Goal: Task Accomplishment & Management: Manage account settings

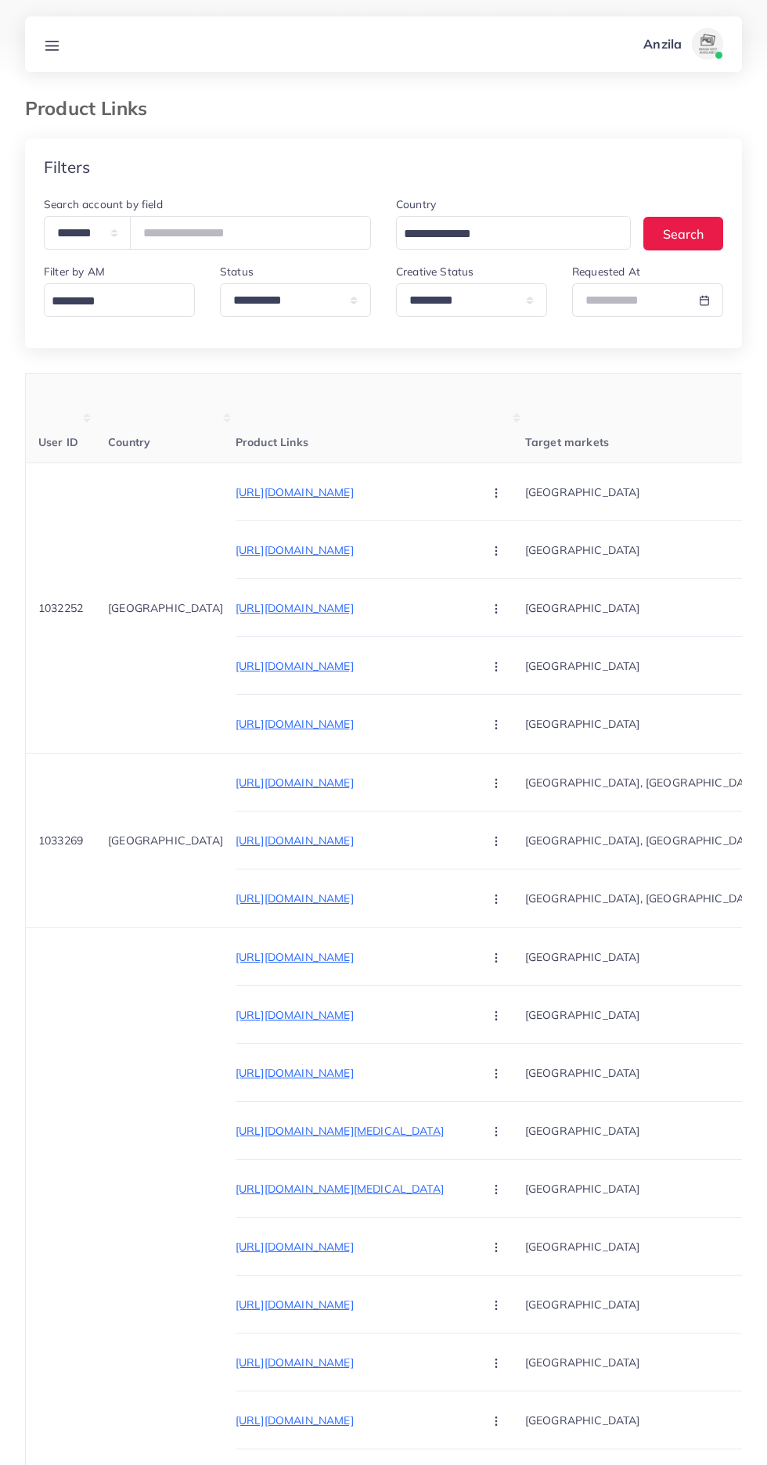
select select "*********"
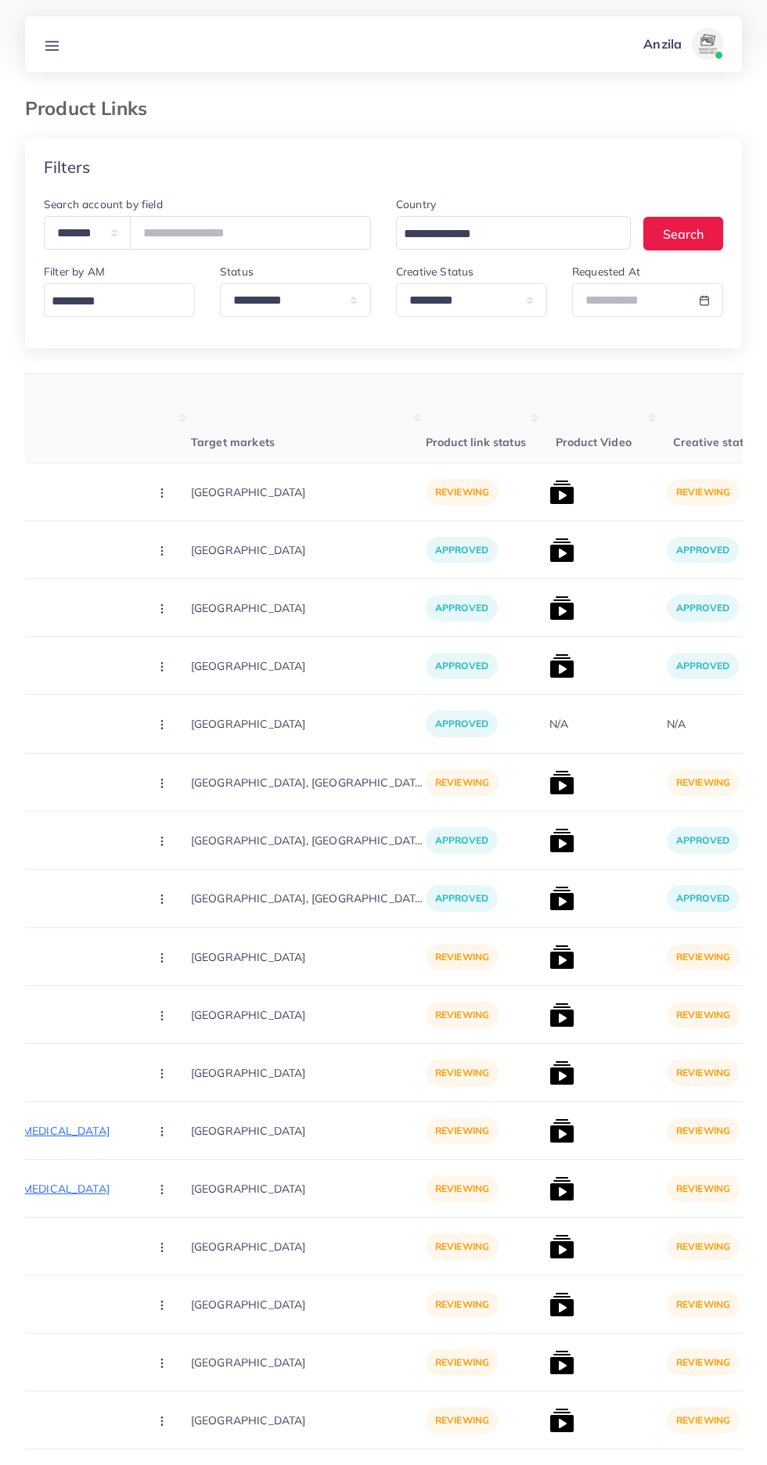
click at [45, 37] on link at bounding box center [52, 44] width 29 height 20
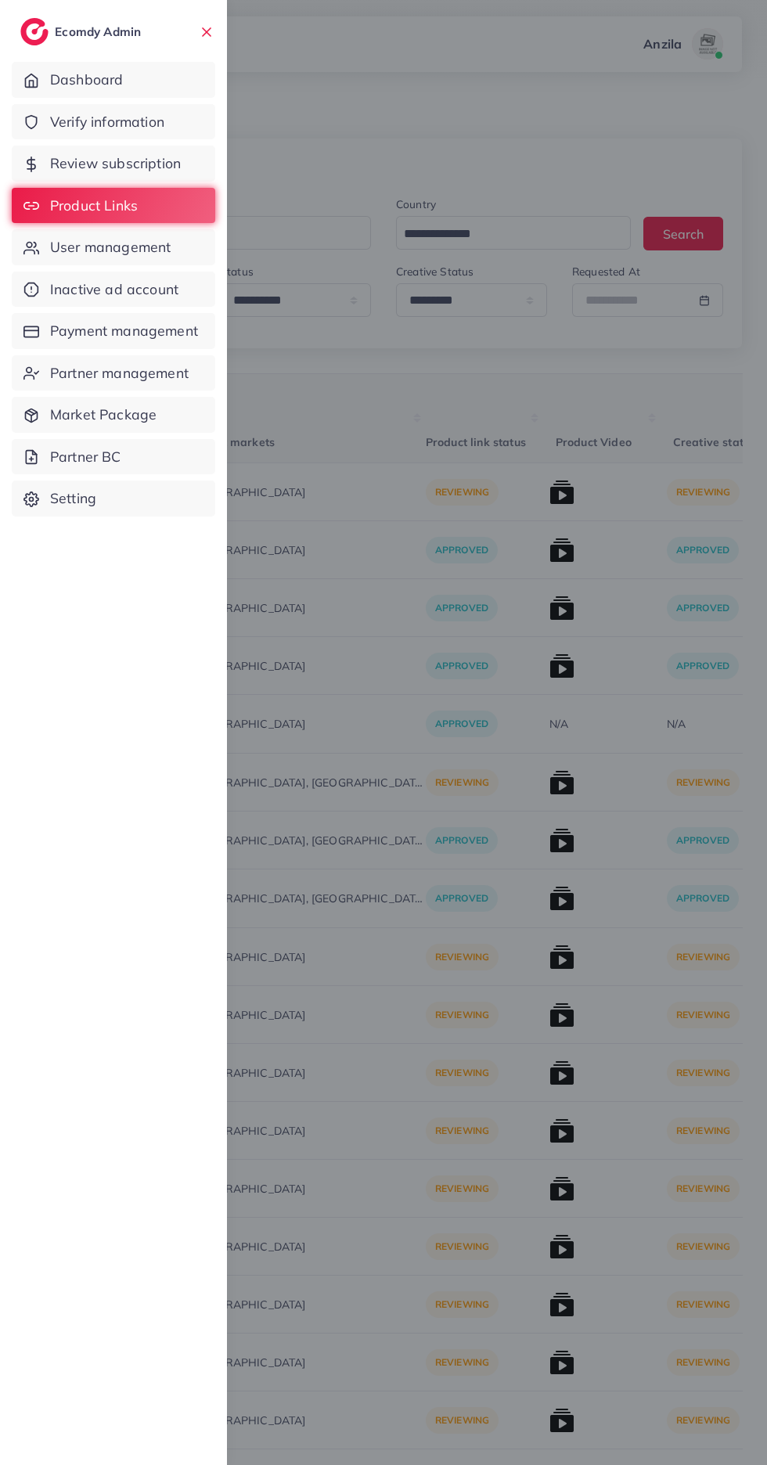
click at [94, 127] on span "Verify information" at bounding box center [107, 122] width 114 height 20
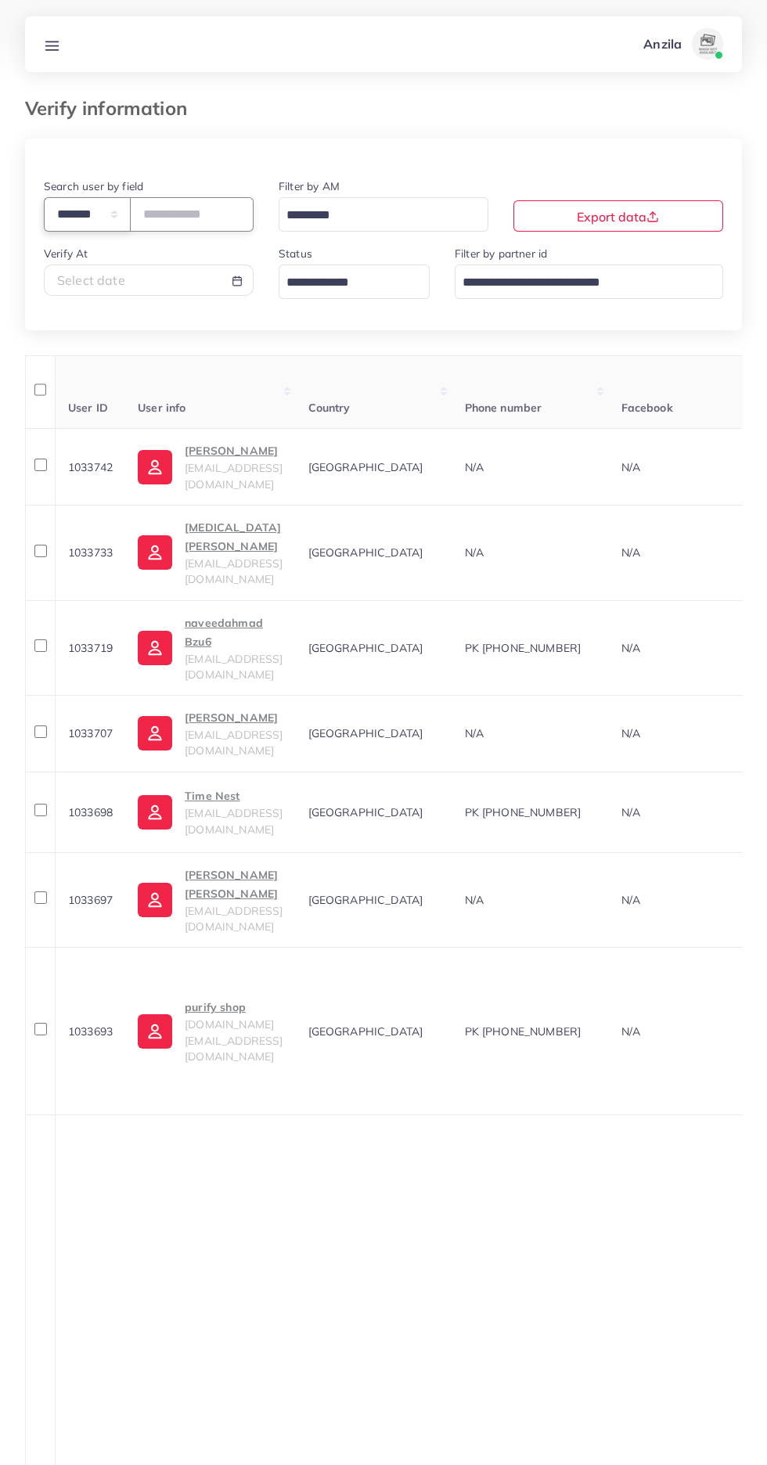
click at [73, 218] on select "**********" at bounding box center [87, 214] width 87 height 34
select select "*****"
paste input "**********"
type input "**********"
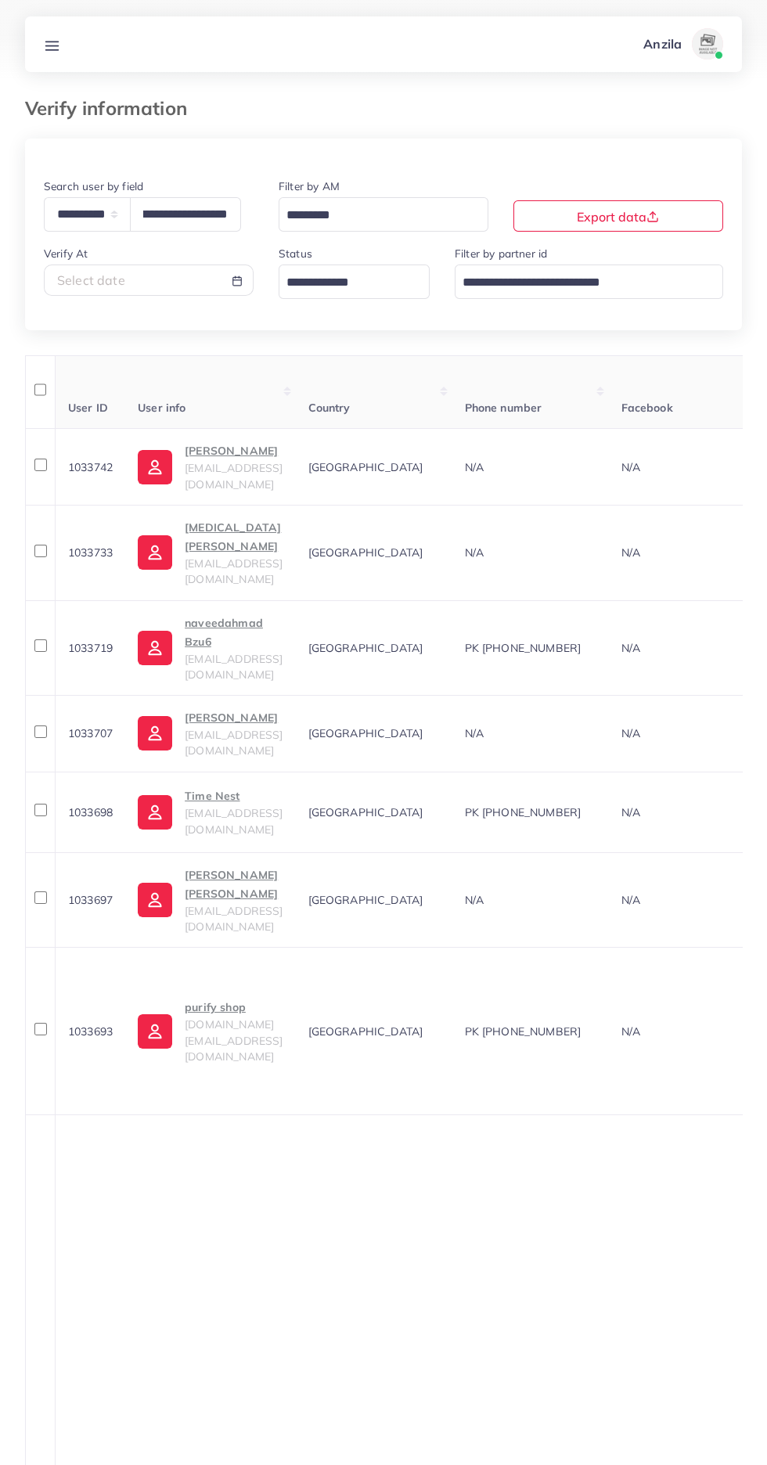
click at [157, 98] on h3 "Verify information" at bounding box center [112, 108] width 175 height 23
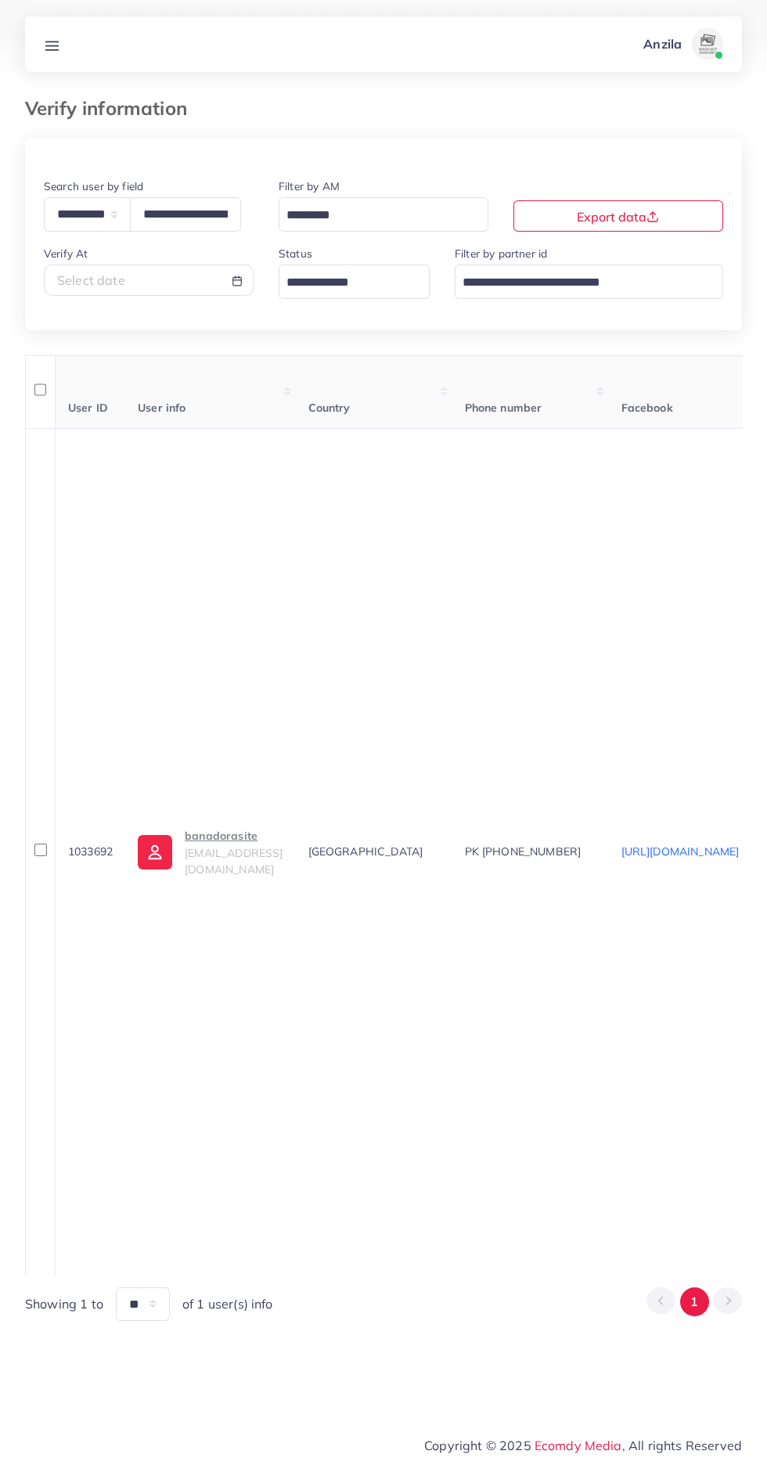
click at [222, 846] on span "banadorasite@gmail.com" at bounding box center [234, 861] width 98 height 30
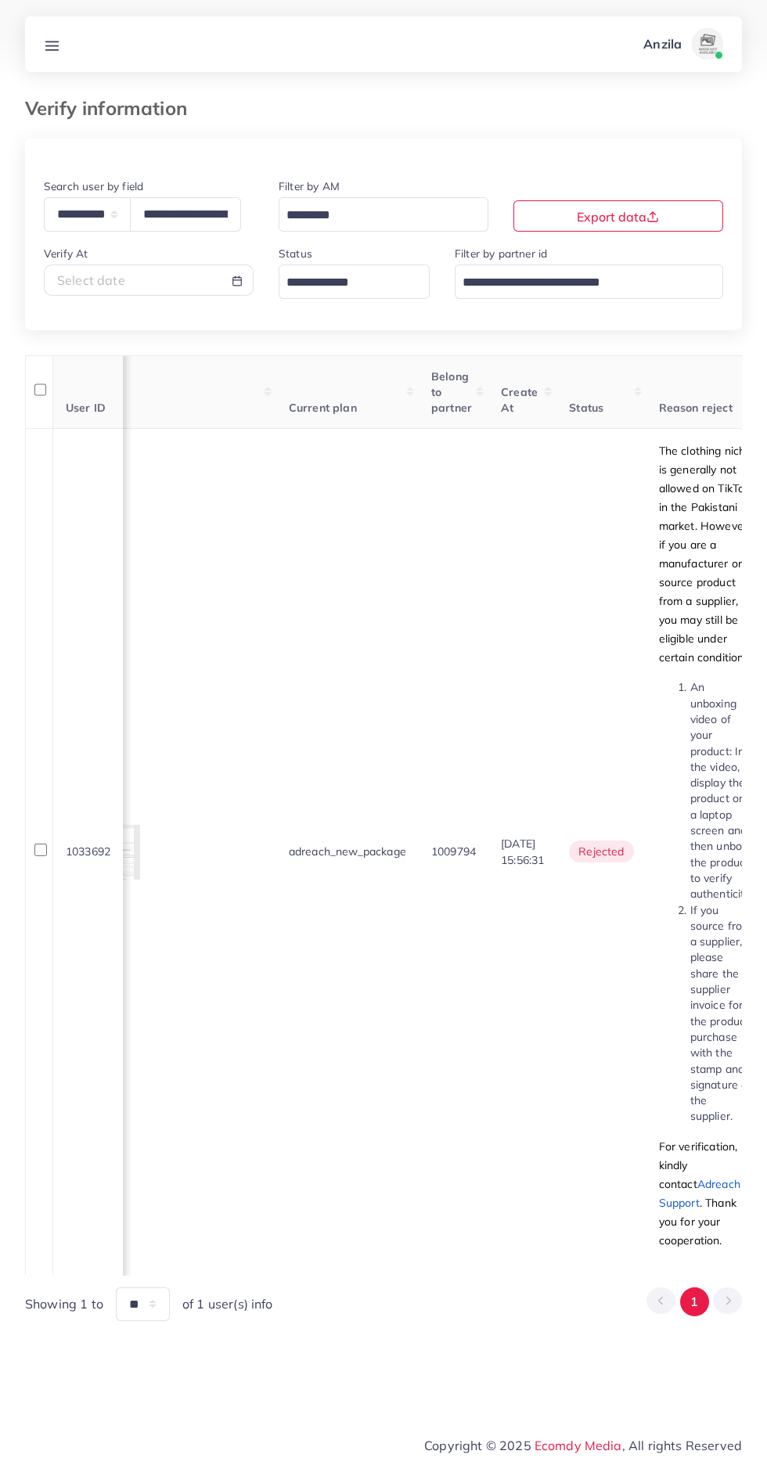
scroll to position [0, 1872]
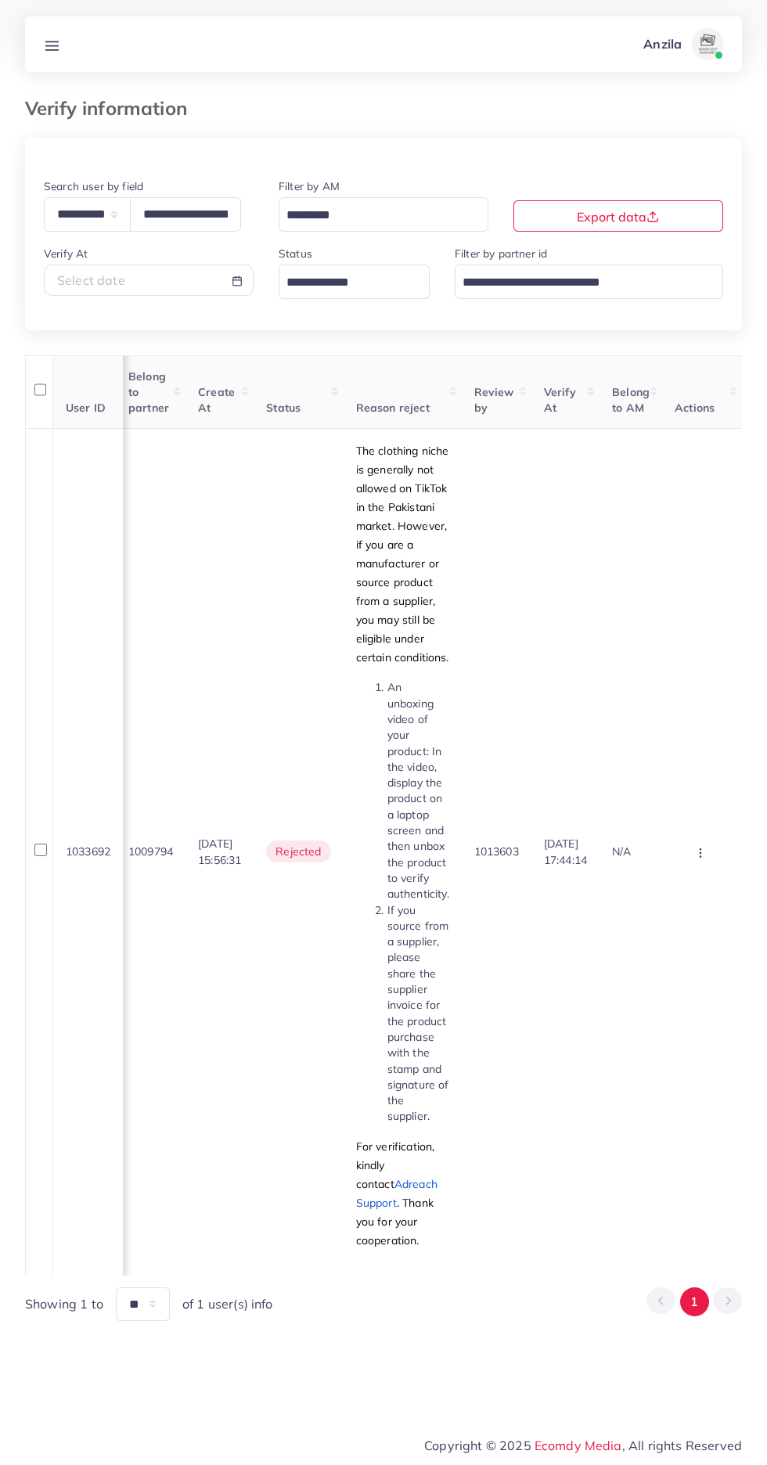
click at [700, 852] on circle "button" at bounding box center [700, 852] width 1 height 1
click at [676, 883] on link "Approve" at bounding box center [676, 900] width 124 height 34
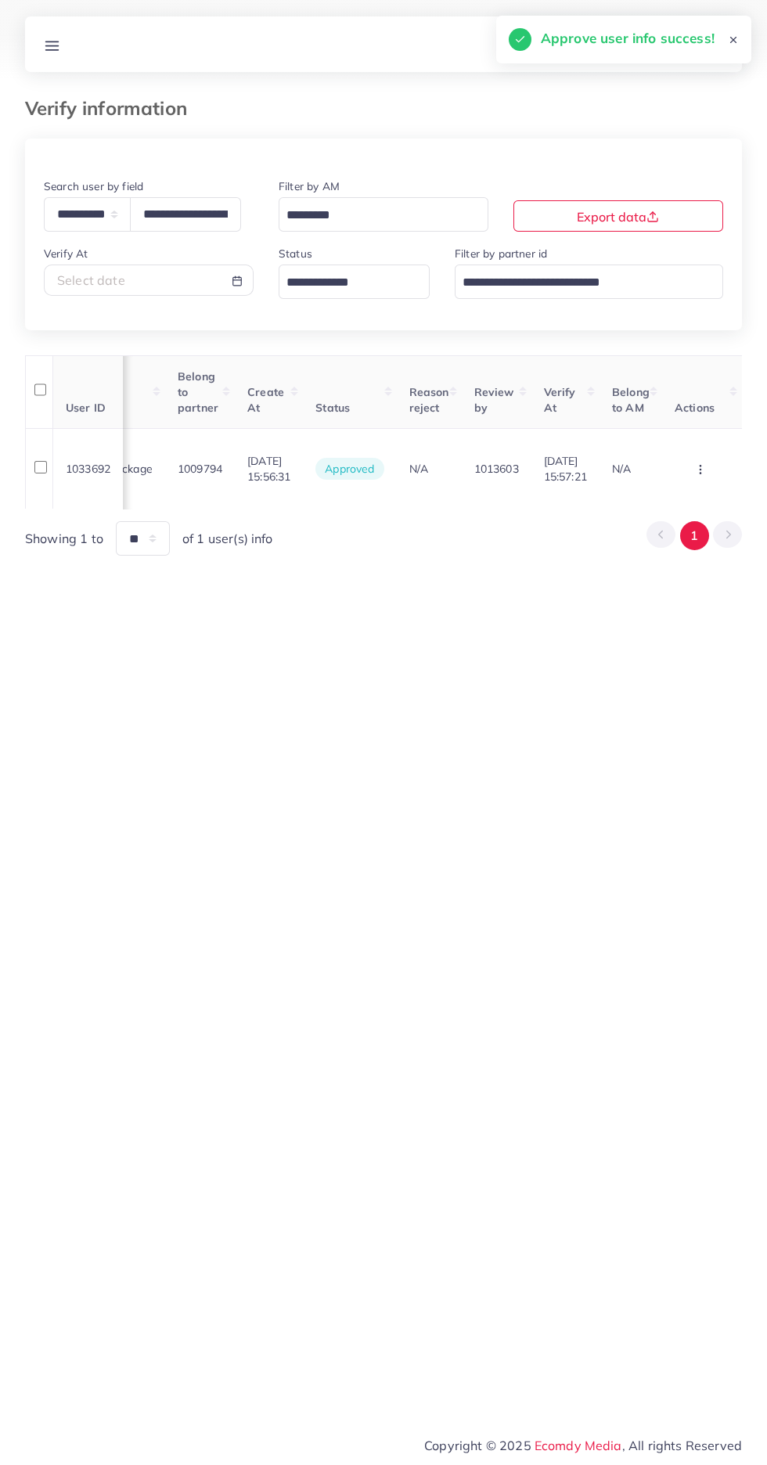
scroll to position [0, 1822]
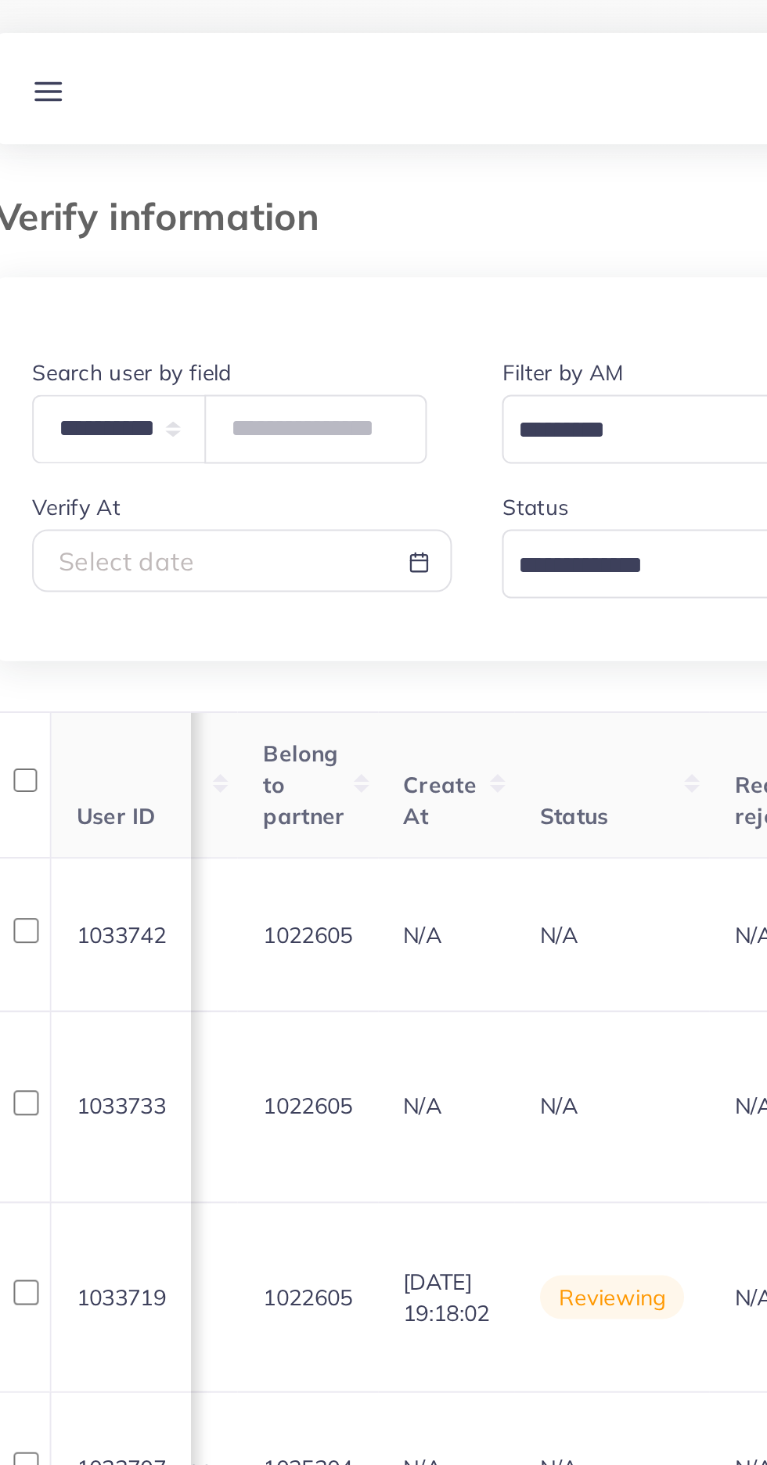
click at [79, 134] on div "Verify information" at bounding box center [384, 117] width 742 height 41
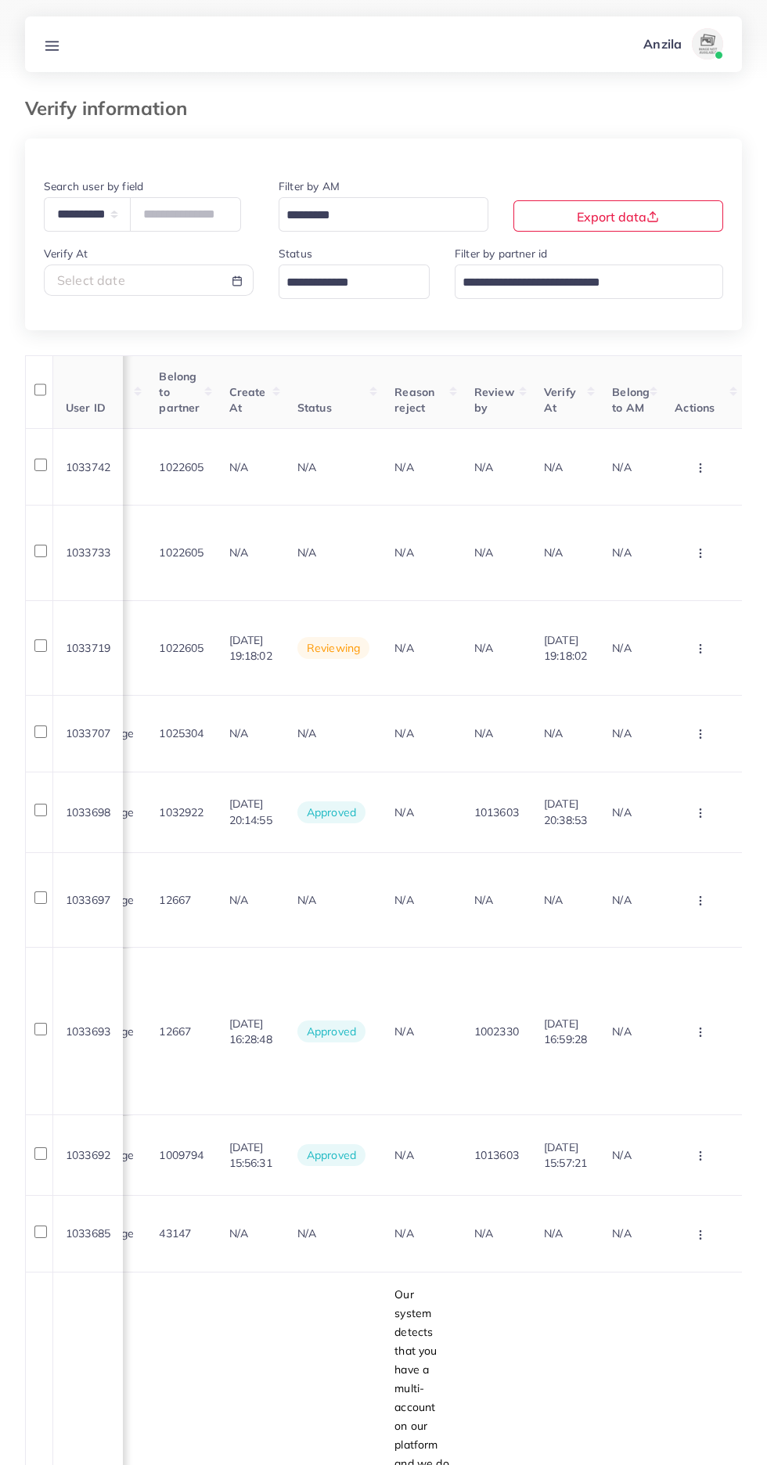
click at [51, 41] on line at bounding box center [52, 41] width 13 height 0
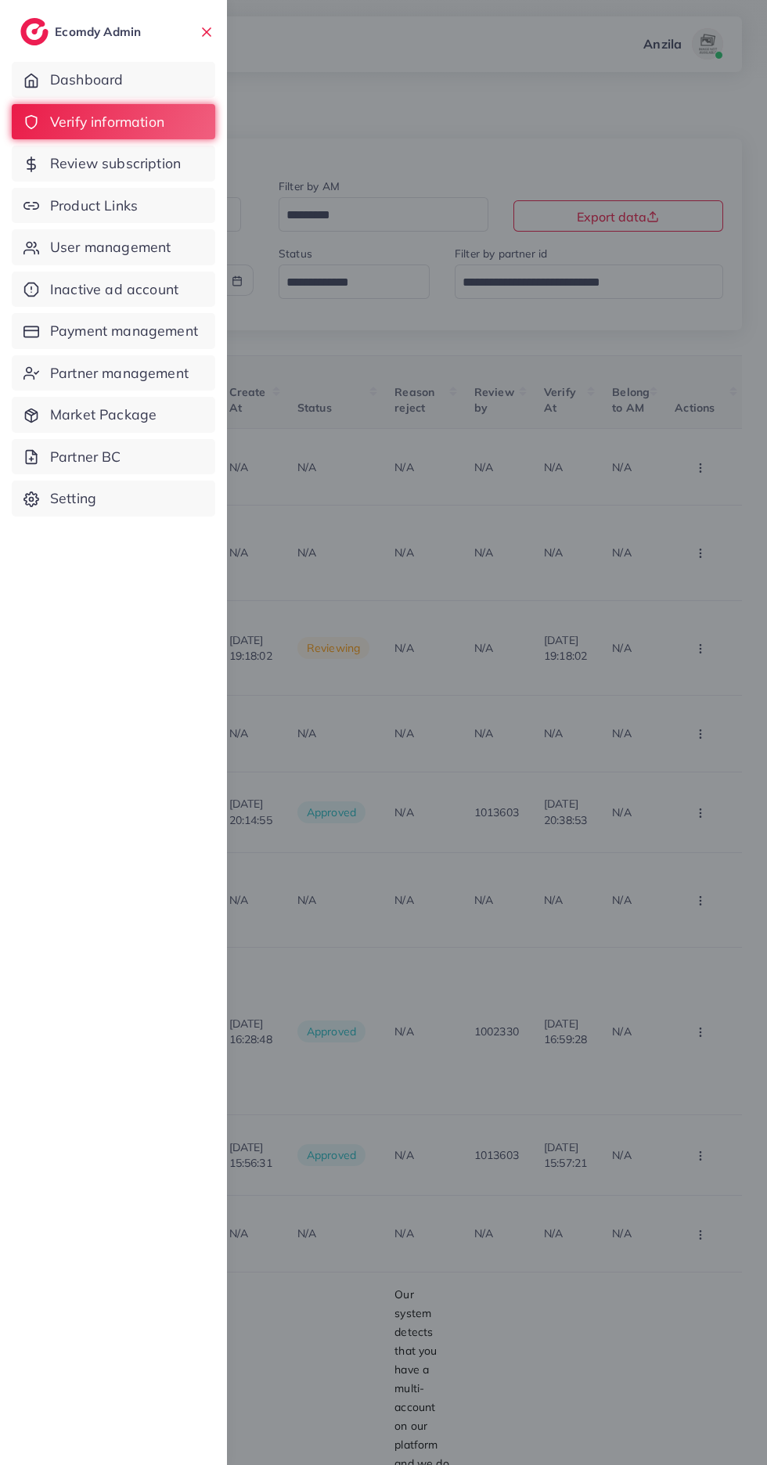
click at [65, 211] on span "Product Links" at bounding box center [94, 206] width 88 height 20
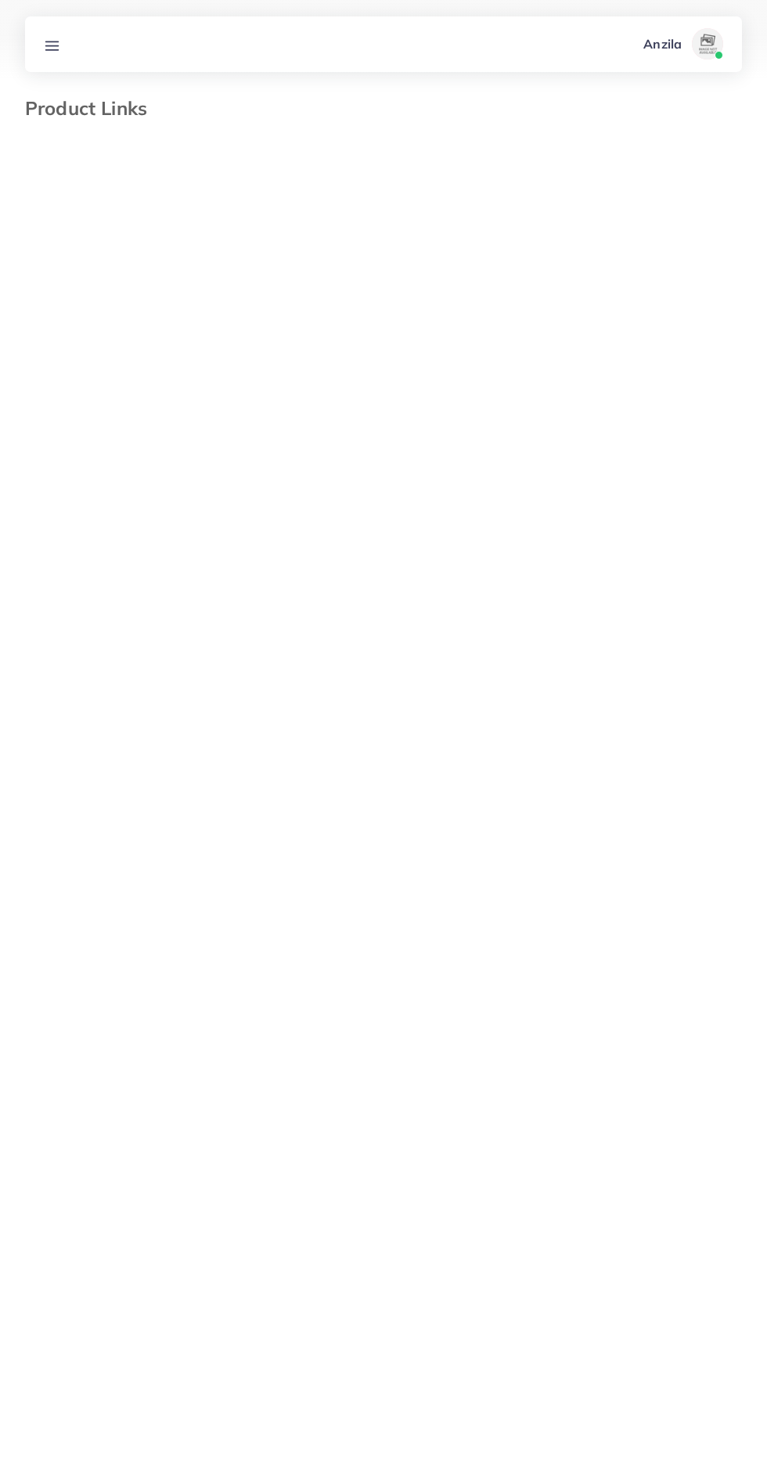
select select "*********"
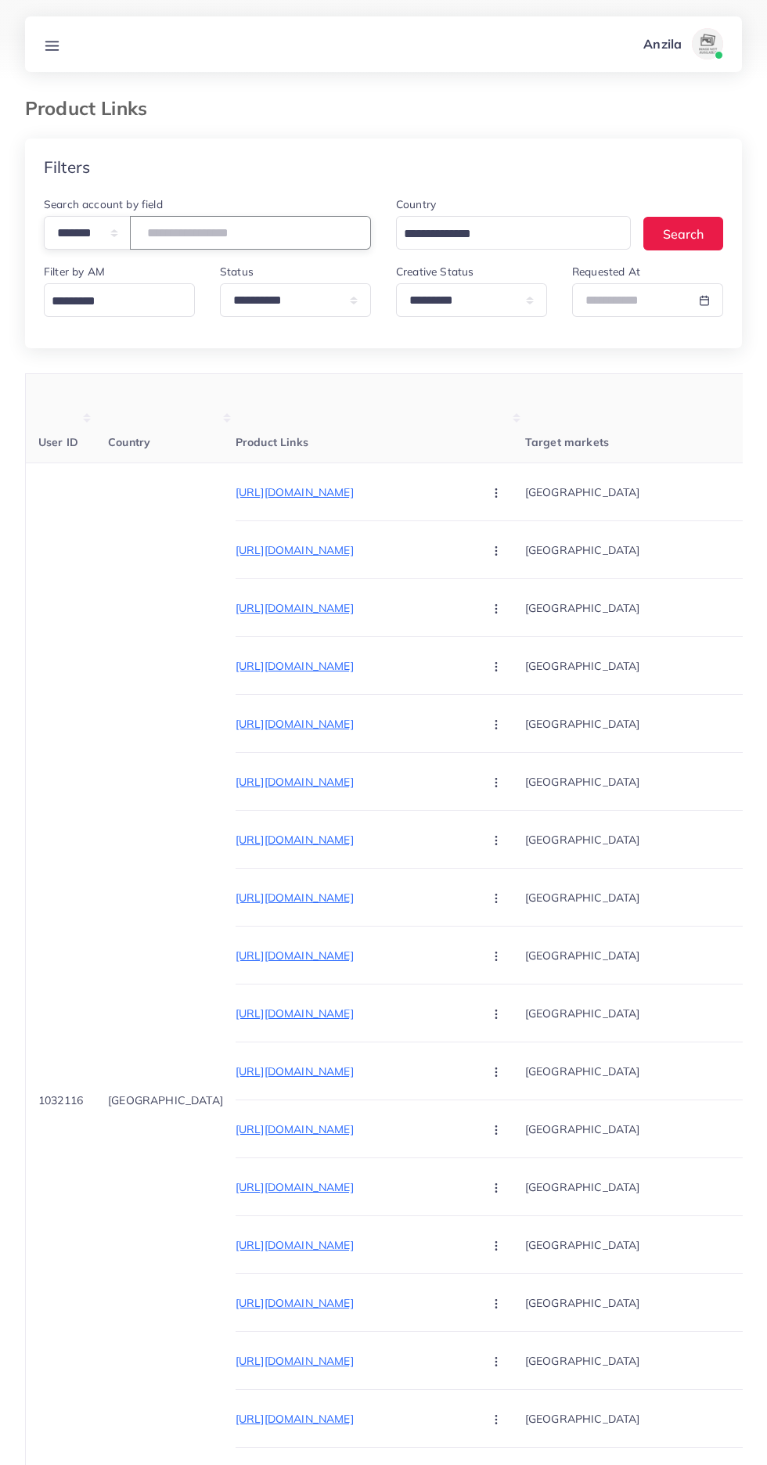
click at [196, 237] on input "number" at bounding box center [250, 233] width 241 height 34
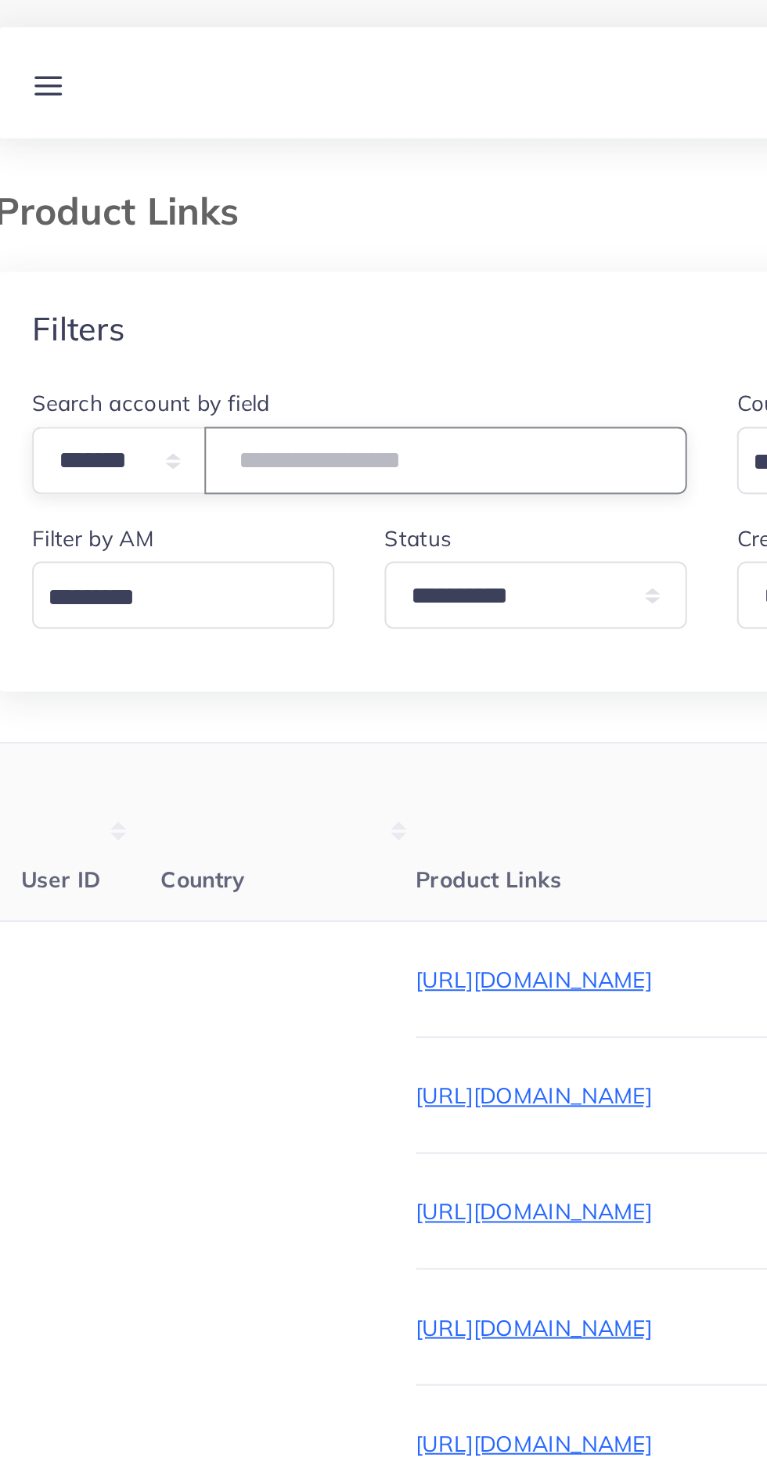
type input "*******"
click at [96, 151] on div "Filters" at bounding box center [383, 167] width 717 height 57
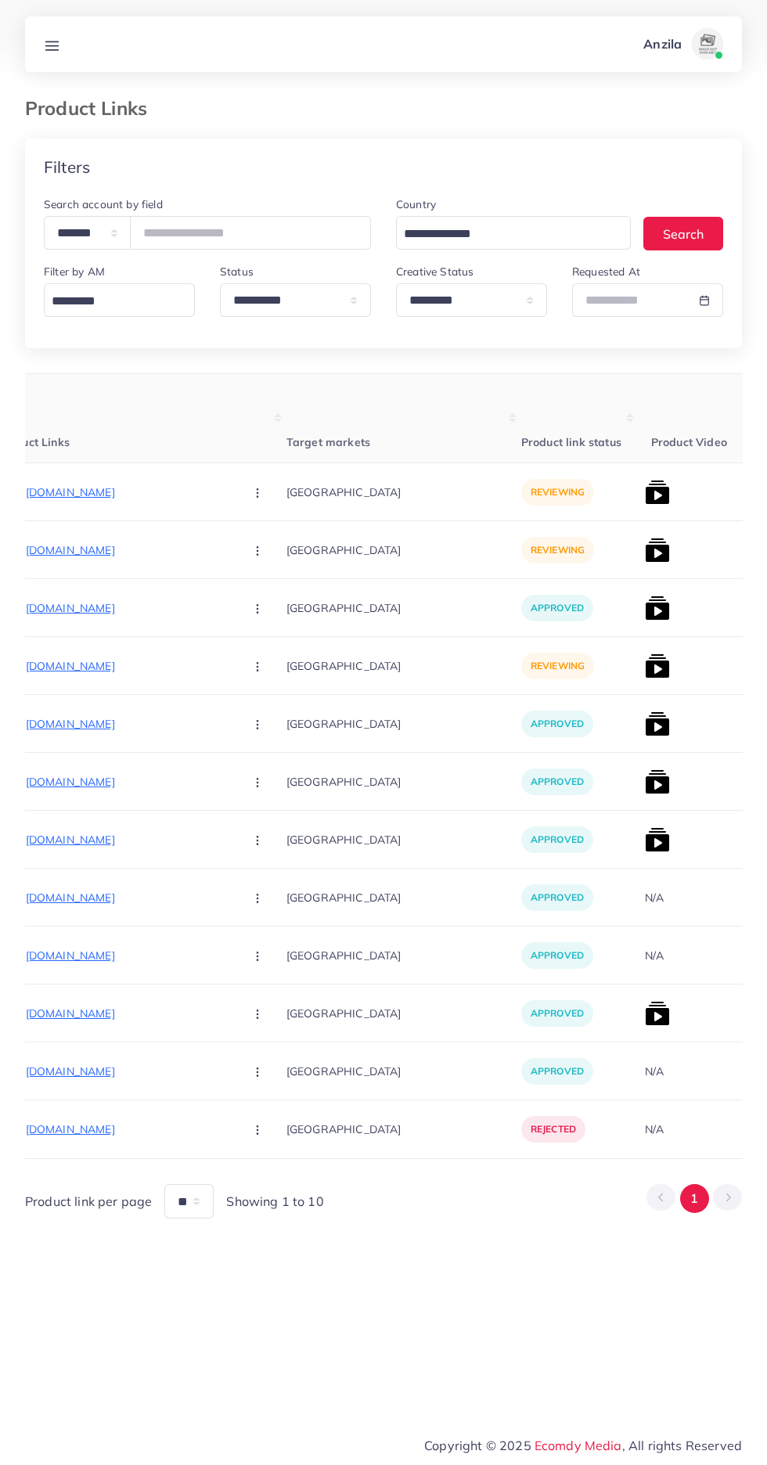
scroll to position [0, 262]
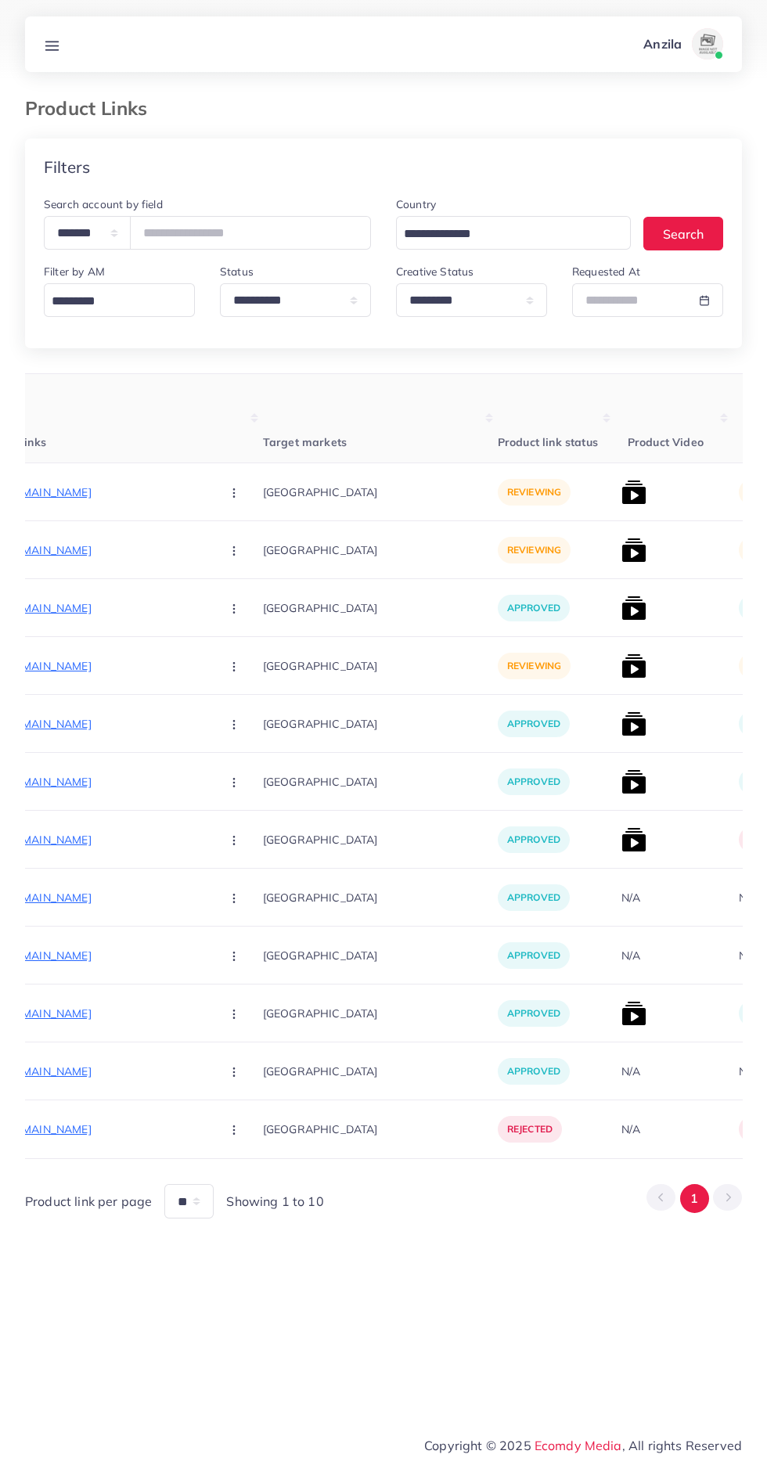
click at [78, 492] on p "https://sleekstore.live/products/feg-plus-hair-growth-serum-and-spray-50ml-for-…" at bounding box center [90, 492] width 235 height 19
click at [92, 549] on p "https://sleekstore.live/products/vintage-t9-professional-trimmer-gold" at bounding box center [90, 550] width 235 height 19
click at [101, 665] on p "https://sleekstore.live/products/nextset-japanese-soothing-massage-gel-100g-bac…" at bounding box center [90, 666] width 235 height 19
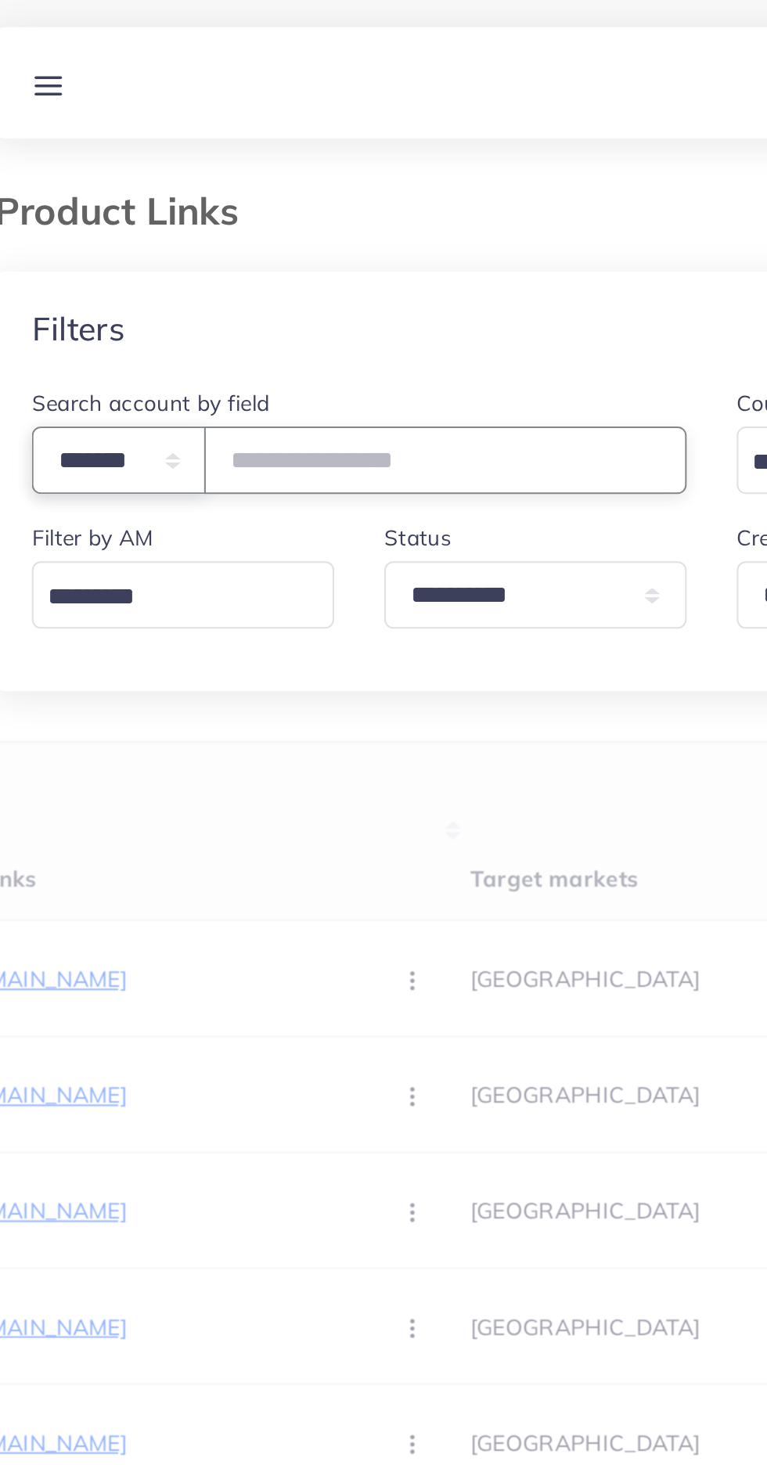
click at [110, 232] on select "**********" at bounding box center [87, 233] width 87 height 34
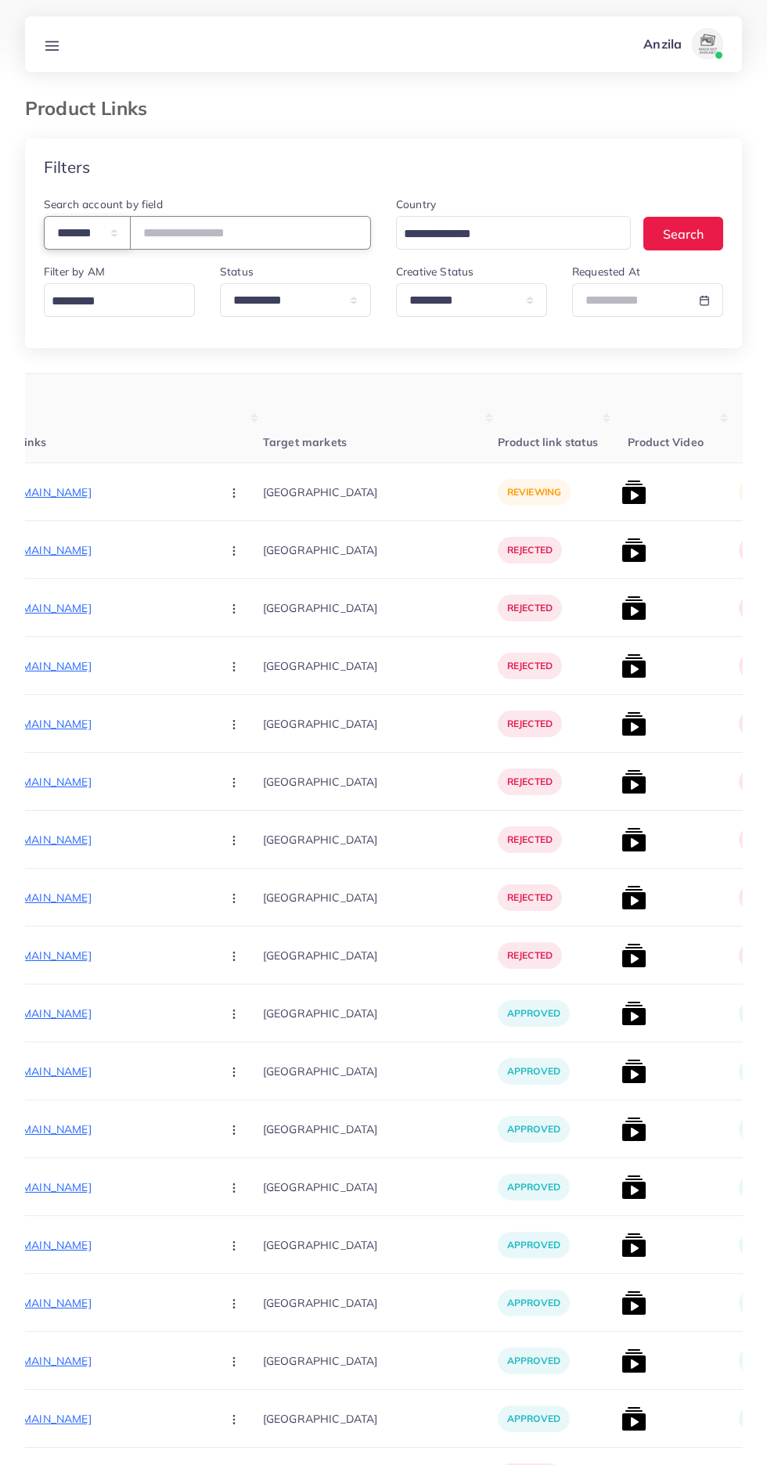
click at [67, 240] on select "**********" at bounding box center [87, 233] width 87 height 34
select select "*****"
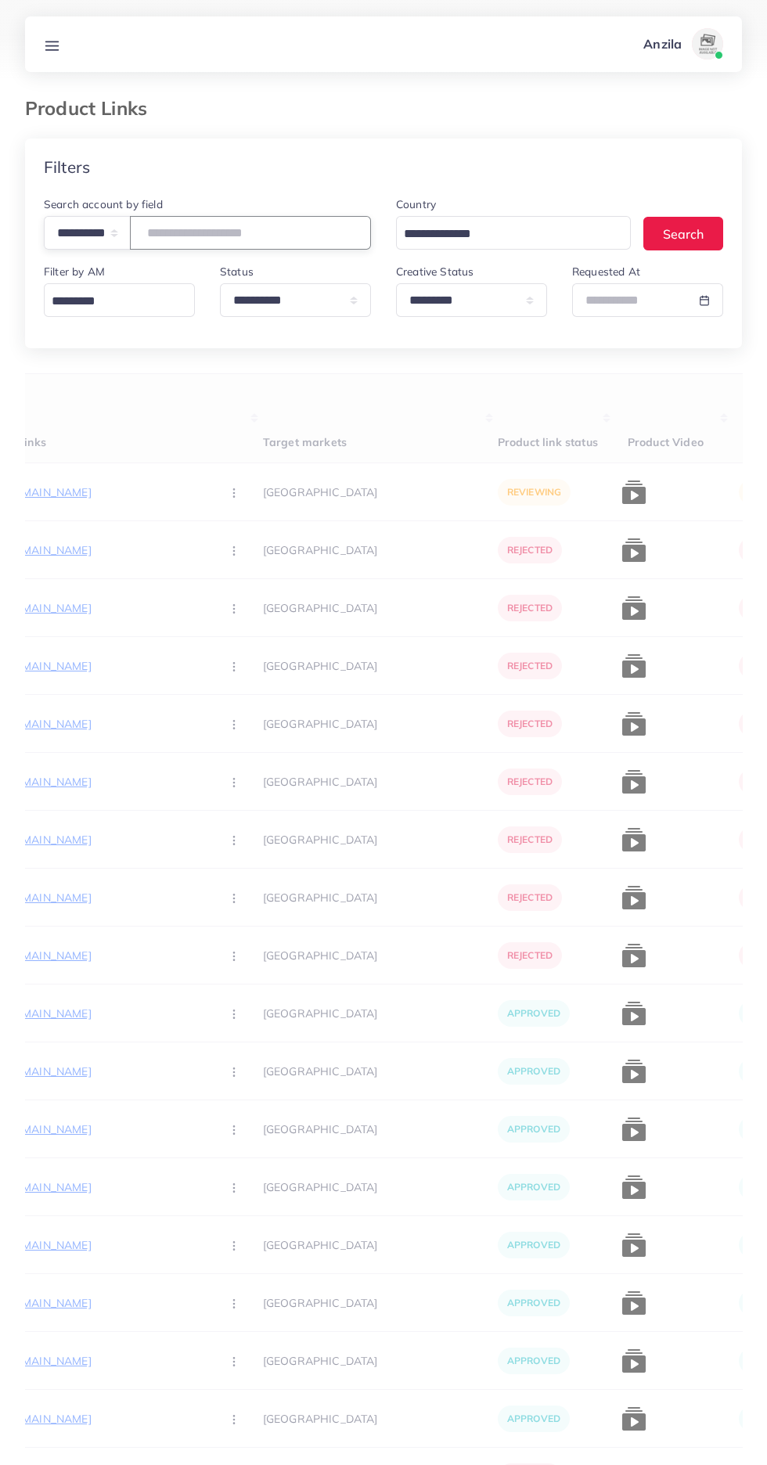
paste input "**********"
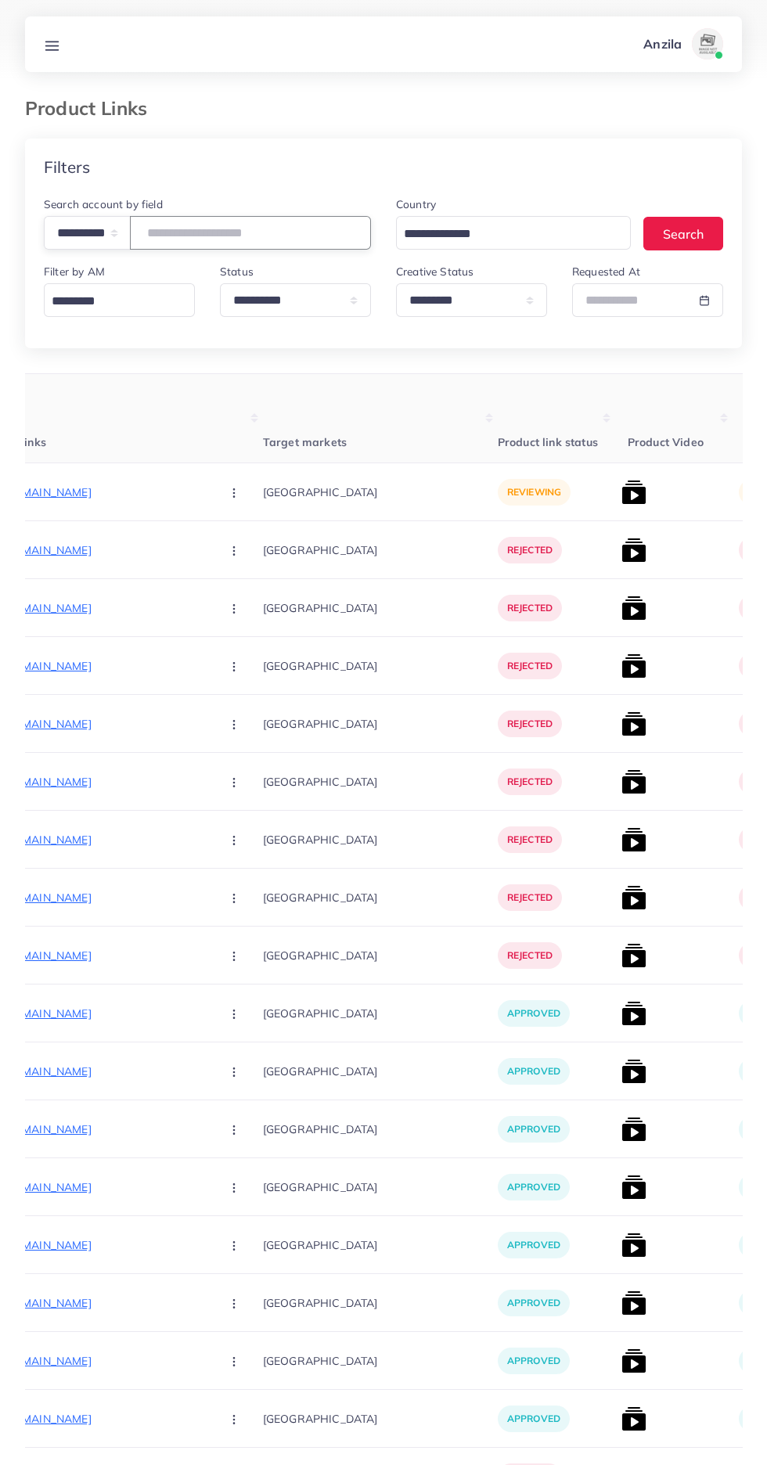
type input "**********"
click at [411, 383] on th "Target markets" at bounding box center [380, 418] width 235 height 89
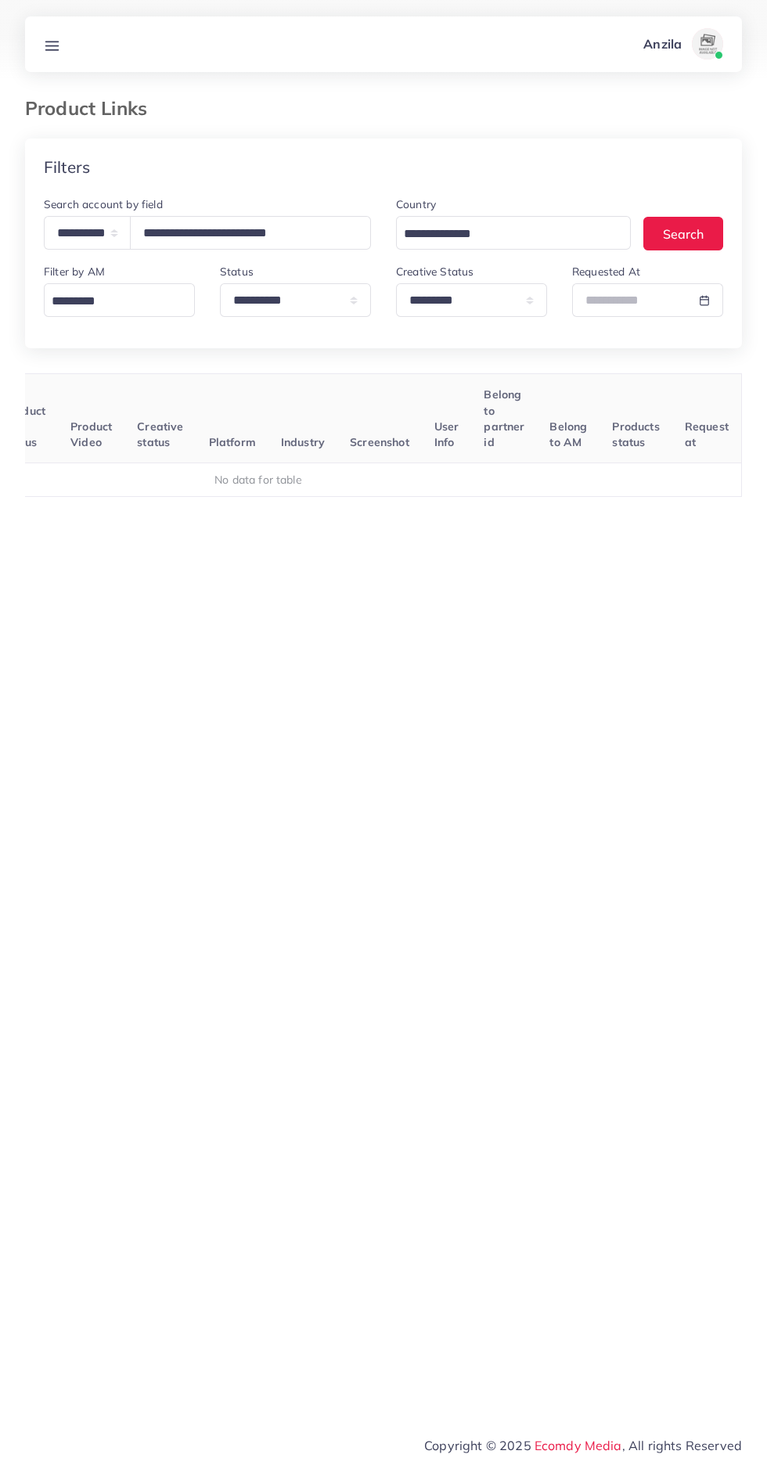
scroll to position [0, 245]
click at [506, 299] on select "**********" at bounding box center [471, 300] width 151 height 34
select select
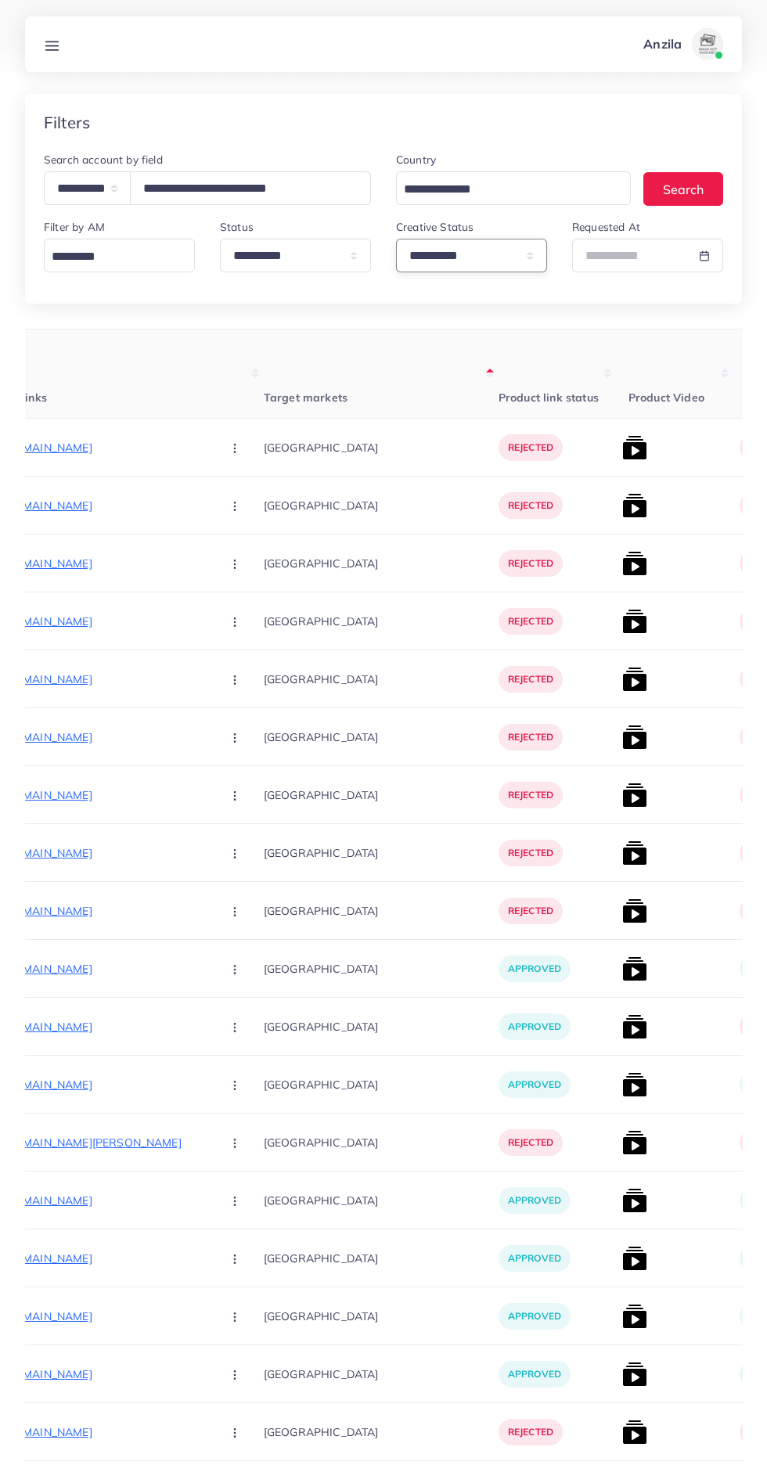
scroll to position [0, 0]
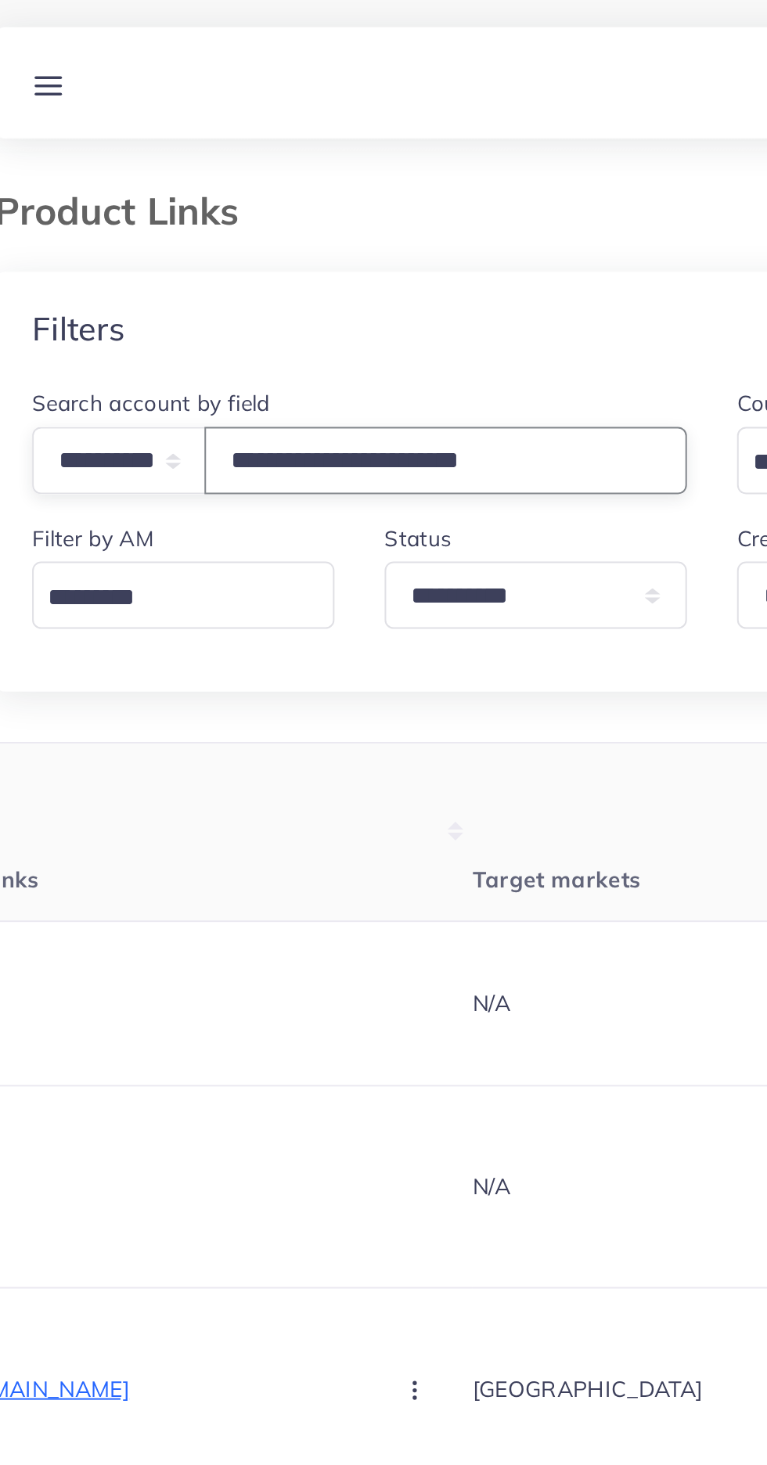
type input "**********"
click at [134, 139] on div "Filters" at bounding box center [383, 167] width 717 height 57
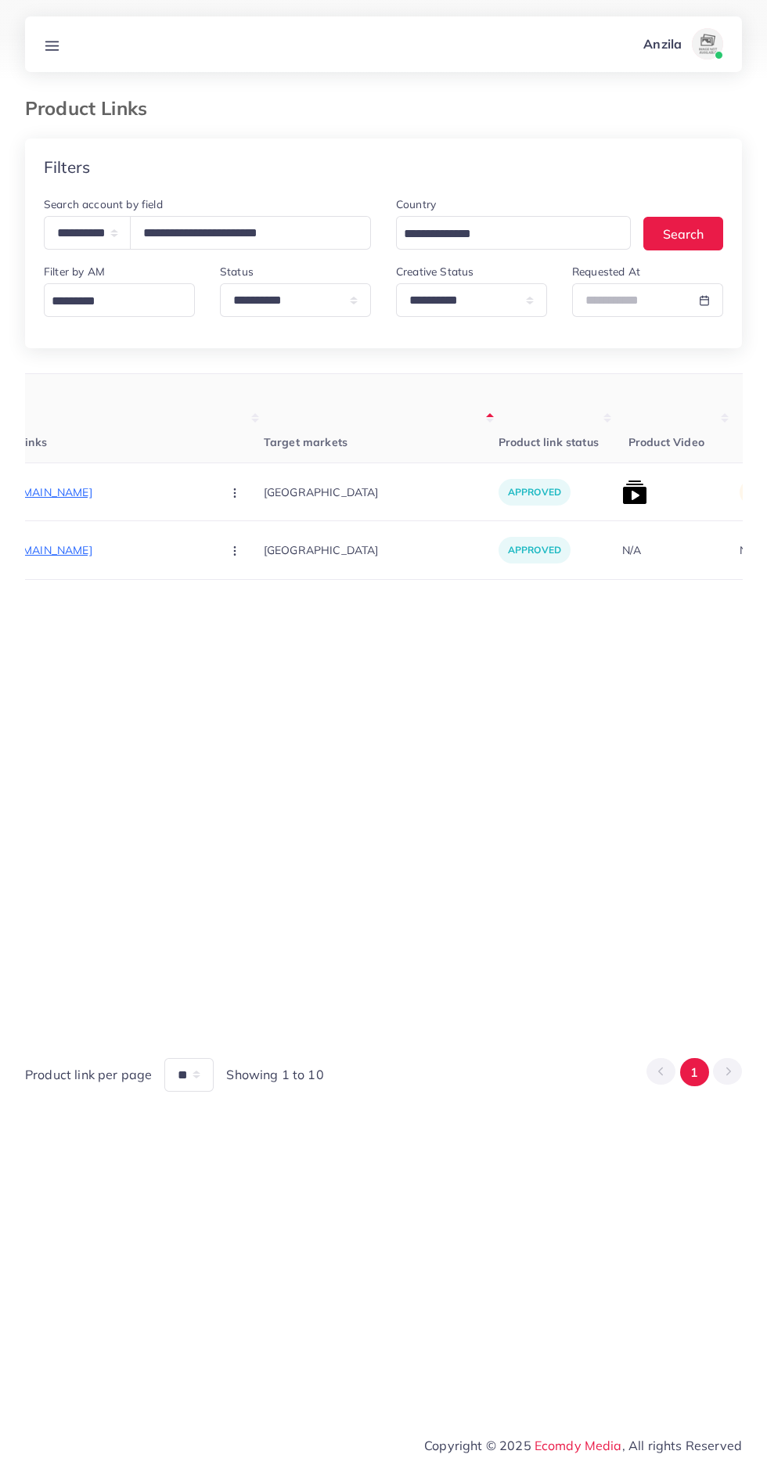
click at [622, 495] on img at bounding box center [634, 492] width 25 height 25
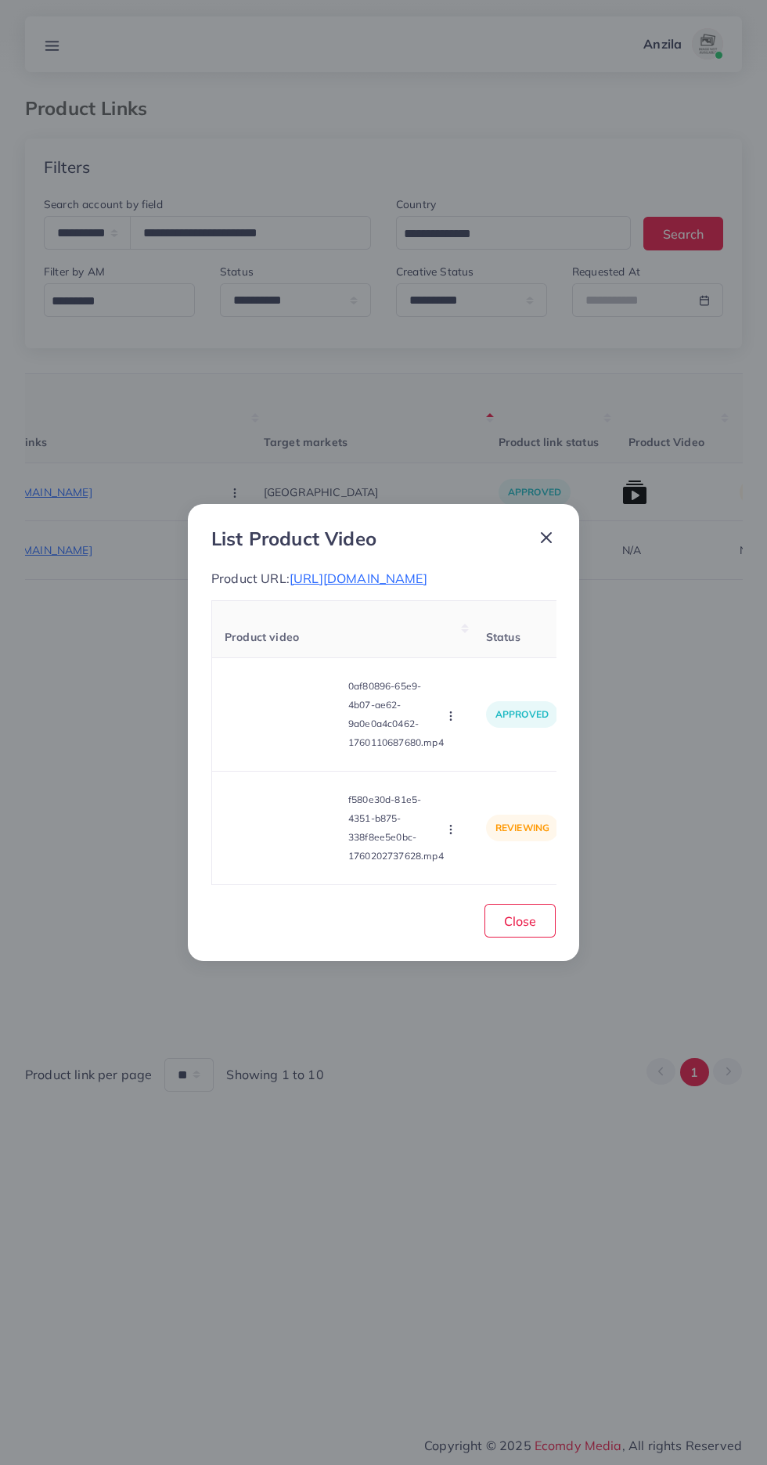
click at [291, 831] on video at bounding box center [283, 828] width 117 height 70
click at [277, 829] on div at bounding box center [283, 828] width 117 height 70
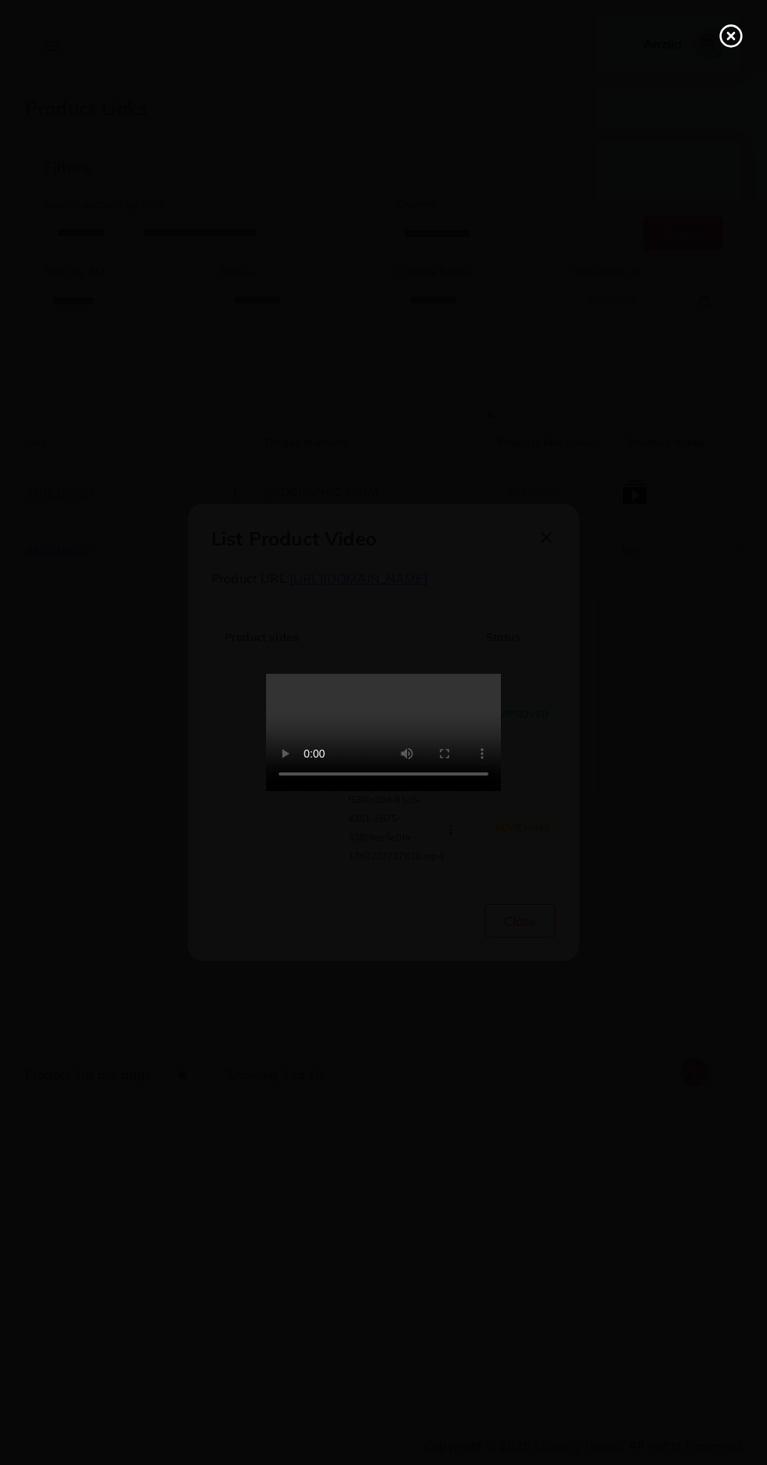
click at [722, 33] on icon at bounding box center [731, 35] width 25 height 25
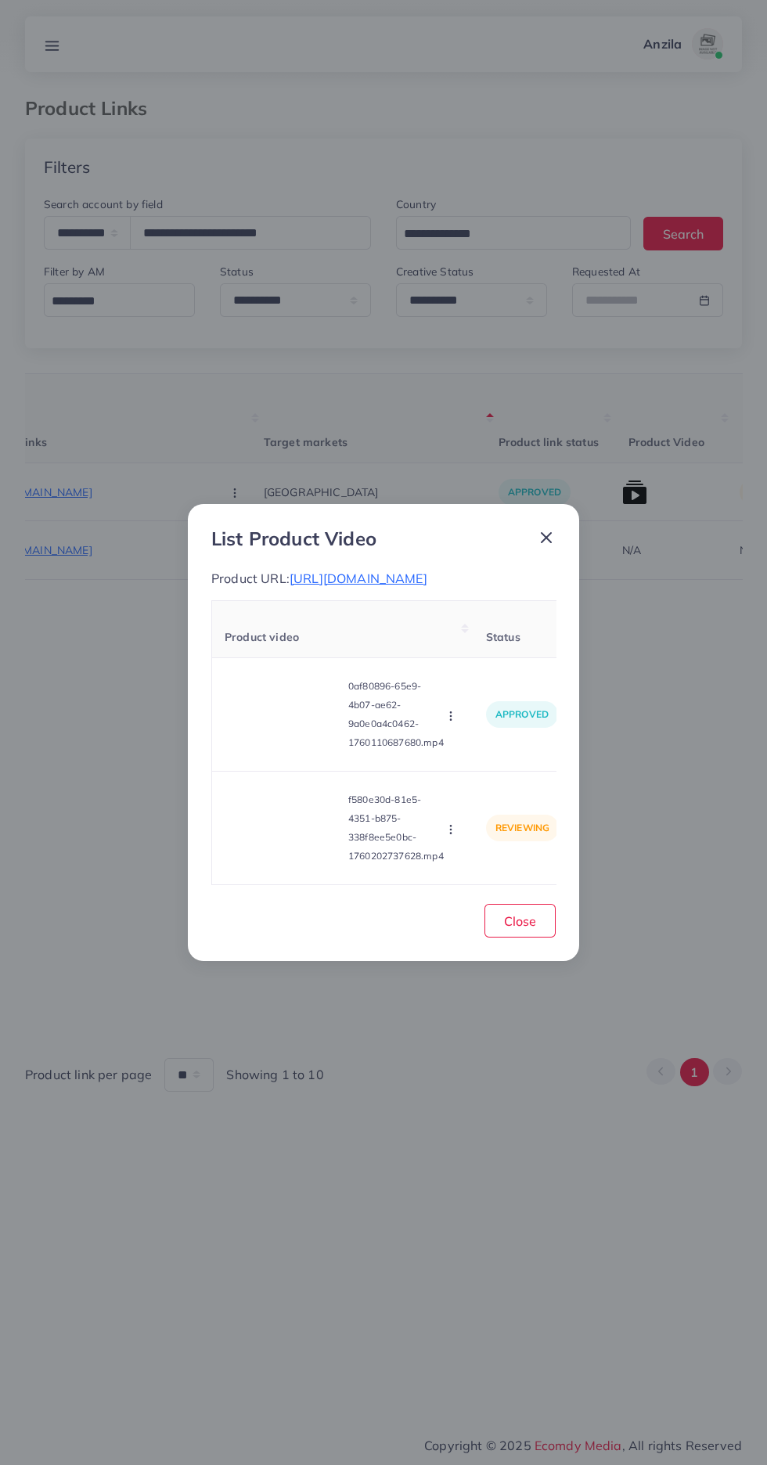
click at [451, 830] on circle "button" at bounding box center [450, 829] width 1 height 1
click at [499, 808] on link "Reject" at bounding box center [488, 790] width 124 height 34
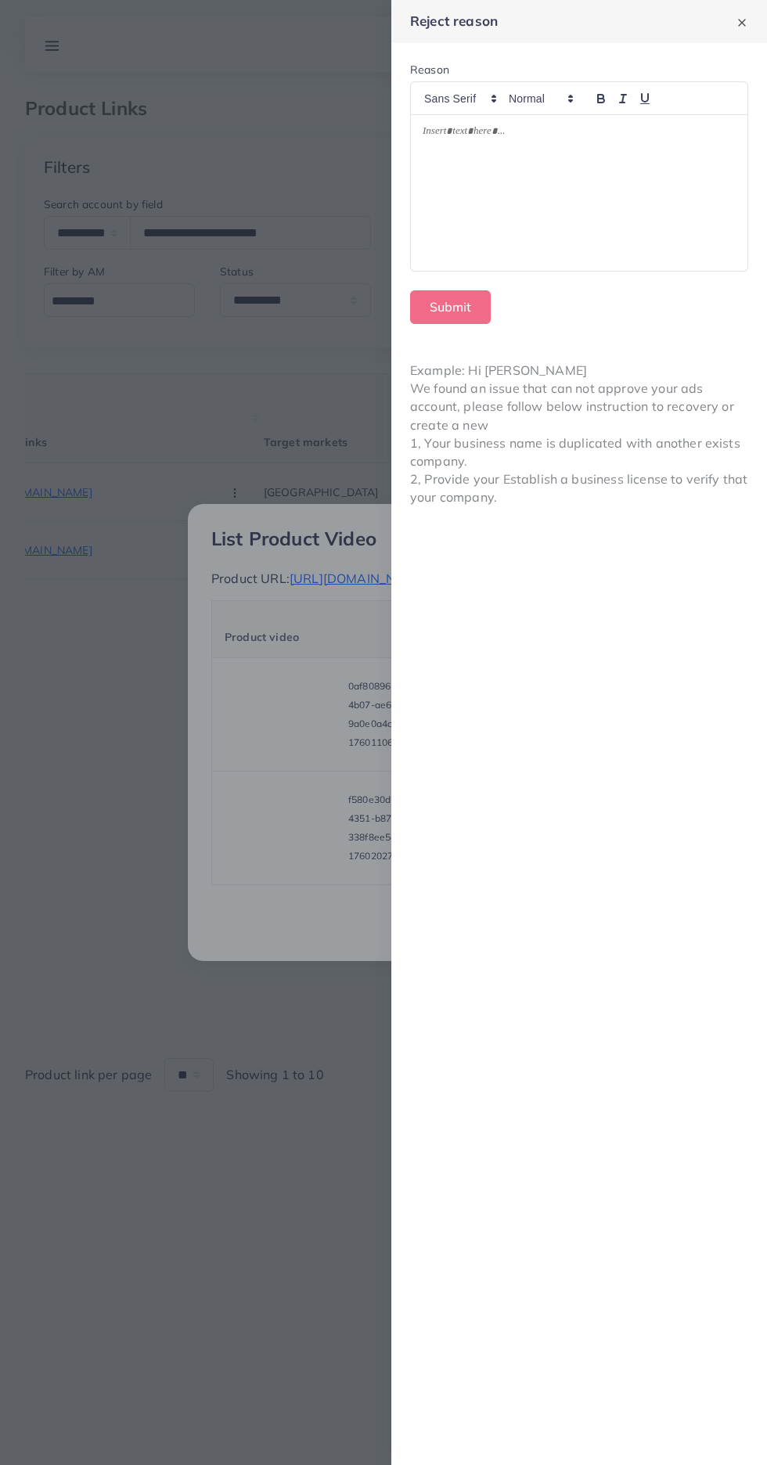
click at [592, 219] on div at bounding box center [579, 193] width 337 height 156
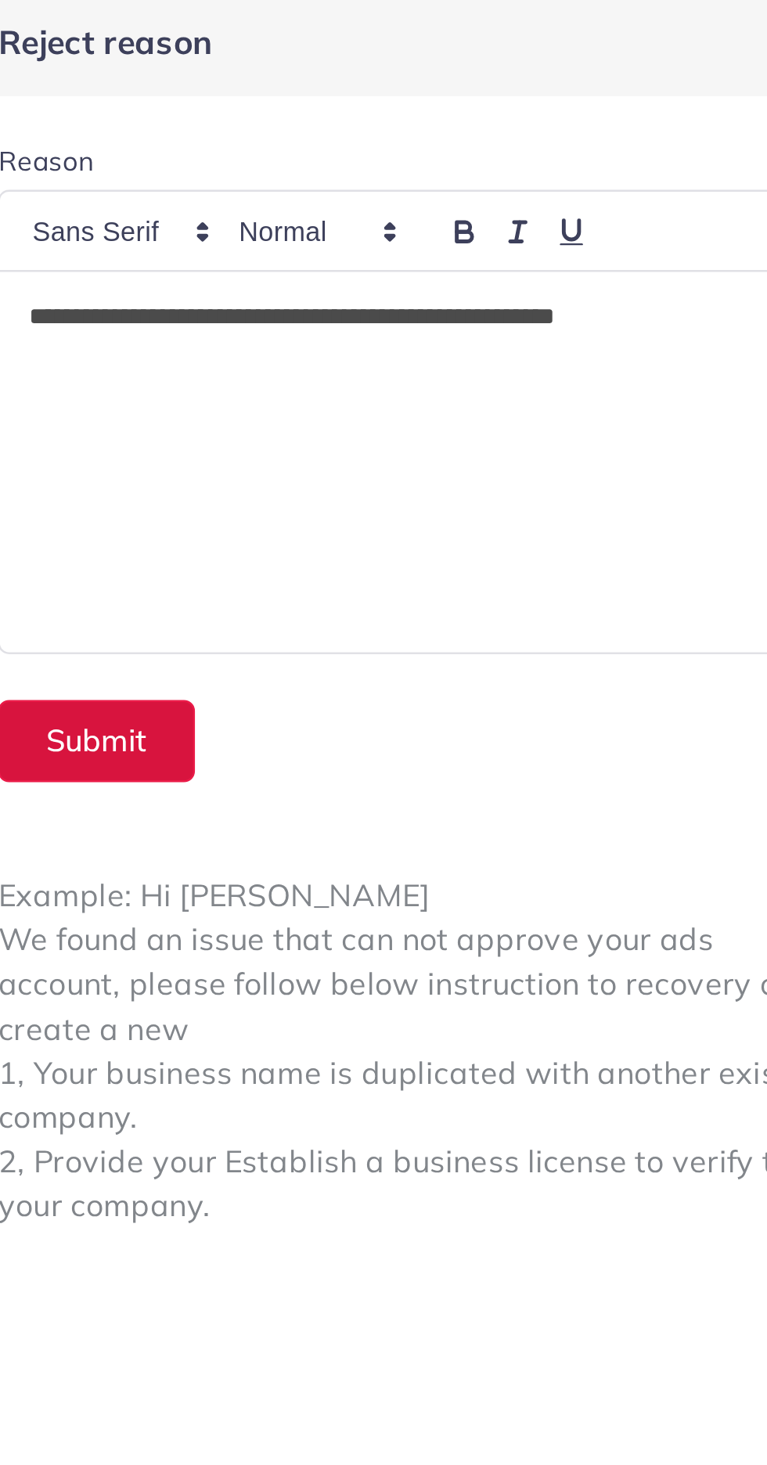
click at [452, 308] on button "Submit" at bounding box center [450, 307] width 81 height 34
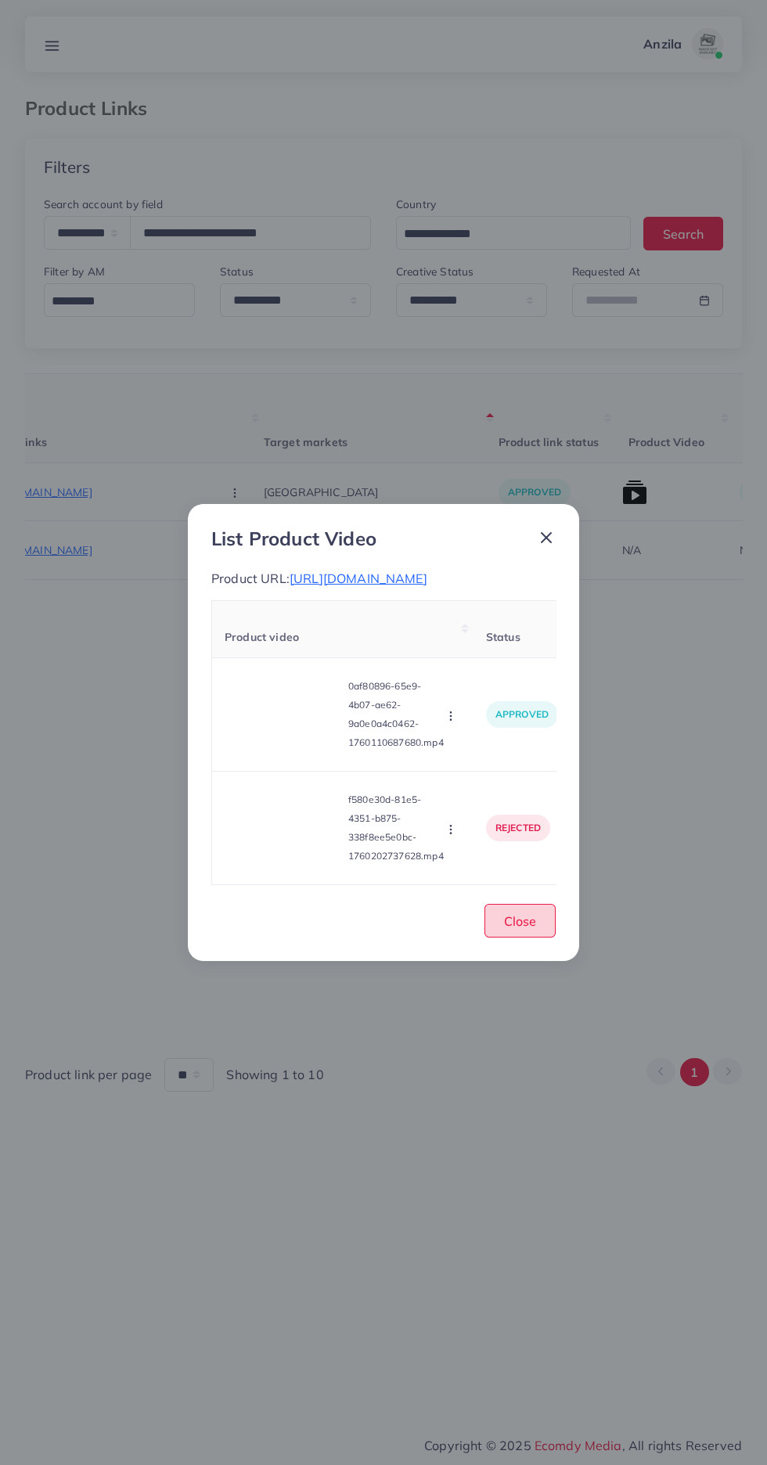
click at [520, 929] on span "Close" at bounding box center [520, 921] width 32 height 16
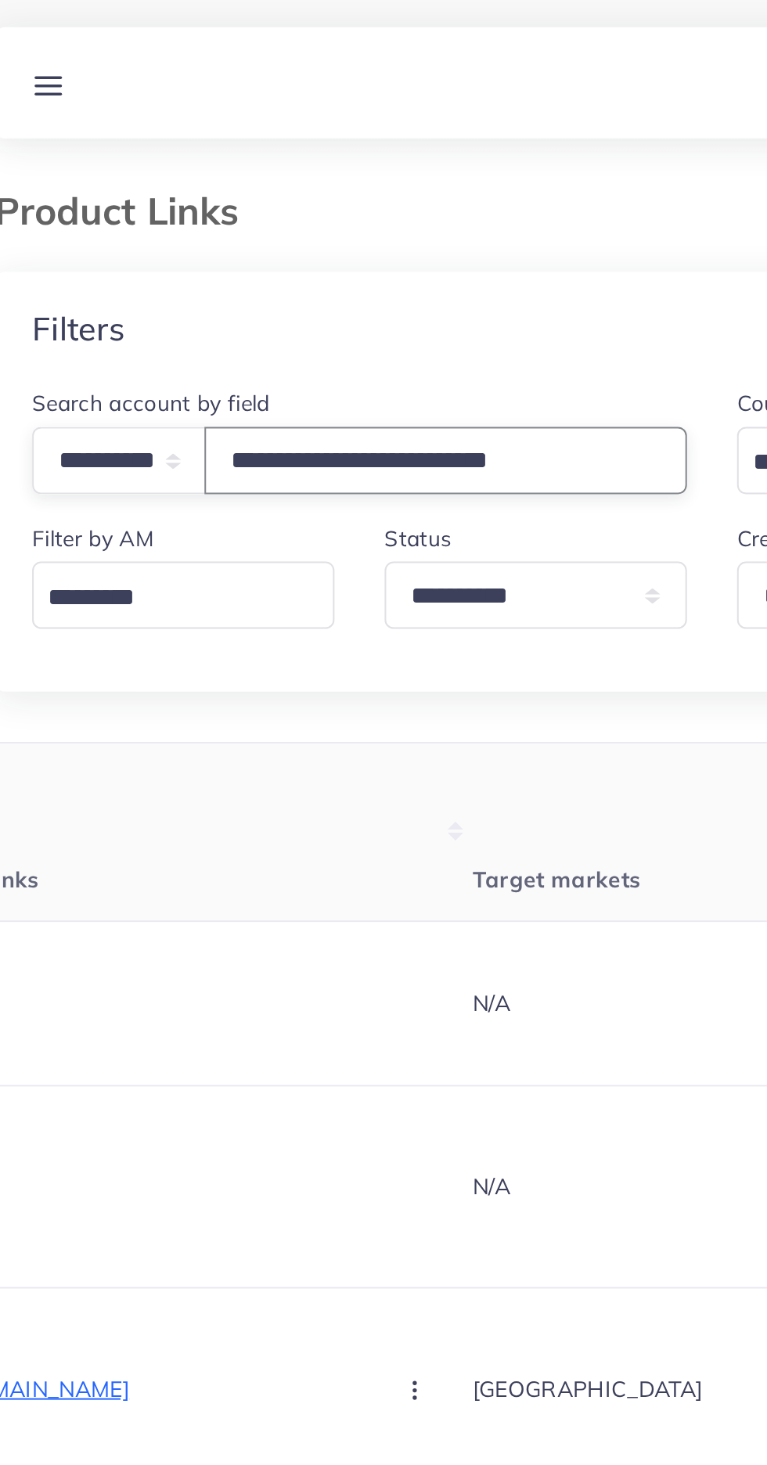
type input "**********"
click at [128, 154] on div "Filters" at bounding box center [383, 167] width 717 height 57
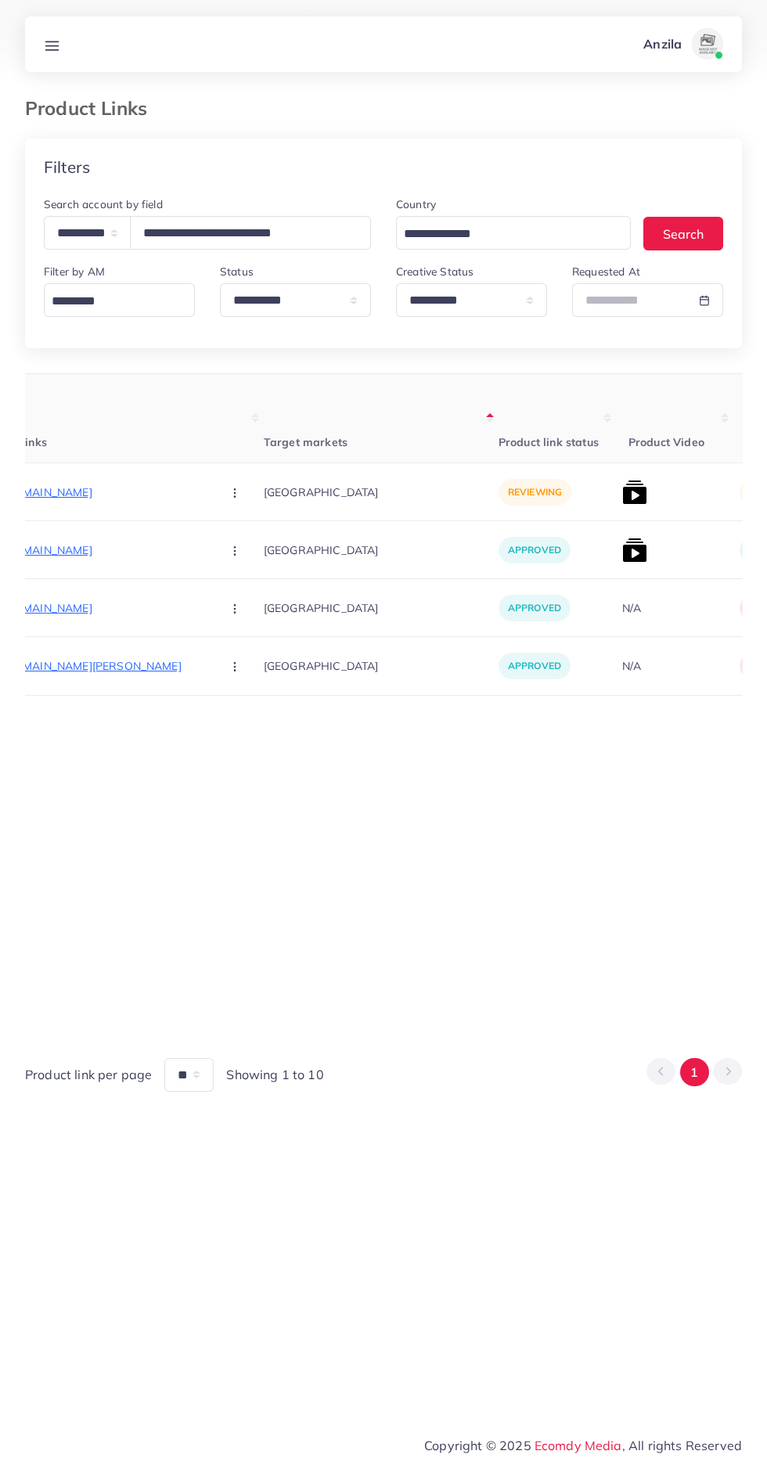
click at [90, 488] on p "https://www.asaddropshiping.store/products/4-in-1-retractable-charger-cable" at bounding box center [91, 492] width 235 height 19
click at [234, 493] on circle "button" at bounding box center [234, 492] width 1 height 1
click at [243, 540] on span "Approve" at bounding box center [269, 540] width 52 height 16
click at [616, 454] on th "Product Video" at bounding box center [674, 418] width 117 height 89
click at [622, 496] on img at bounding box center [634, 492] width 25 height 25
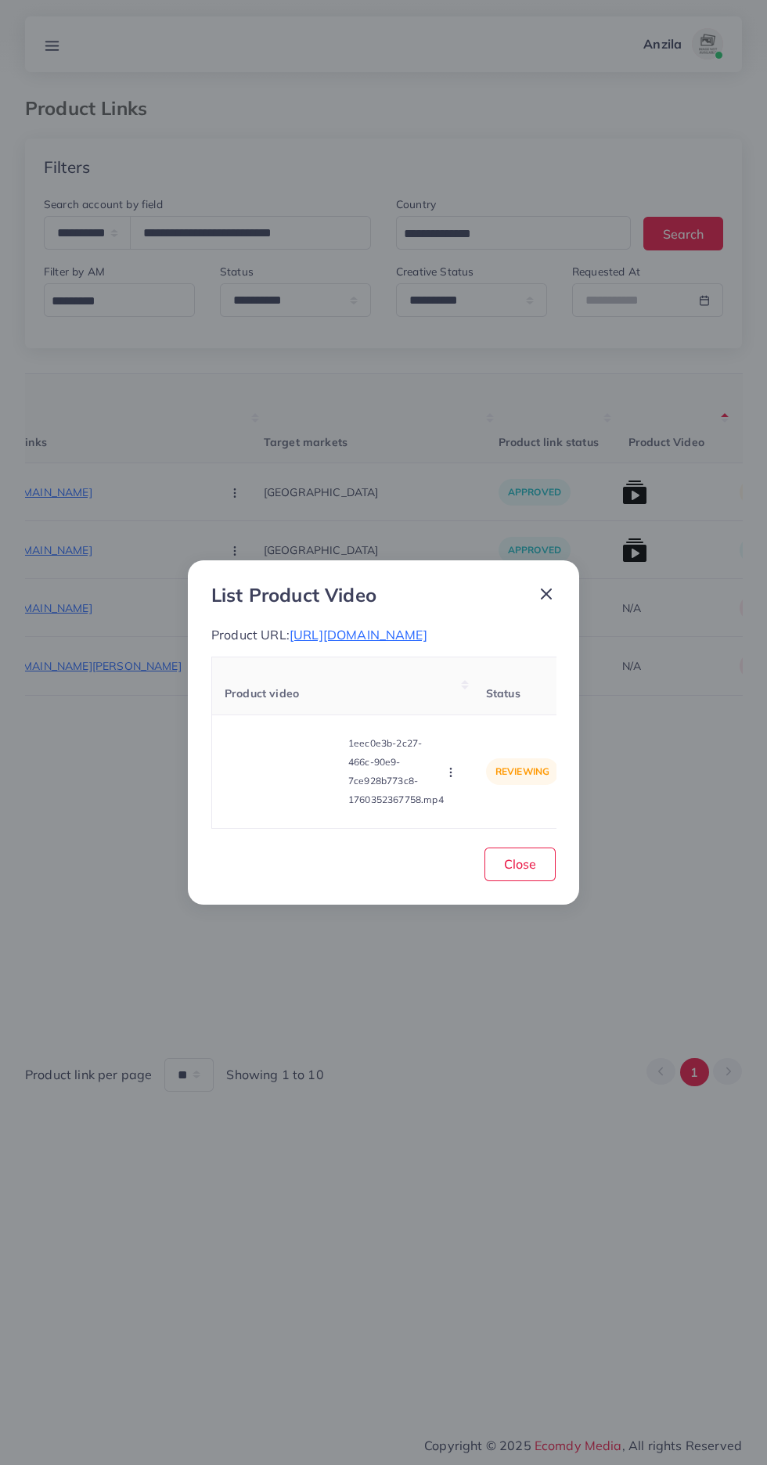
click at [286, 807] on video at bounding box center [283, 772] width 117 height 70
click at [272, 784] on icon at bounding box center [283, 771] width 25 height 25
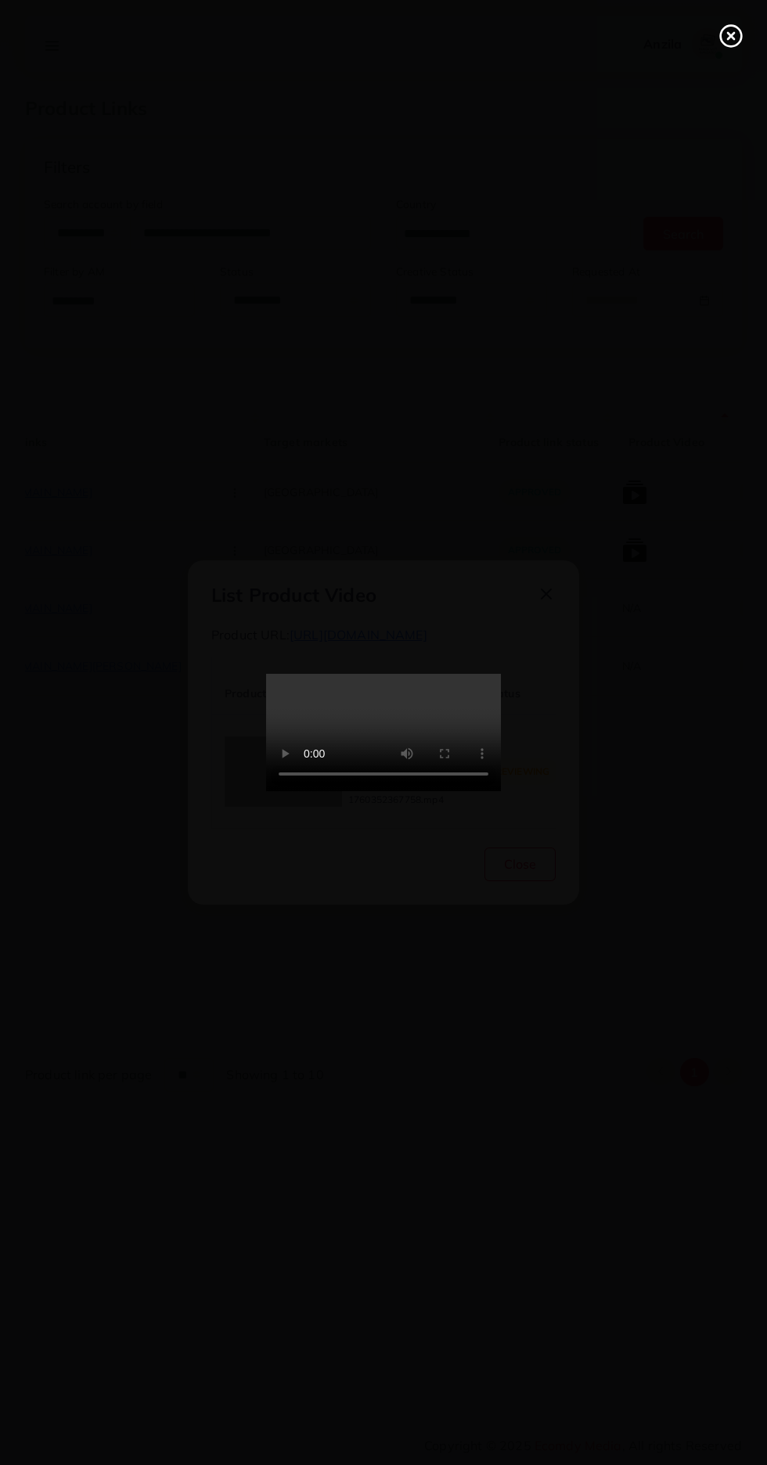
click at [731, 36] on line at bounding box center [731, 36] width 6 height 6
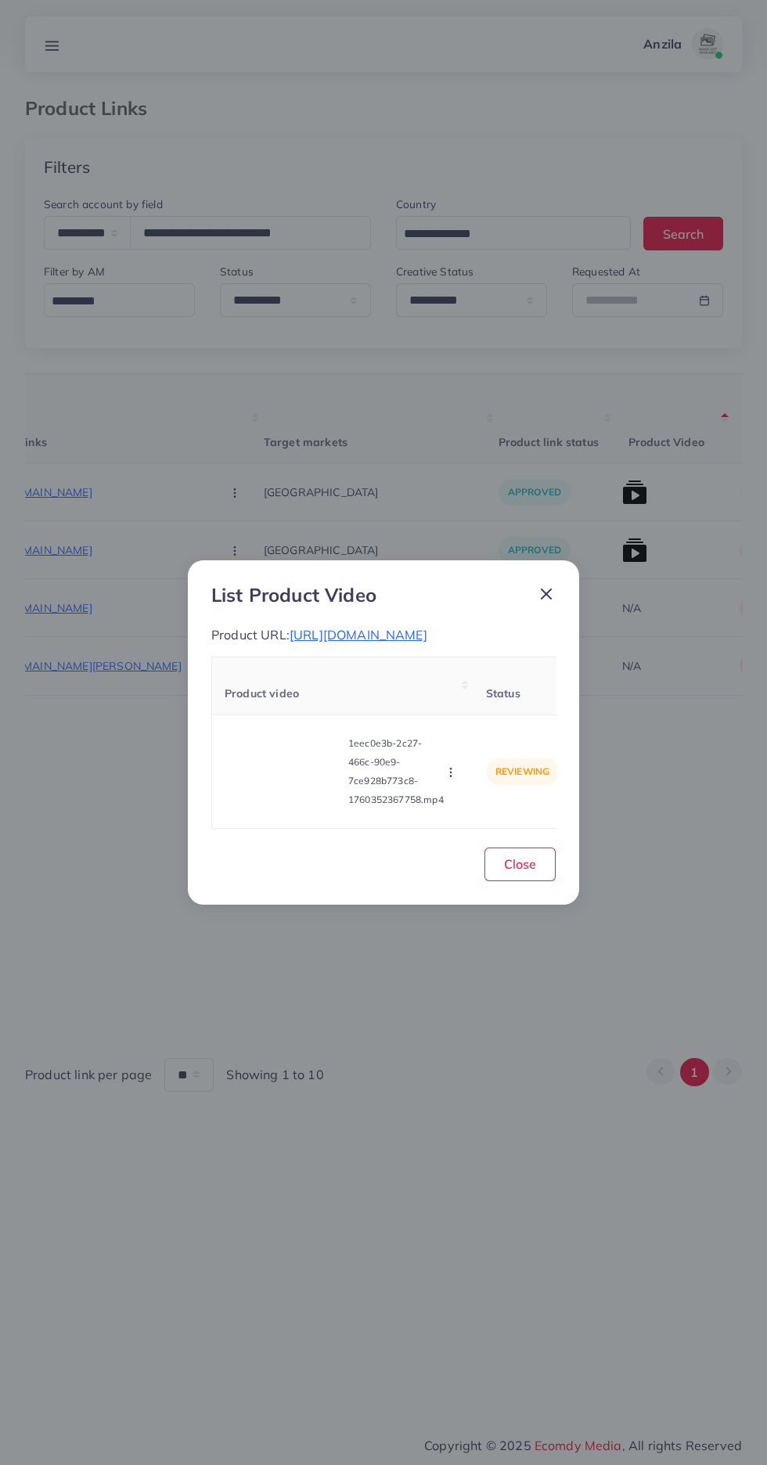
click at [445, 780] on button "button" at bounding box center [452, 772] width 17 height 16
click at [488, 693] on th "Status" at bounding box center [523, 687] width 98 height 58
click at [453, 779] on icon "button" at bounding box center [451, 772] width 13 height 13
click at [466, 701] on link "Approve" at bounding box center [488, 699] width 124 height 34
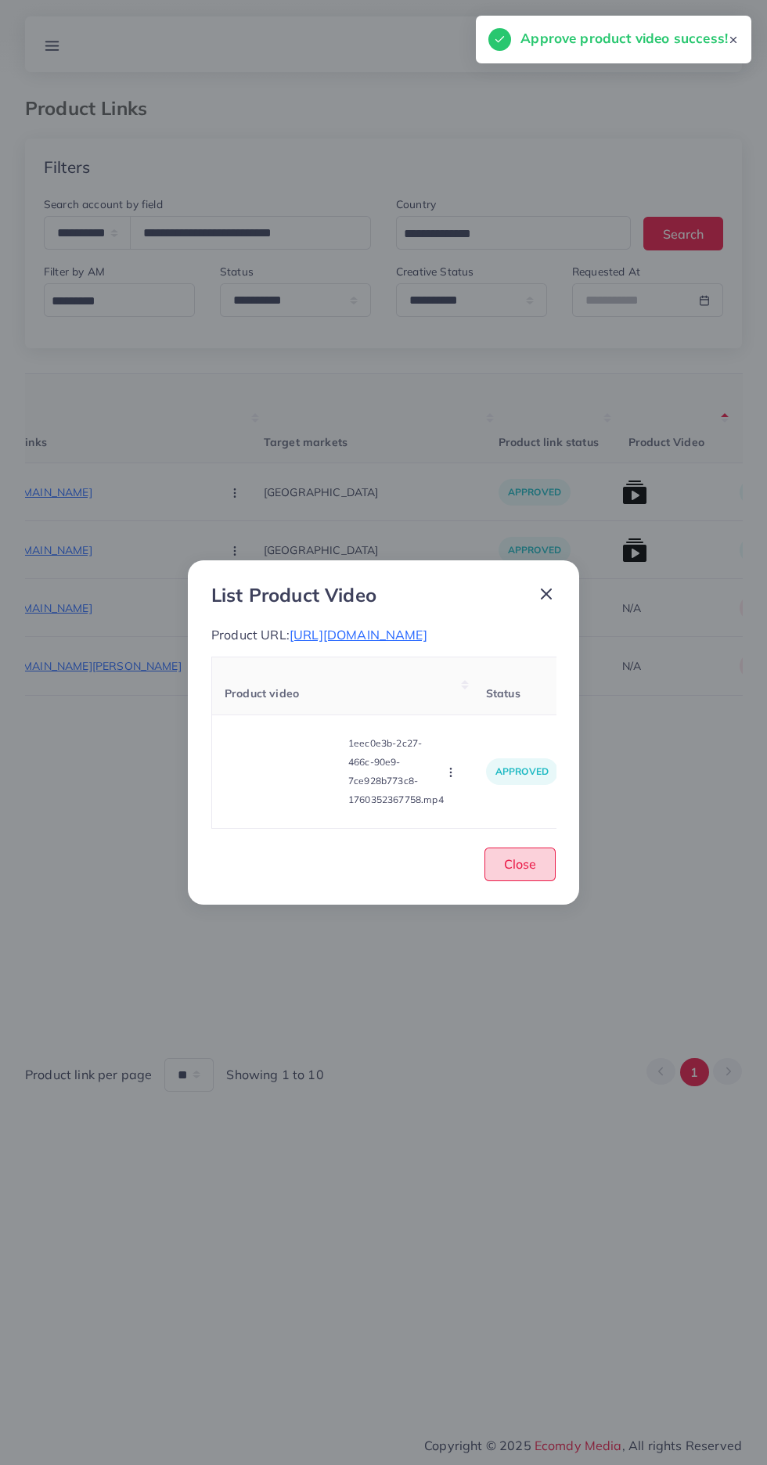
click at [528, 872] on span "Close" at bounding box center [520, 864] width 32 height 16
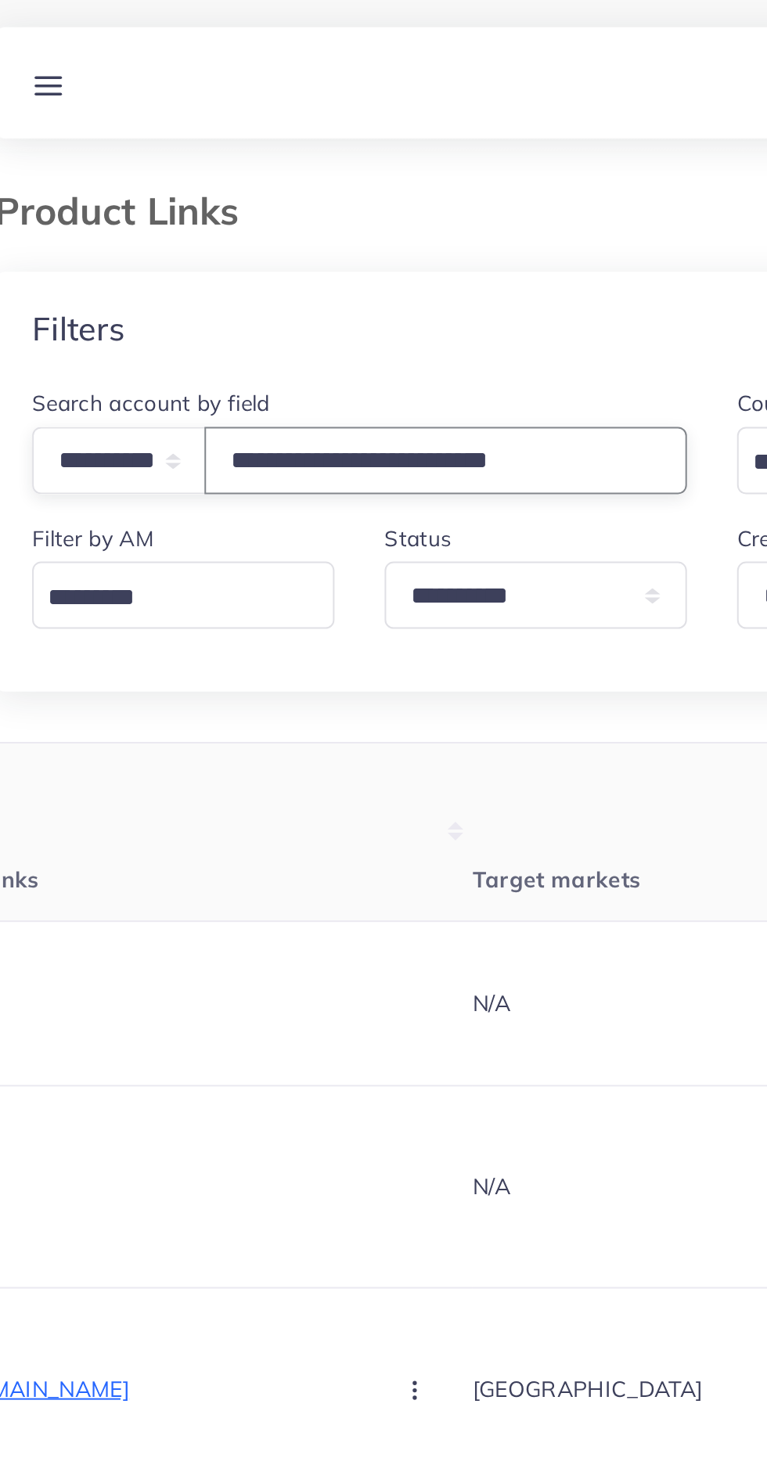
type input "**********"
click at [351, 184] on div "Filters" at bounding box center [383, 167] width 717 height 57
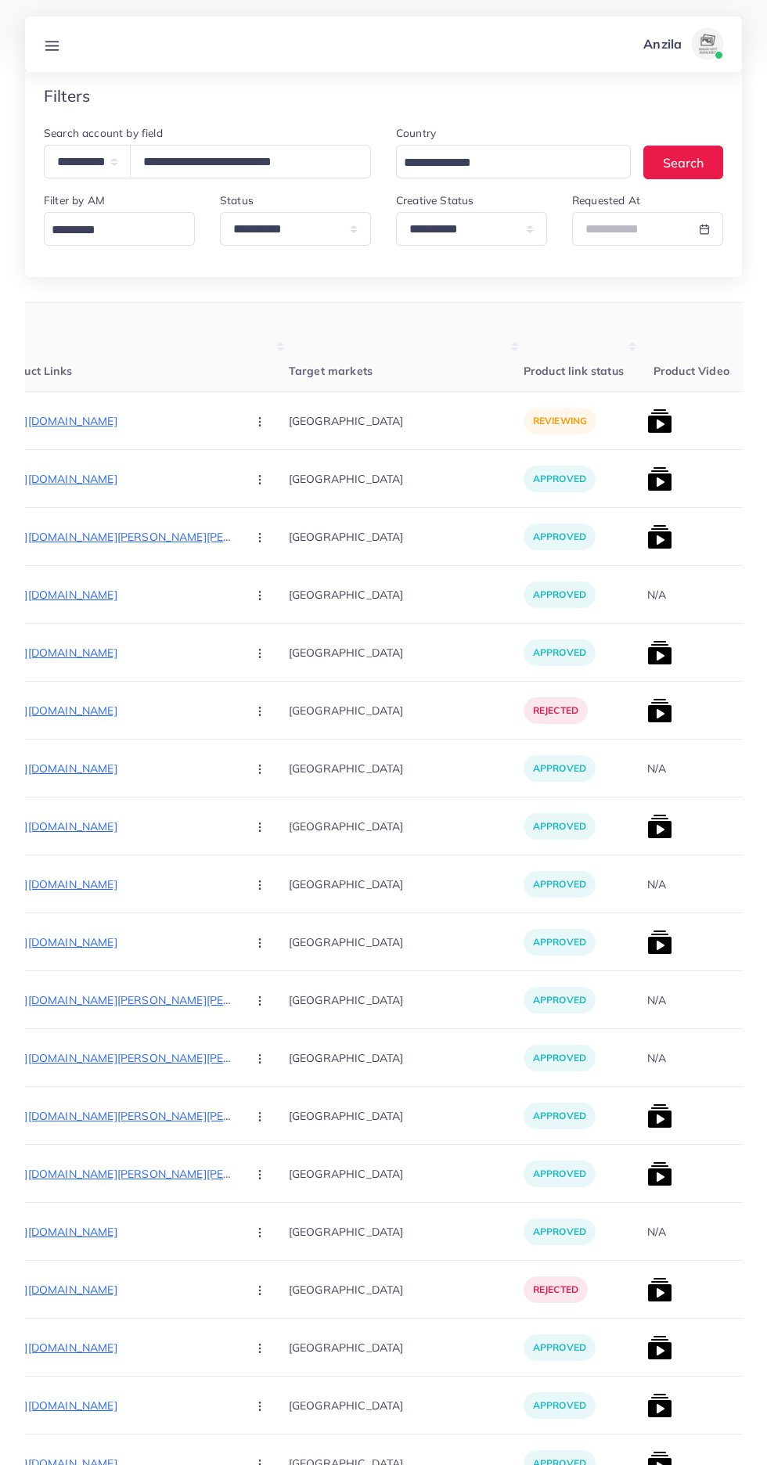
scroll to position [0, 242]
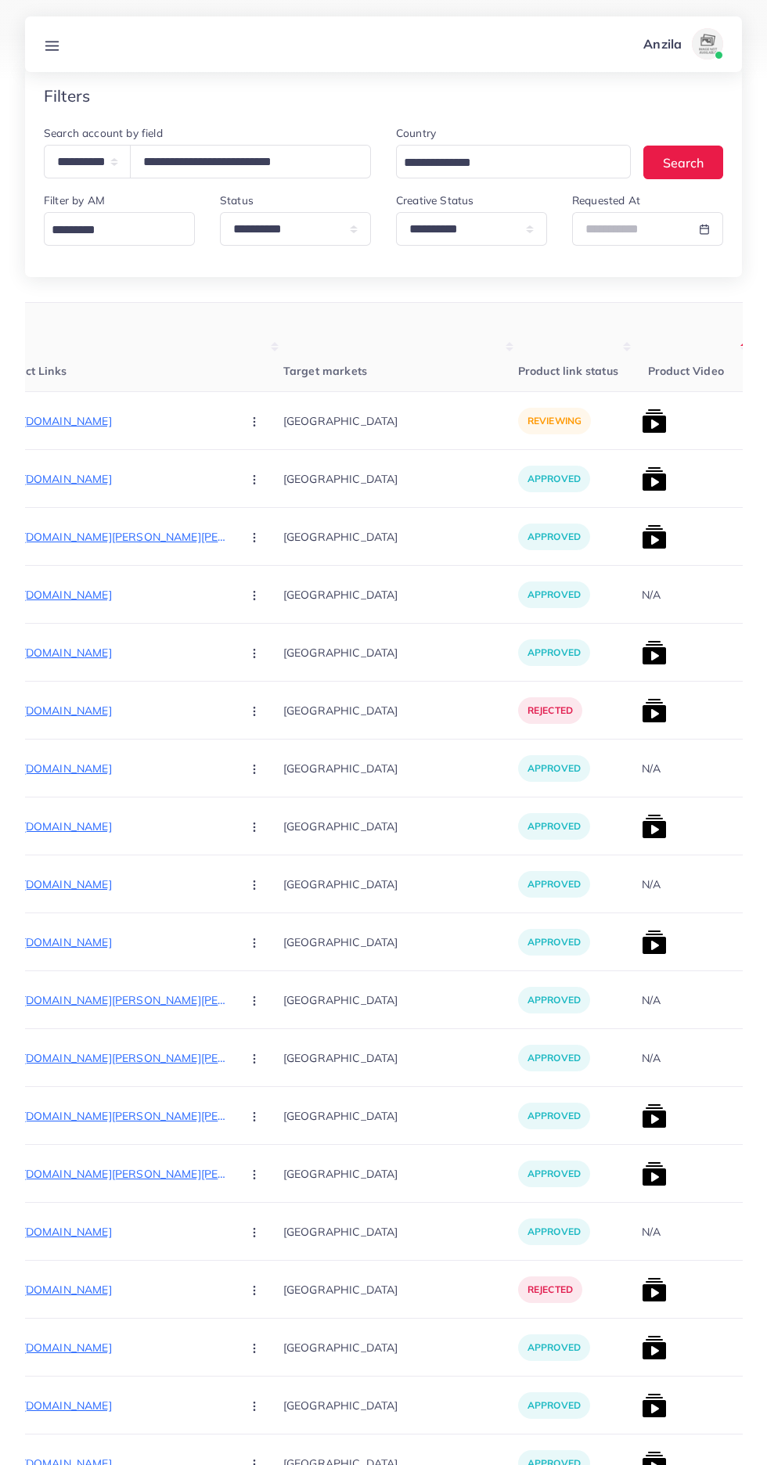
click at [642, 467] on img at bounding box center [654, 479] width 25 height 25
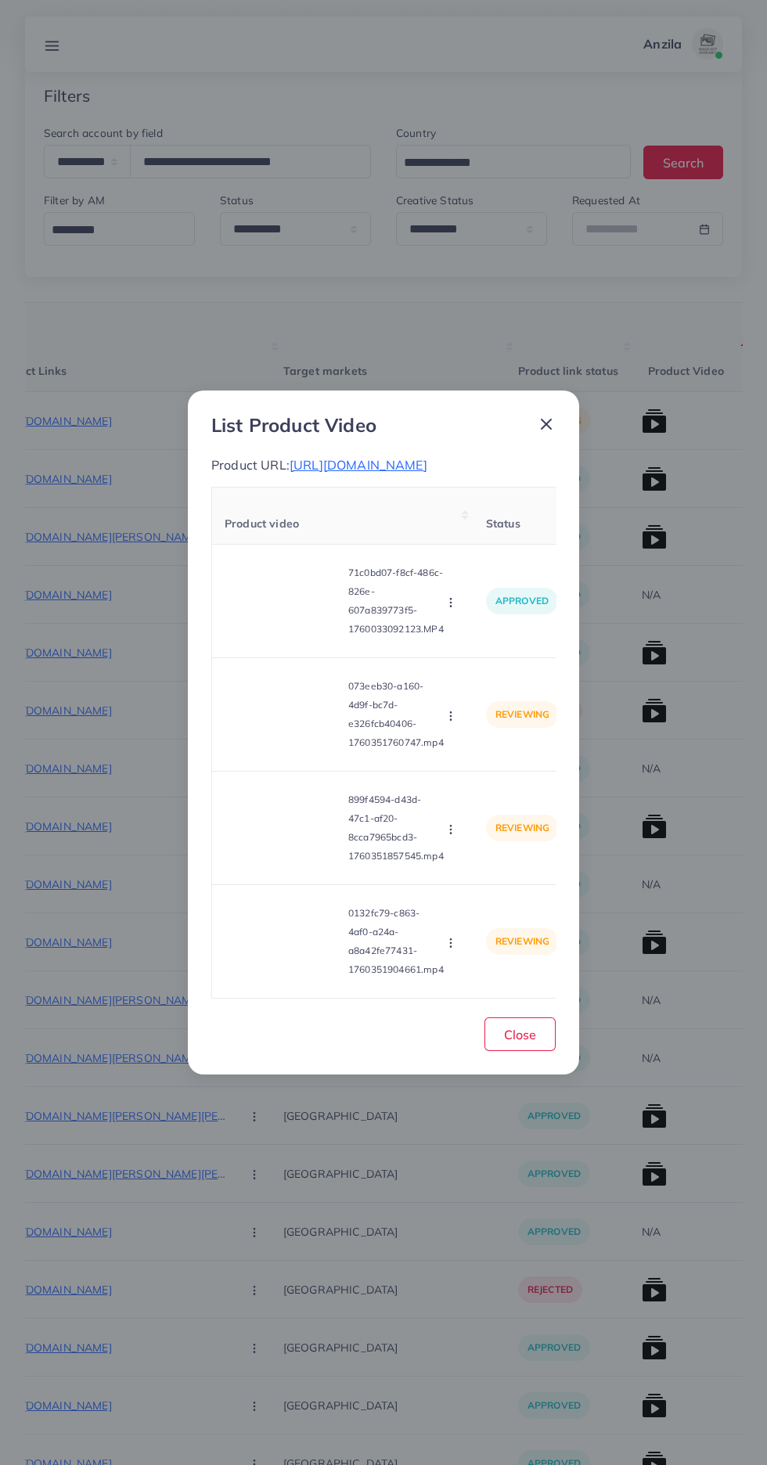
click at [294, 739] on video at bounding box center [283, 714] width 117 height 70
click at [280, 727] on icon at bounding box center [283, 714] width 25 height 25
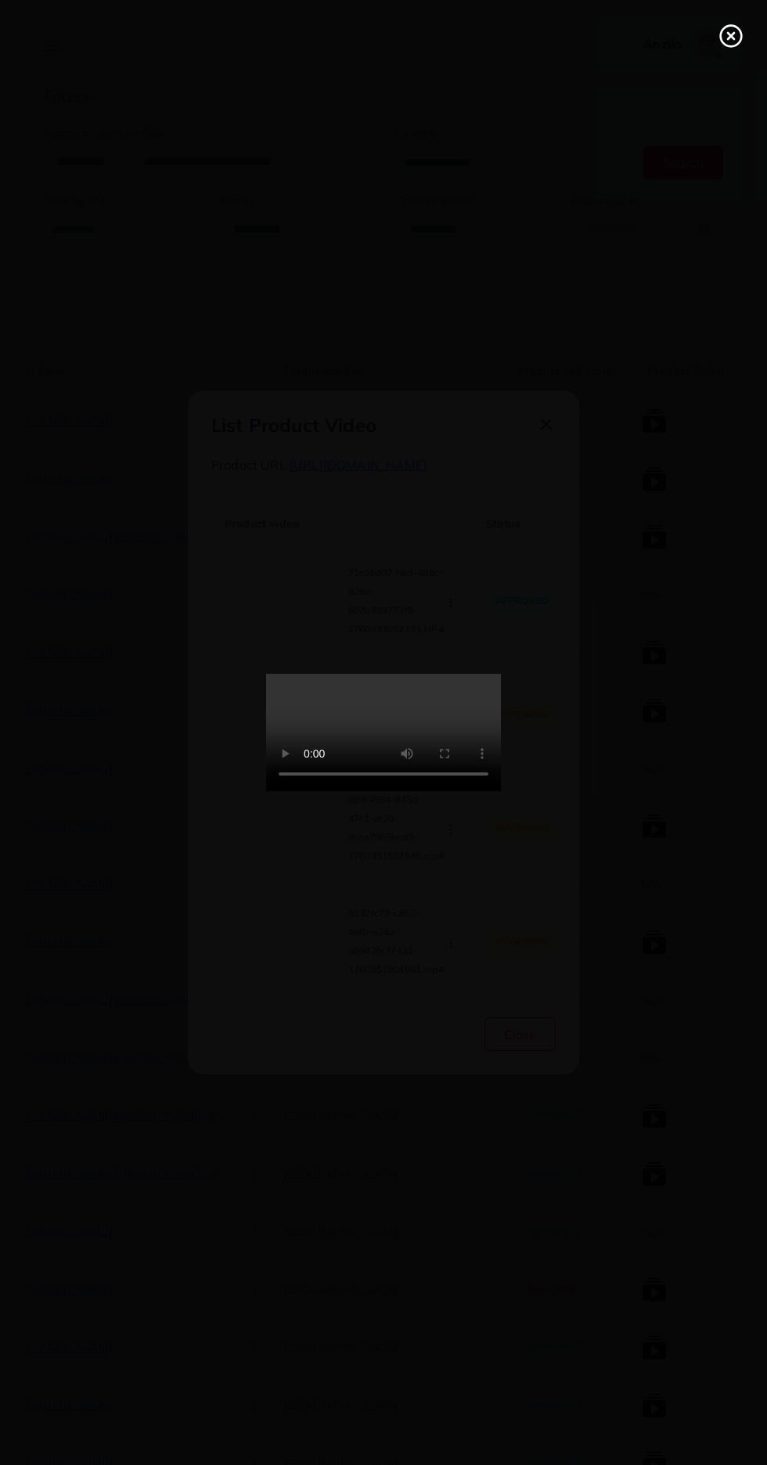
click at [731, 36] on line at bounding box center [731, 36] width 6 height 6
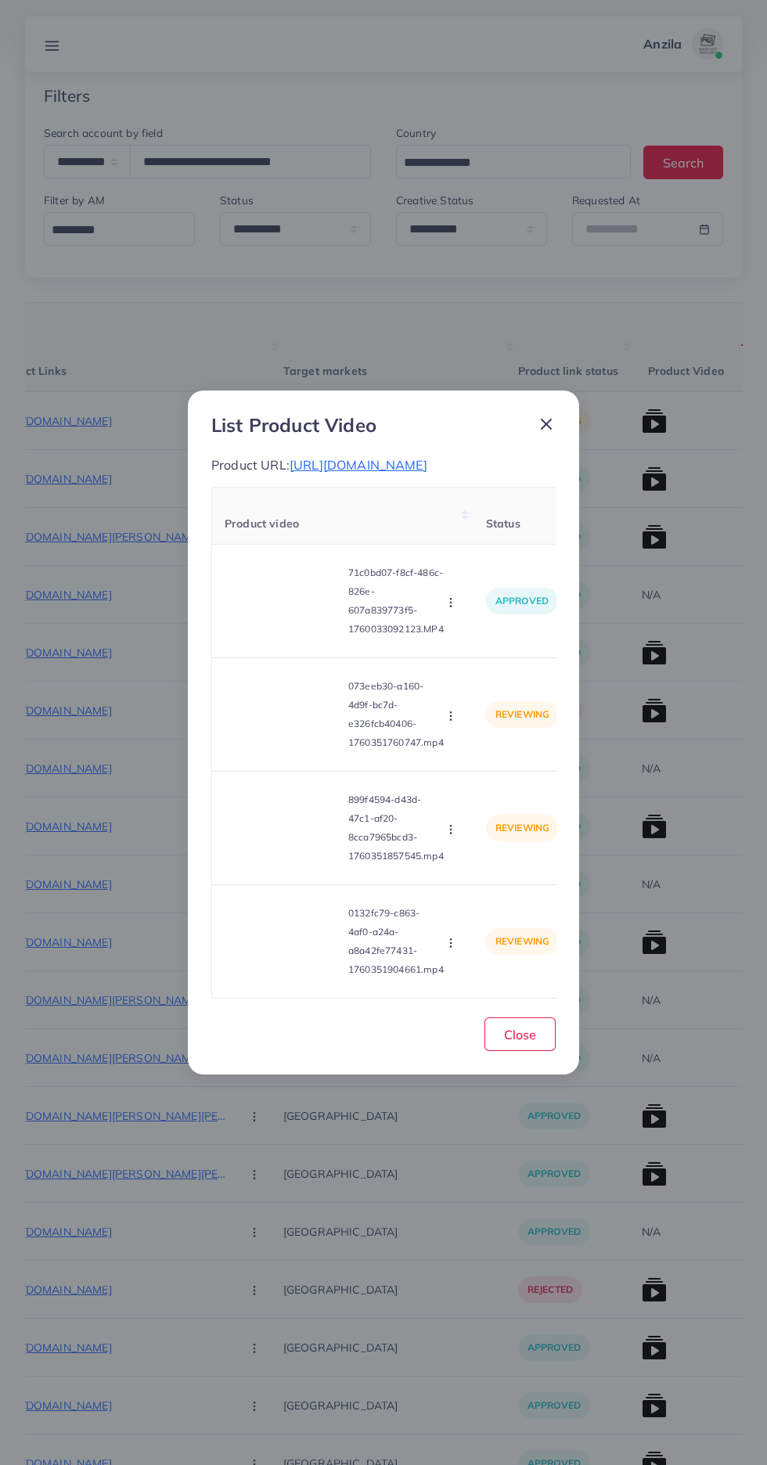
click at [451, 720] on circle "button" at bounding box center [450, 719] width 1 height 1
click at [479, 795] on span "Reject" at bounding box center [478, 788] width 38 height 16
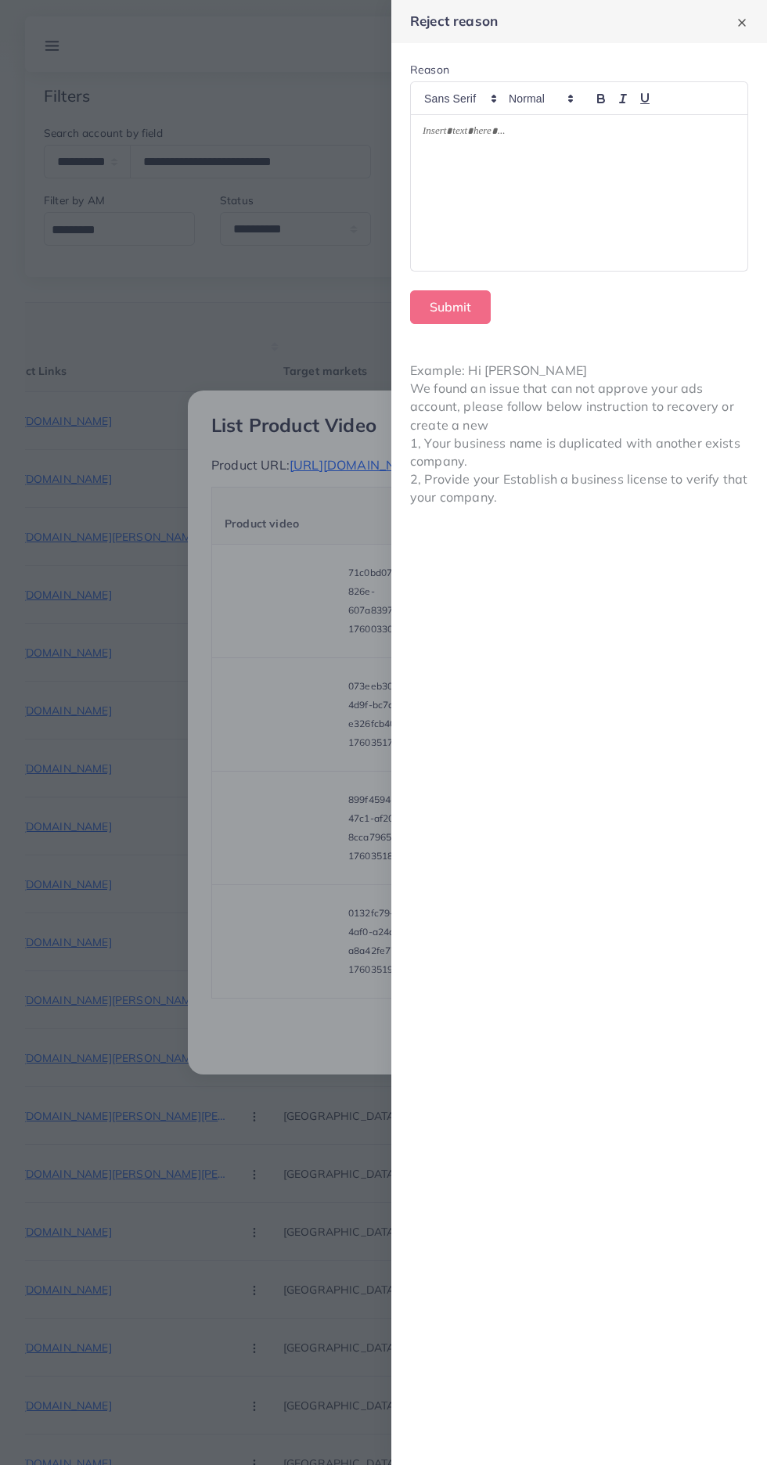
click at [606, 207] on div at bounding box center [579, 193] width 337 height 156
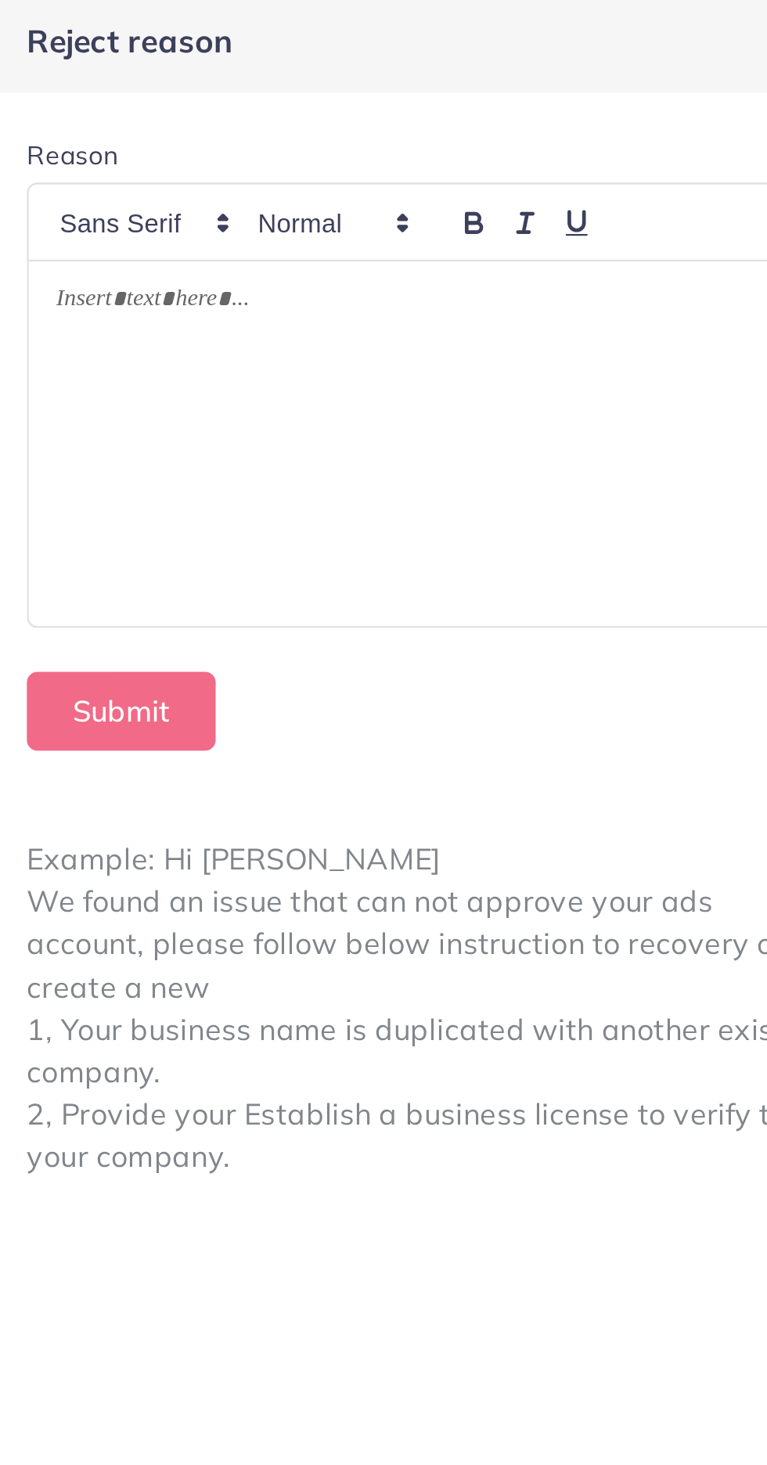
scroll to position [71, 0]
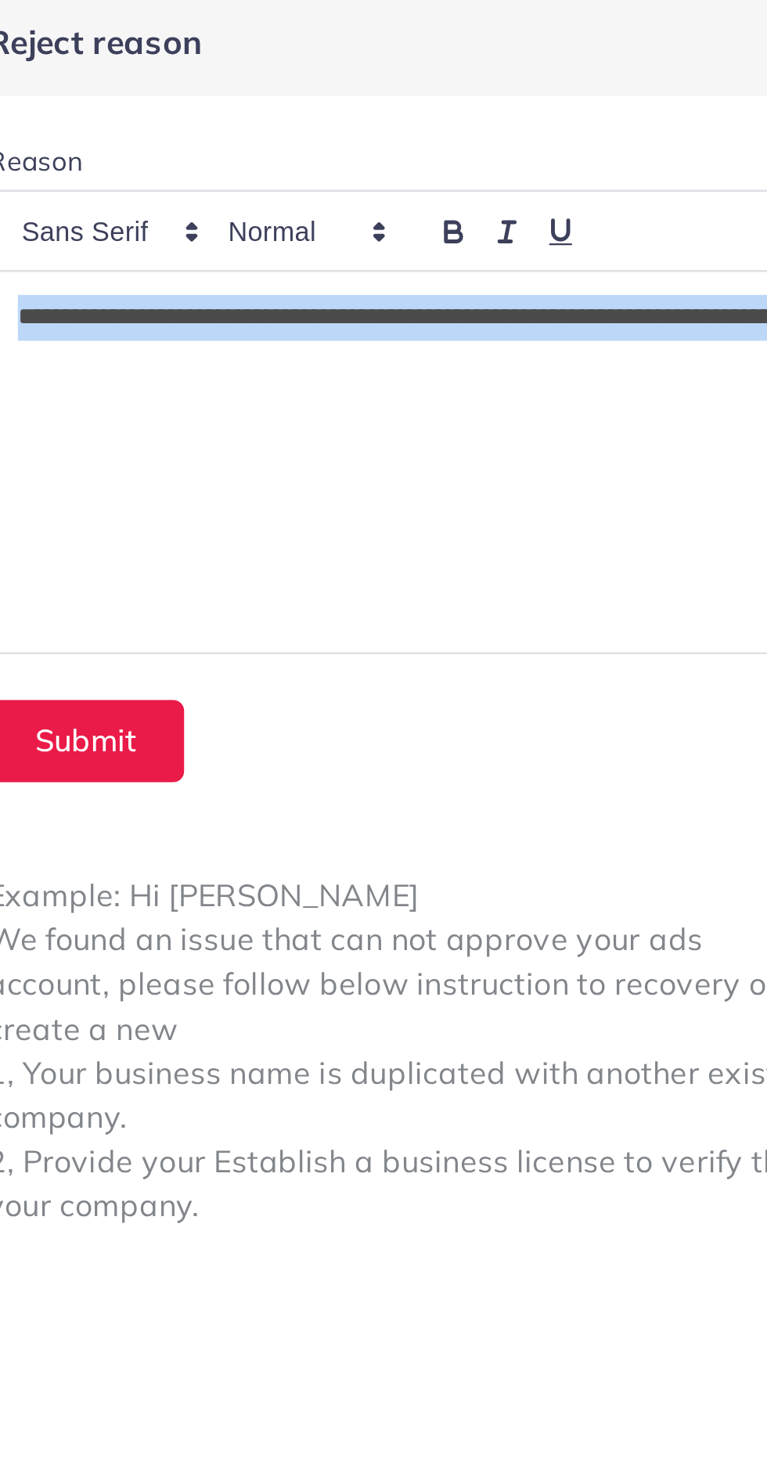
copy p "**********"
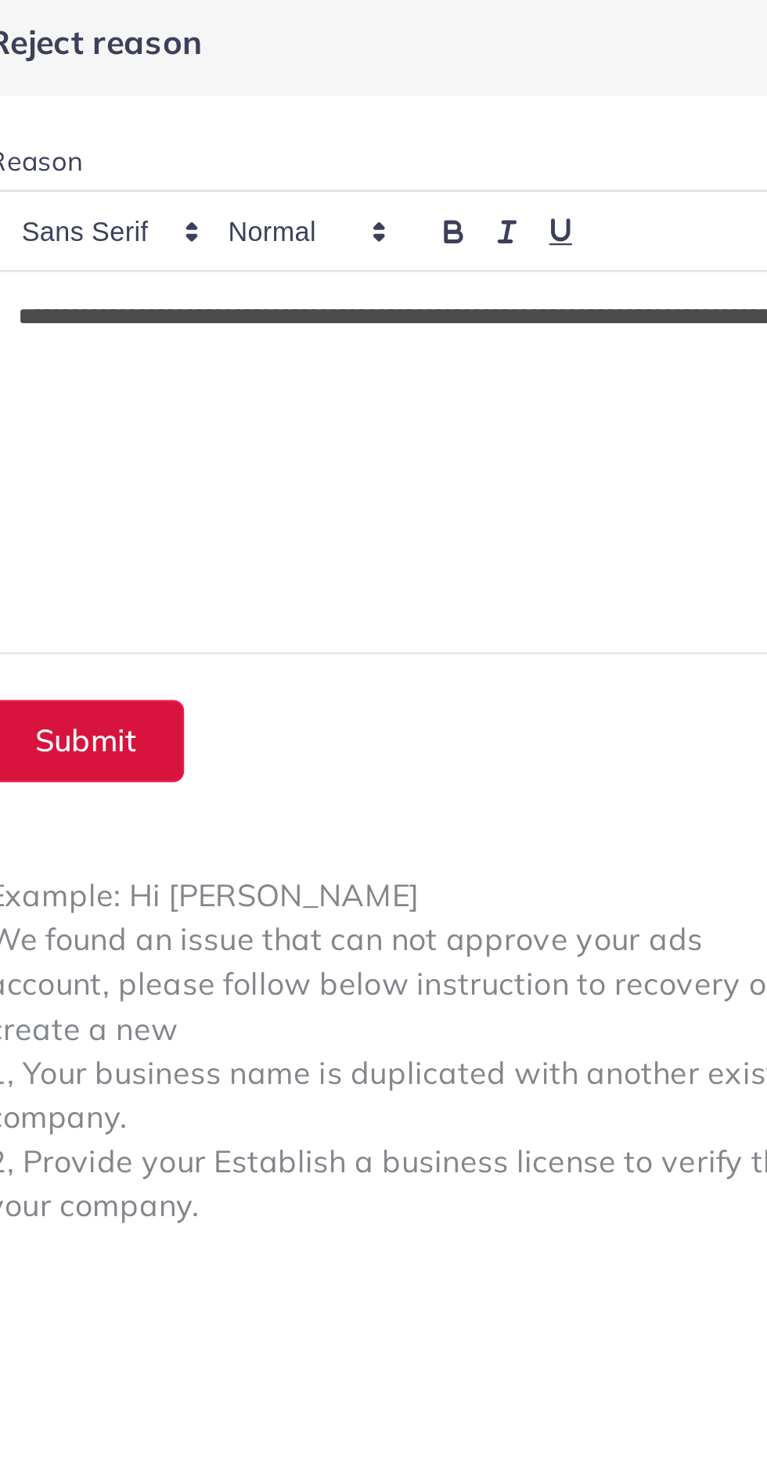
click at [459, 300] on button "Submit" at bounding box center [450, 307] width 81 height 34
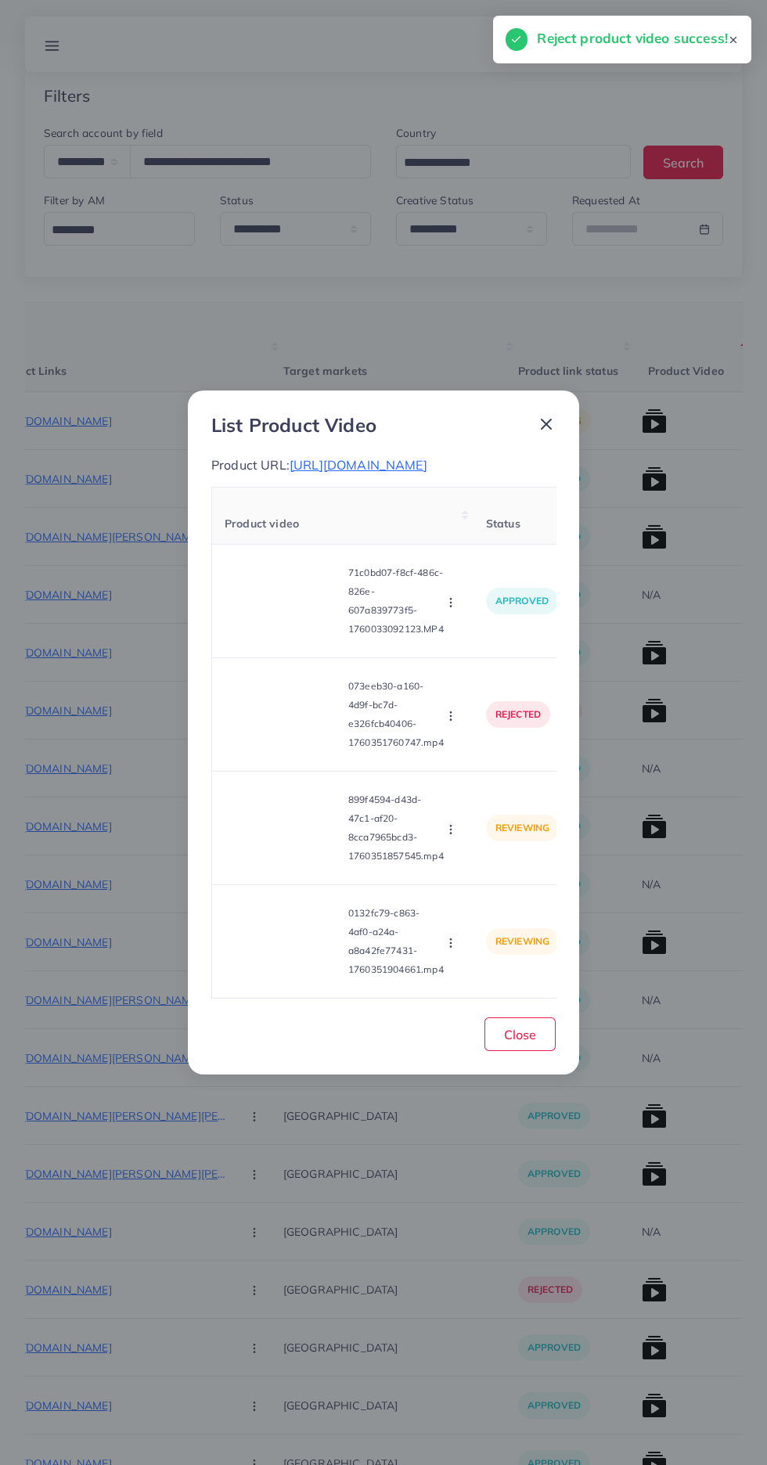
click at [264, 816] on video at bounding box center [283, 828] width 117 height 70
click at [295, 838] on icon at bounding box center [283, 828] width 25 height 25
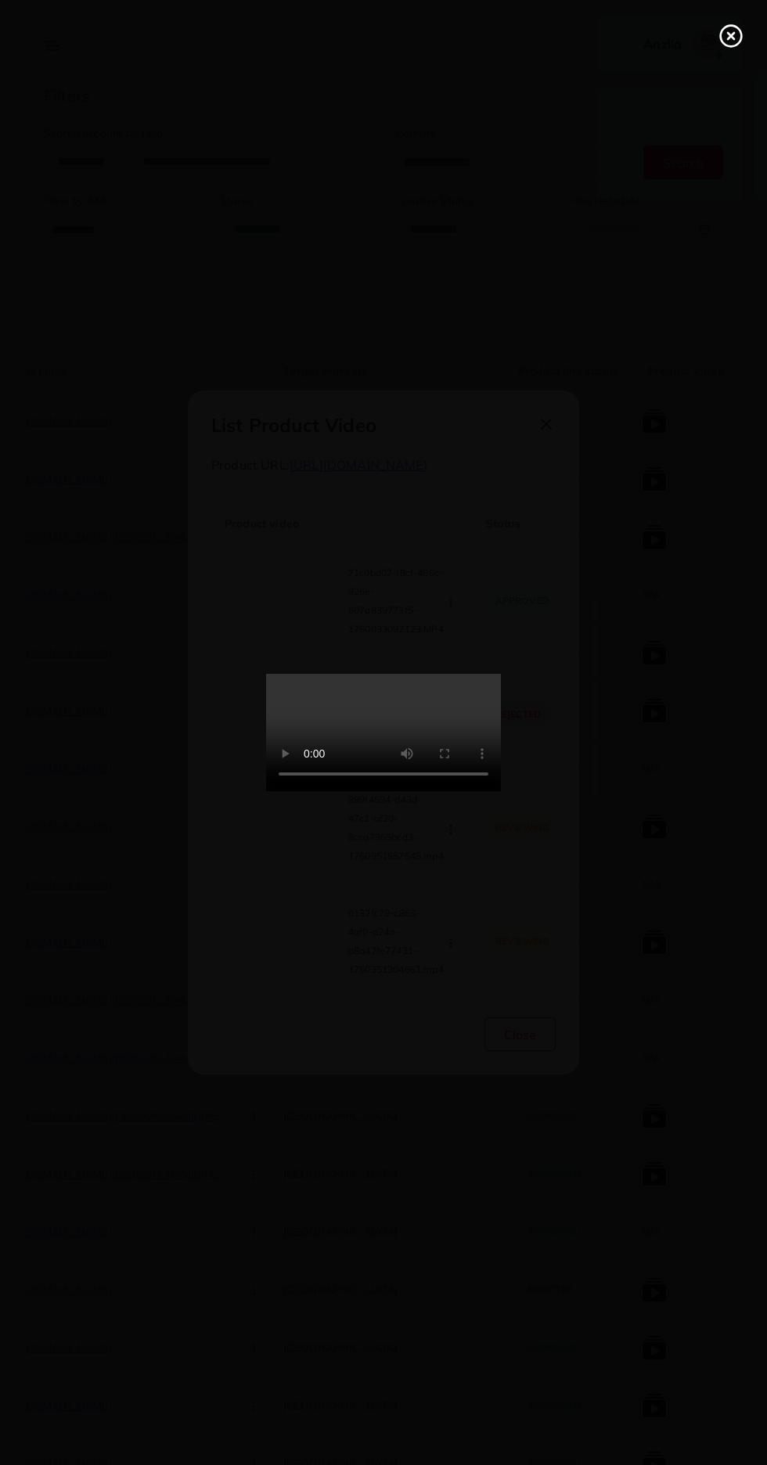
click at [731, 41] on icon at bounding box center [731, 35] width 25 height 25
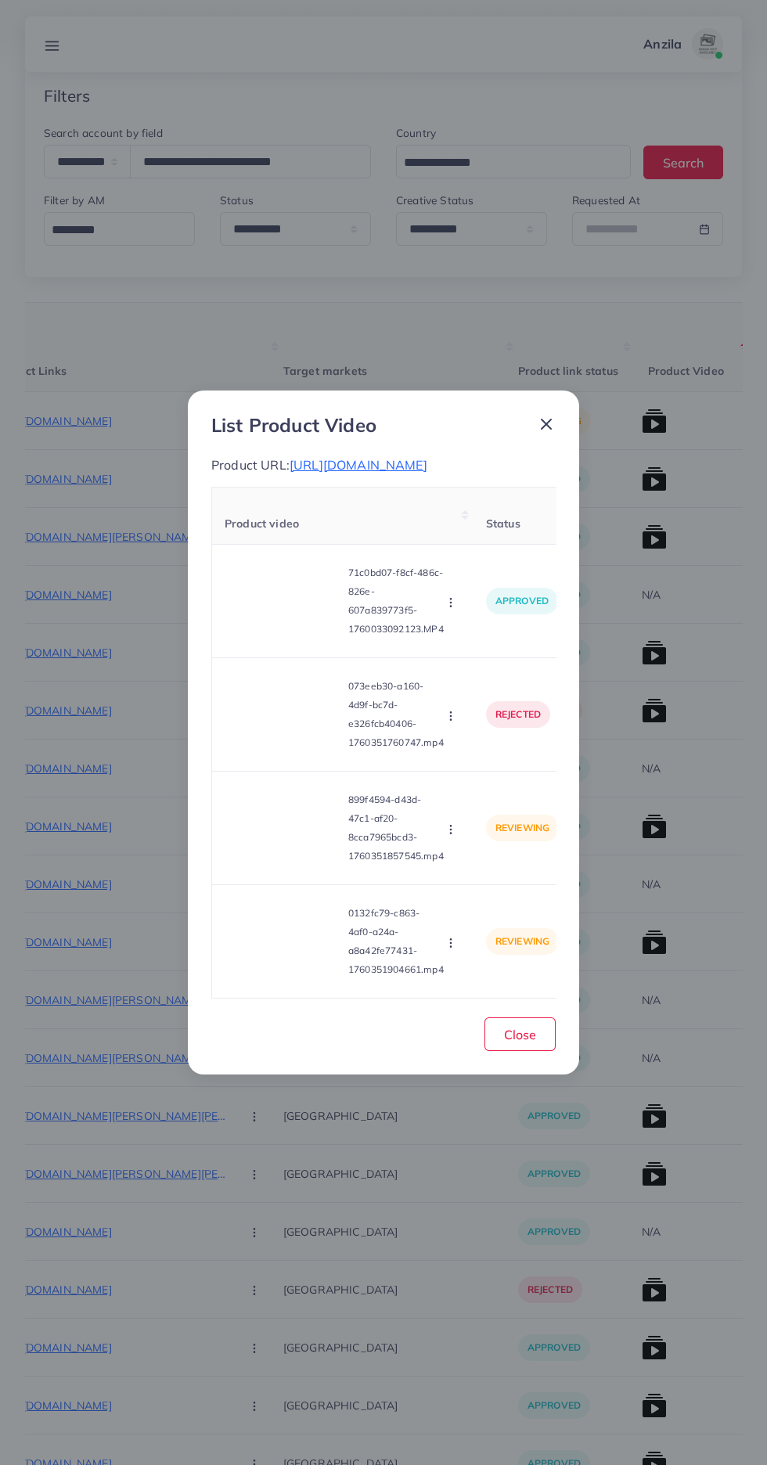
click at [451, 827] on circle "button" at bounding box center [450, 826] width 1 height 1
click at [449, 908] on icon at bounding box center [446, 902] width 11 height 11
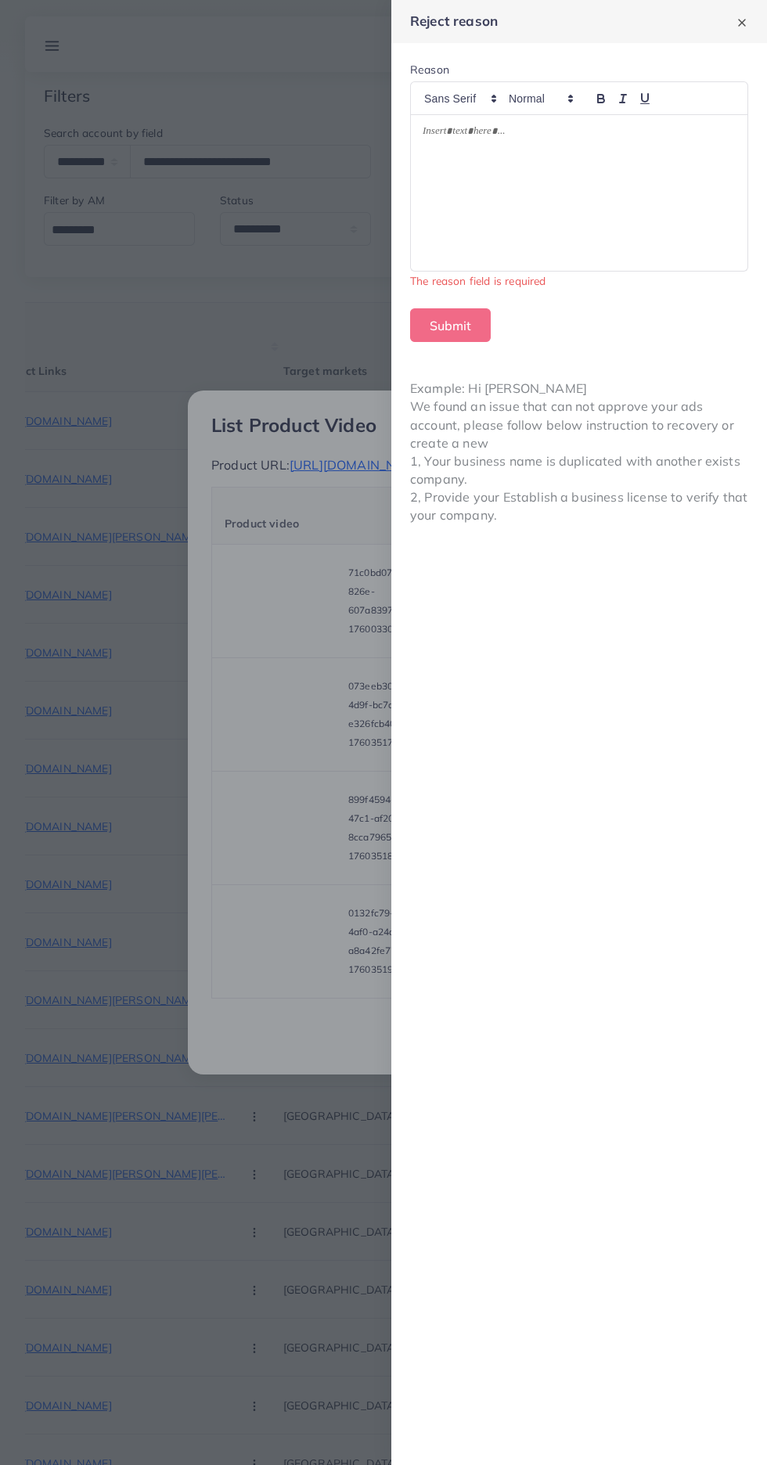
click at [464, 225] on div at bounding box center [579, 193] width 337 height 156
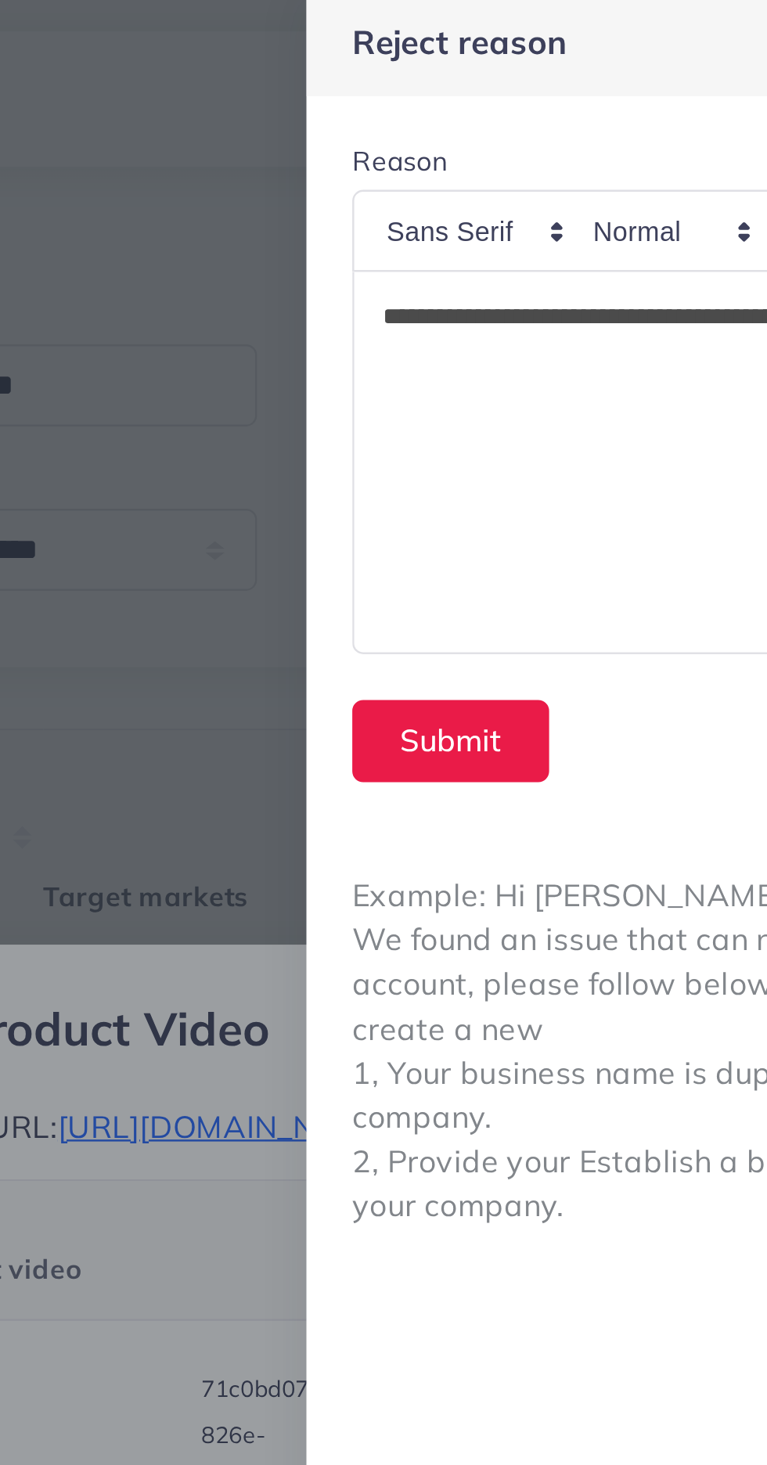
scroll to position [0, 0]
click at [432, 309] on button "Submit" at bounding box center [450, 307] width 81 height 34
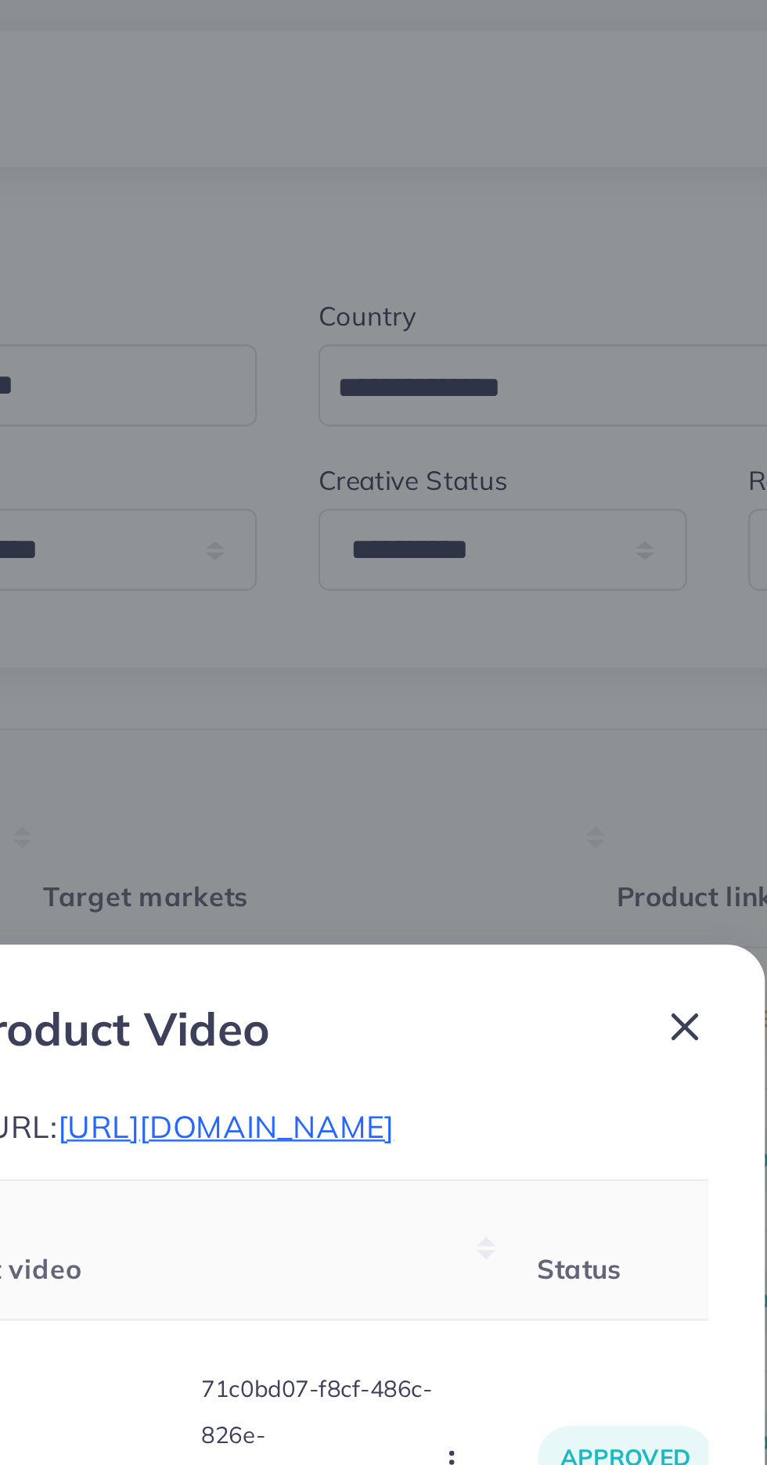
scroll to position [71, 0]
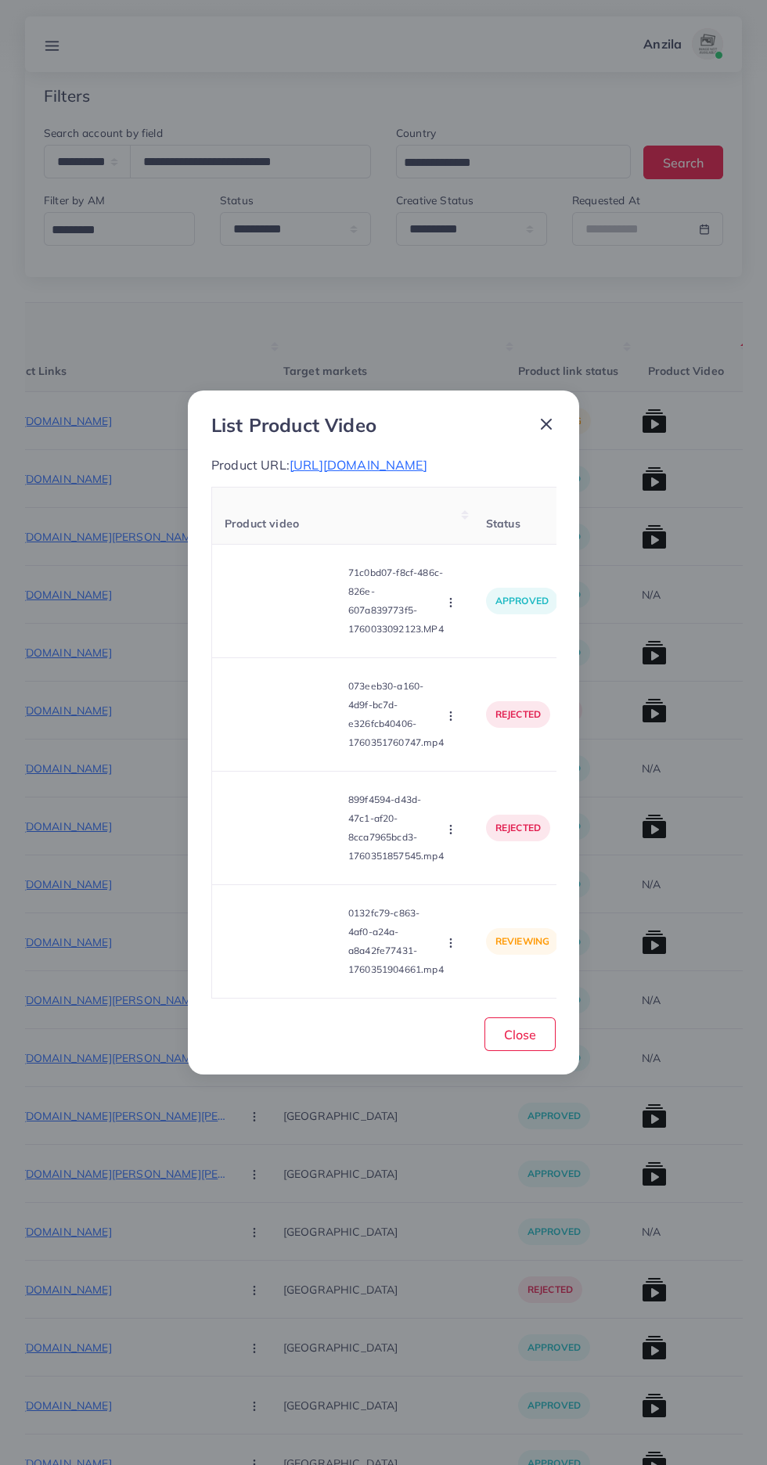
click at [280, 953] on video at bounding box center [283, 941] width 117 height 70
click at [281, 946] on polygon at bounding box center [284, 942] width 6 height 9
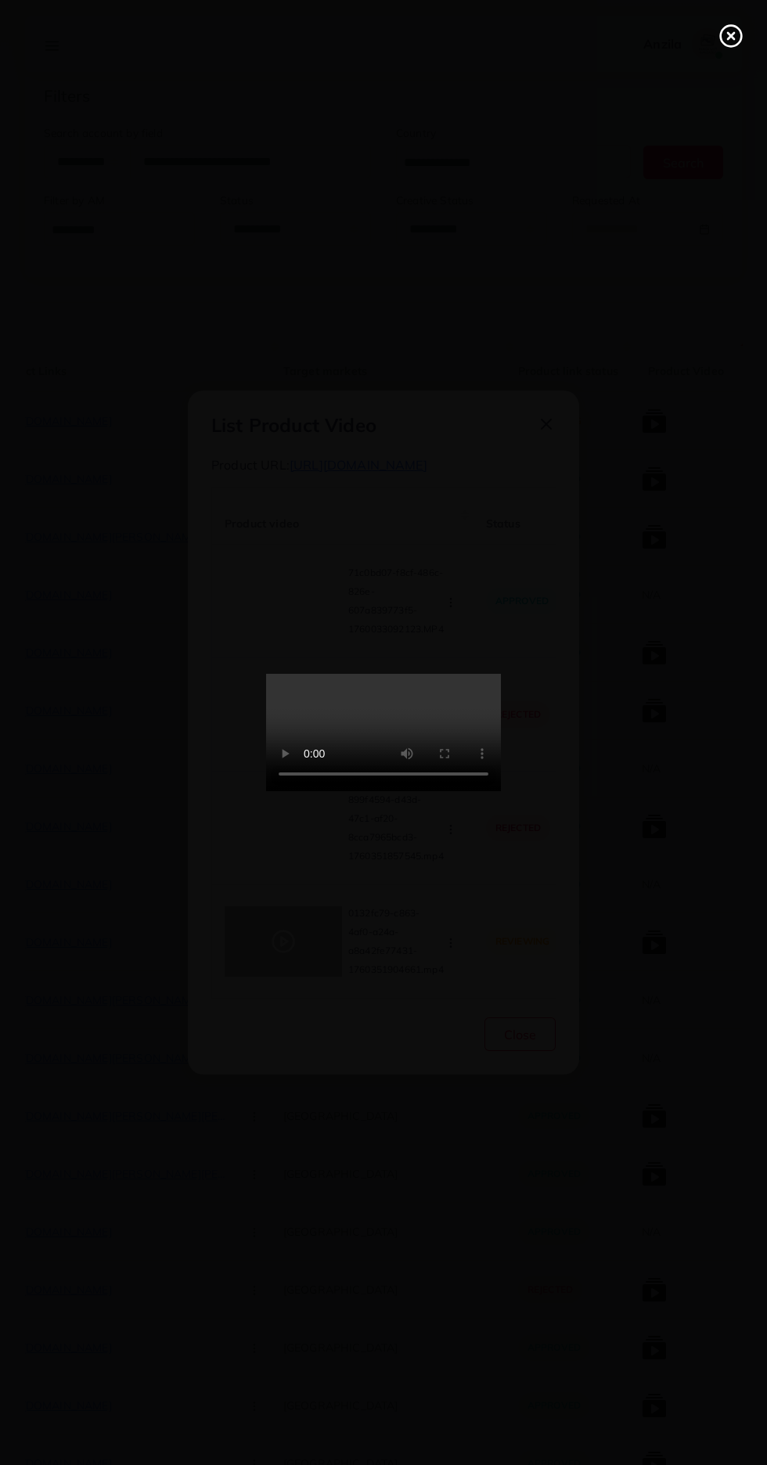
click at [734, 31] on icon at bounding box center [731, 35] width 25 height 25
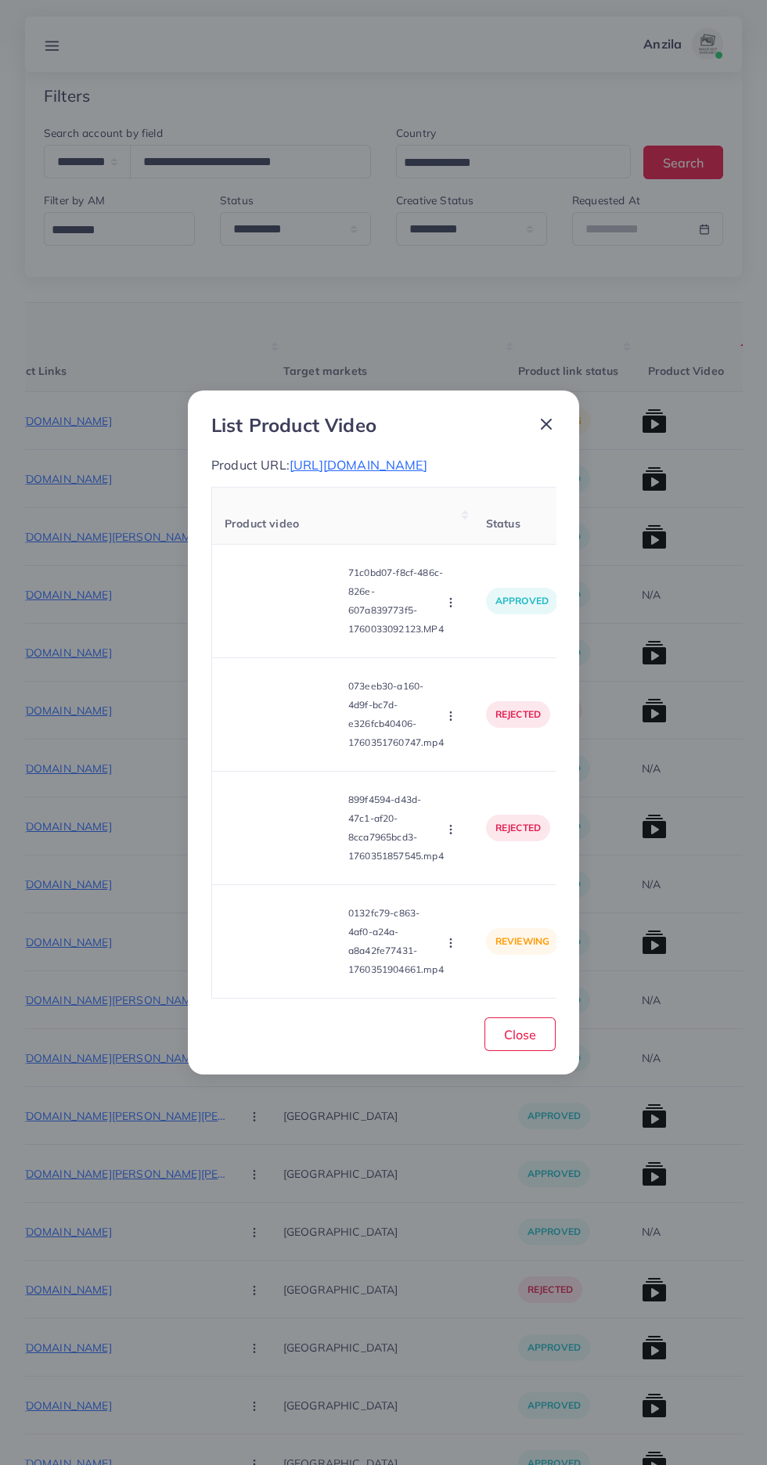
click at [449, 949] on icon "button" at bounding box center [451, 943] width 13 height 13
click at [449, 910] on icon at bounding box center [446, 904] width 11 height 11
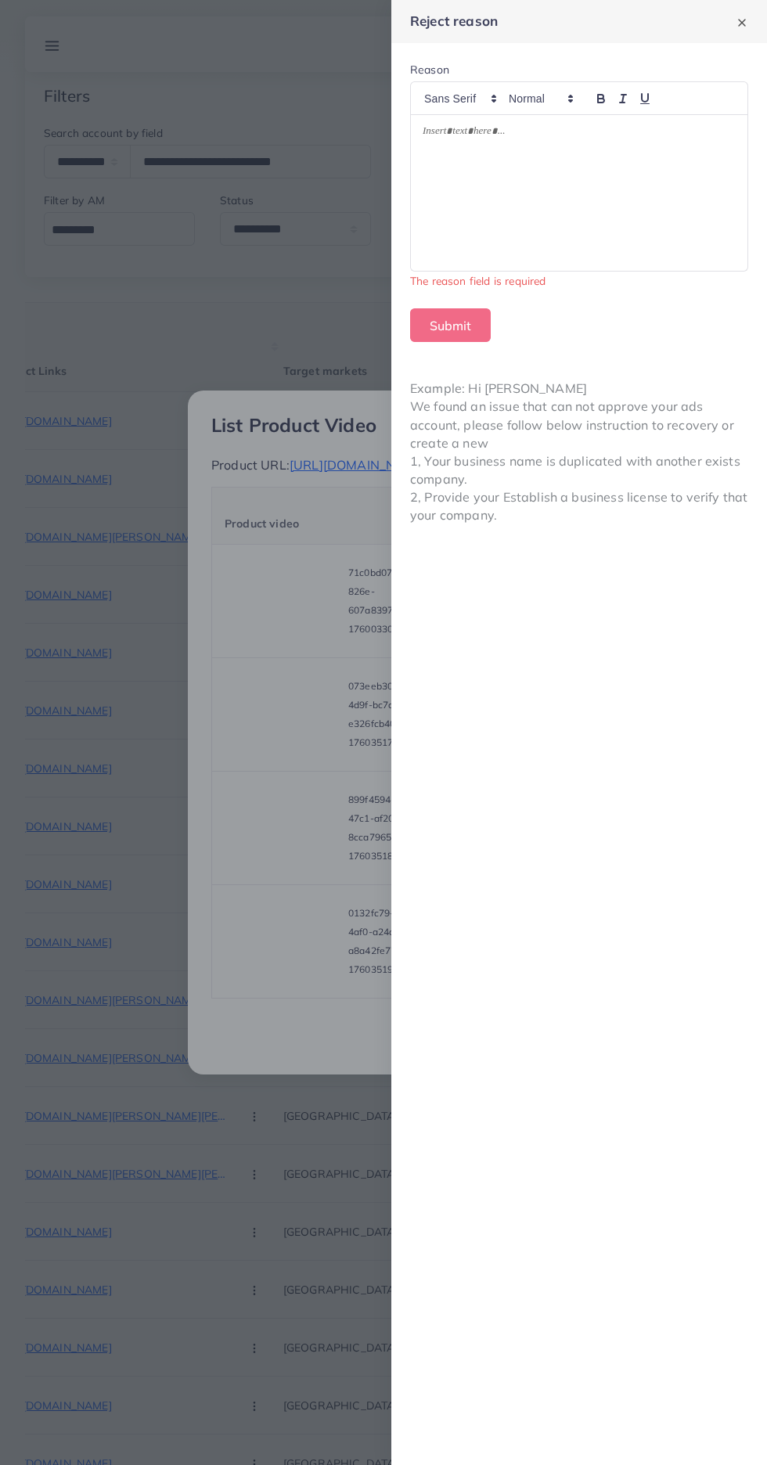
click at [639, 171] on div at bounding box center [579, 193] width 337 height 156
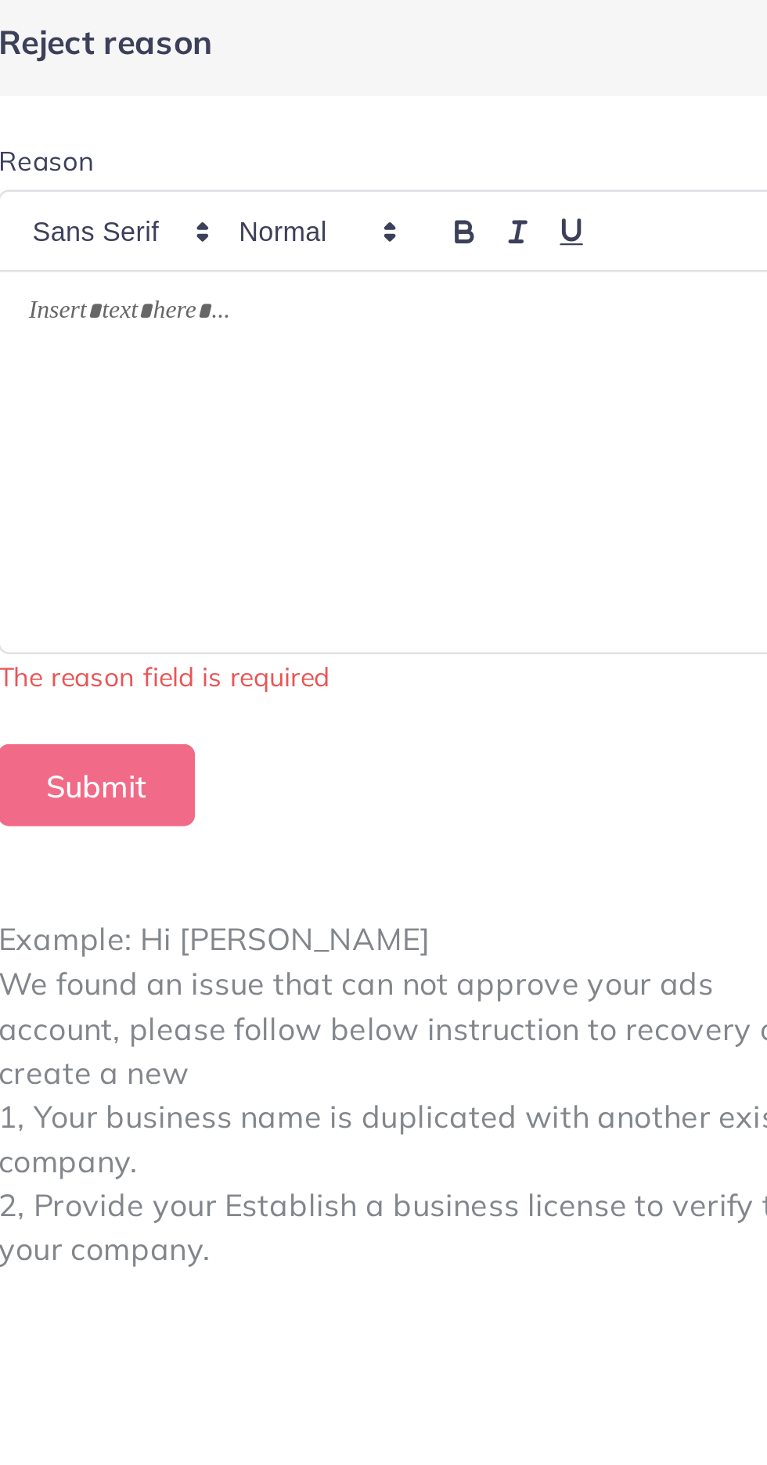
scroll to position [0, 0]
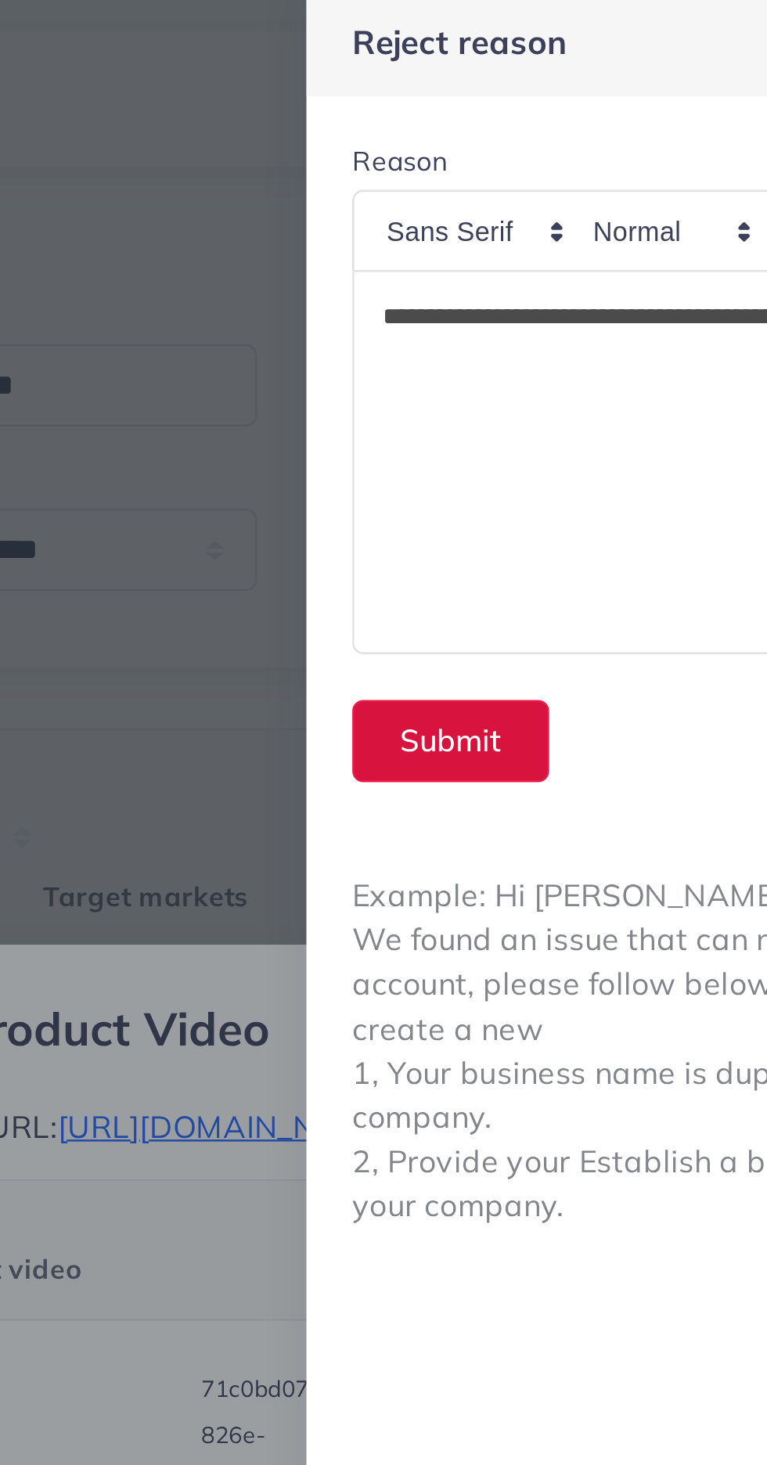
click at [416, 304] on button "Submit" at bounding box center [450, 307] width 81 height 34
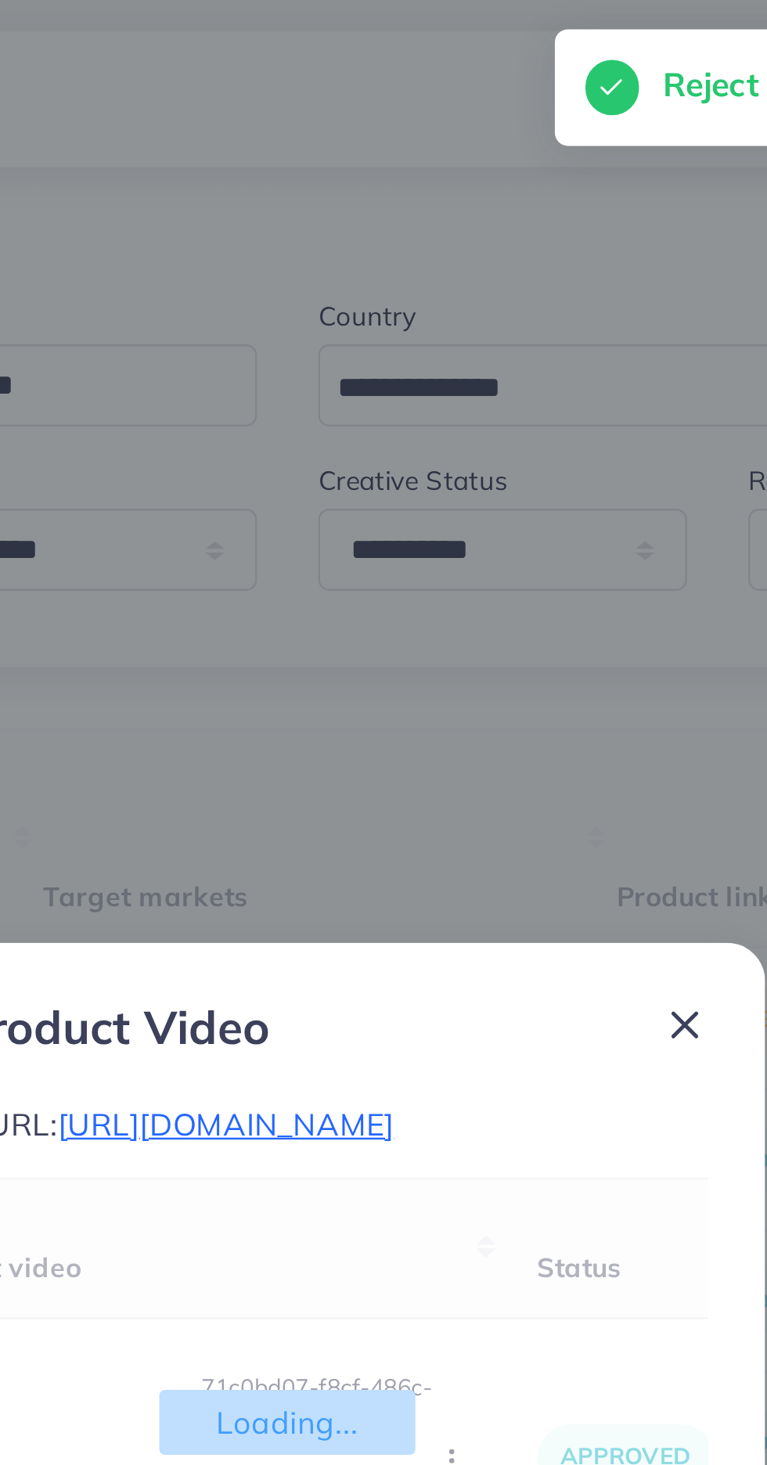
scroll to position [71, 0]
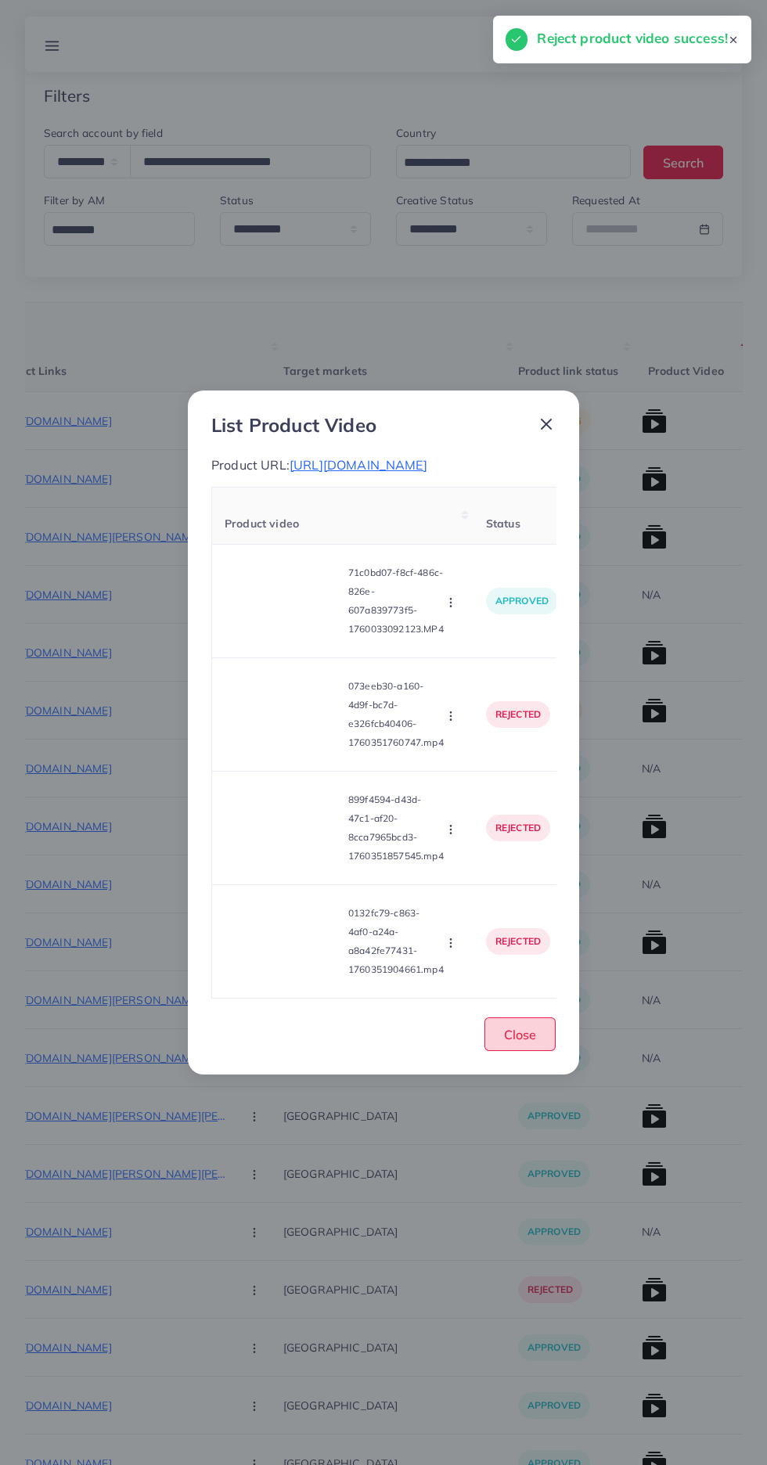
click at [522, 1043] on span "Close" at bounding box center [520, 1035] width 32 height 16
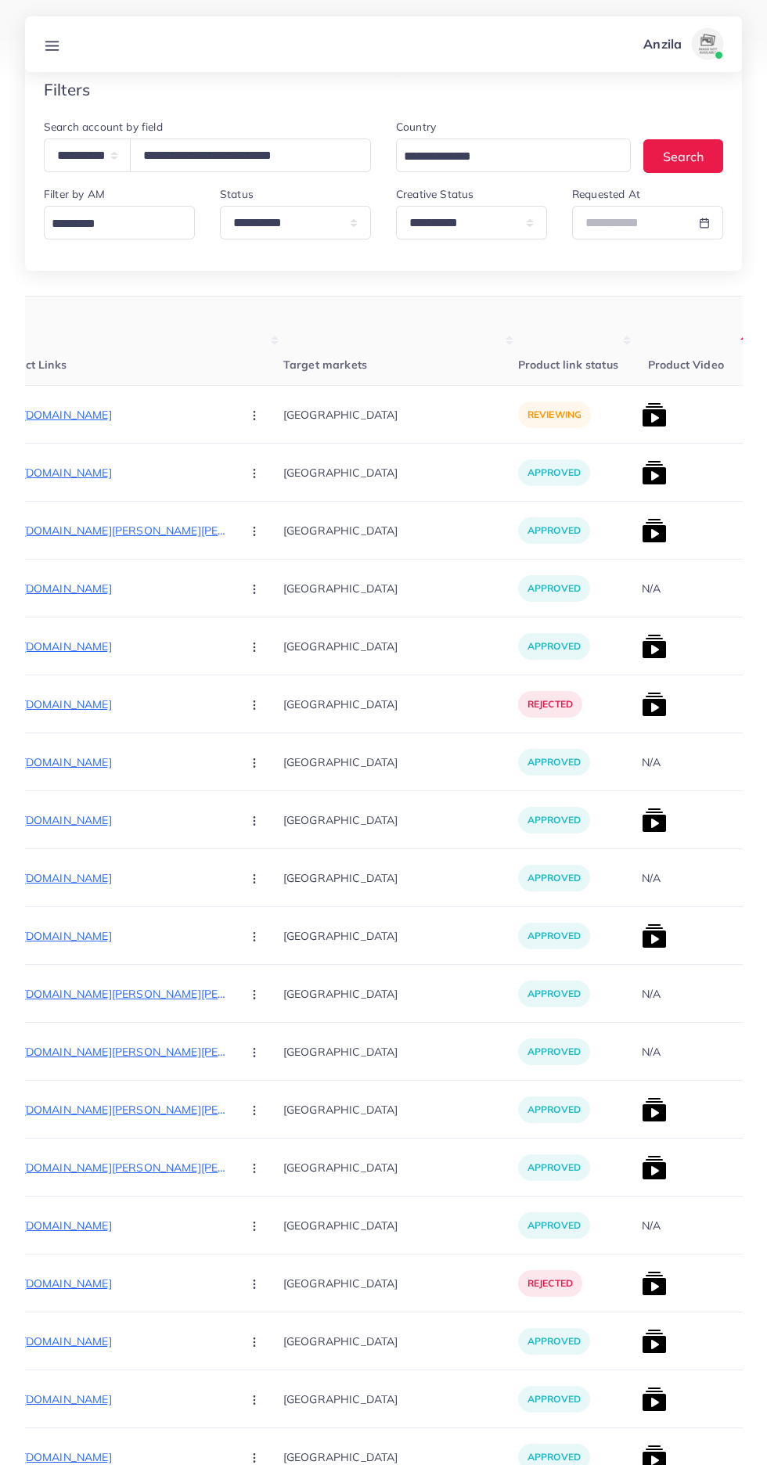
scroll to position [0, 0]
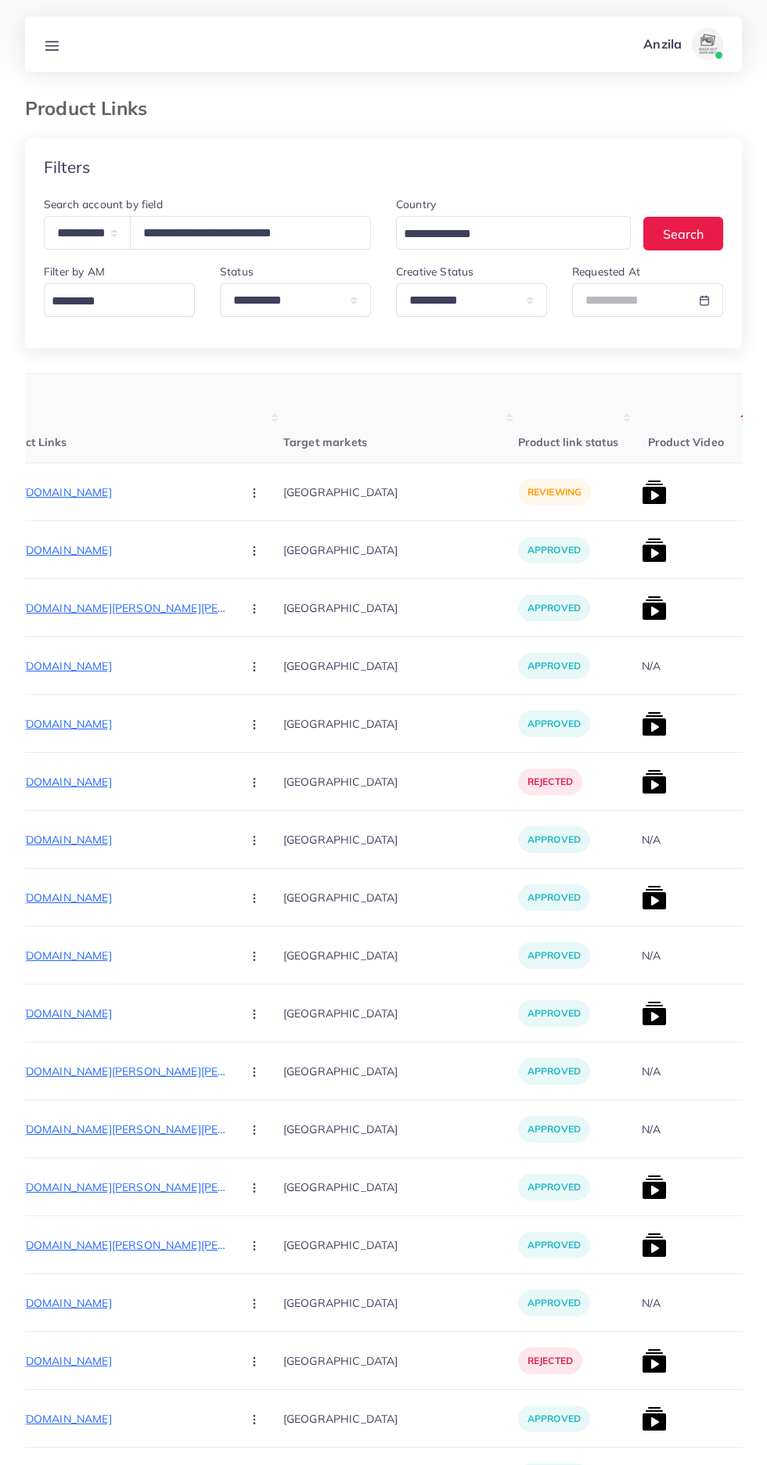
click at [95, 496] on p "https://nayabnaturals.com/products/the-health-healer-height-grow-powder-natural" at bounding box center [111, 492] width 235 height 19
click at [254, 493] on circle "button" at bounding box center [254, 492] width 1 height 1
click at [262, 571] on span "Reject" at bounding box center [281, 575] width 38 height 16
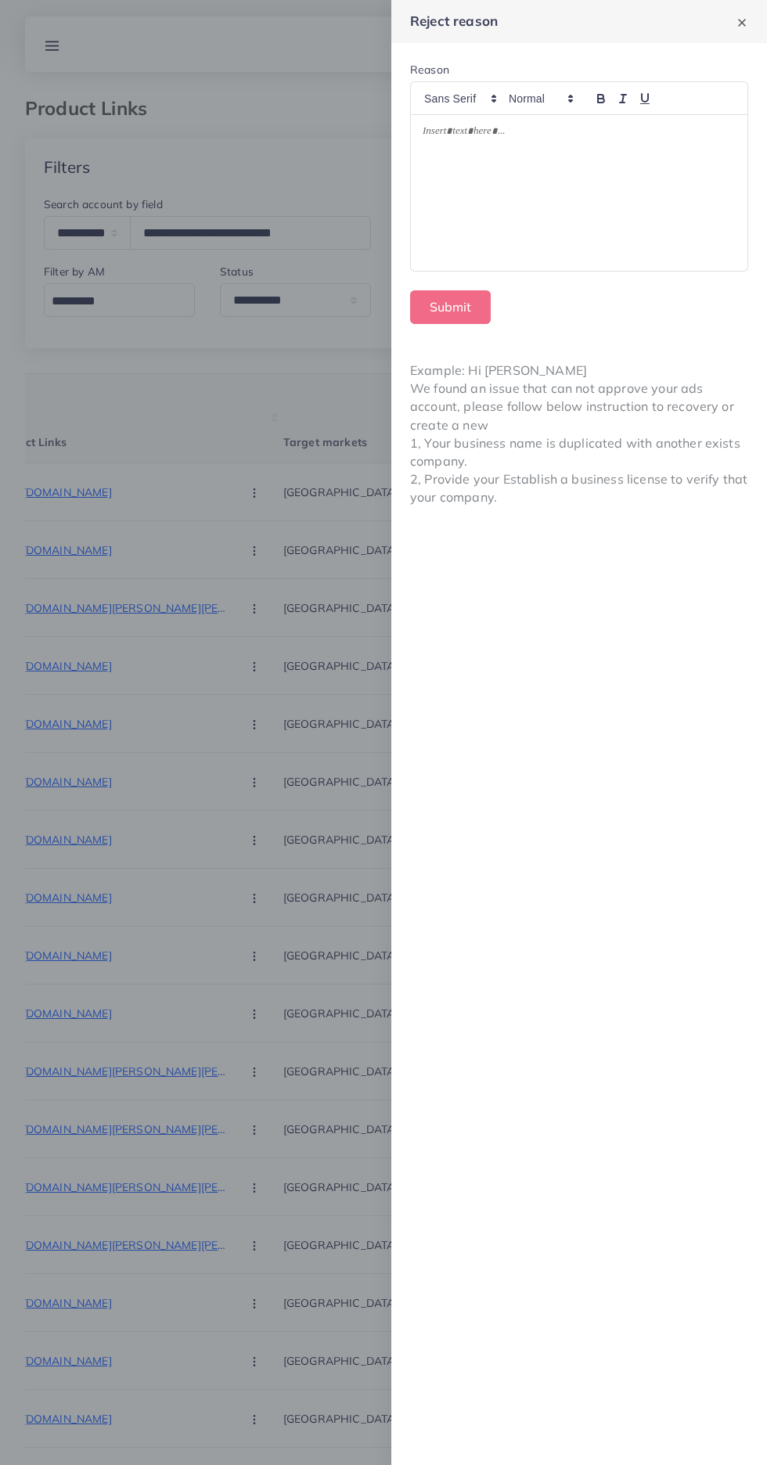
click at [703, 234] on div at bounding box center [579, 193] width 337 height 156
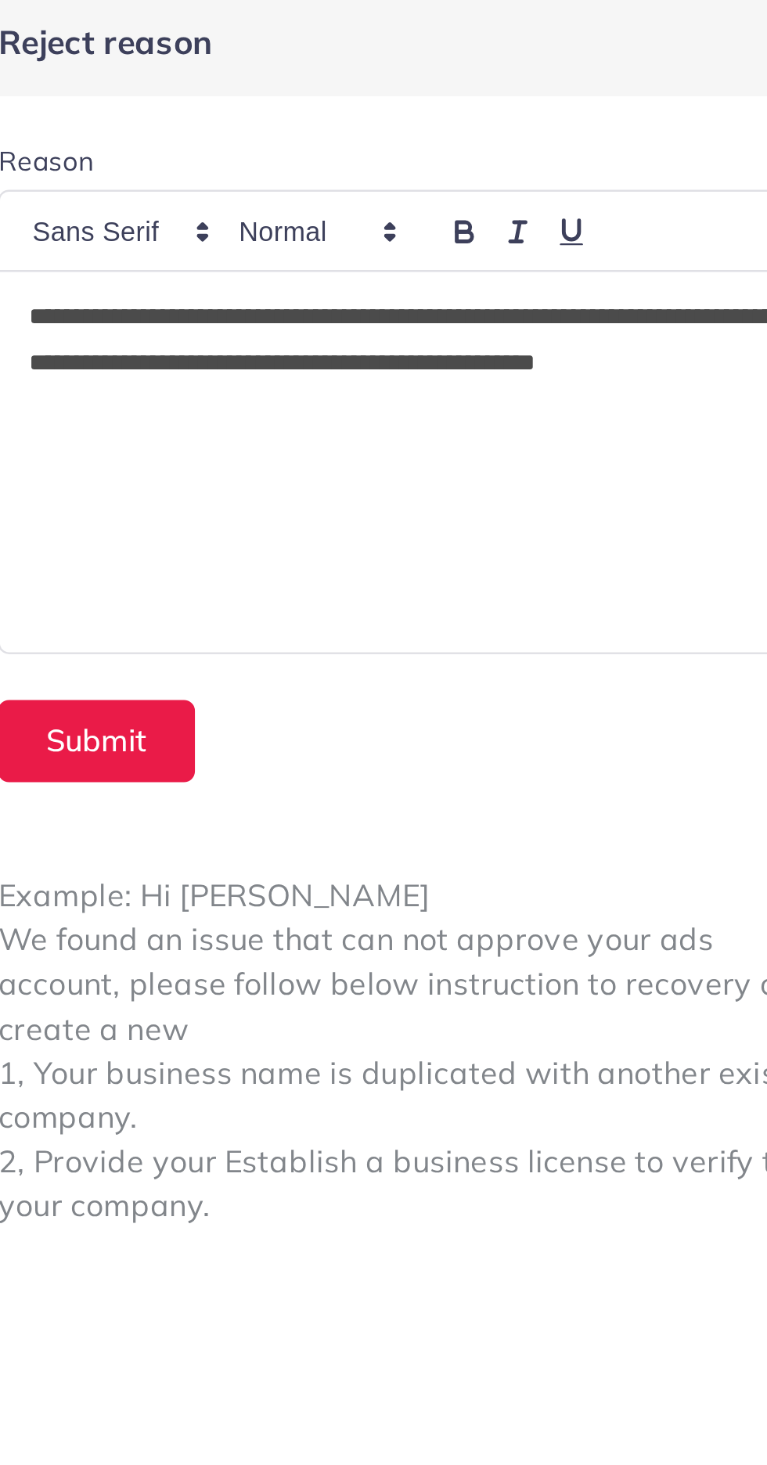
click at [684, 126] on p "**********" at bounding box center [579, 152] width 313 height 56
click at [680, 131] on p "**********" at bounding box center [579, 152] width 313 height 56
click at [681, 129] on p "**********" at bounding box center [579, 152] width 313 height 56
click at [692, 127] on p "**********" at bounding box center [579, 152] width 313 height 56
click at [436, 307] on button "Submit" at bounding box center [450, 307] width 81 height 34
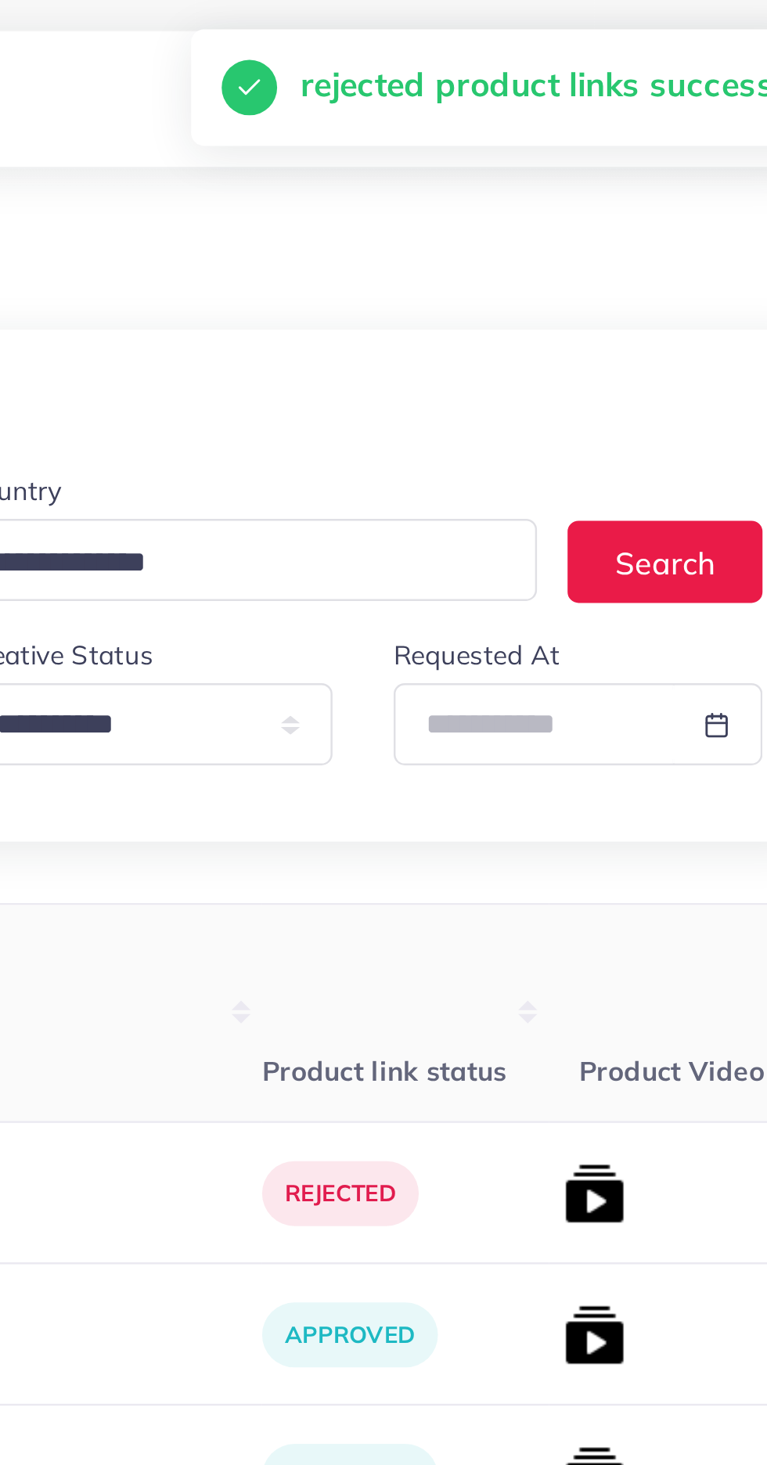
scroll to position [0, 242]
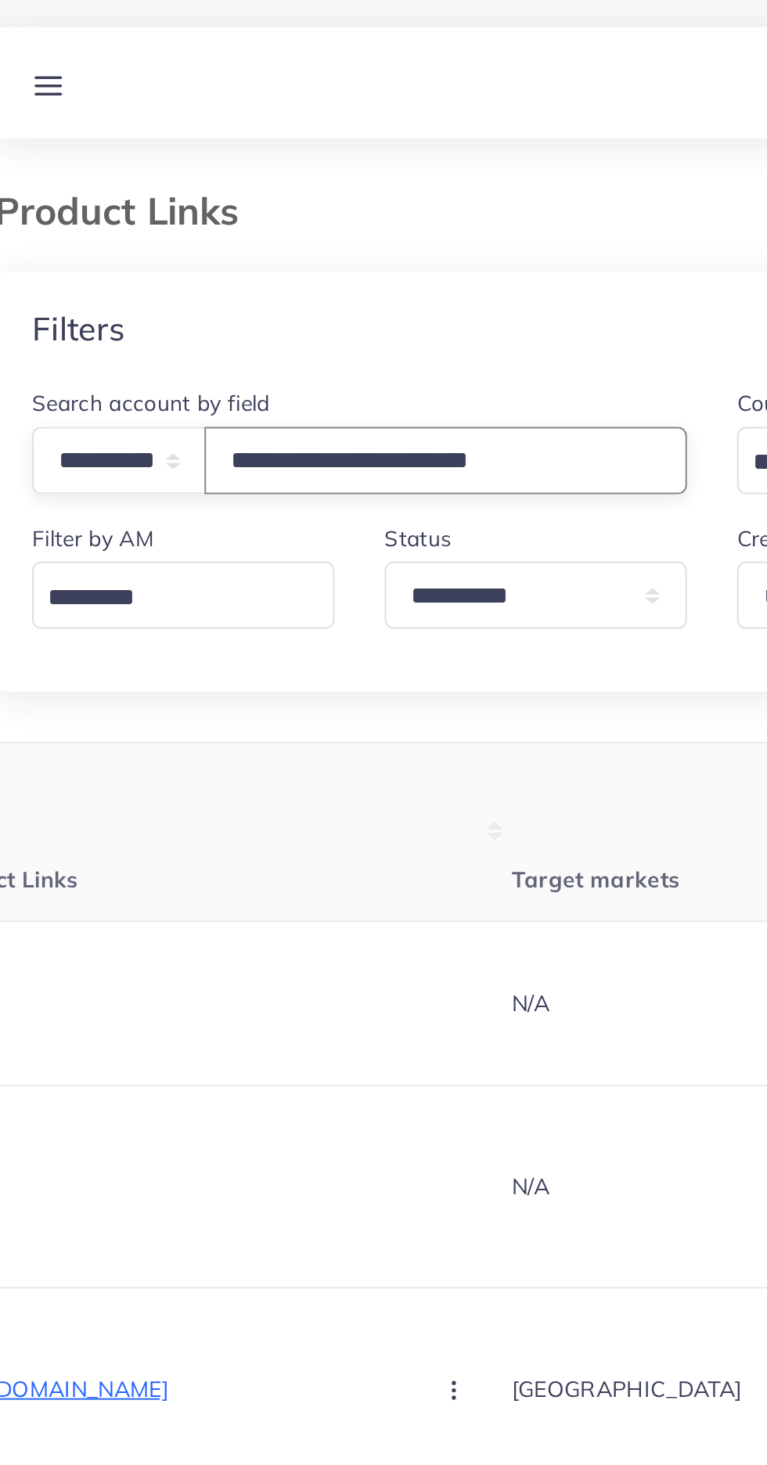
type input "**********"
click at [121, 136] on div "Product Links" at bounding box center [384, 117] width 742 height 41
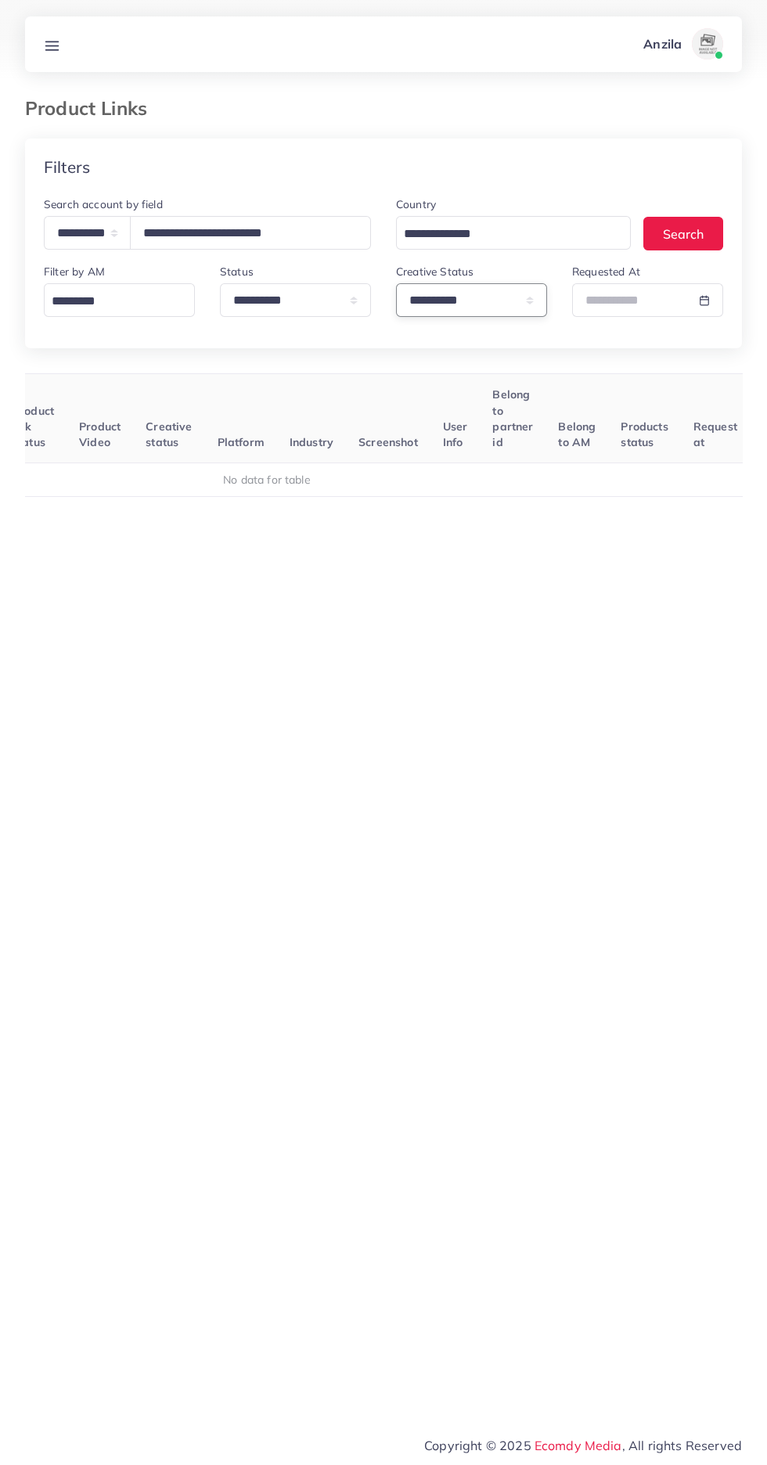
click at [468, 310] on select "**********" at bounding box center [471, 300] width 151 height 34
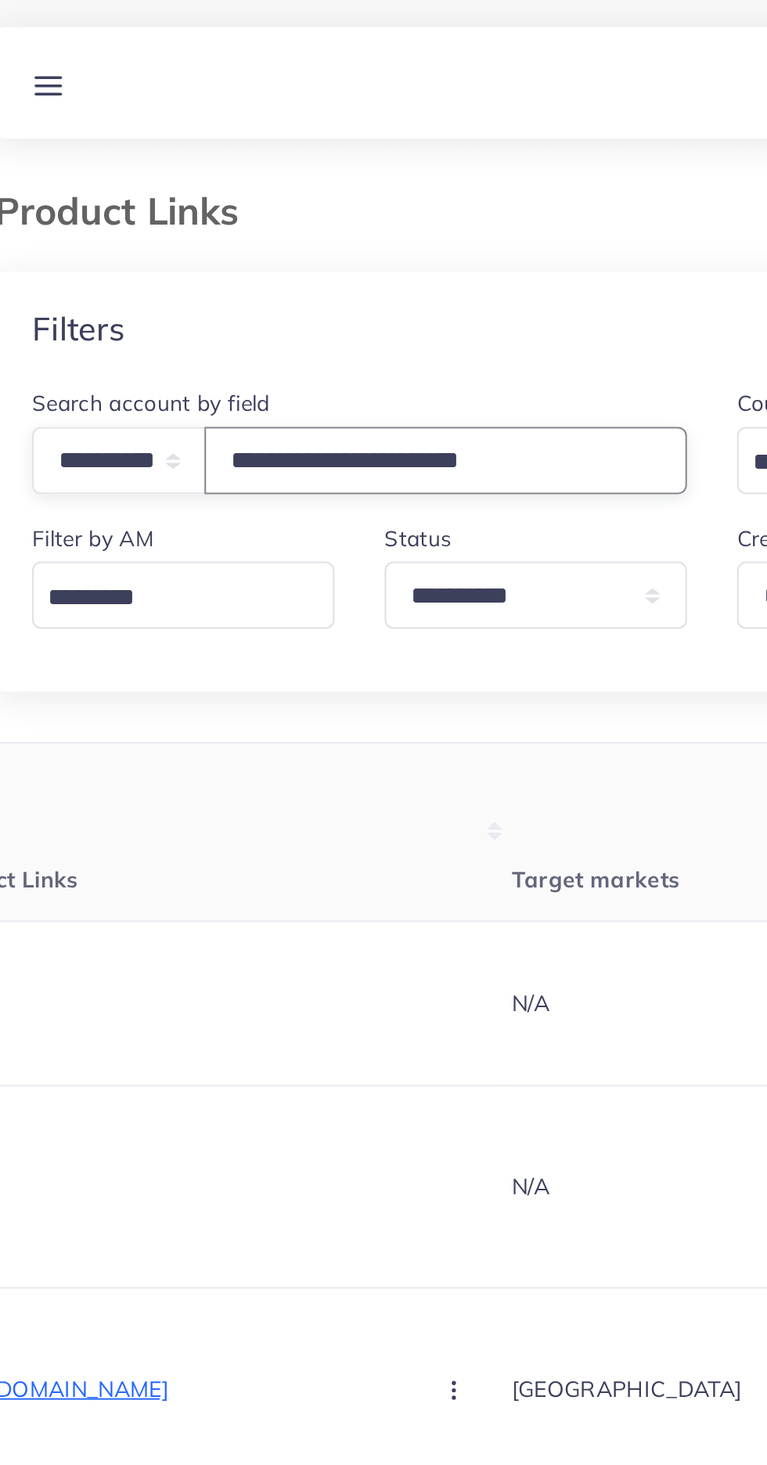
type input "**********"
click at [338, 175] on div "Filters" at bounding box center [383, 167] width 717 height 57
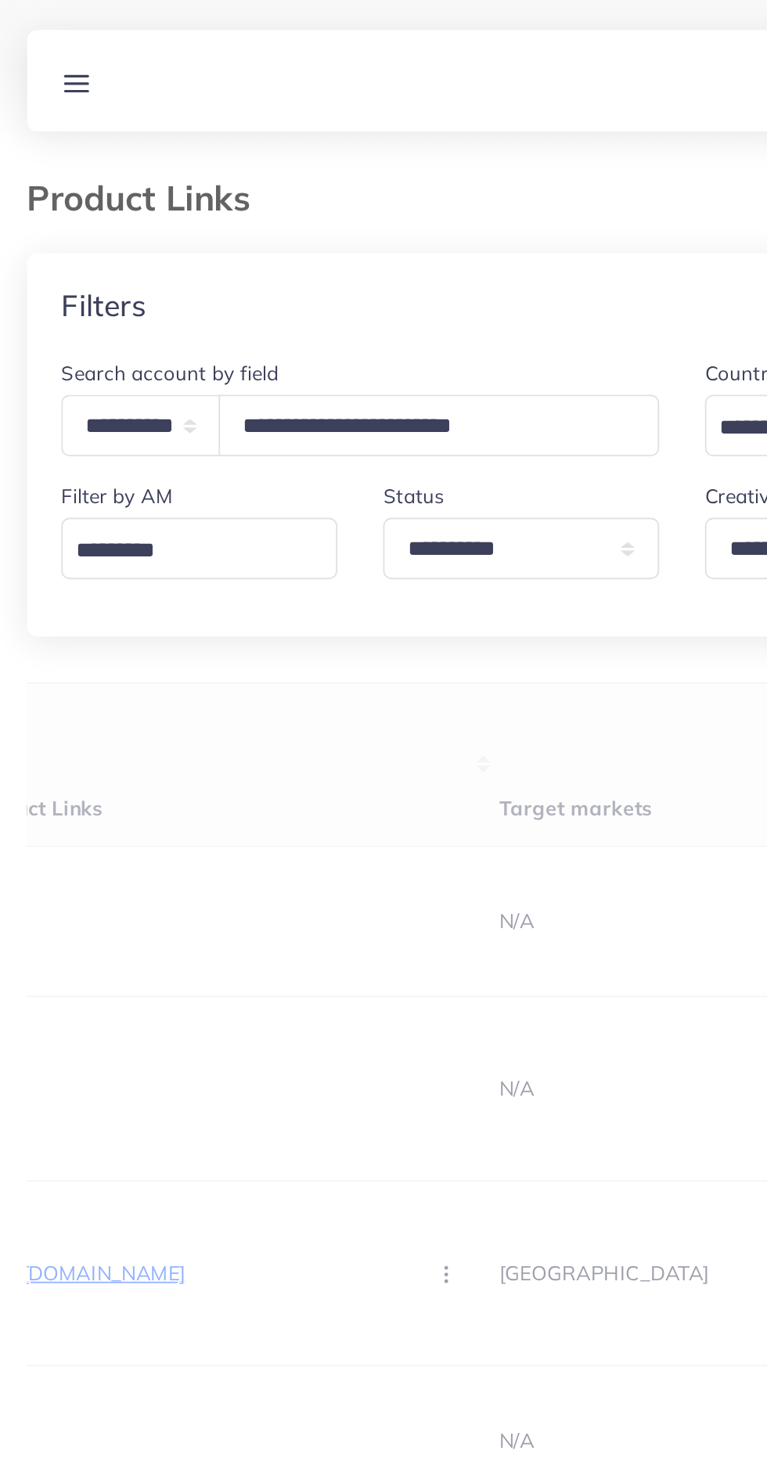
scroll to position [0, 243]
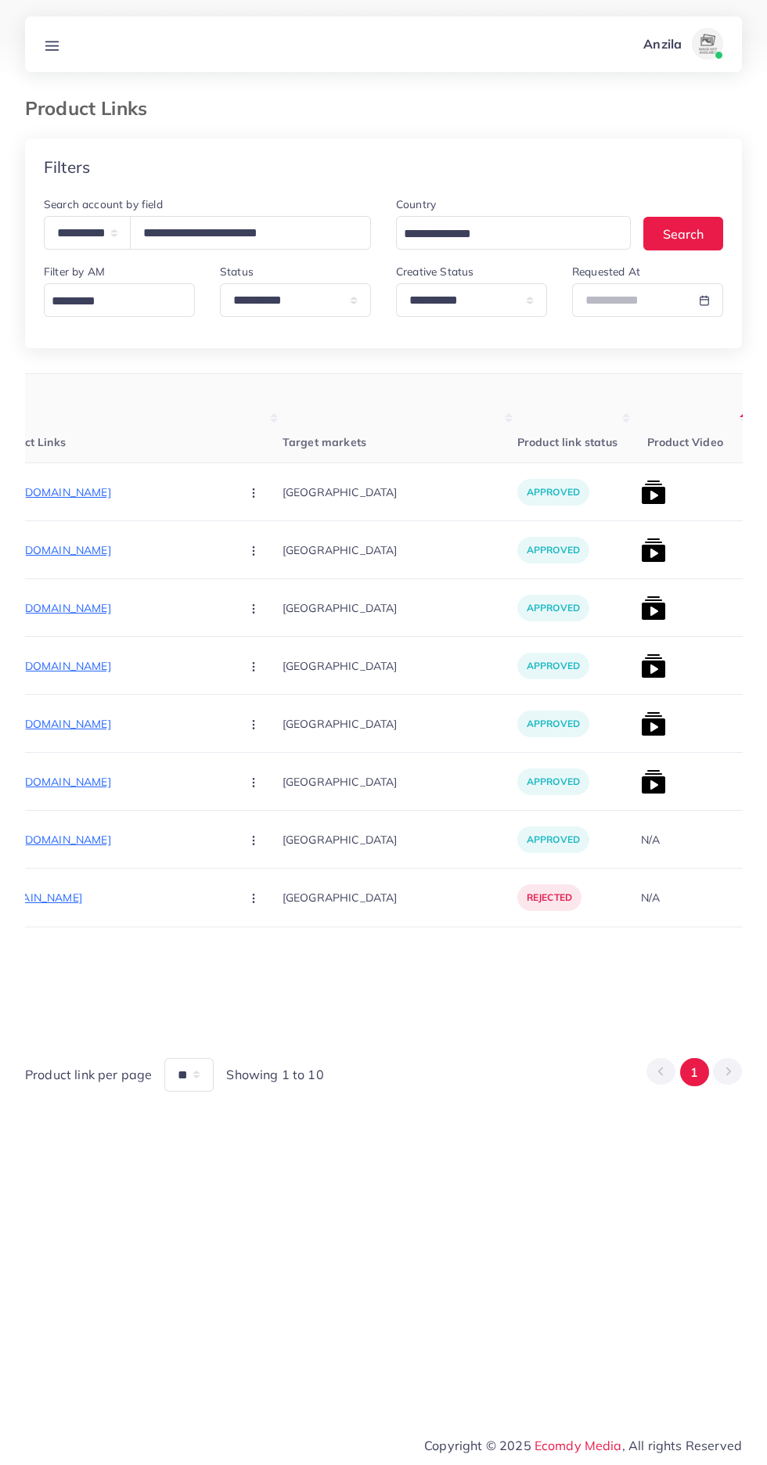
click at [641, 719] on img at bounding box center [653, 724] width 25 height 25
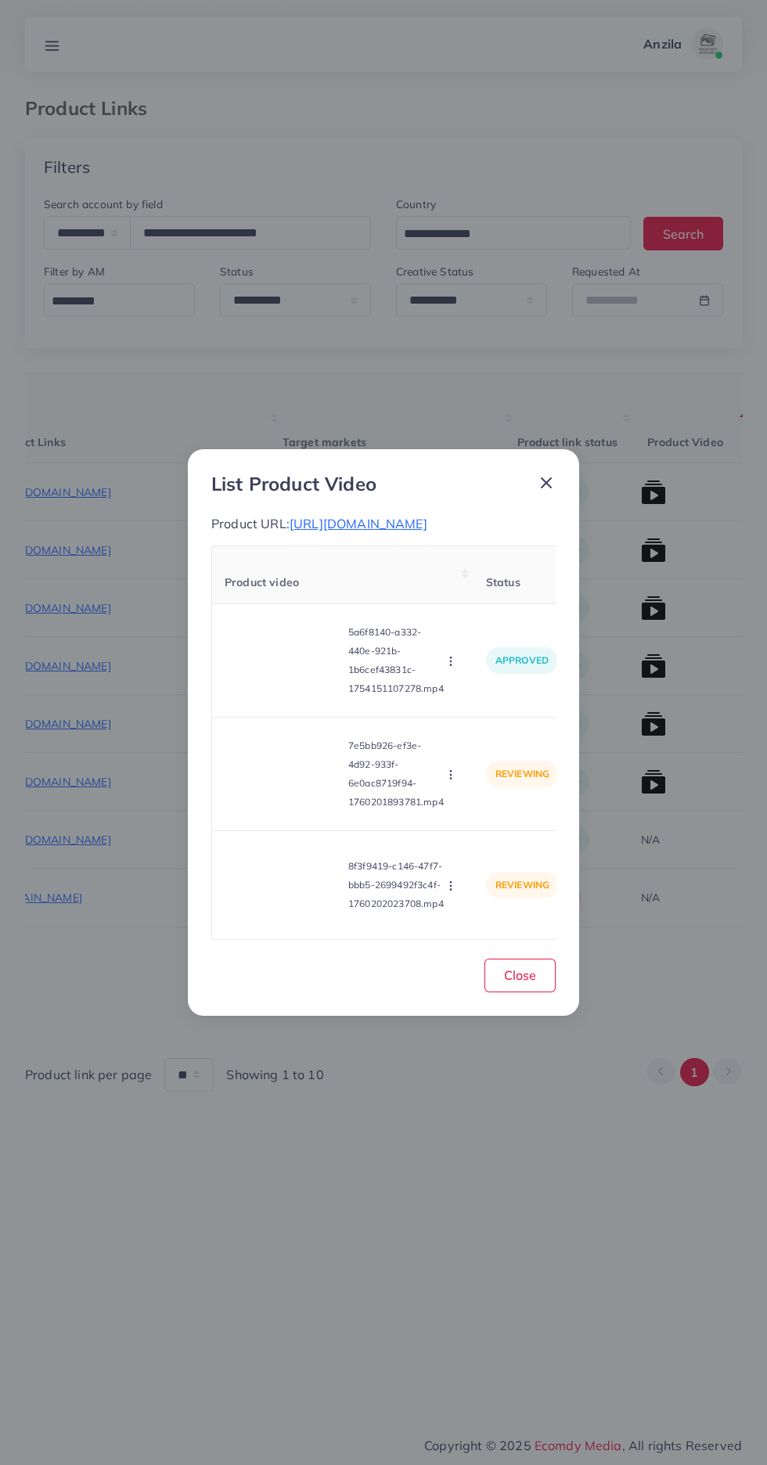
click at [282, 809] on video at bounding box center [283, 774] width 117 height 70
click at [282, 809] on div at bounding box center [283, 774] width 117 height 70
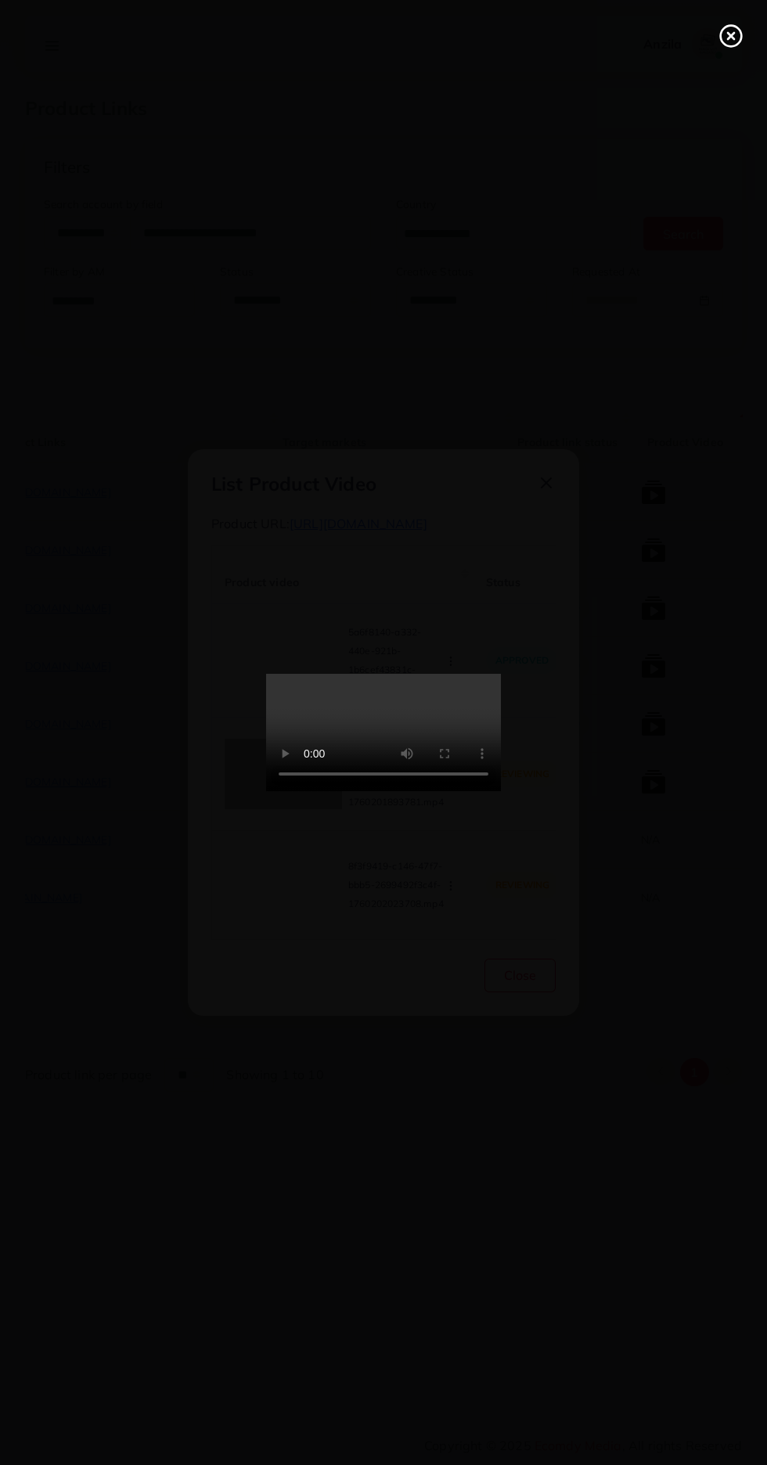
click at [723, 36] on icon at bounding box center [731, 35] width 25 height 25
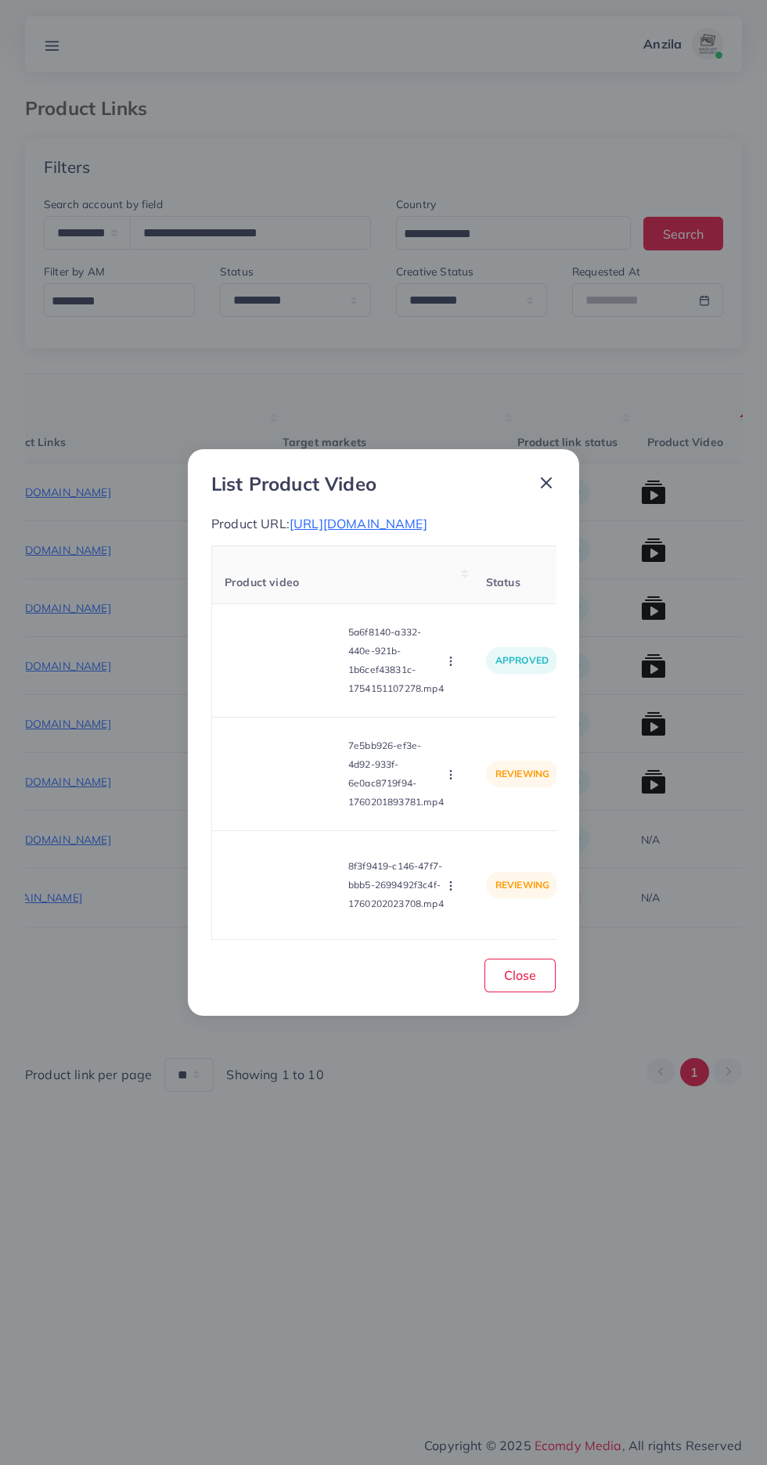
click at [289, 913] on video at bounding box center [283, 885] width 117 height 70
click at [275, 897] on icon at bounding box center [283, 885] width 25 height 25
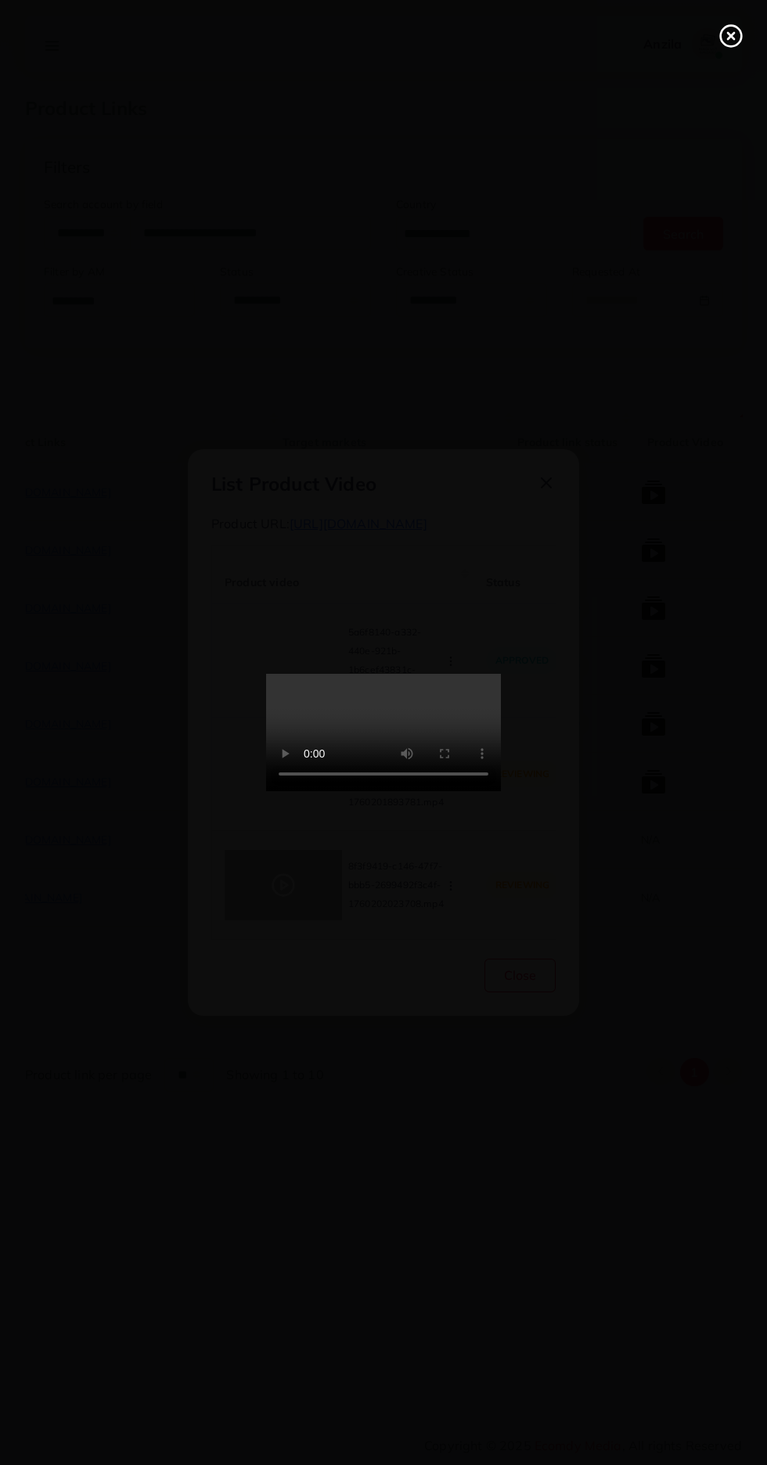
click at [725, 42] on icon at bounding box center [731, 35] width 25 height 25
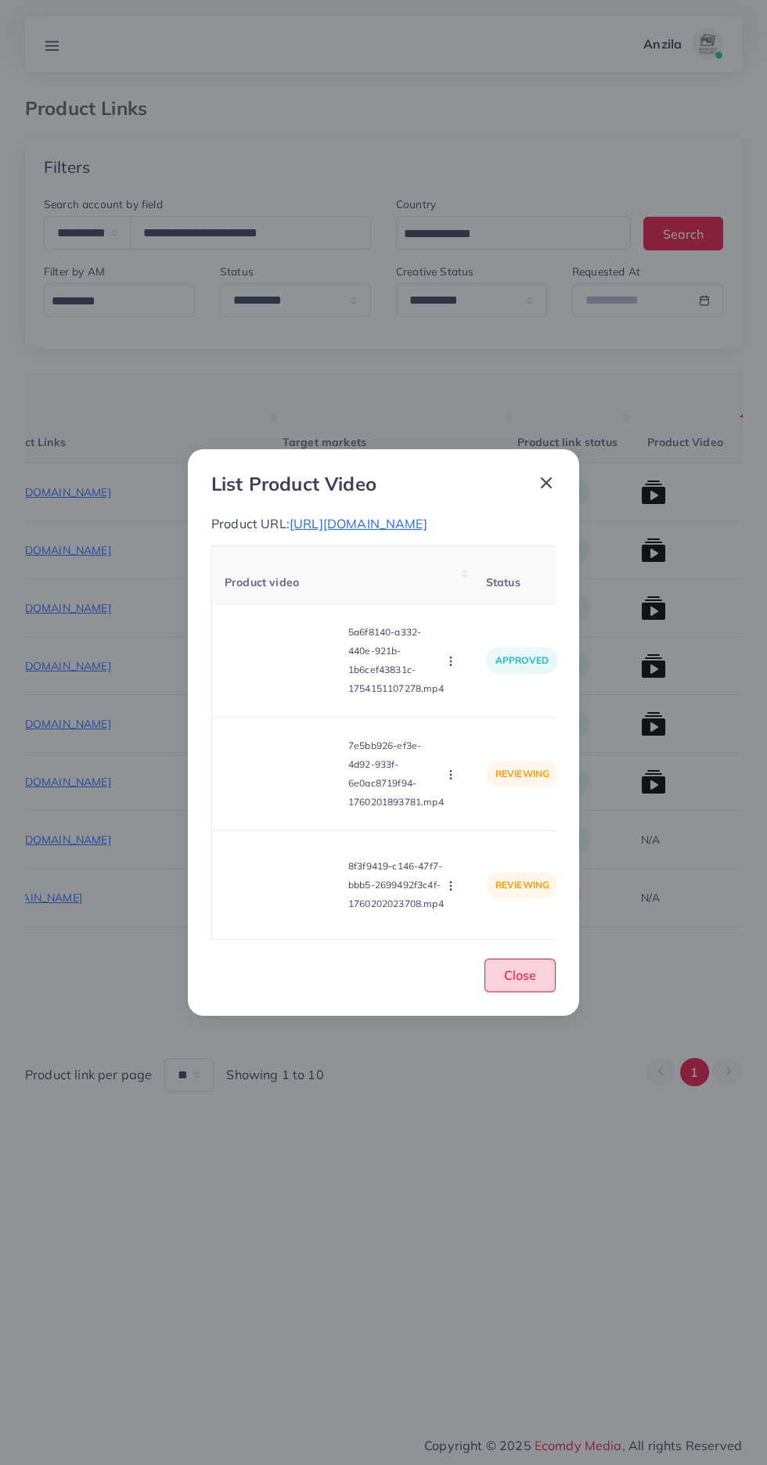
click at [494, 975] on button "Close" at bounding box center [520, 976] width 71 height 34
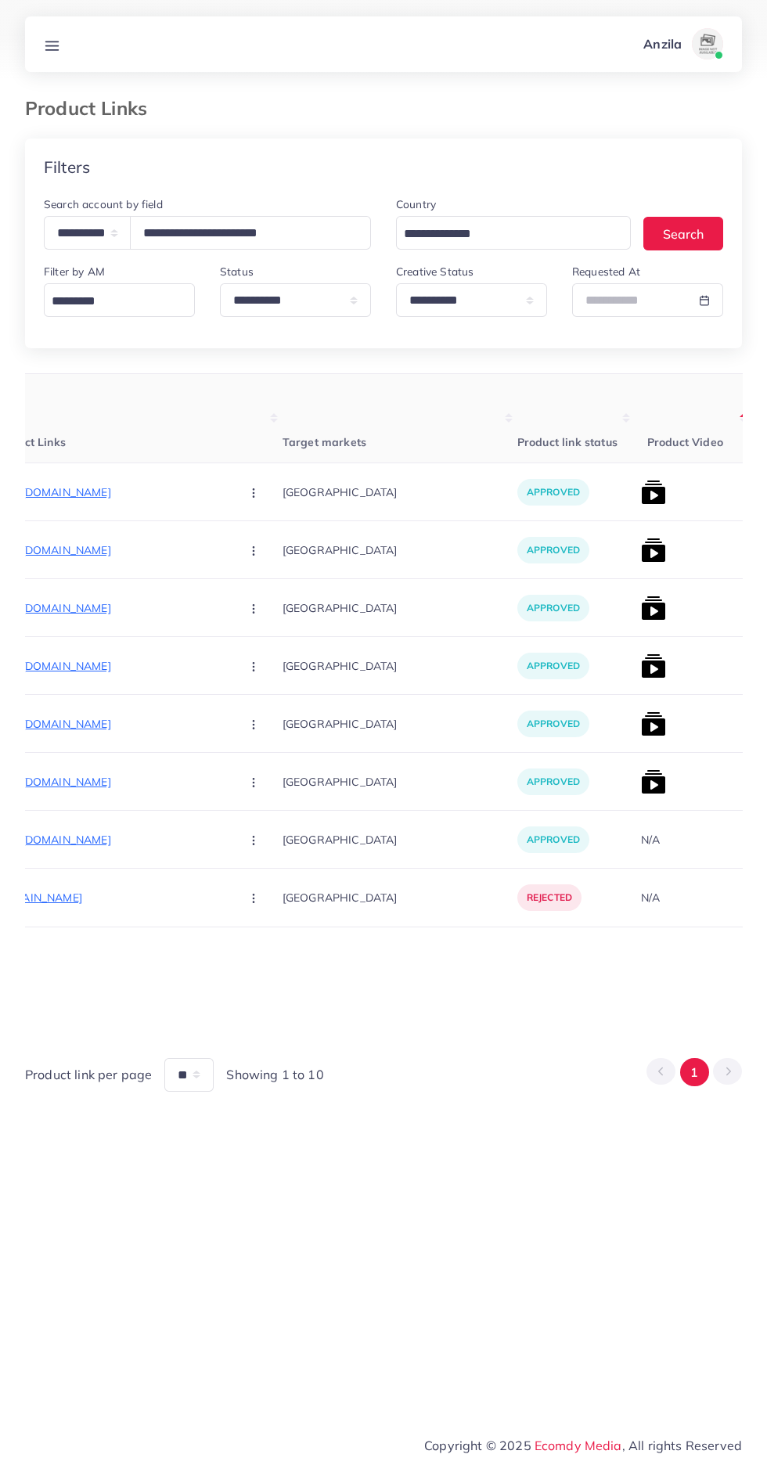
click at [641, 717] on img at bounding box center [653, 724] width 25 height 25
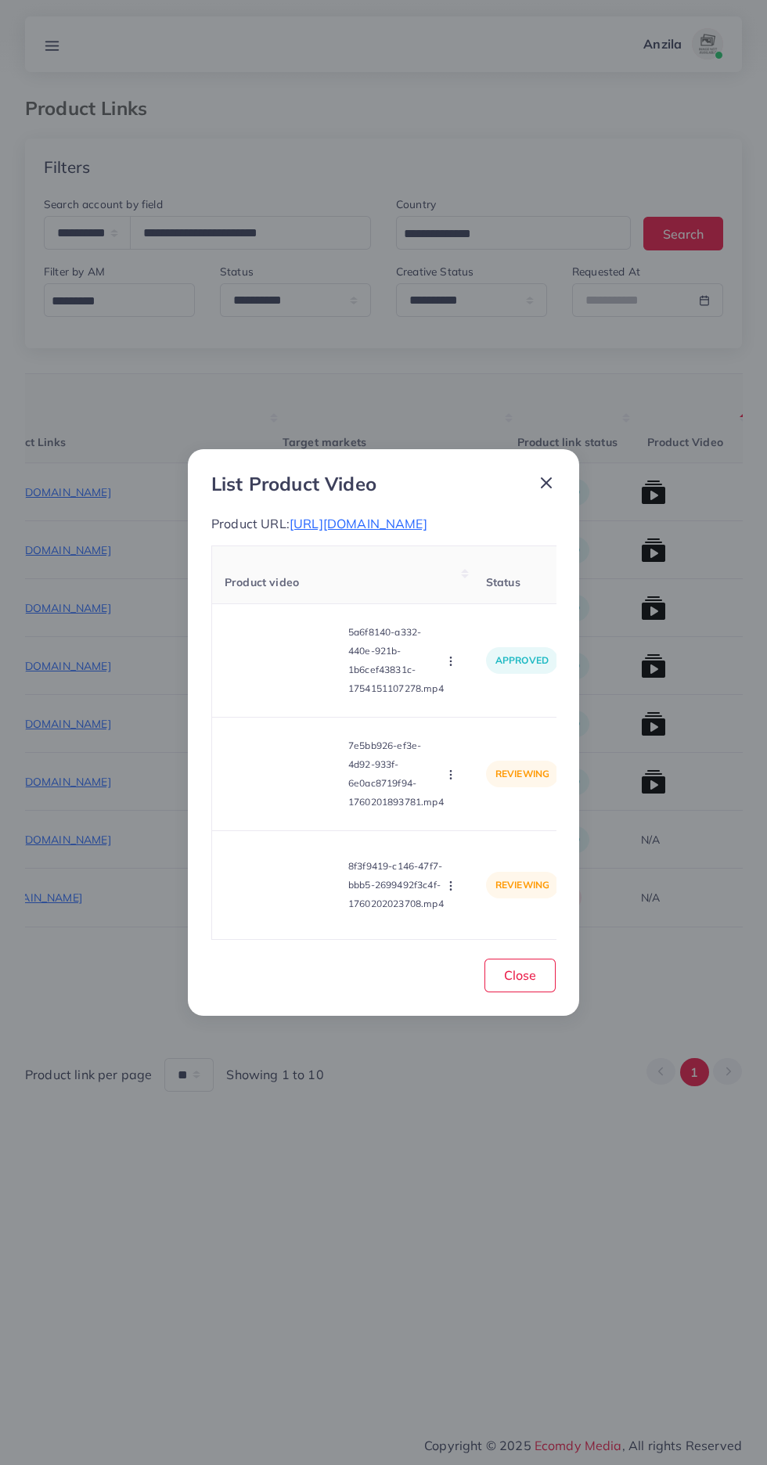
click at [448, 781] on icon "button" at bounding box center [451, 775] width 13 height 13
click at [460, 852] on span "Reject" at bounding box center [478, 847] width 38 height 16
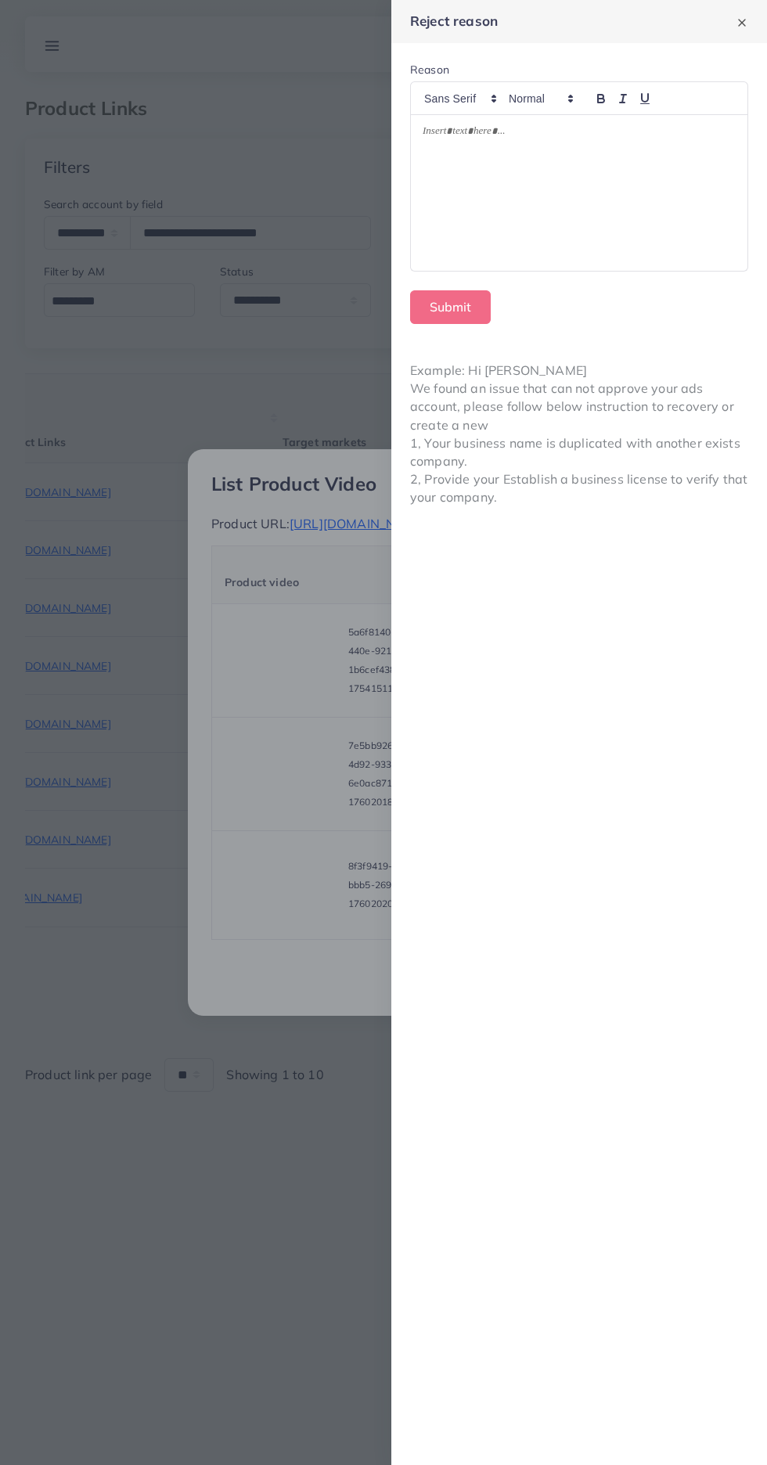
click at [550, 204] on div at bounding box center [579, 193] width 337 height 156
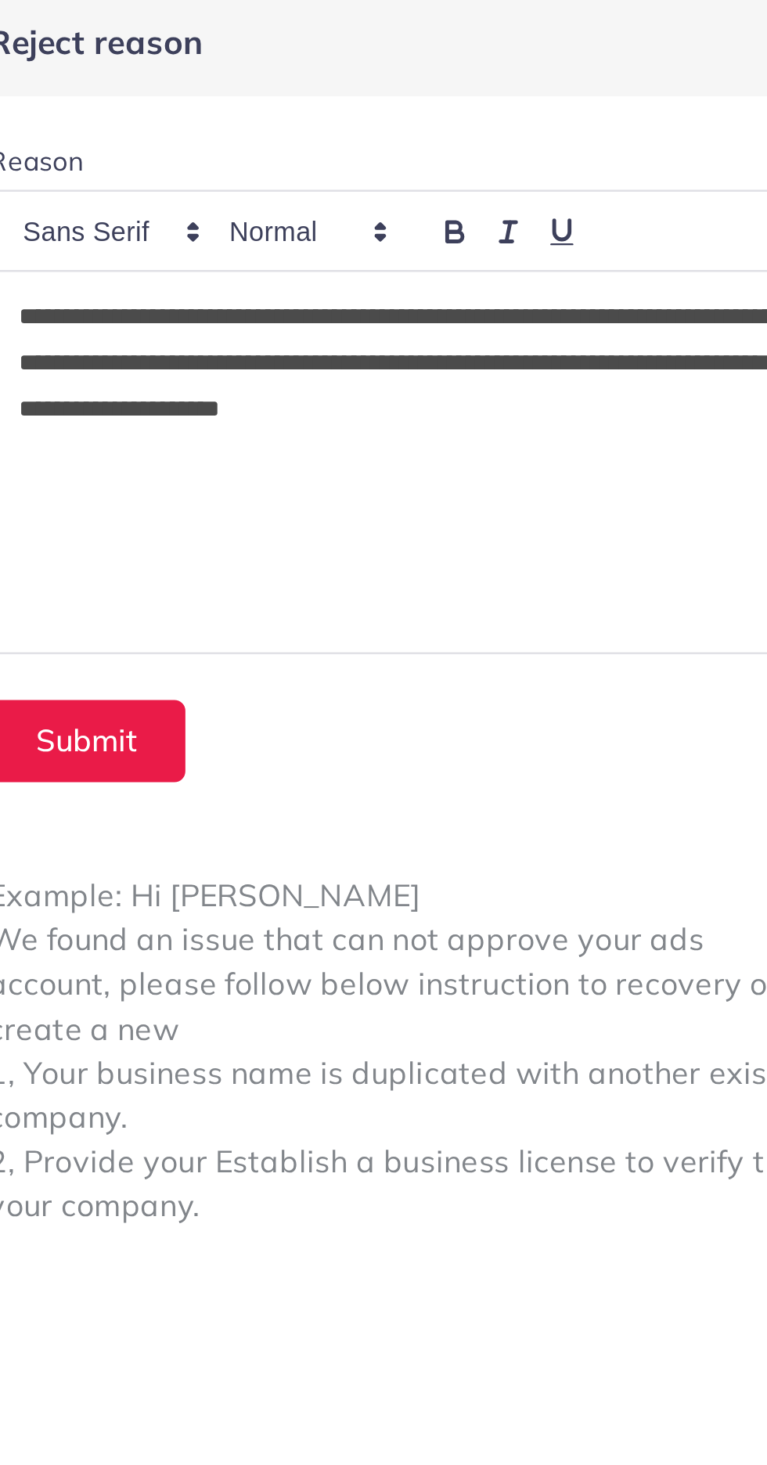
click at [440, 132] on p "**********" at bounding box center [579, 152] width 313 height 56
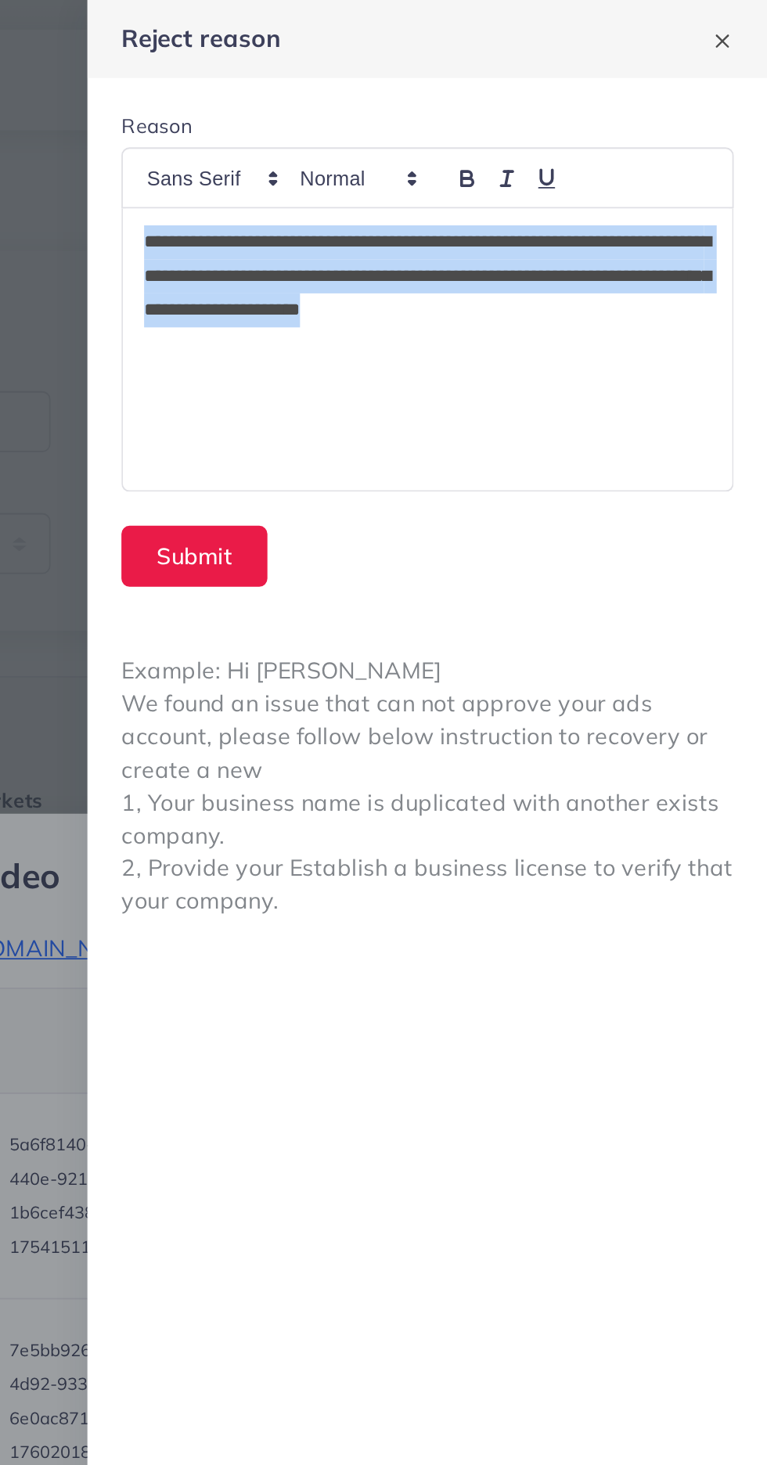
copy p "**********"
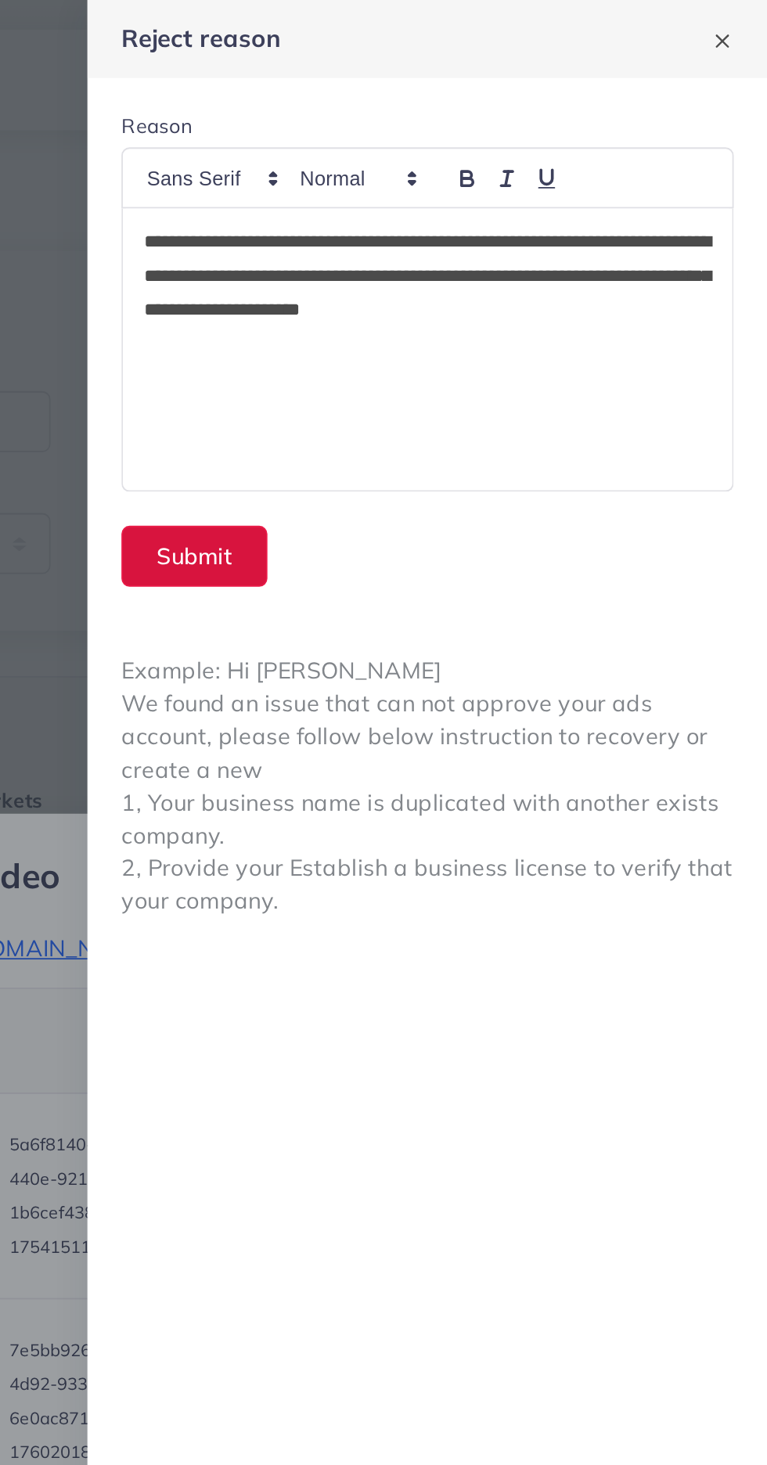
click at [438, 312] on button "Submit" at bounding box center [450, 307] width 81 height 34
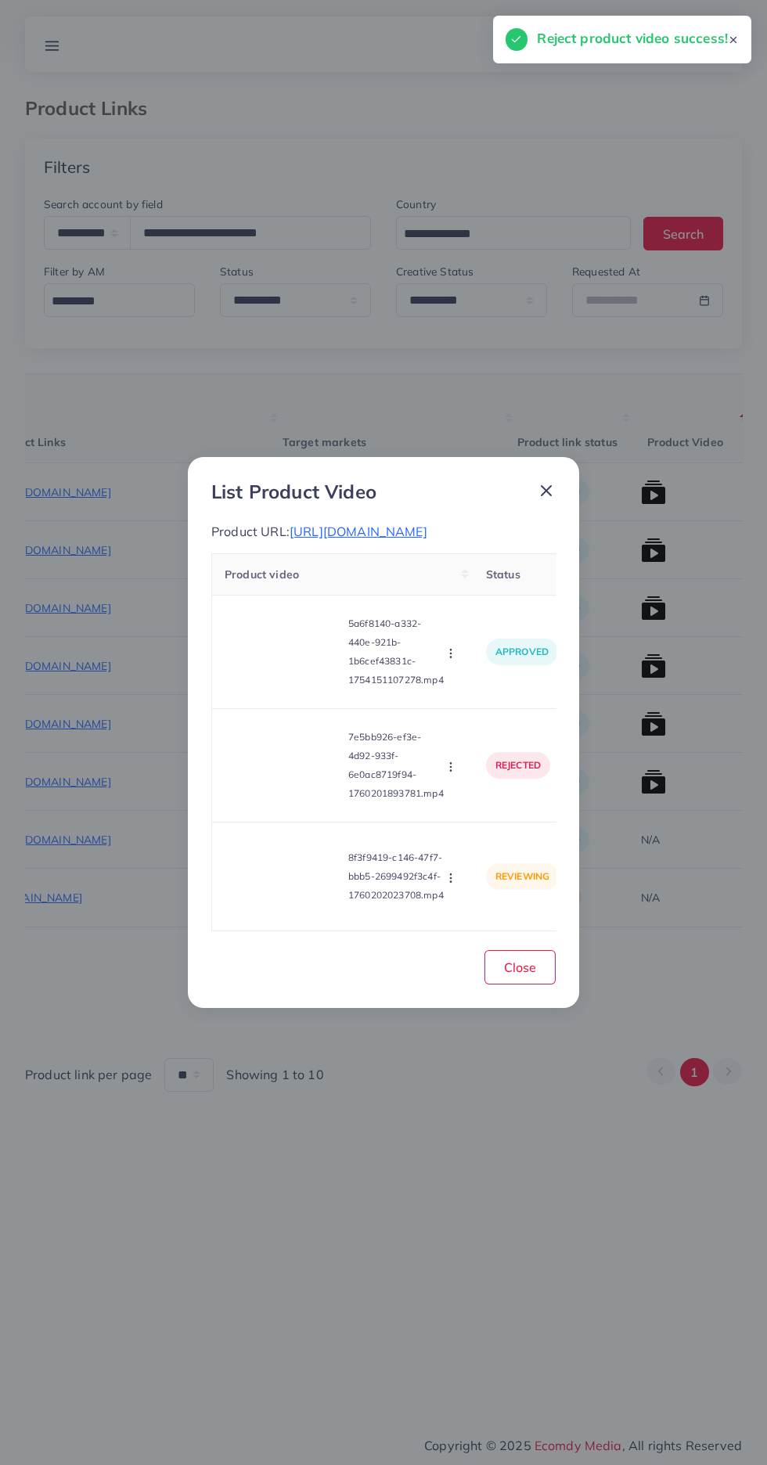
click at [453, 885] on icon "button" at bounding box center [451, 878] width 13 height 13
click at [474, 847] on span "Reject" at bounding box center [478, 839] width 38 height 16
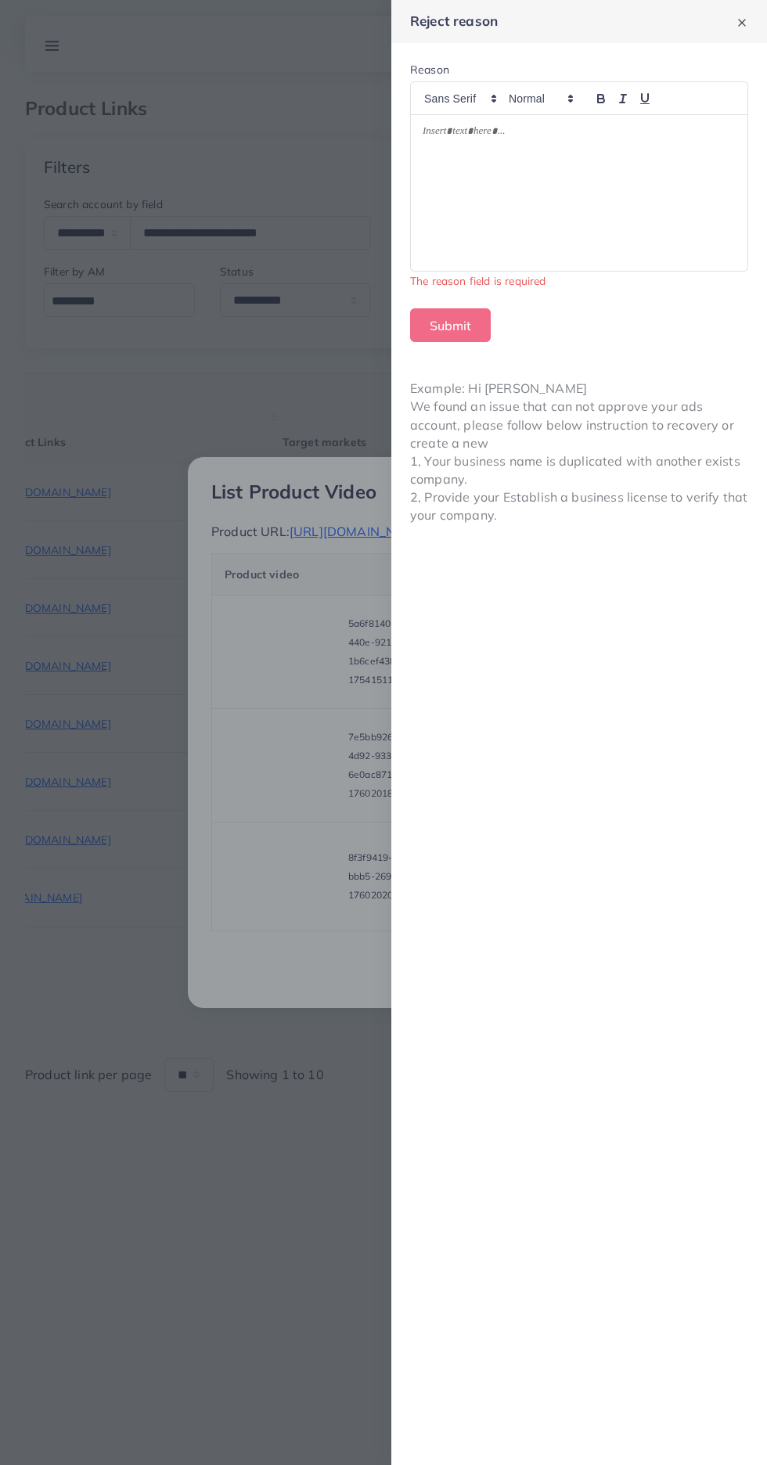
click at [452, 234] on div at bounding box center [579, 193] width 337 height 156
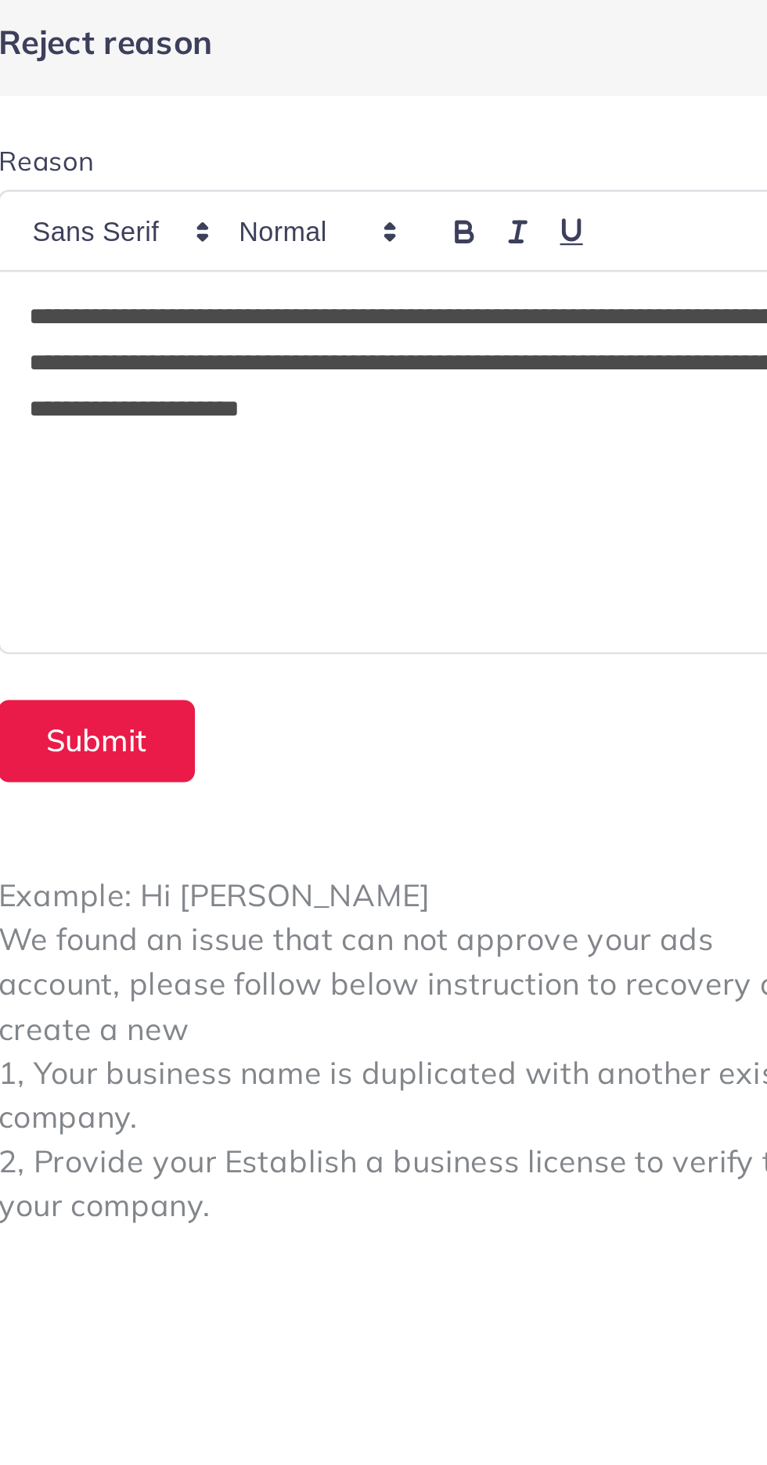
scroll to position [0, 0]
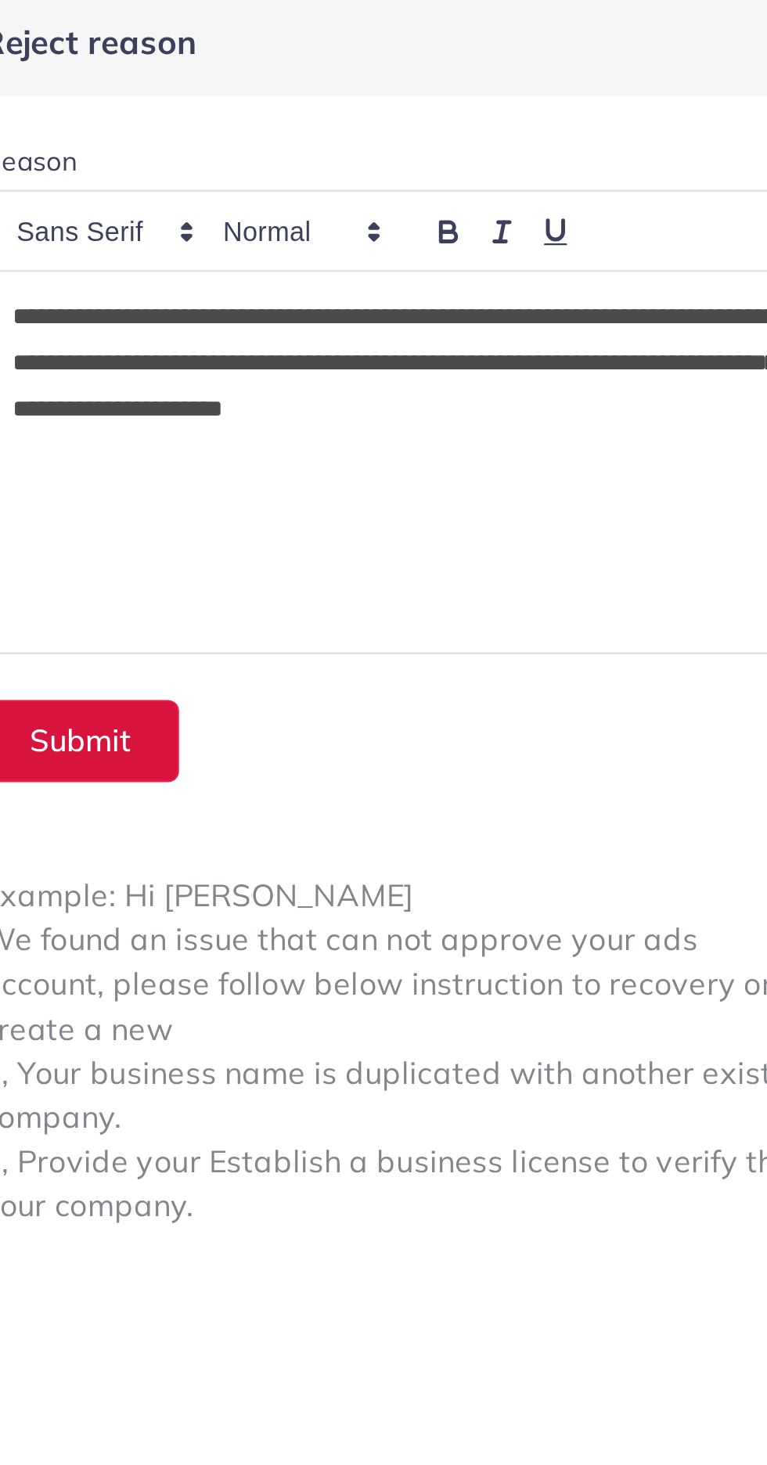
click at [459, 301] on button "Submit" at bounding box center [450, 307] width 81 height 34
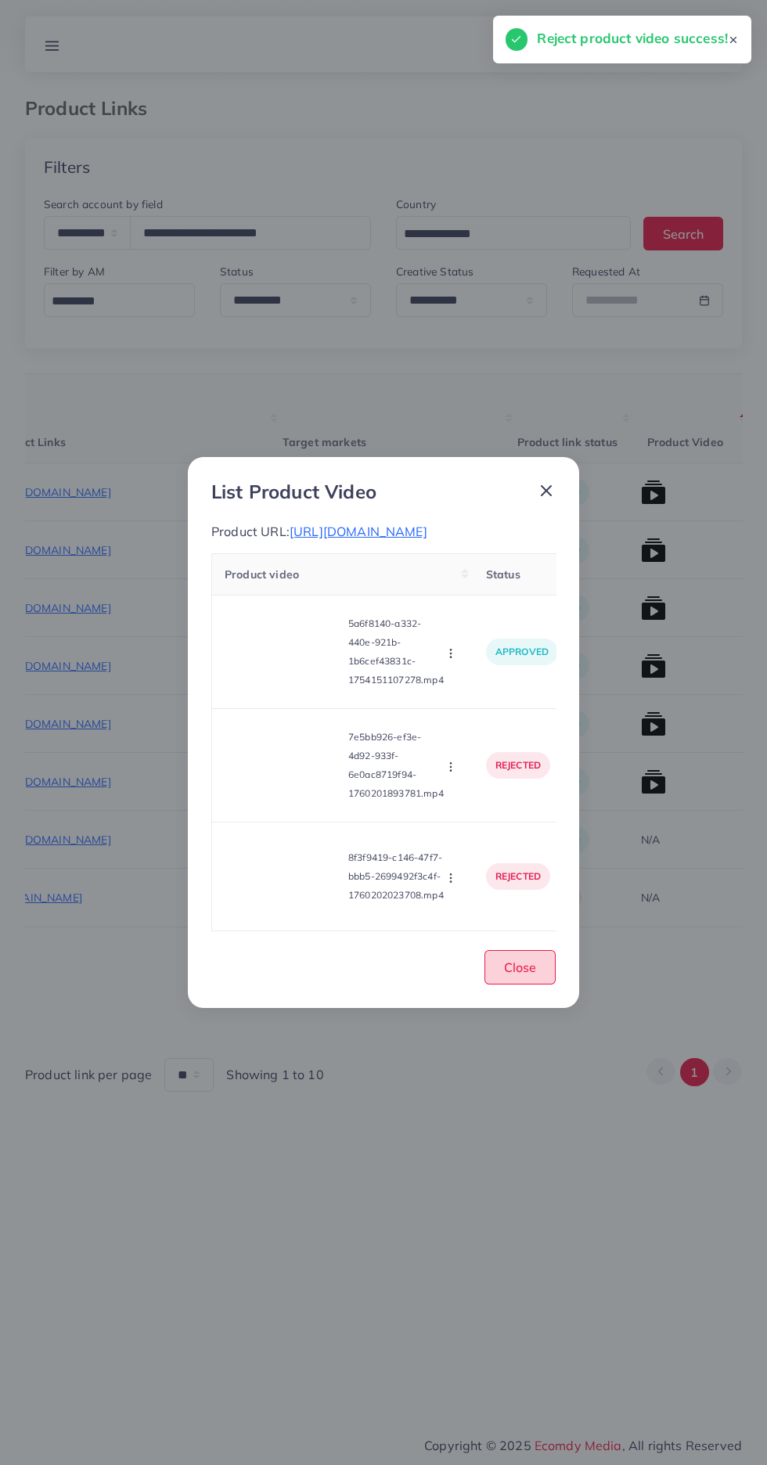
click at [515, 975] on span "Close" at bounding box center [520, 968] width 32 height 16
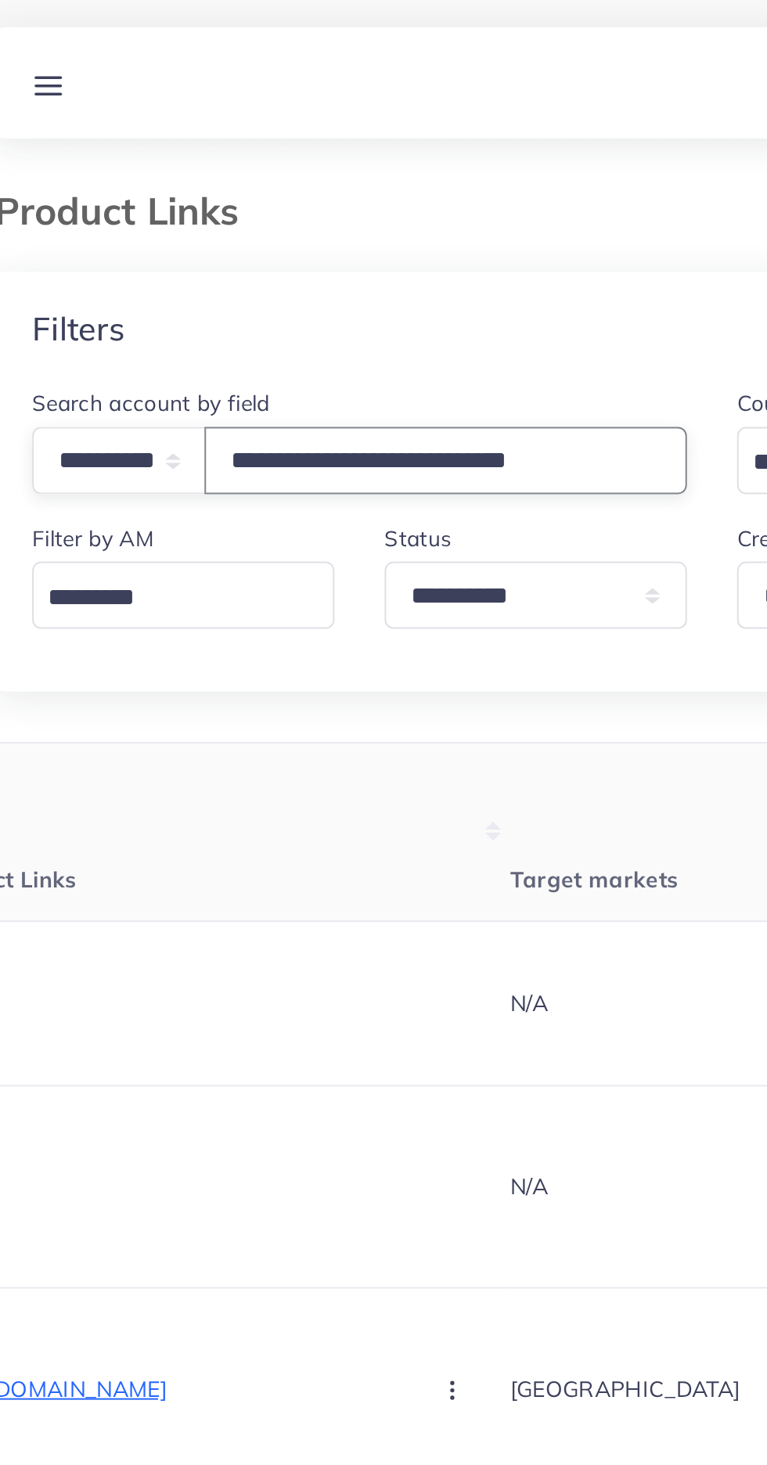
type input "**********"
click at [140, 136] on div "Product Links" at bounding box center [384, 117] width 742 height 41
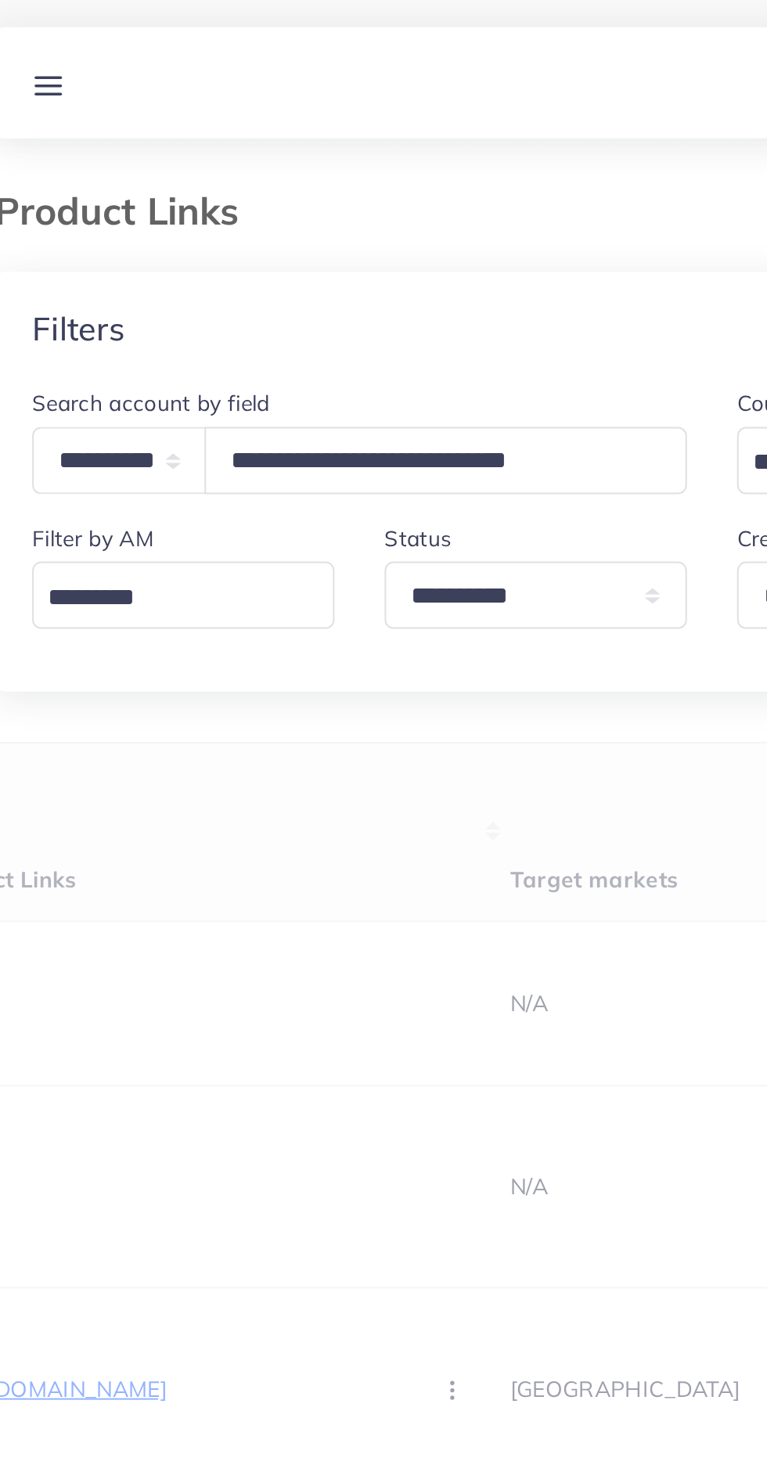
scroll to position [0, 243]
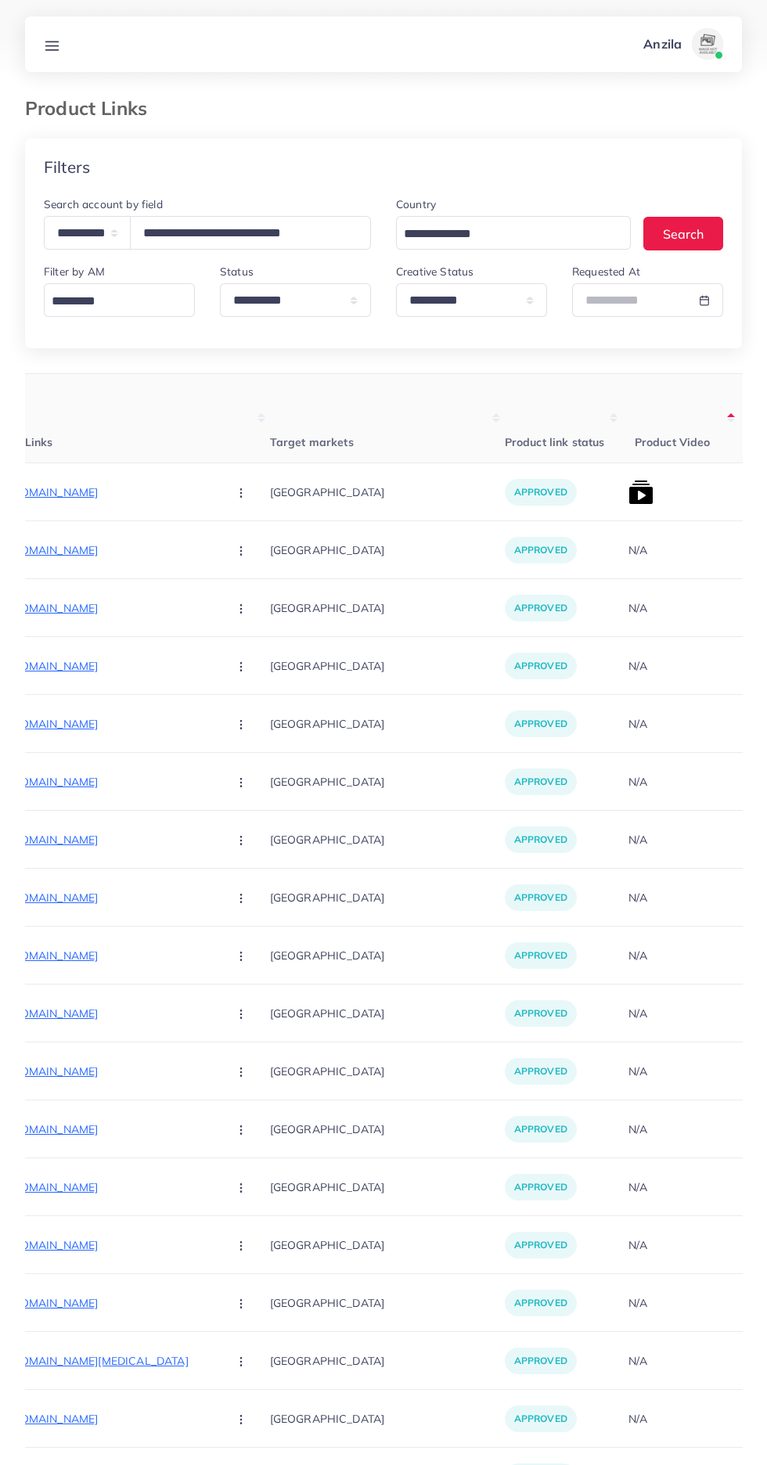
click at [629, 490] on img at bounding box center [641, 492] width 25 height 25
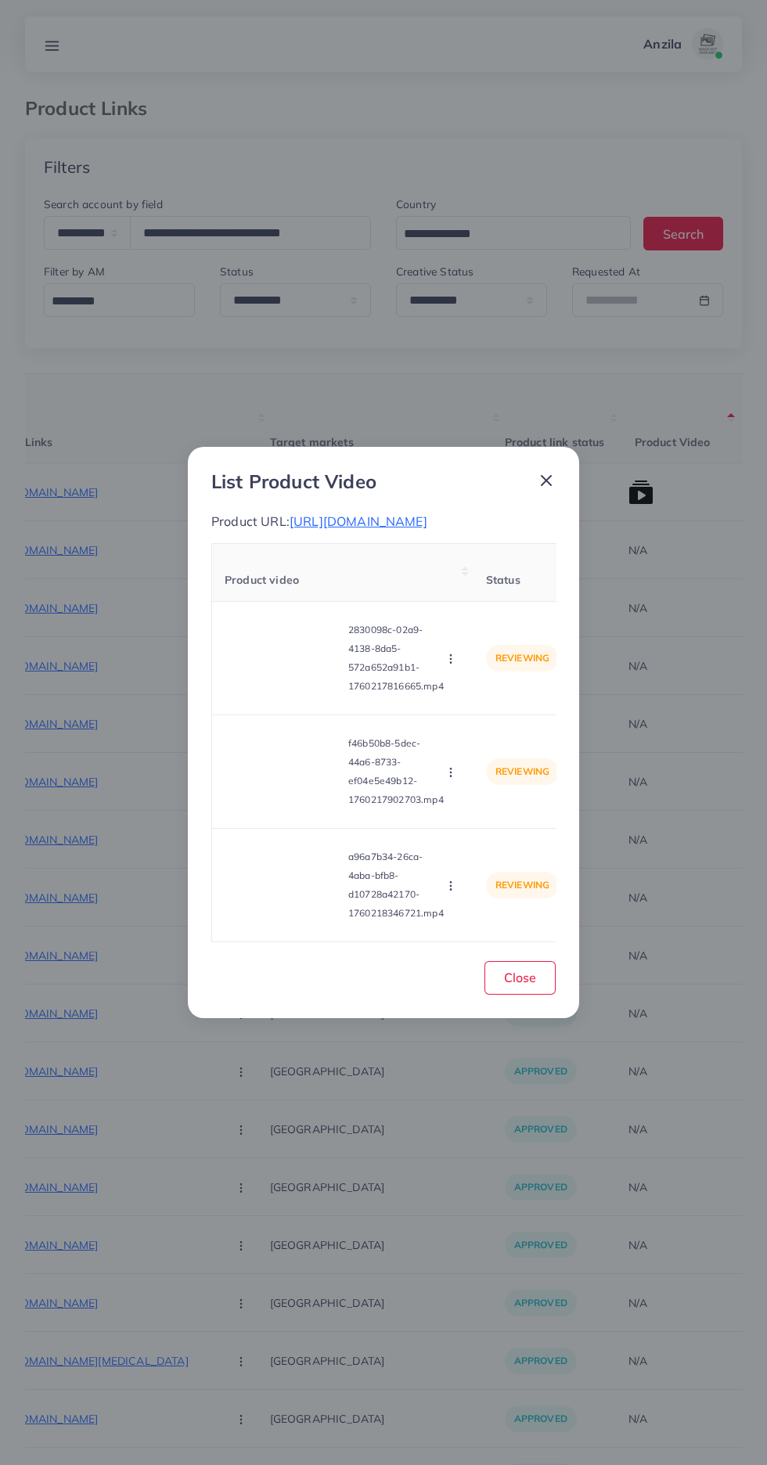
click at [383, 529] on span "https://sundap.pk/products/2-pcs-non-slip-wool-knee-pads?variant=46986277585114" at bounding box center [359, 521] width 138 height 16
click at [346, 1309] on div "List Product Video Product URL: https://sundap.pk/products/2-pcs-non-slip-wool-…" at bounding box center [383, 732] width 767 height 1465
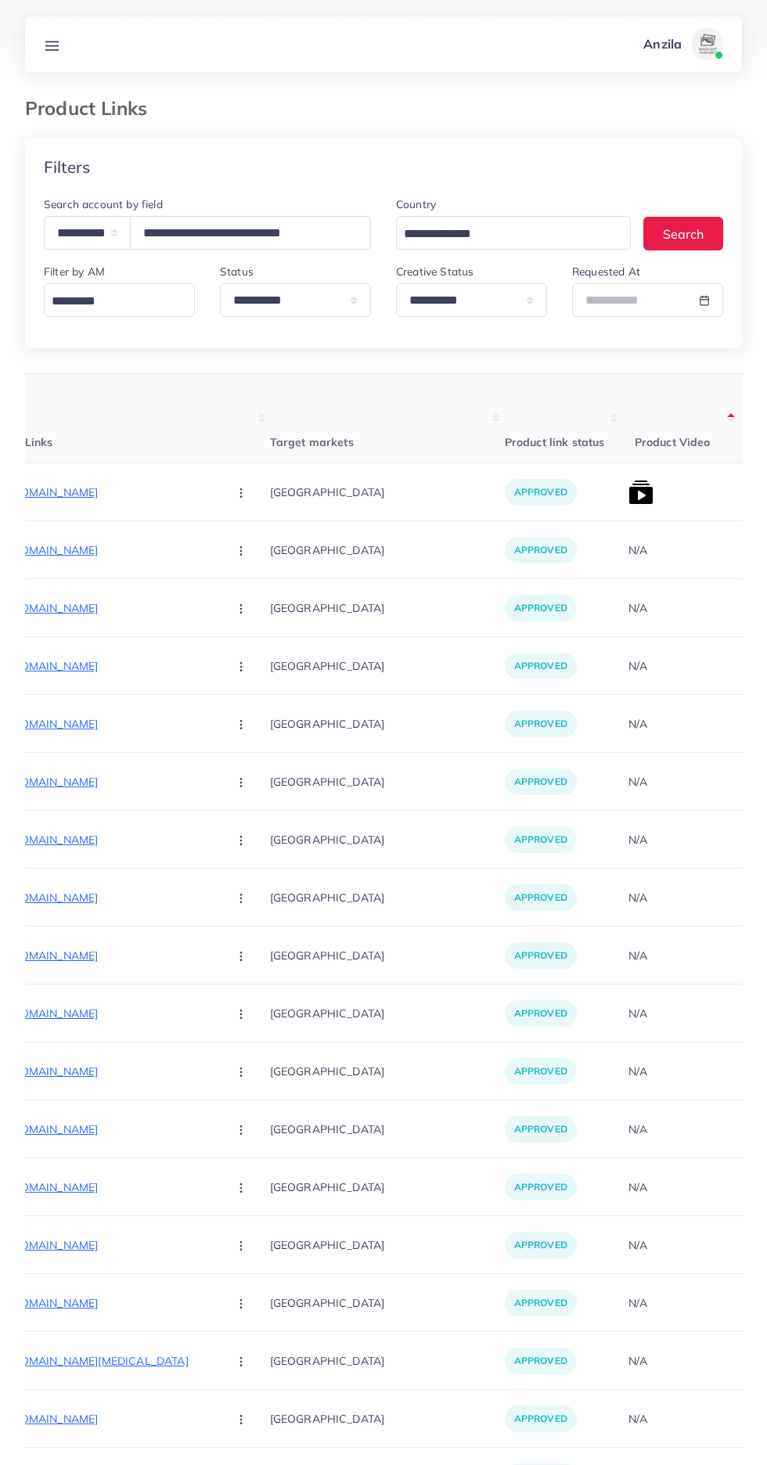
click at [539, 989] on div "approved" at bounding box center [563, 1014] width 117 height 58
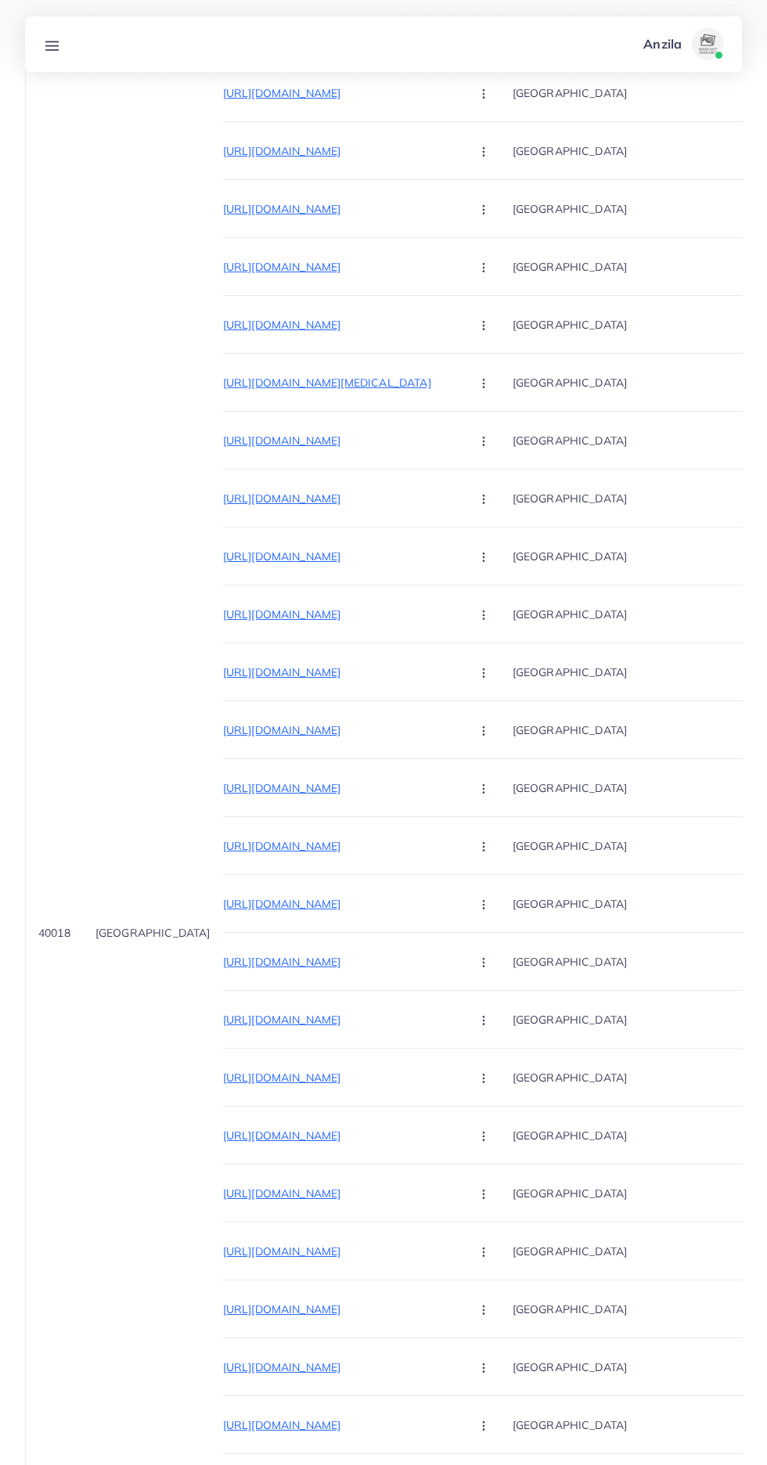
scroll to position [975, 0]
copy tr "40018 Pakistan"
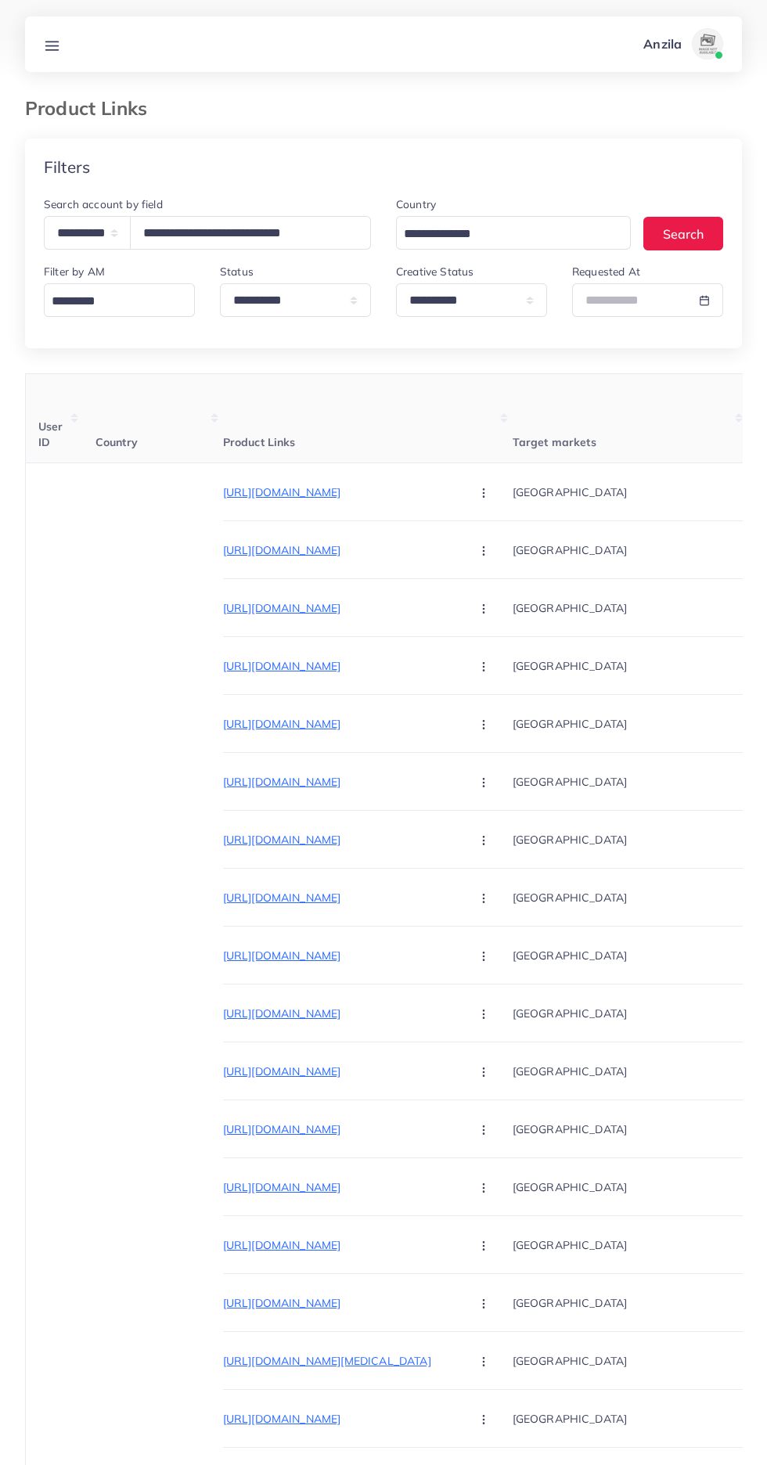
click at [45, 45] on icon at bounding box center [52, 46] width 16 height 16
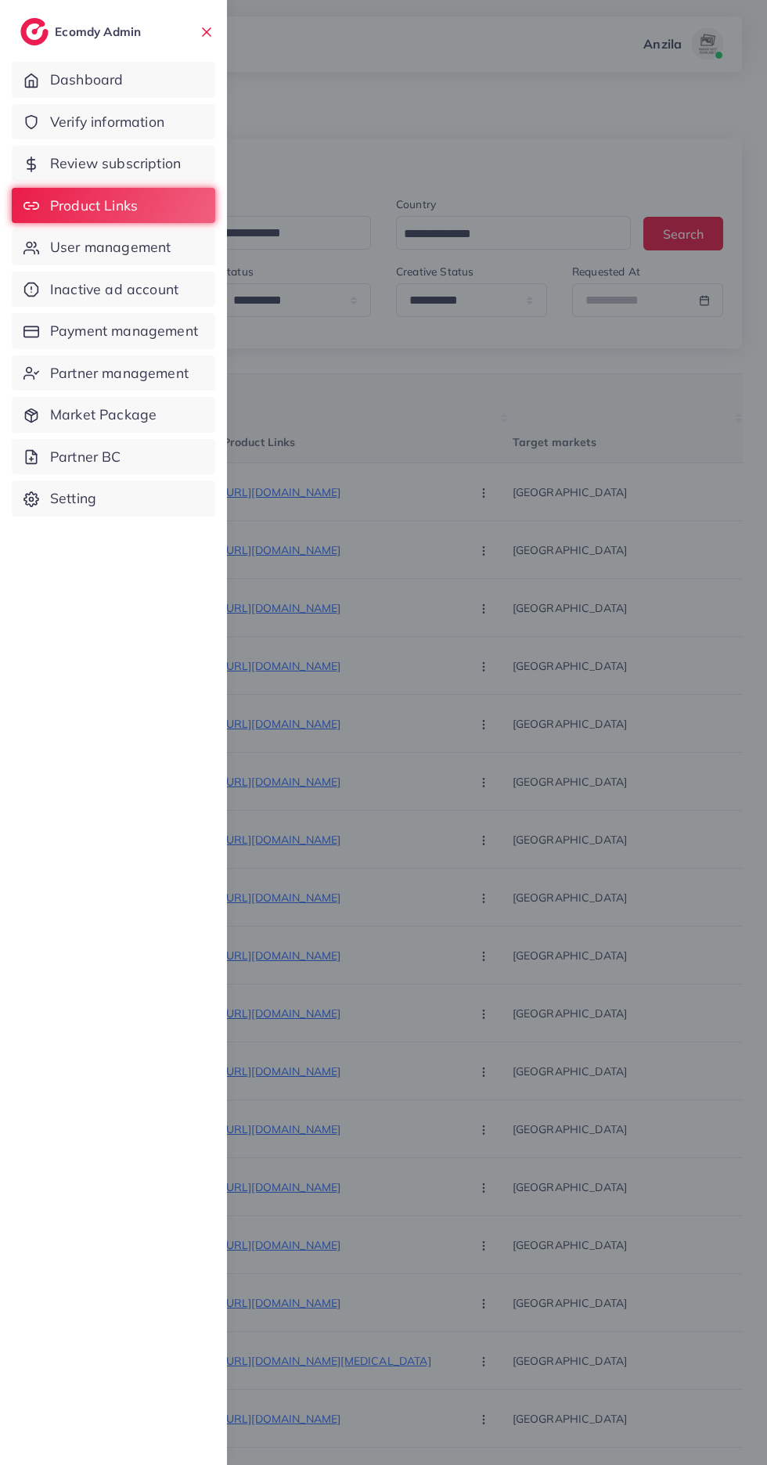
click at [74, 237] on span "User management" at bounding box center [110, 247] width 121 height 20
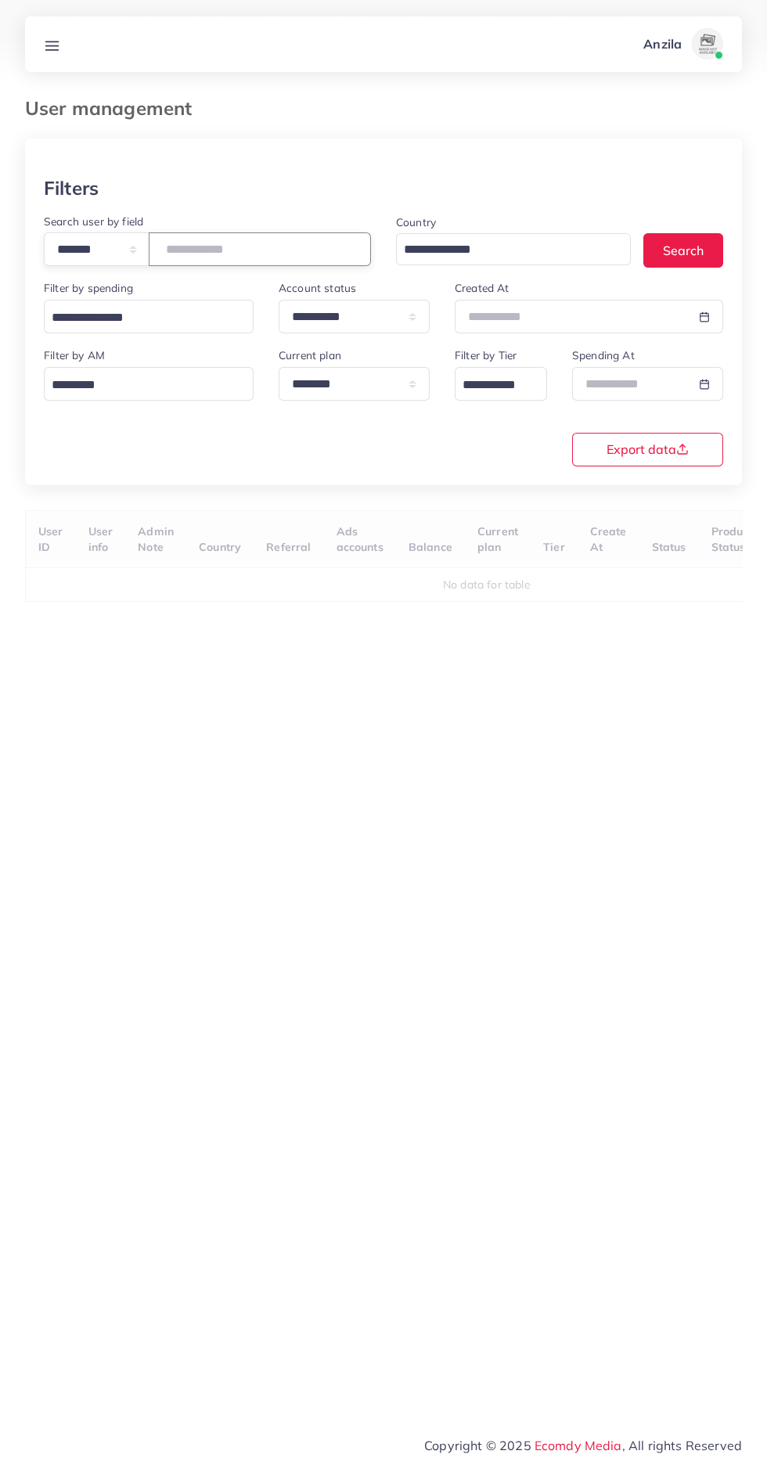
click at [248, 249] on input "number" at bounding box center [260, 249] width 222 height 34
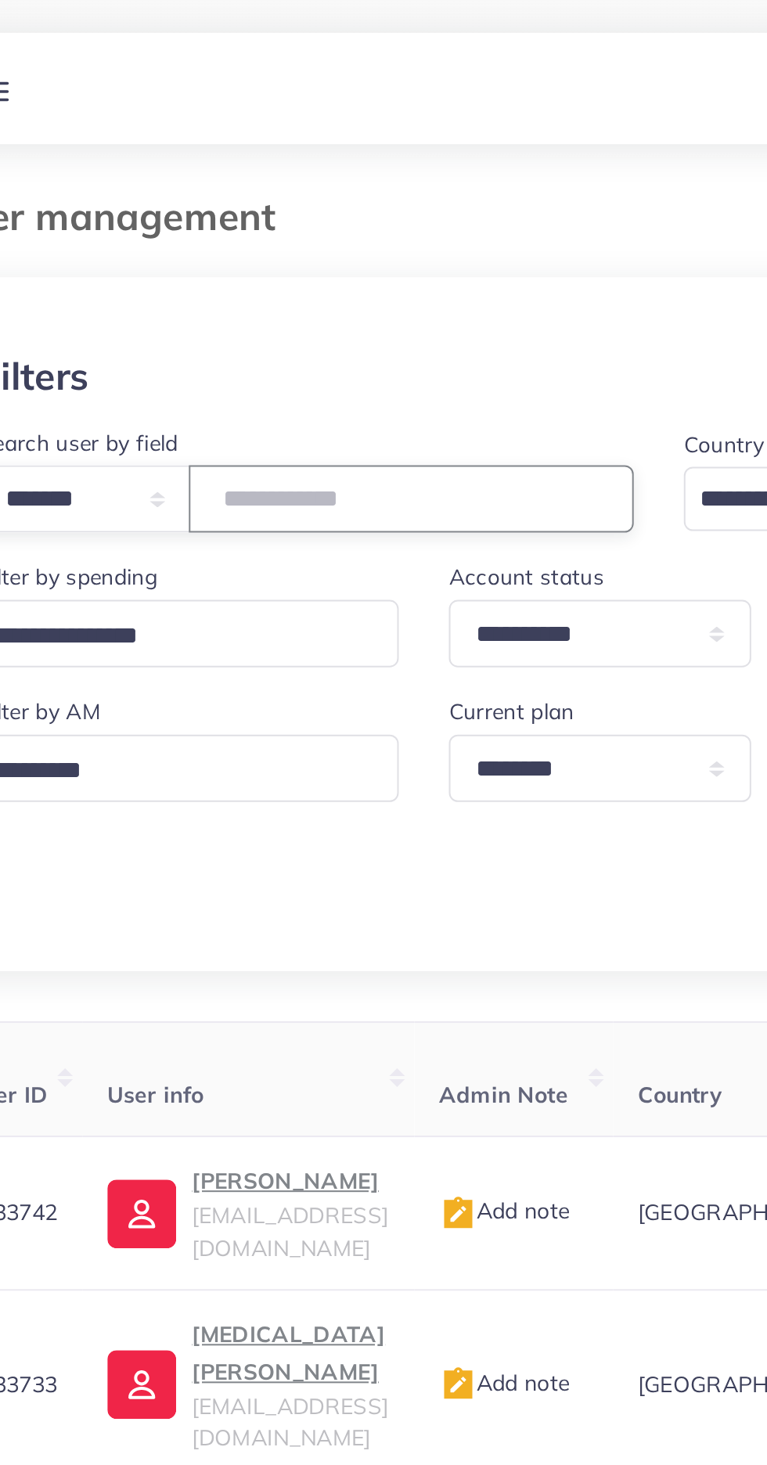
paste input "*****"
type input "*****"
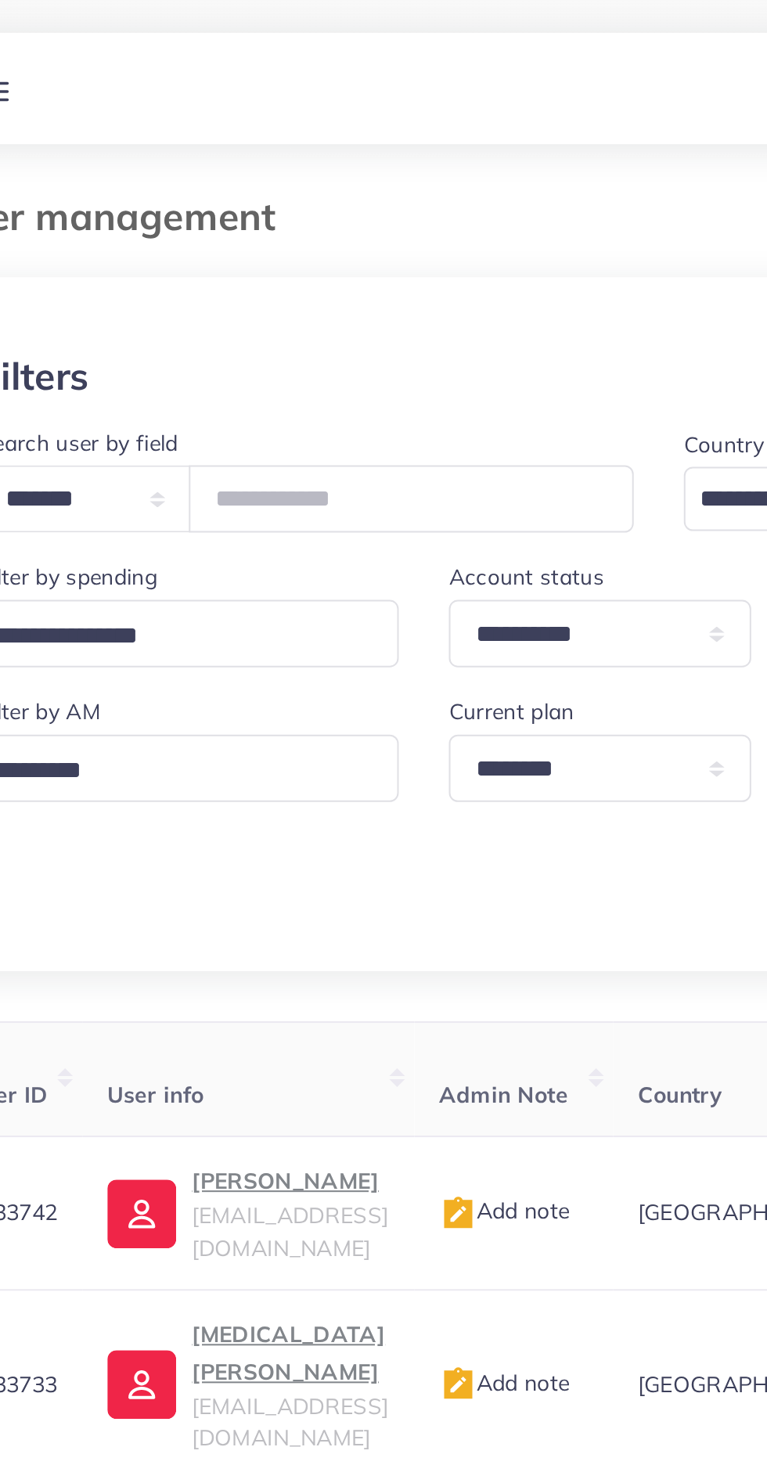
click at [160, 159] on div at bounding box center [383, 158] width 717 height 38
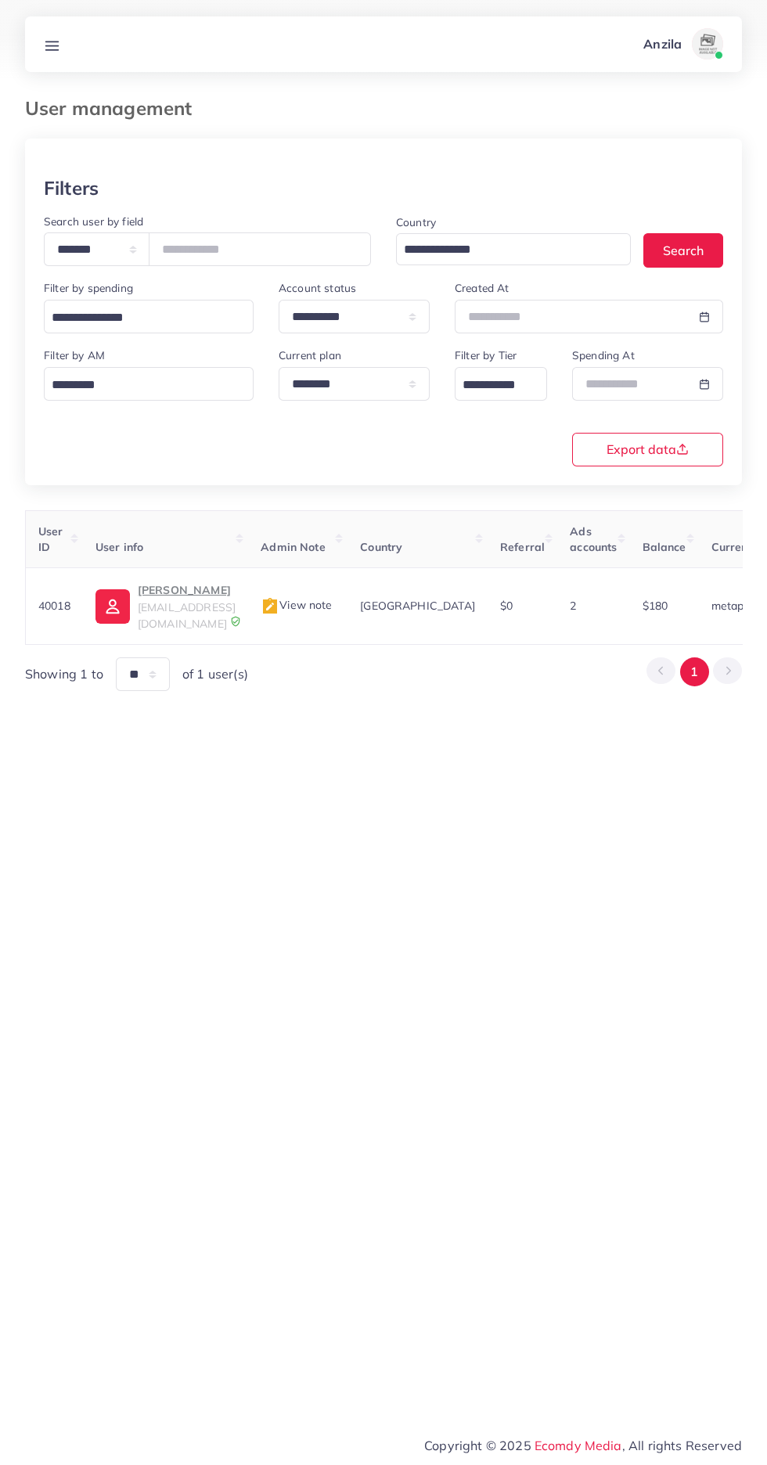
click at [208, 583] on p "Mudassir Hussain" at bounding box center [187, 590] width 98 height 19
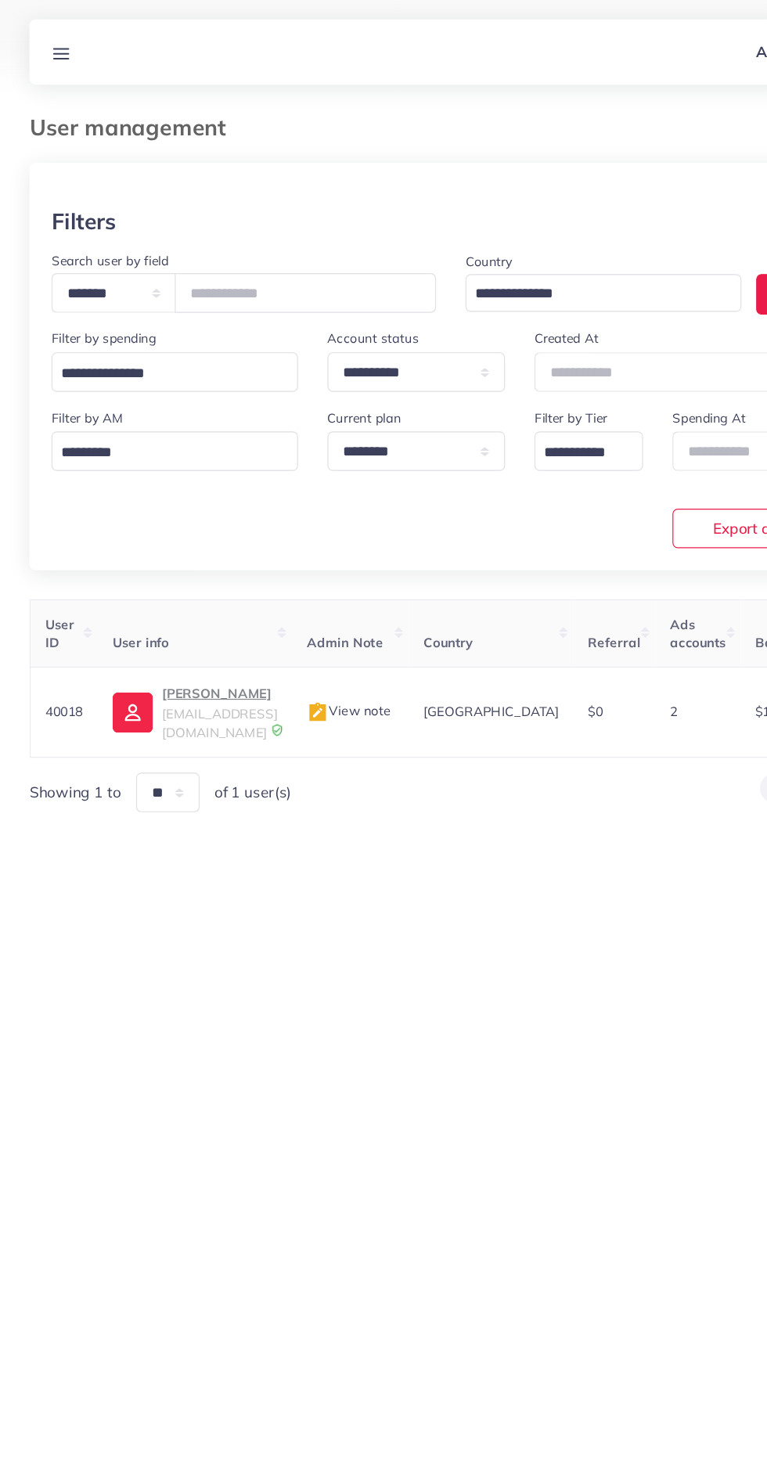
click at [52, 41] on line at bounding box center [52, 41] width 13 height 0
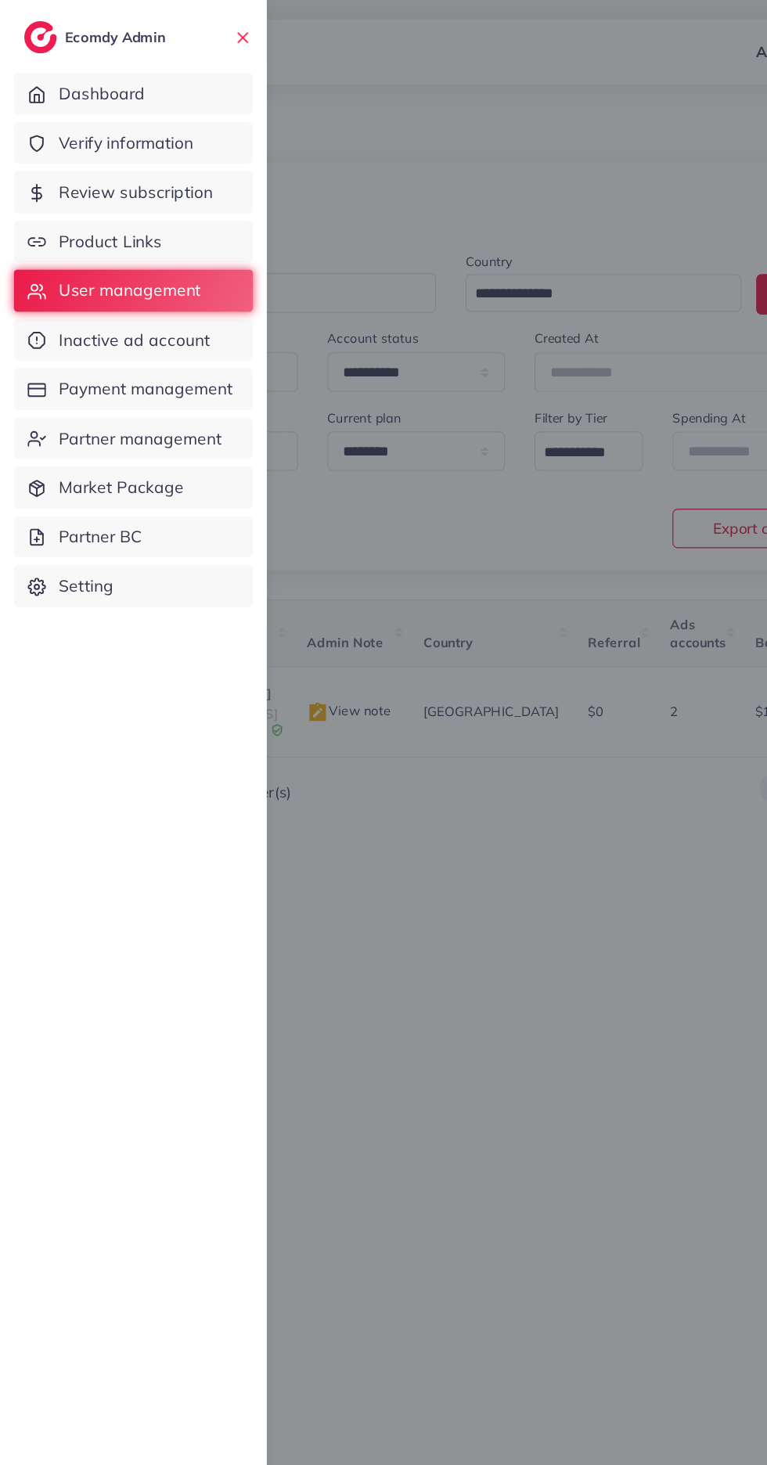
click at [88, 204] on span "Product Links" at bounding box center [94, 206] width 88 height 20
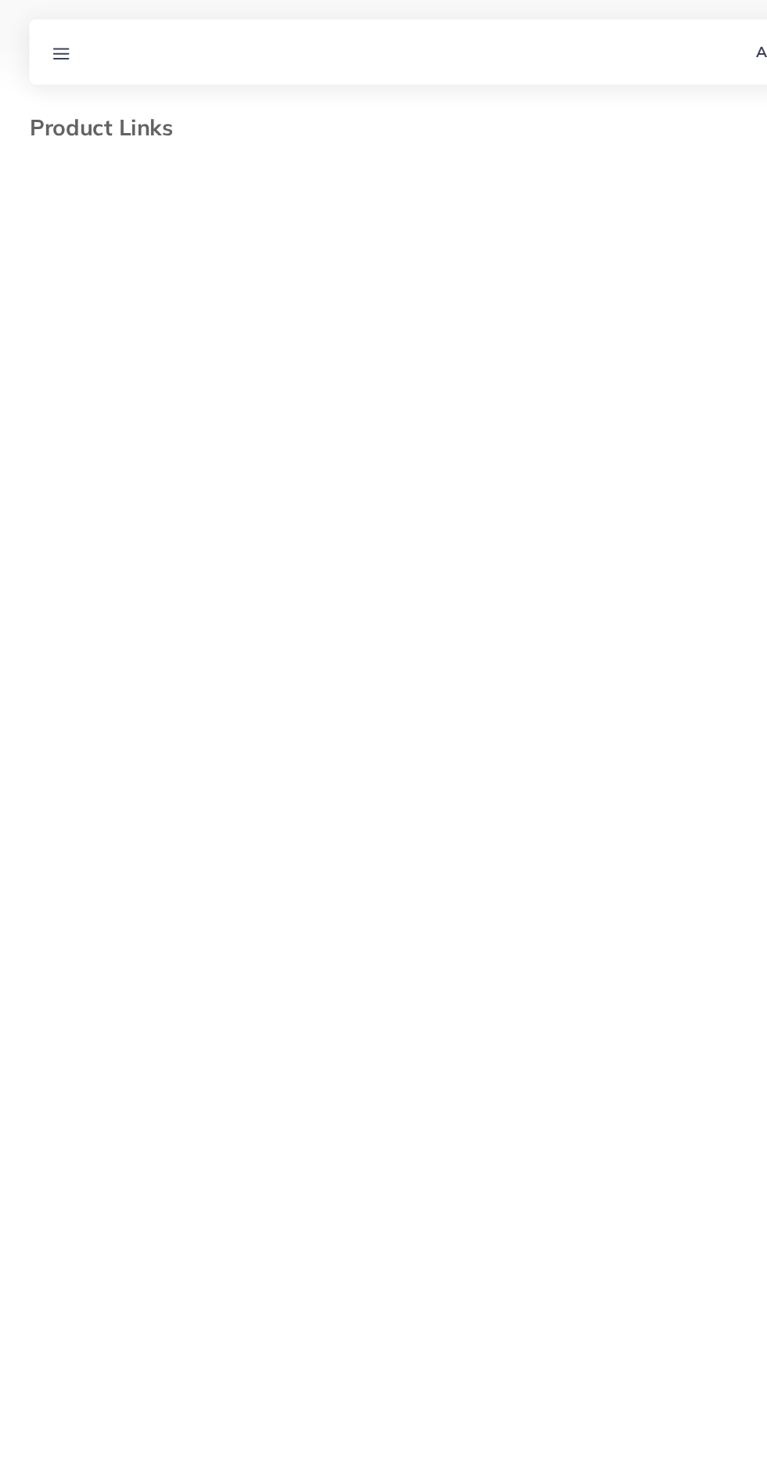
select select "*********"
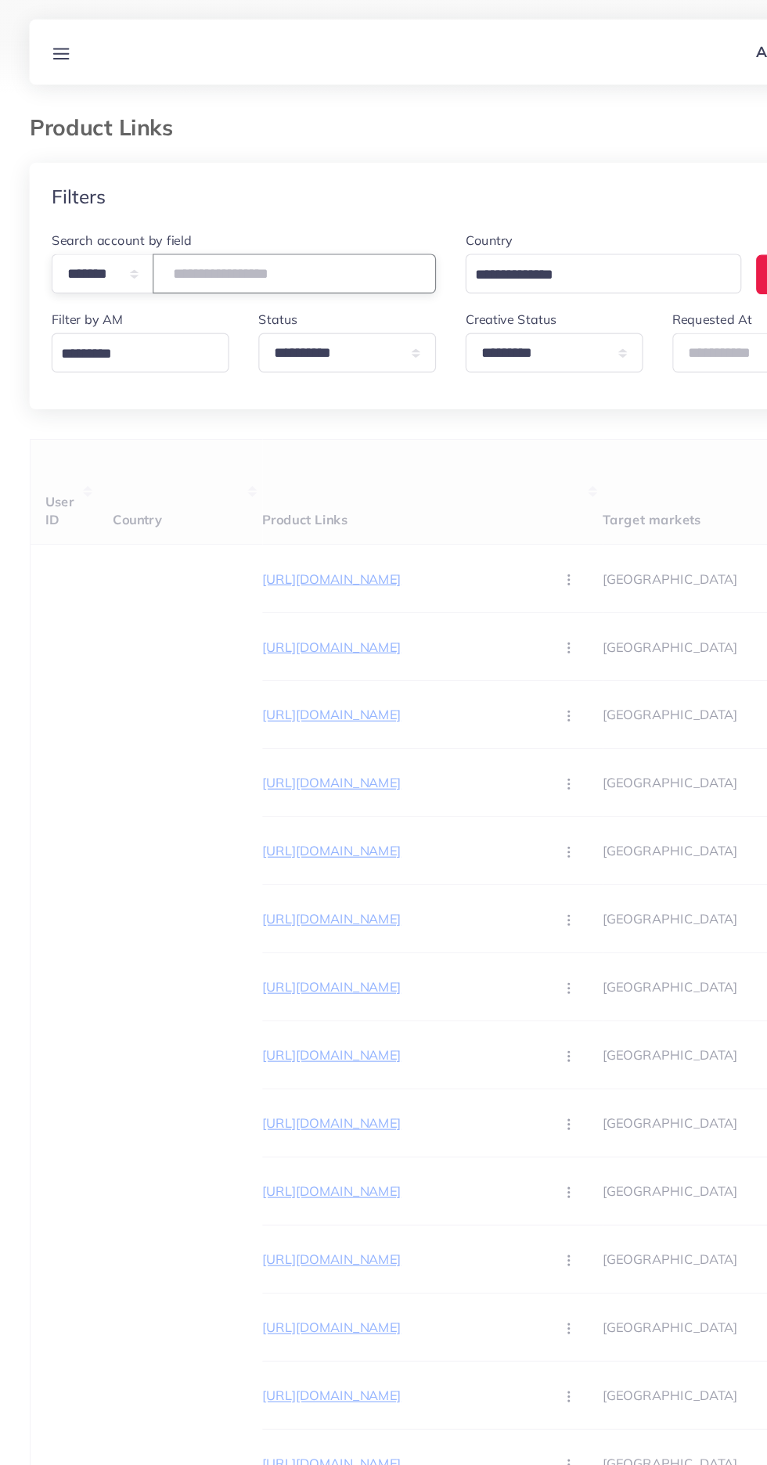
click at [212, 229] on input "number" at bounding box center [250, 233] width 241 height 34
click at [184, 233] on input "number" at bounding box center [250, 233] width 241 height 34
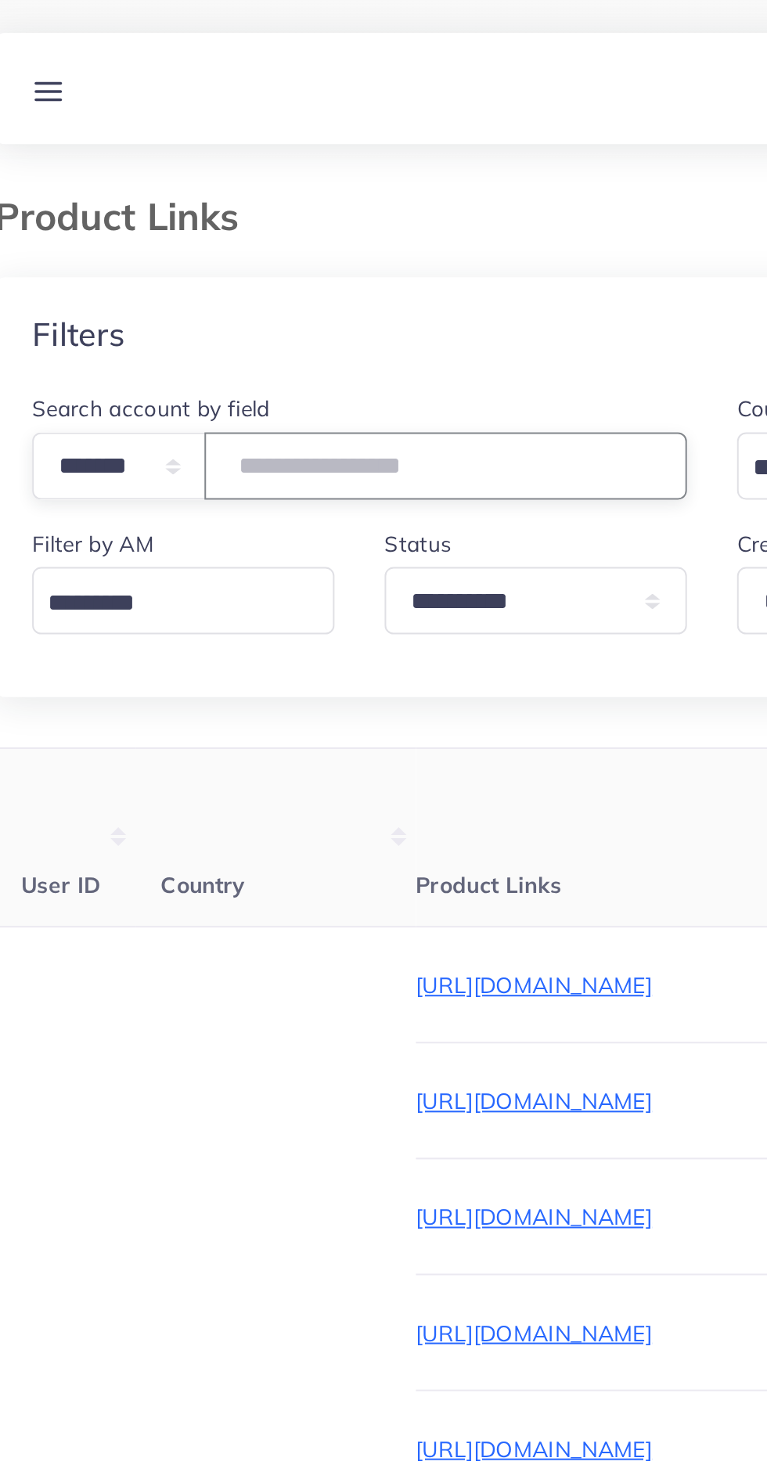
type input "*****"
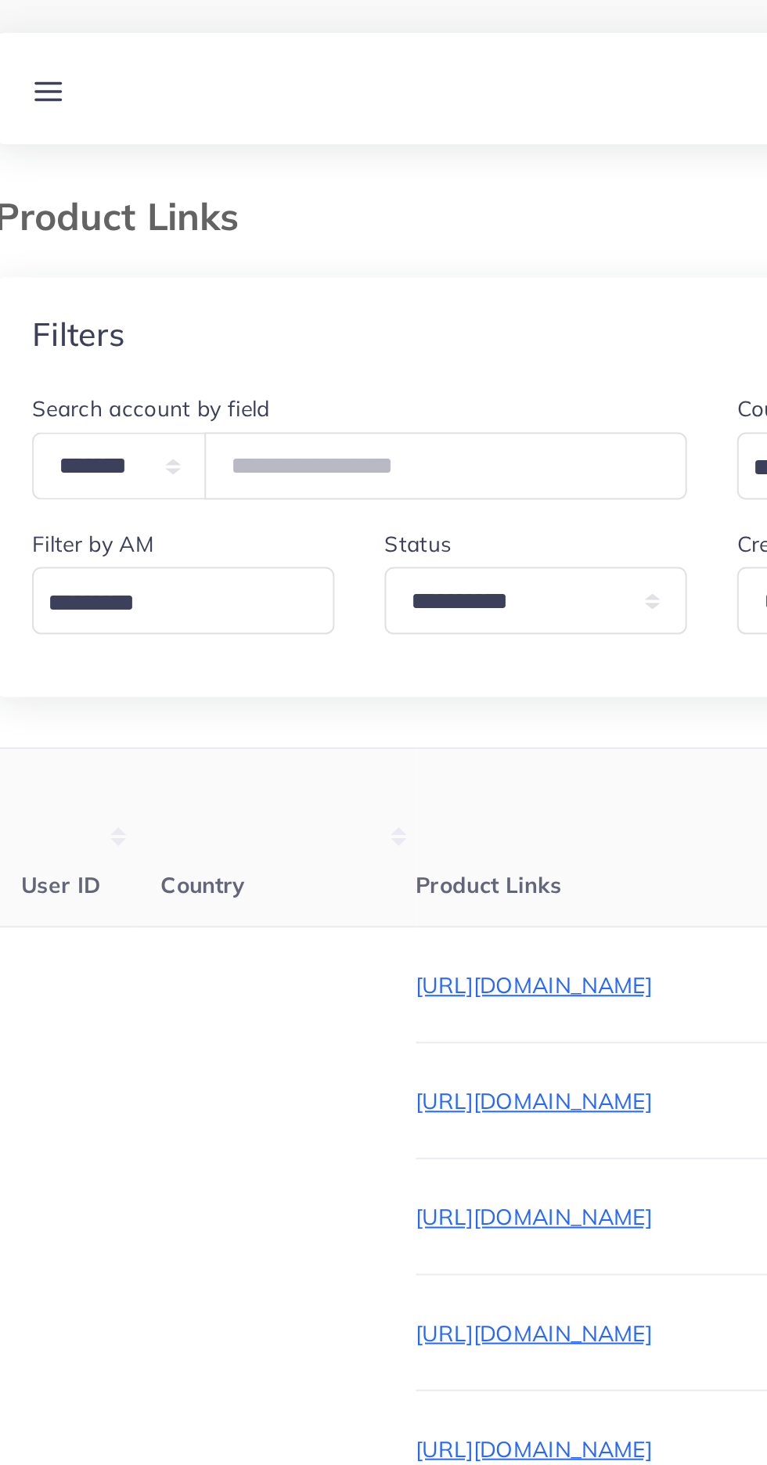
click at [103, 144] on div "Filters" at bounding box center [383, 167] width 717 height 57
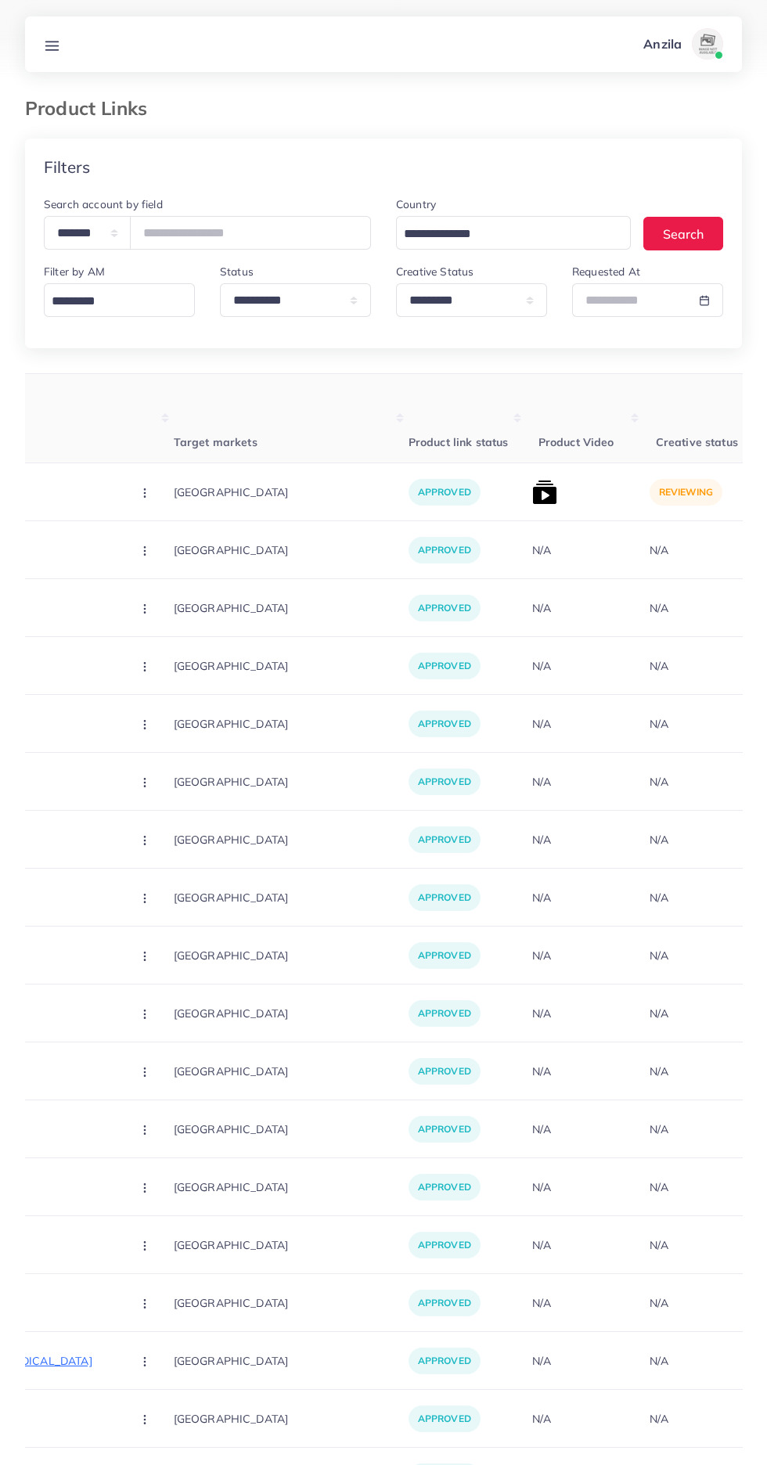
scroll to position [0, 355]
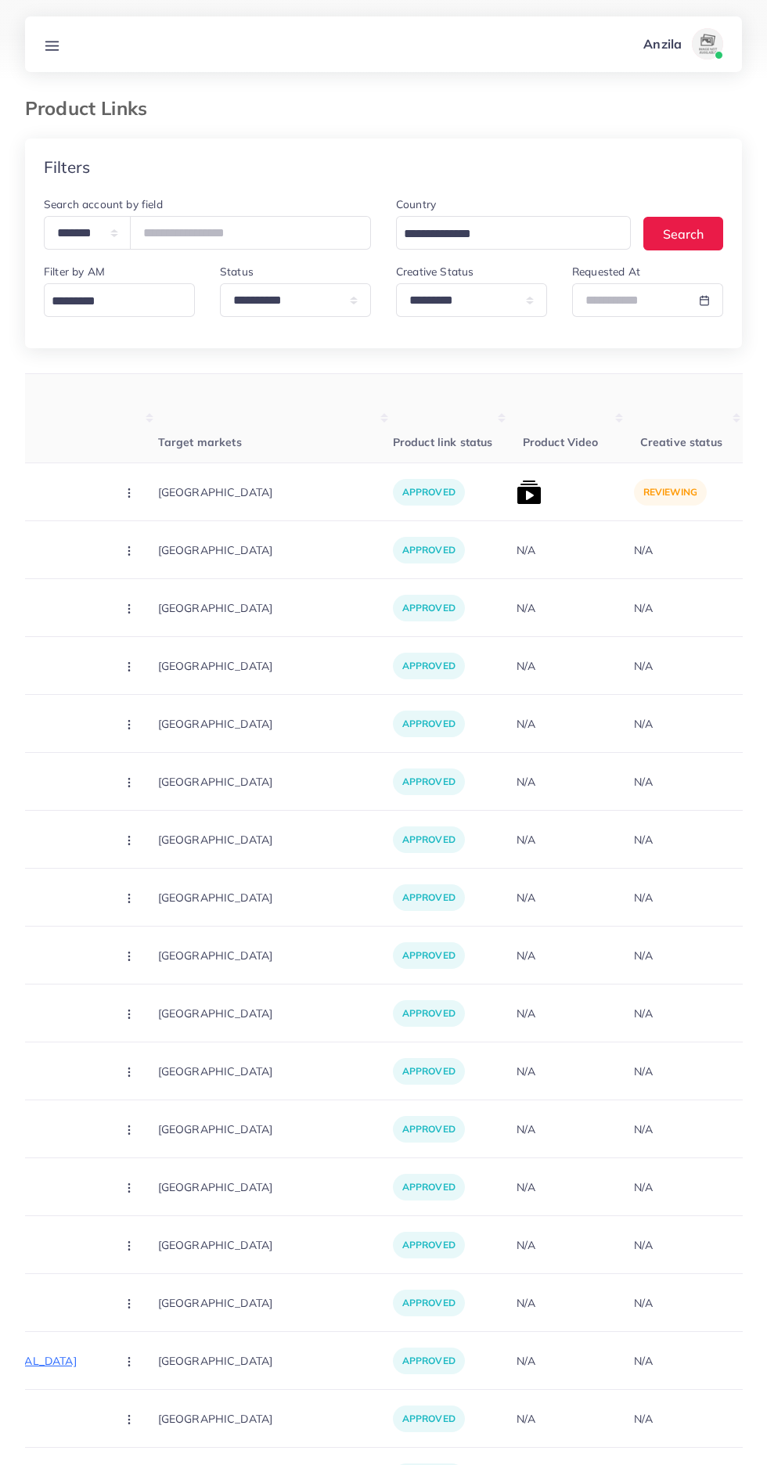
click at [517, 493] on img at bounding box center [529, 492] width 25 height 25
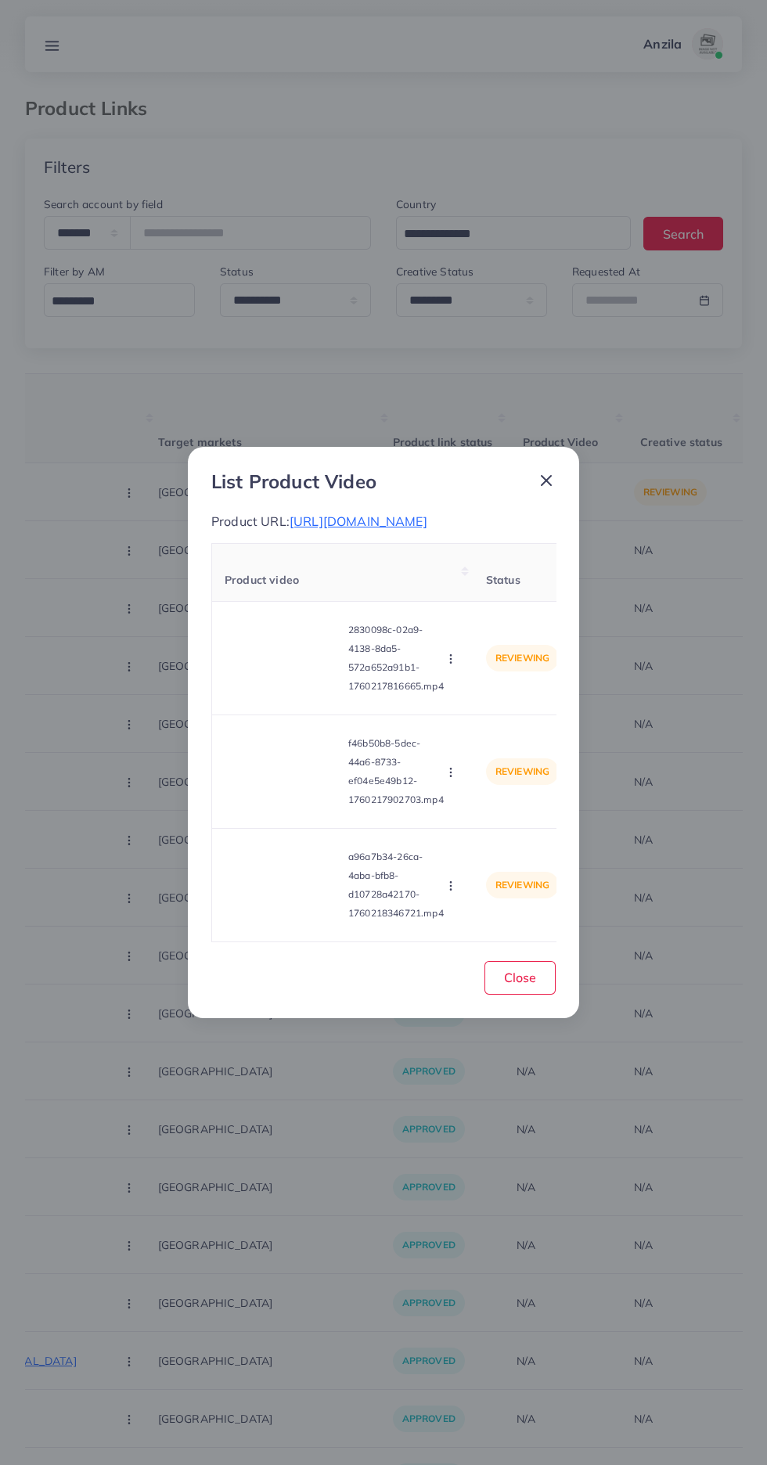
click at [283, 661] on video at bounding box center [283, 658] width 117 height 70
click at [282, 657] on icon at bounding box center [283, 658] width 25 height 25
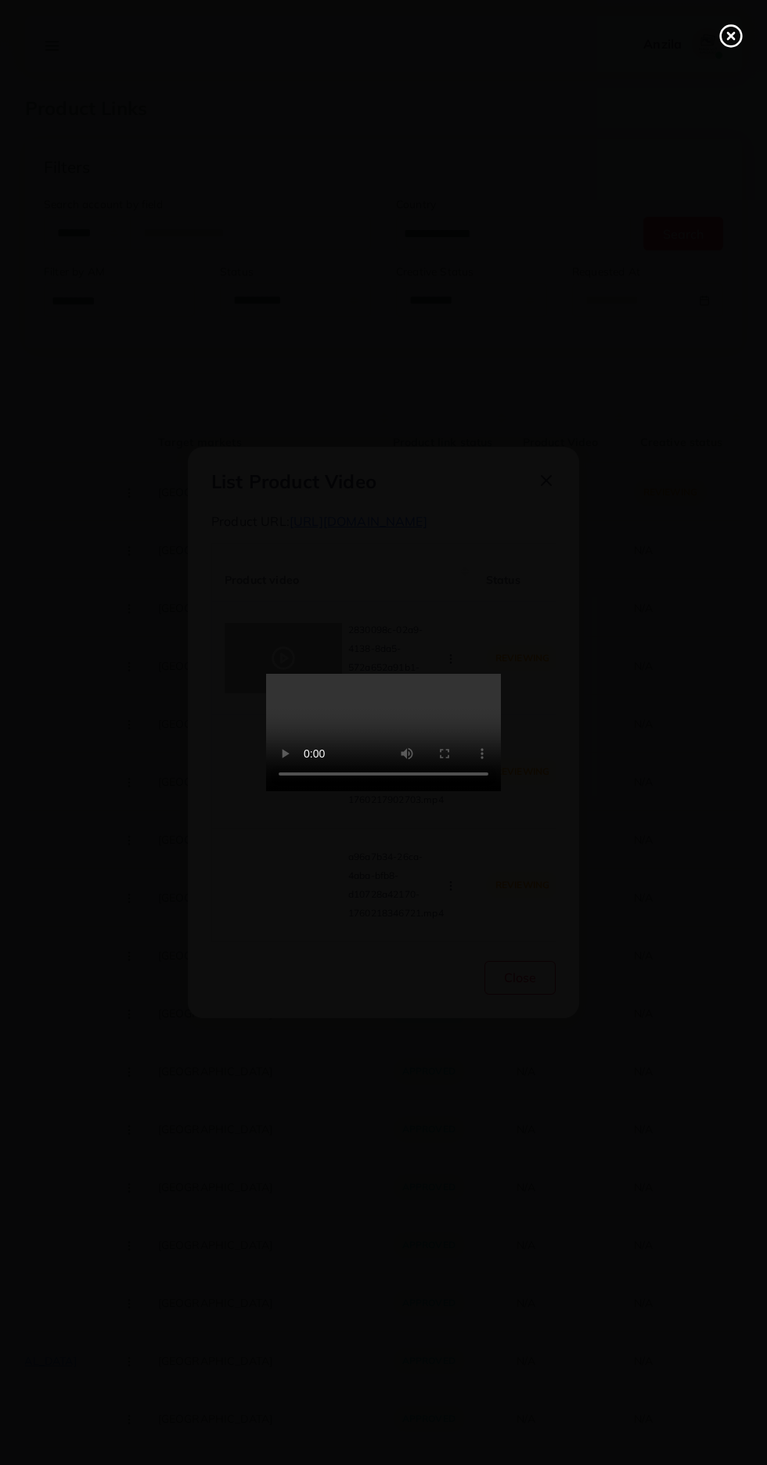
click at [694, 16] on div at bounding box center [383, 732] width 767 height 1465
click at [731, 31] on icon at bounding box center [731, 35] width 25 height 25
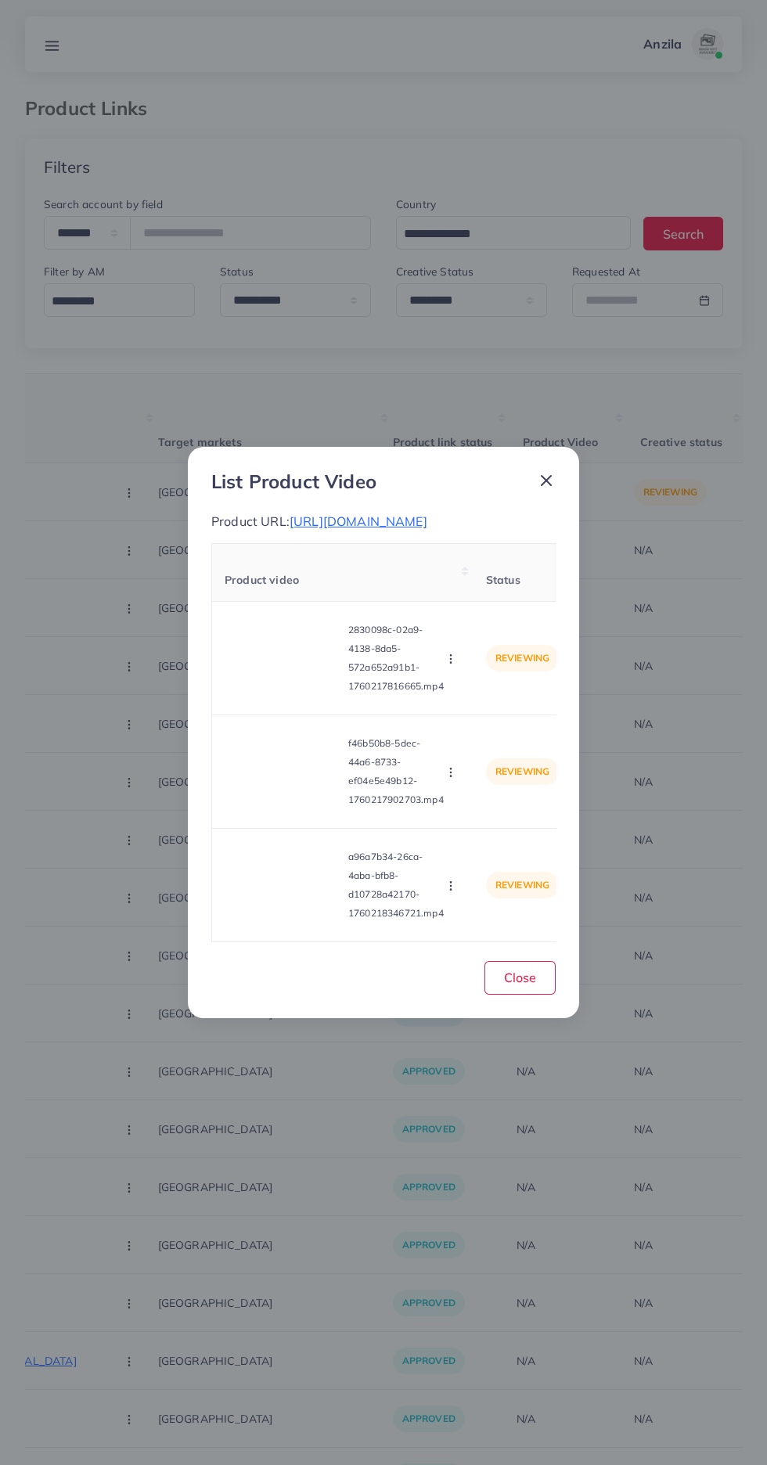
click at [290, 748] on video at bounding box center [283, 772] width 117 height 70
click at [283, 776] on polygon at bounding box center [284, 771] width 6 height 9
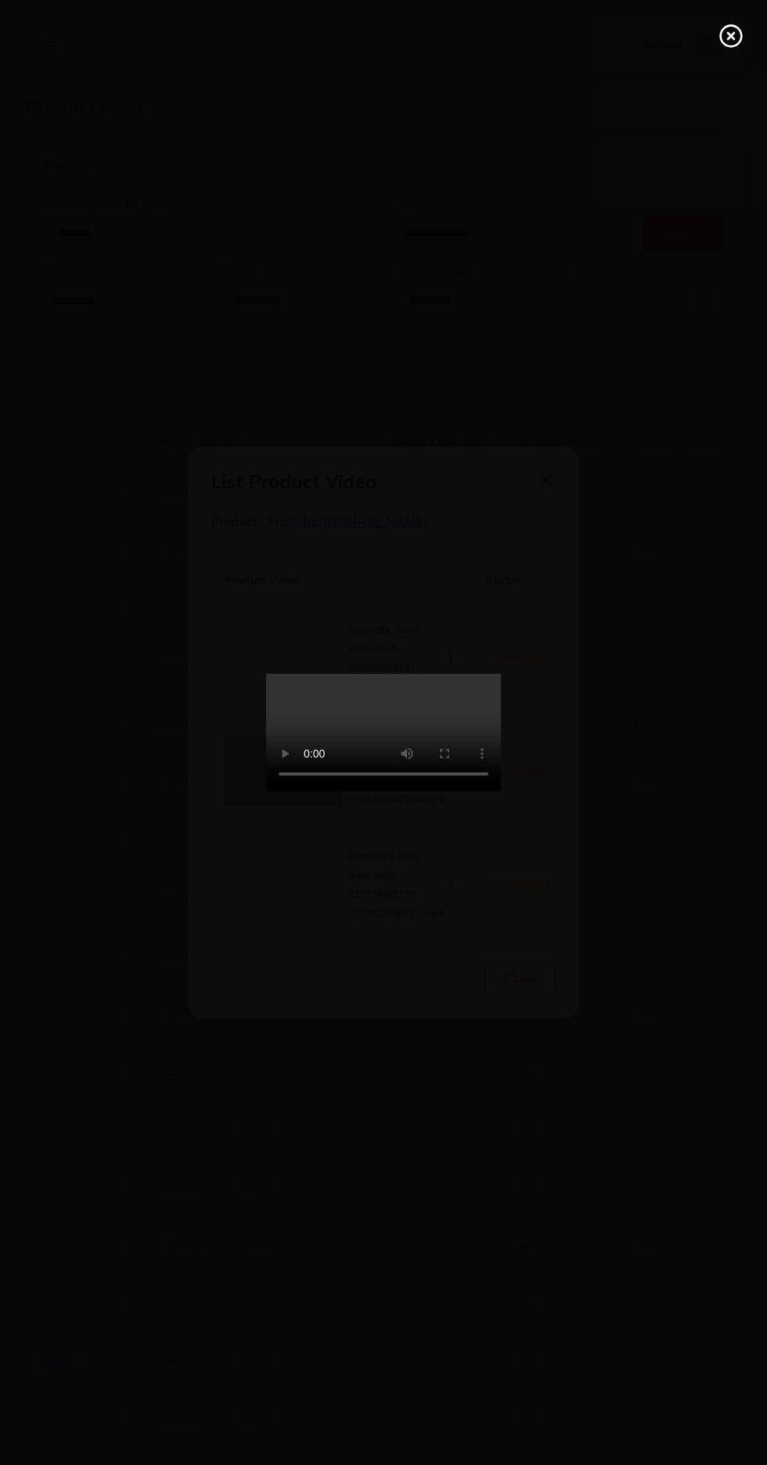
click at [730, 36] on line at bounding box center [731, 36] width 6 height 6
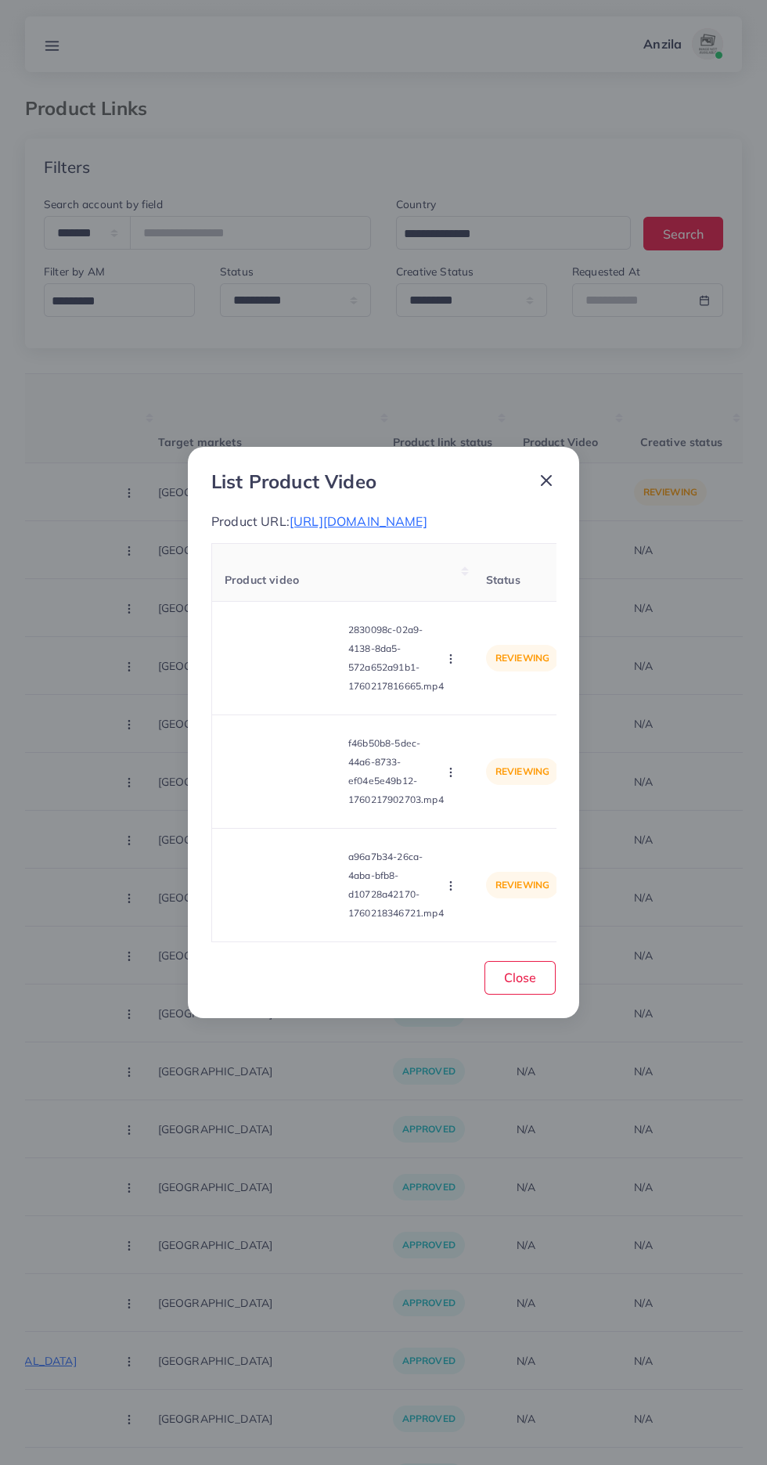
click at [298, 870] on video at bounding box center [283, 885] width 117 height 70
click at [275, 894] on icon at bounding box center [283, 885] width 25 height 25
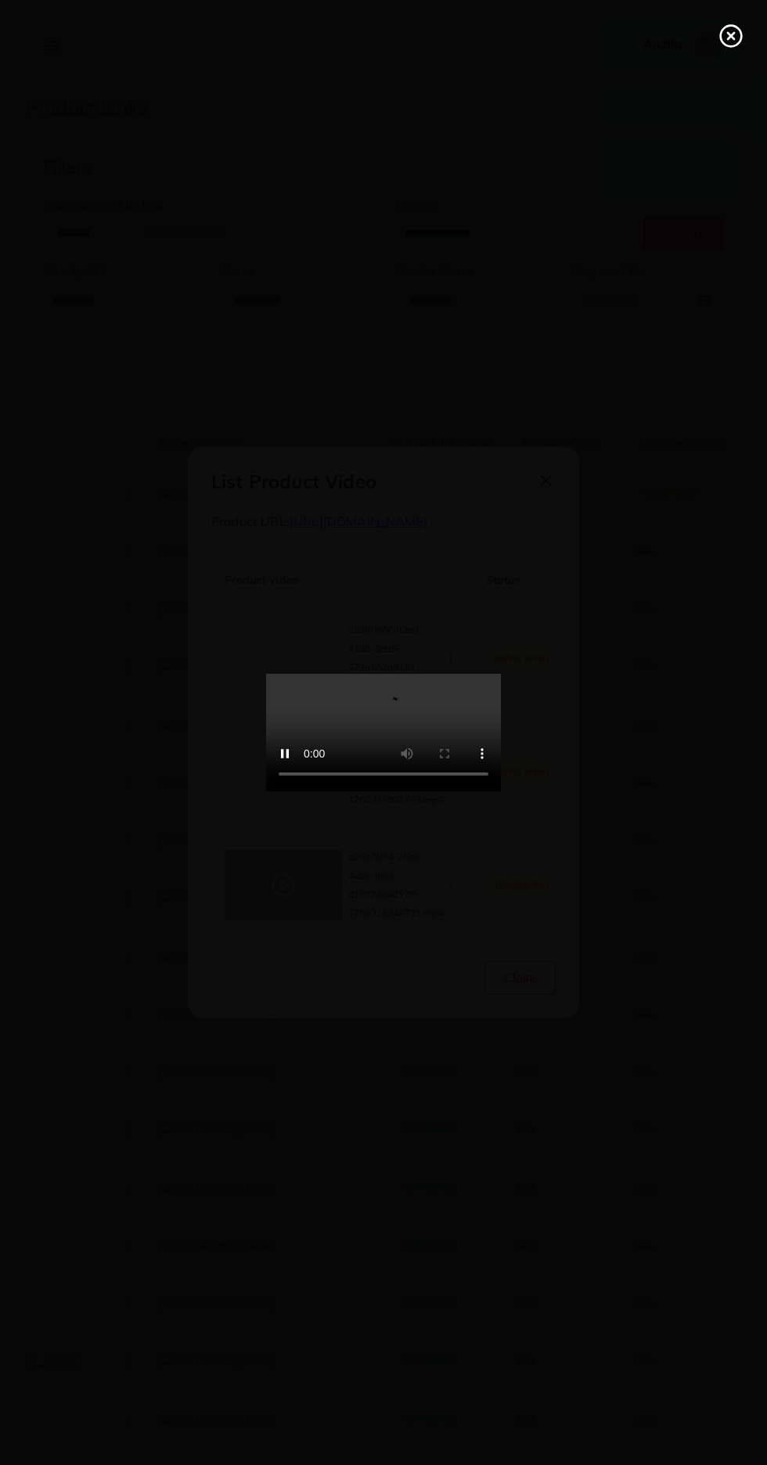
click at [731, 35] on line at bounding box center [731, 36] width 6 height 6
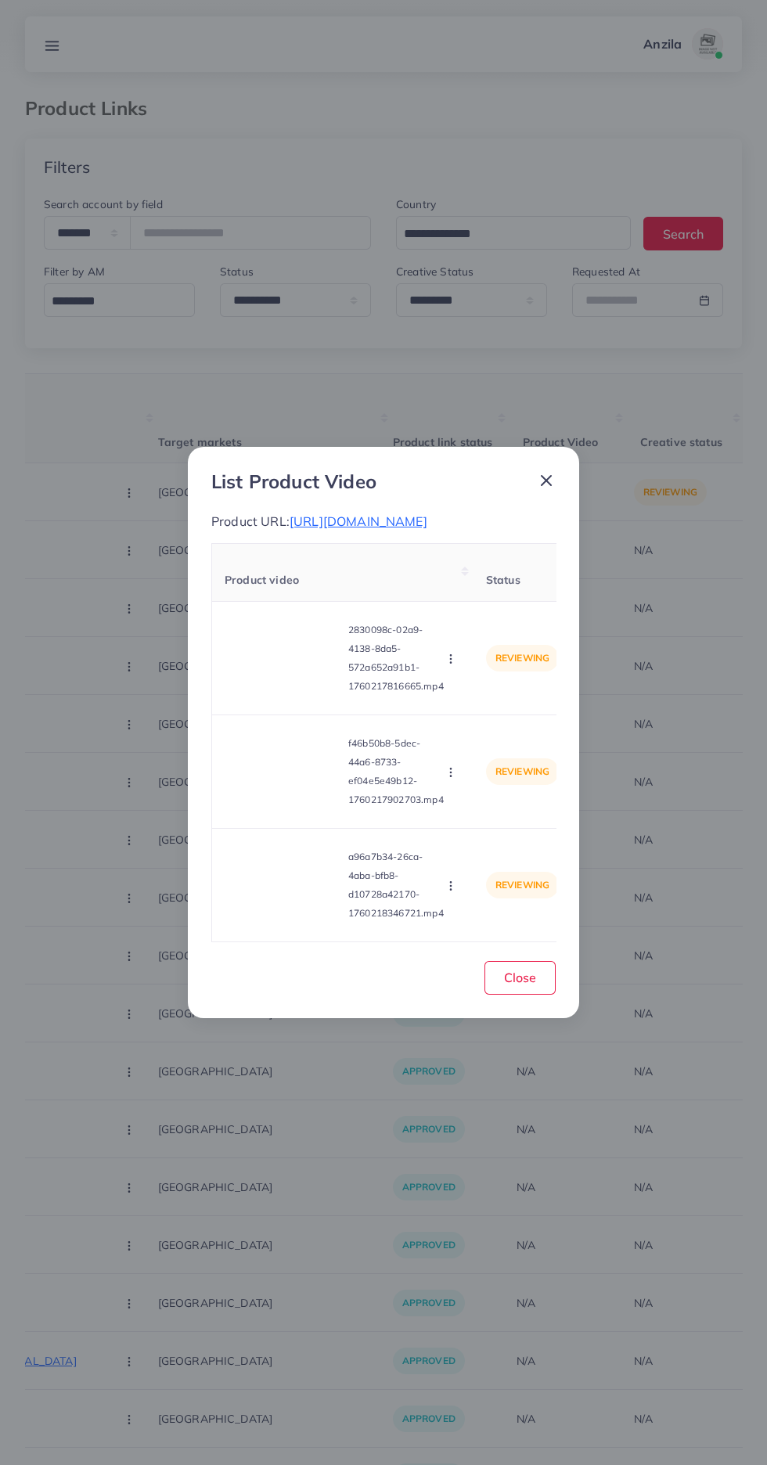
click at [456, 665] on icon "button" at bounding box center [451, 659] width 13 height 13
click at [477, 738] on span "Reject" at bounding box center [478, 731] width 38 height 16
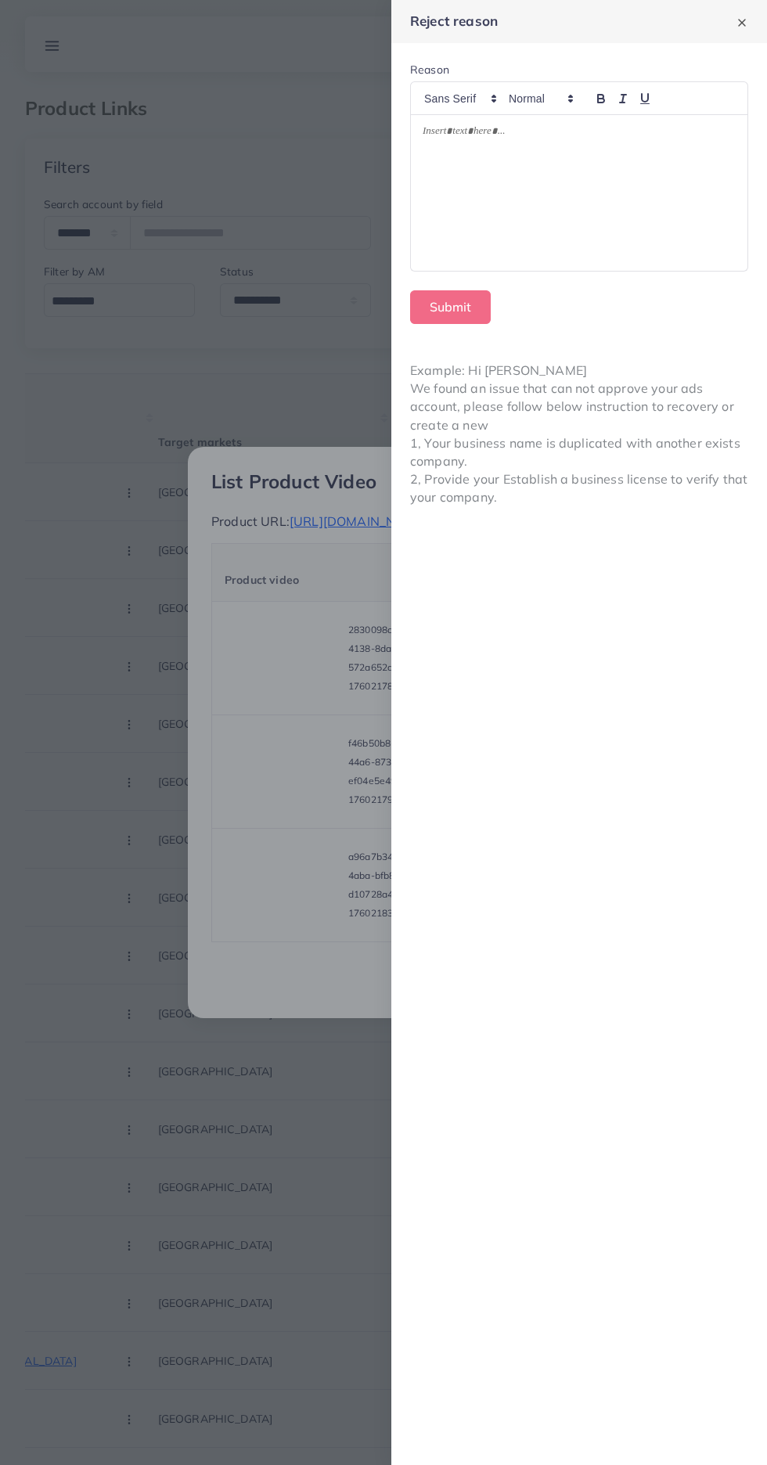
click at [658, 212] on div at bounding box center [579, 193] width 337 height 156
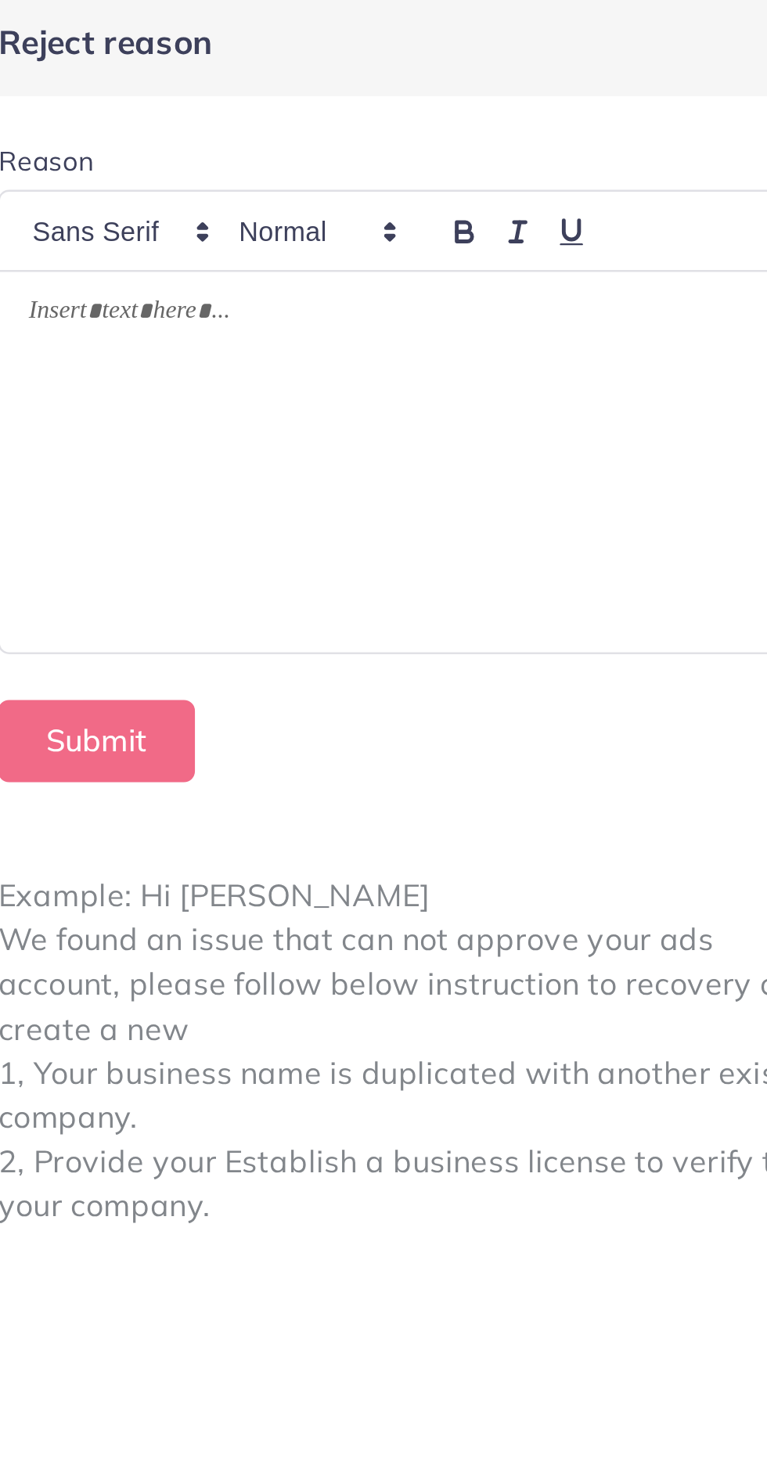
click at [640, 229] on div at bounding box center [579, 193] width 337 height 156
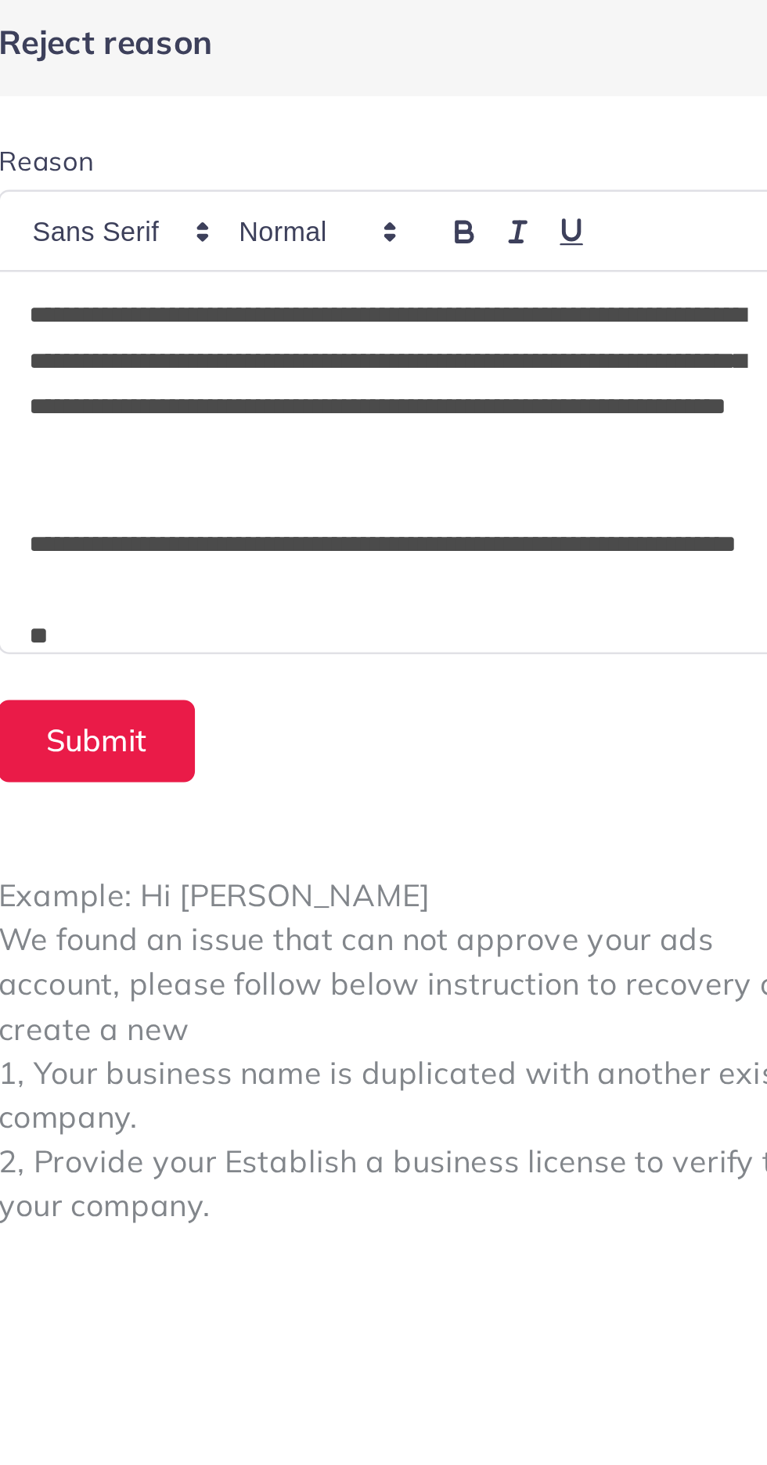
click at [500, 248] on p "**********" at bounding box center [576, 237] width 307 height 38
click at [440, 262] on p "**" at bounding box center [576, 264] width 307 height 19
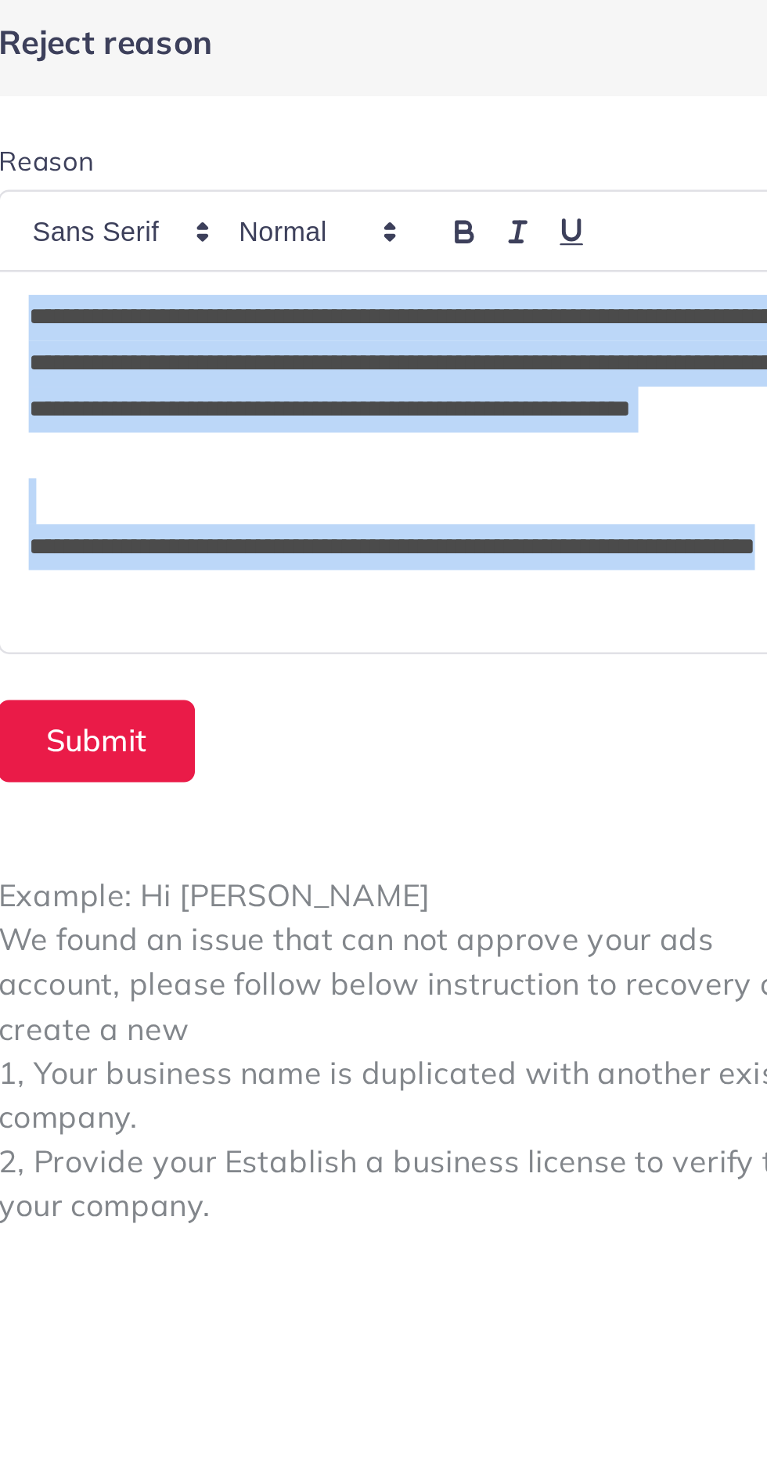
copy div "**********"
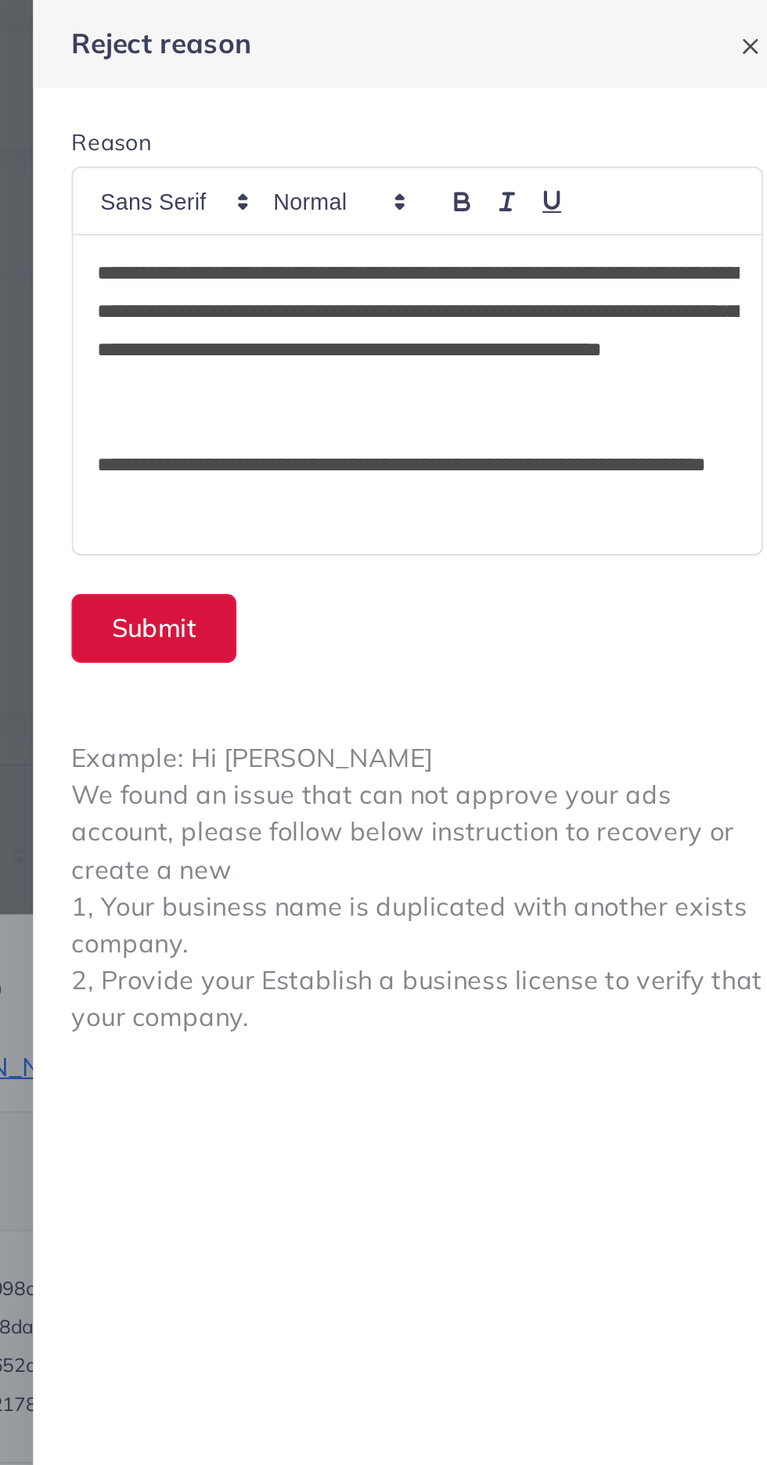
click at [436, 304] on button "Submit" at bounding box center [450, 307] width 81 height 34
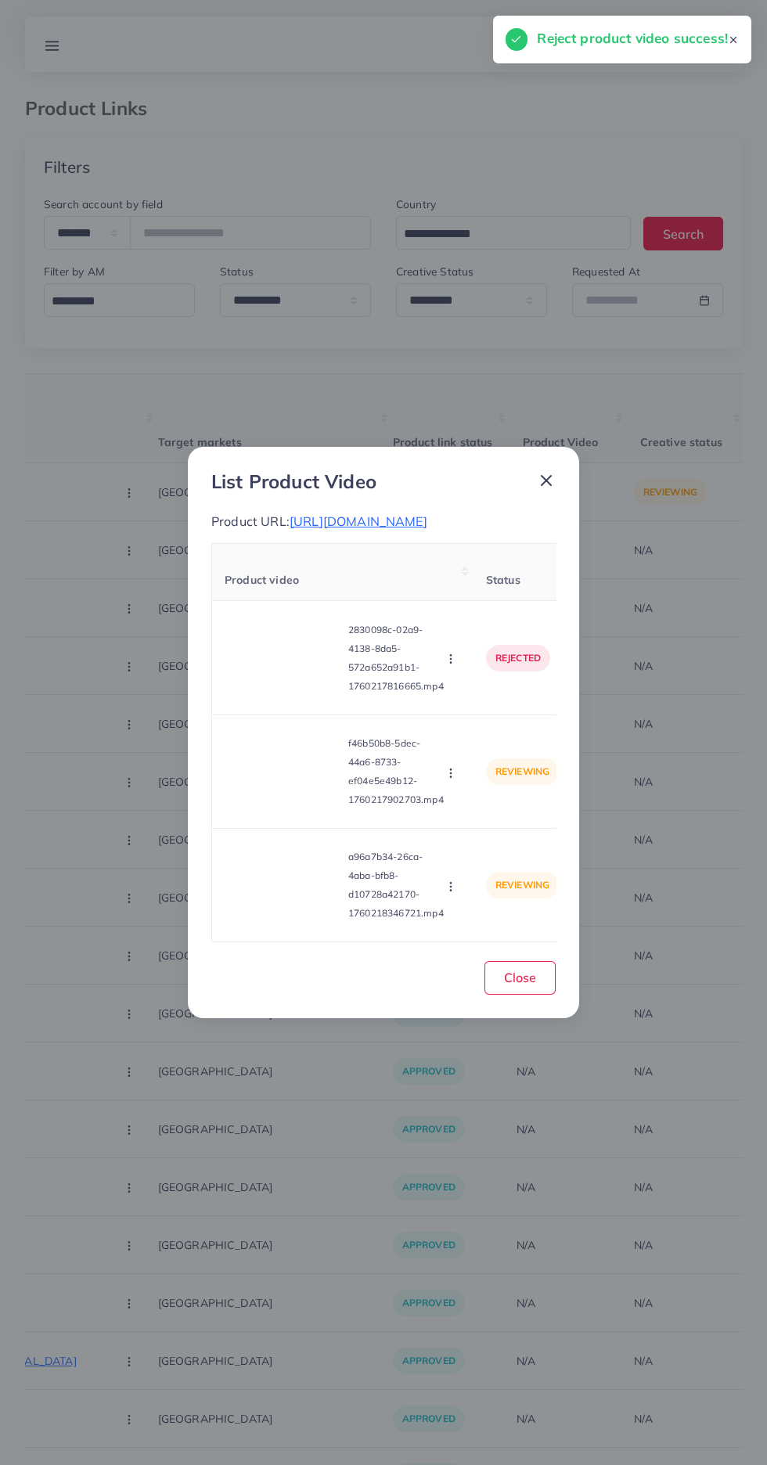
click at [453, 779] on icon "button" at bounding box center [451, 773] width 13 height 13
click at [470, 828] on link "Approve" at bounding box center [488, 811] width 124 height 34
click at [451, 773] on circle "button" at bounding box center [450, 773] width 1 height 1
click at [477, 851] on span "Reject" at bounding box center [478, 845] width 38 height 16
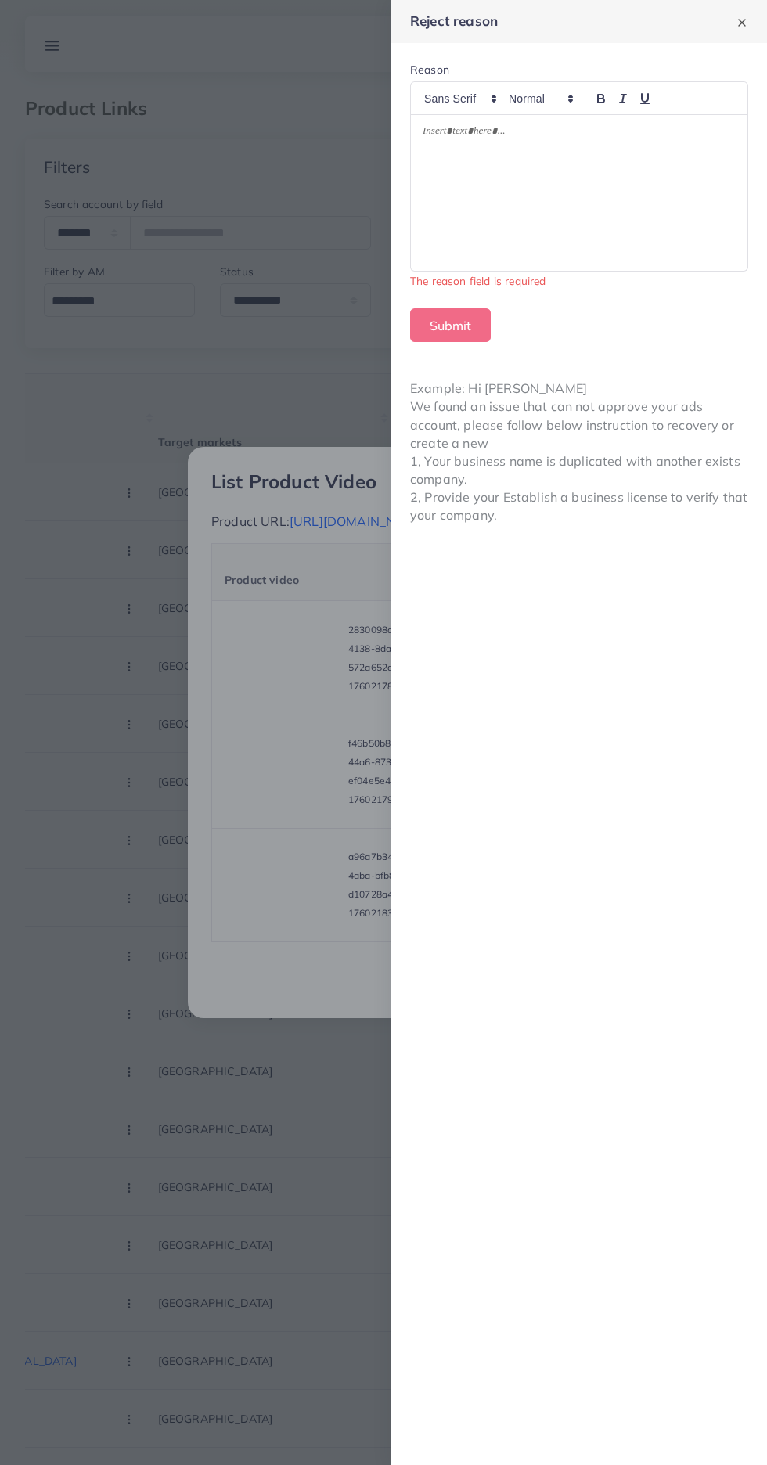
click at [469, 248] on div at bounding box center [579, 193] width 337 height 156
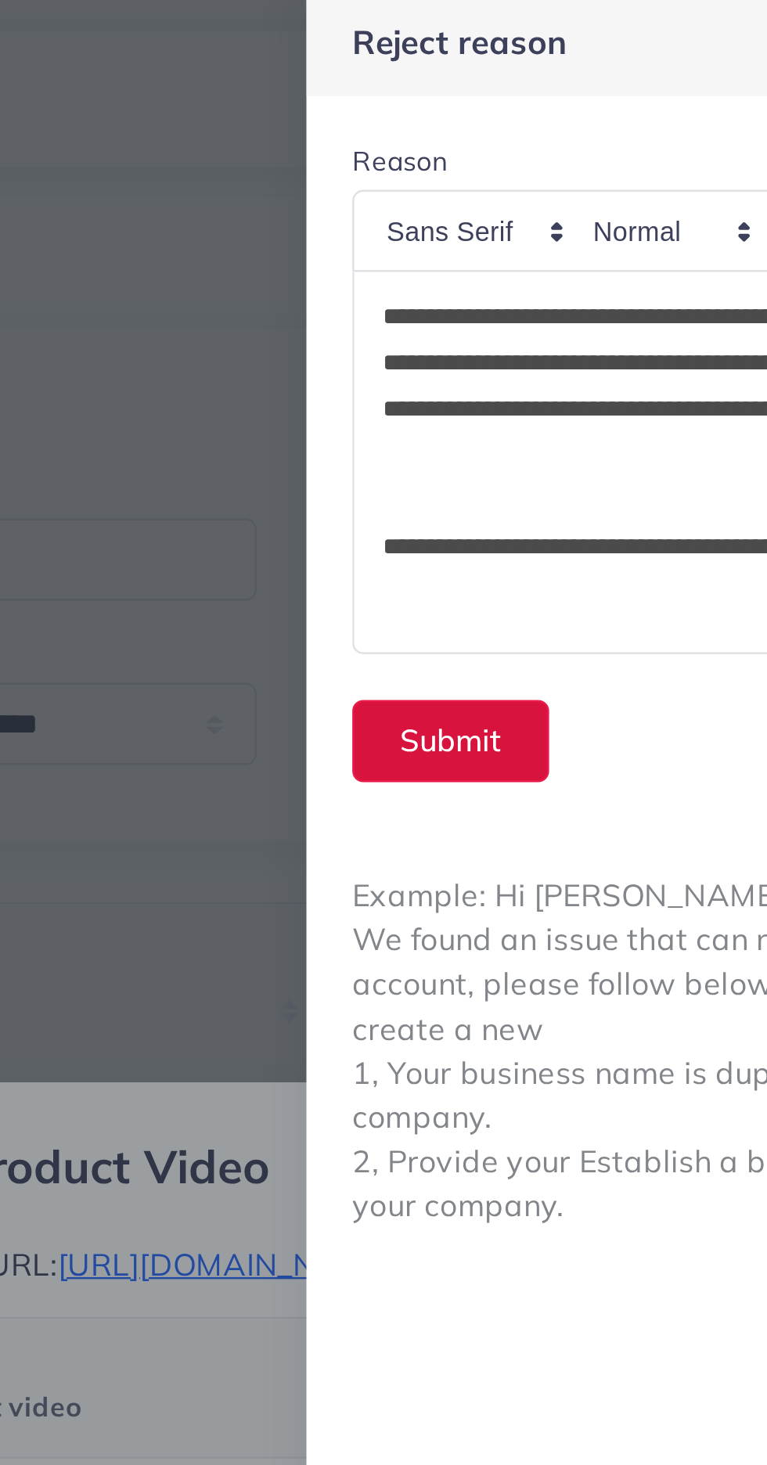
click at [441, 305] on button "Submit" at bounding box center [450, 307] width 81 height 34
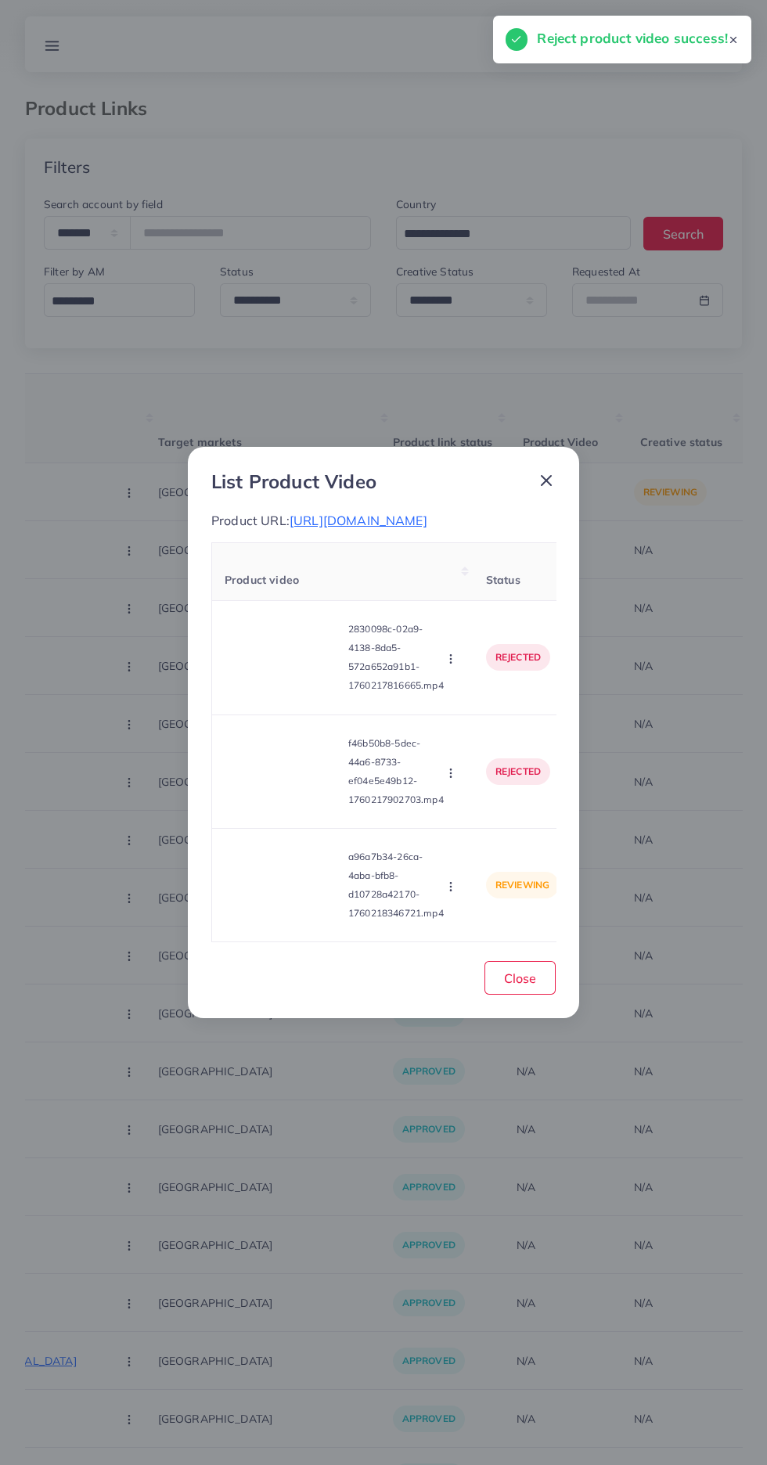
click at [266, 892] on video at bounding box center [283, 885] width 117 height 70
click at [453, 892] on icon "button" at bounding box center [451, 887] width 13 height 13
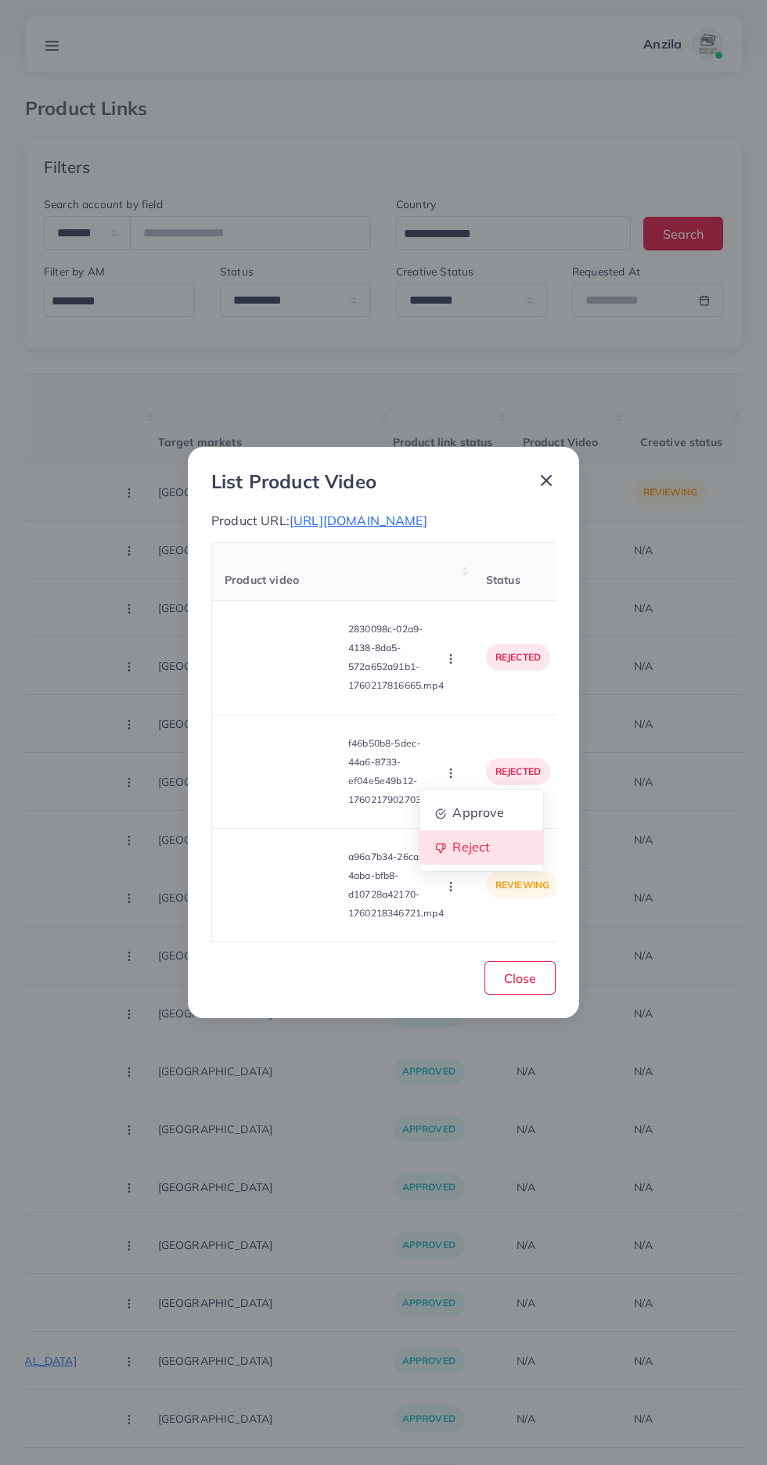
click at [464, 849] on span "Reject" at bounding box center [471, 847] width 38 height 16
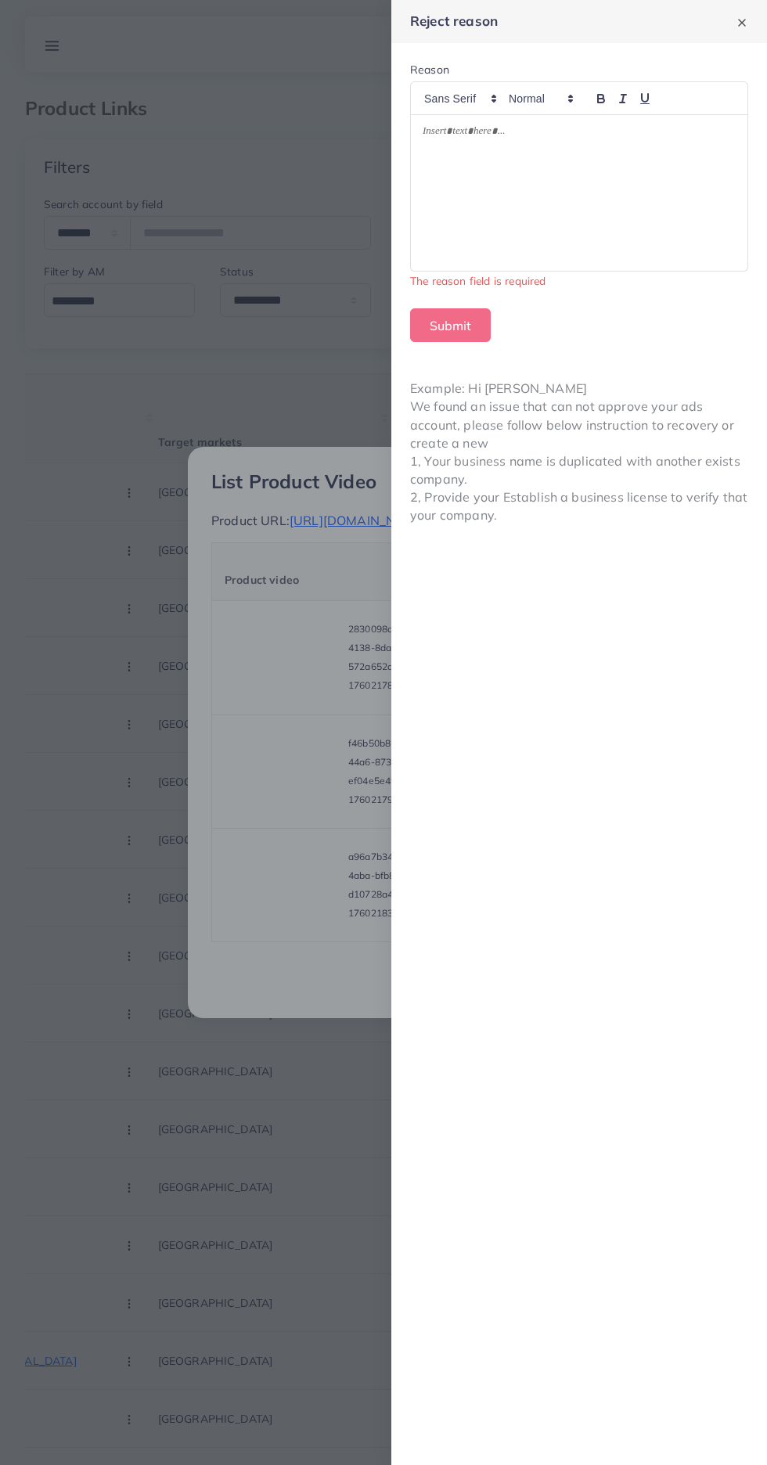
click at [445, 248] on div at bounding box center [579, 193] width 337 height 156
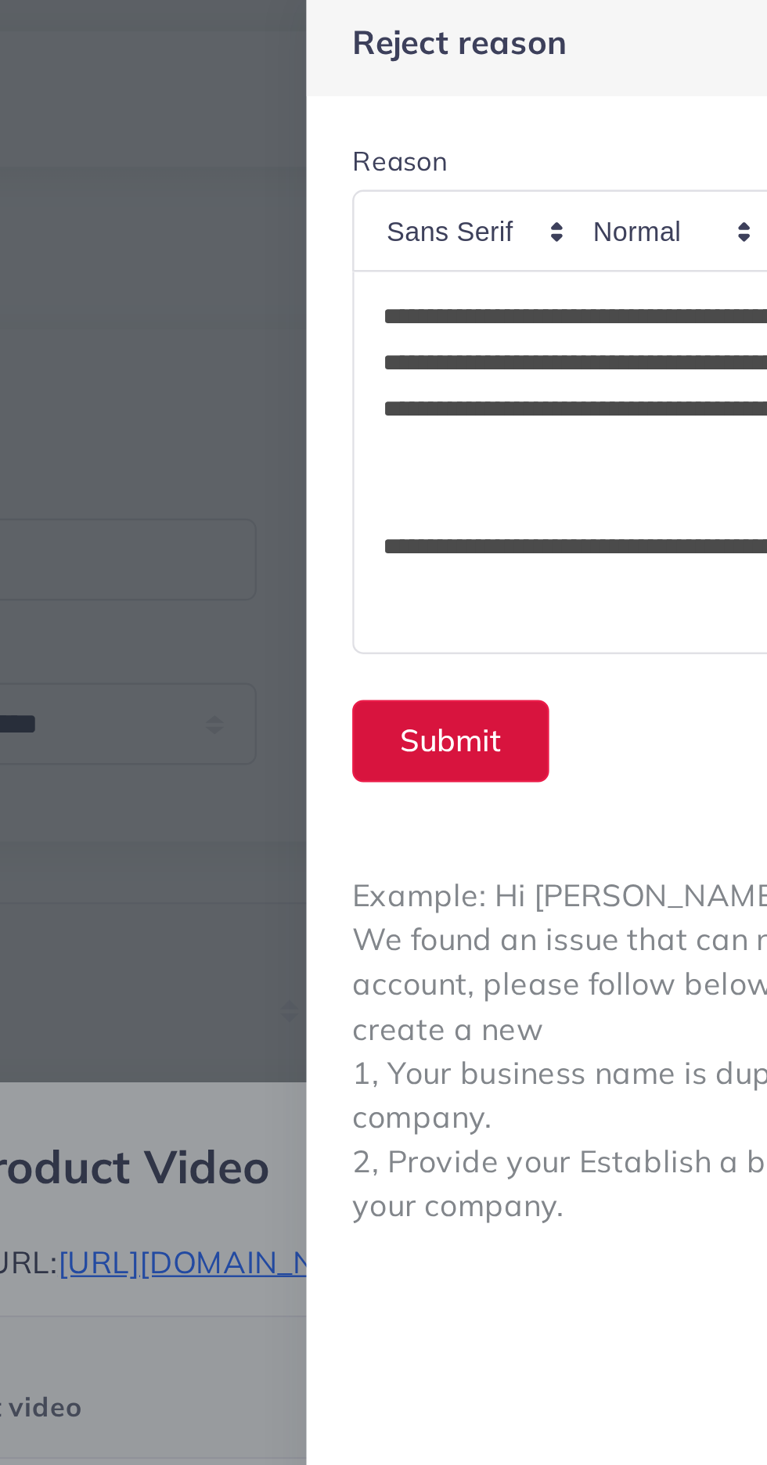
click at [430, 315] on button "Submit" at bounding box center [450, 307] width 81 height 34
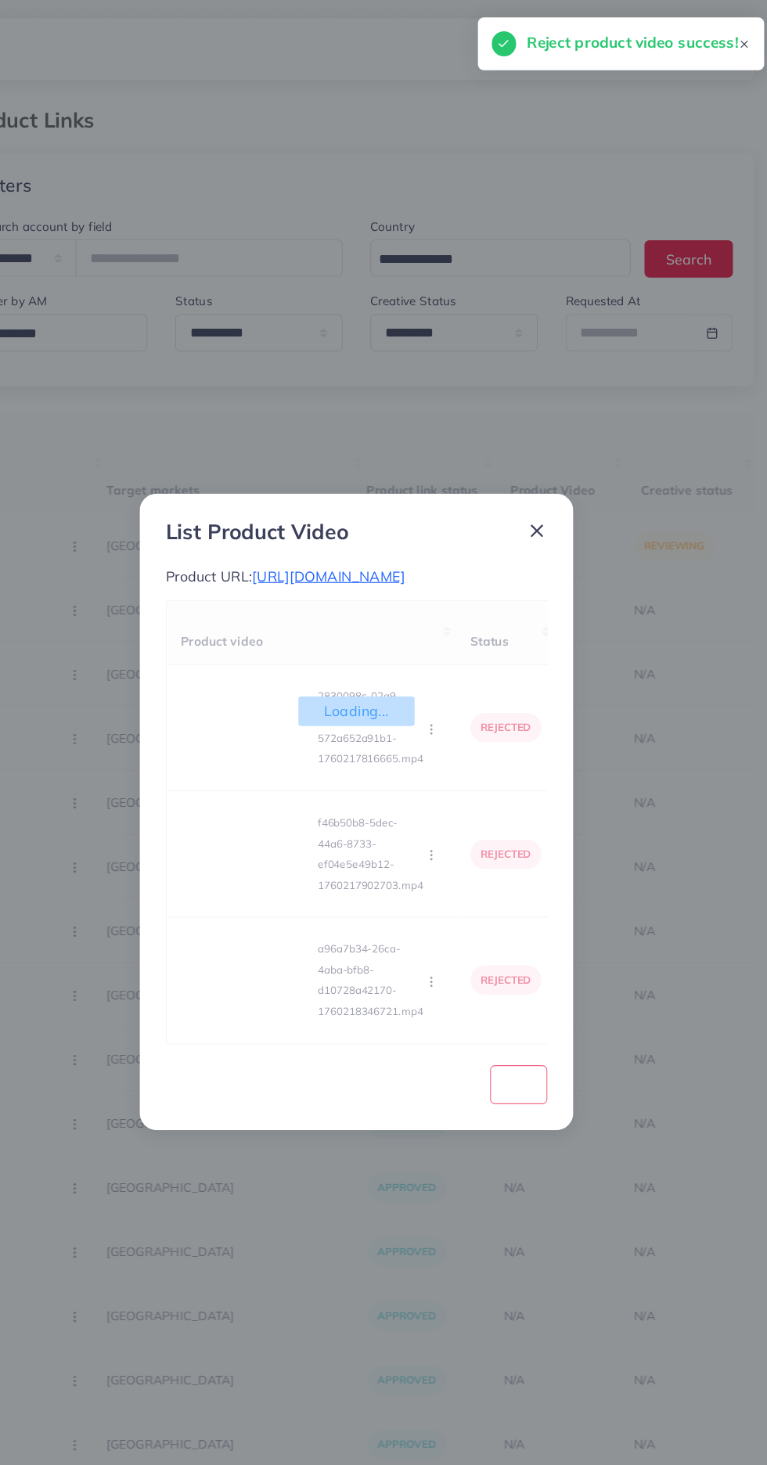
scroll to position [0, 245]
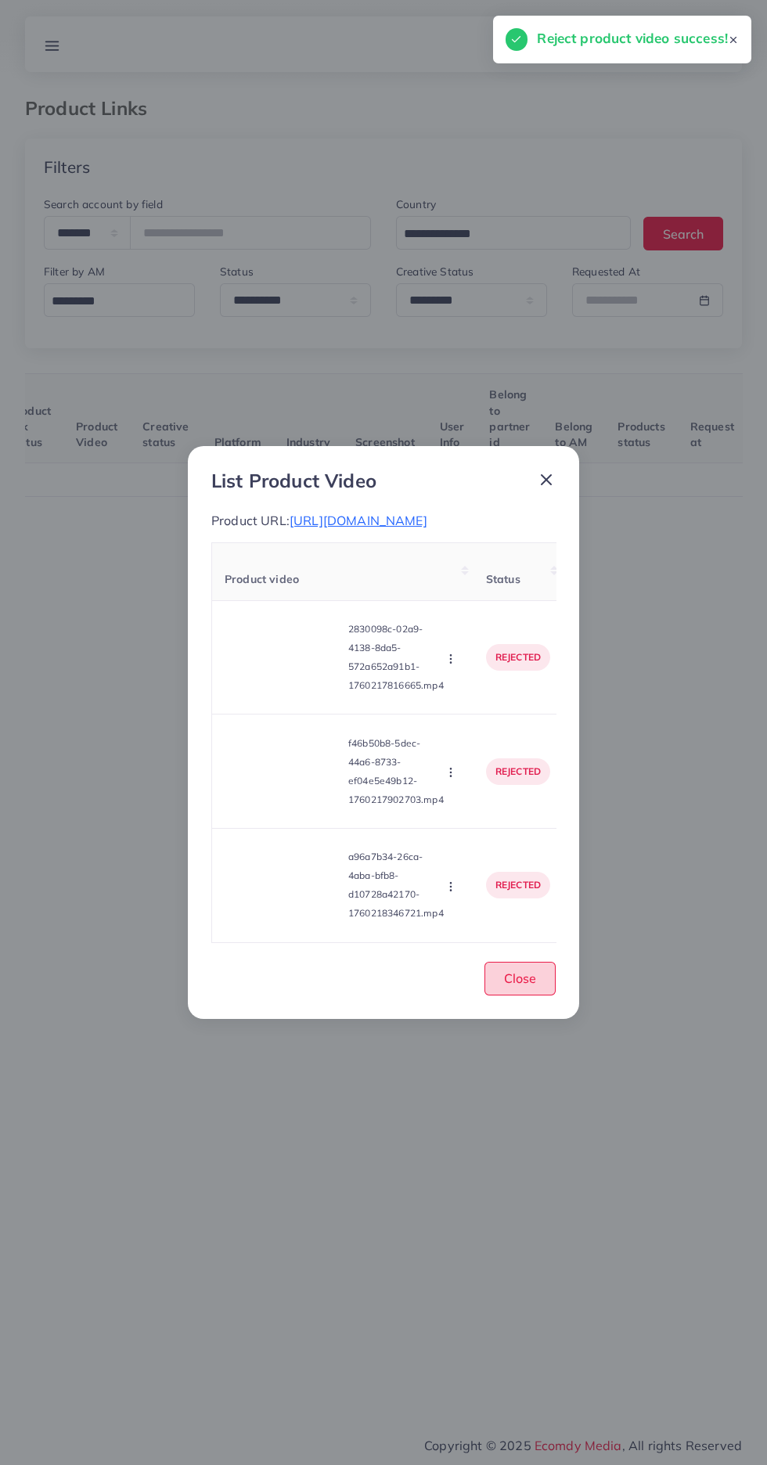
click at [528, 986] on span "Close" at bounding box center [520, 979] width 32 height 16
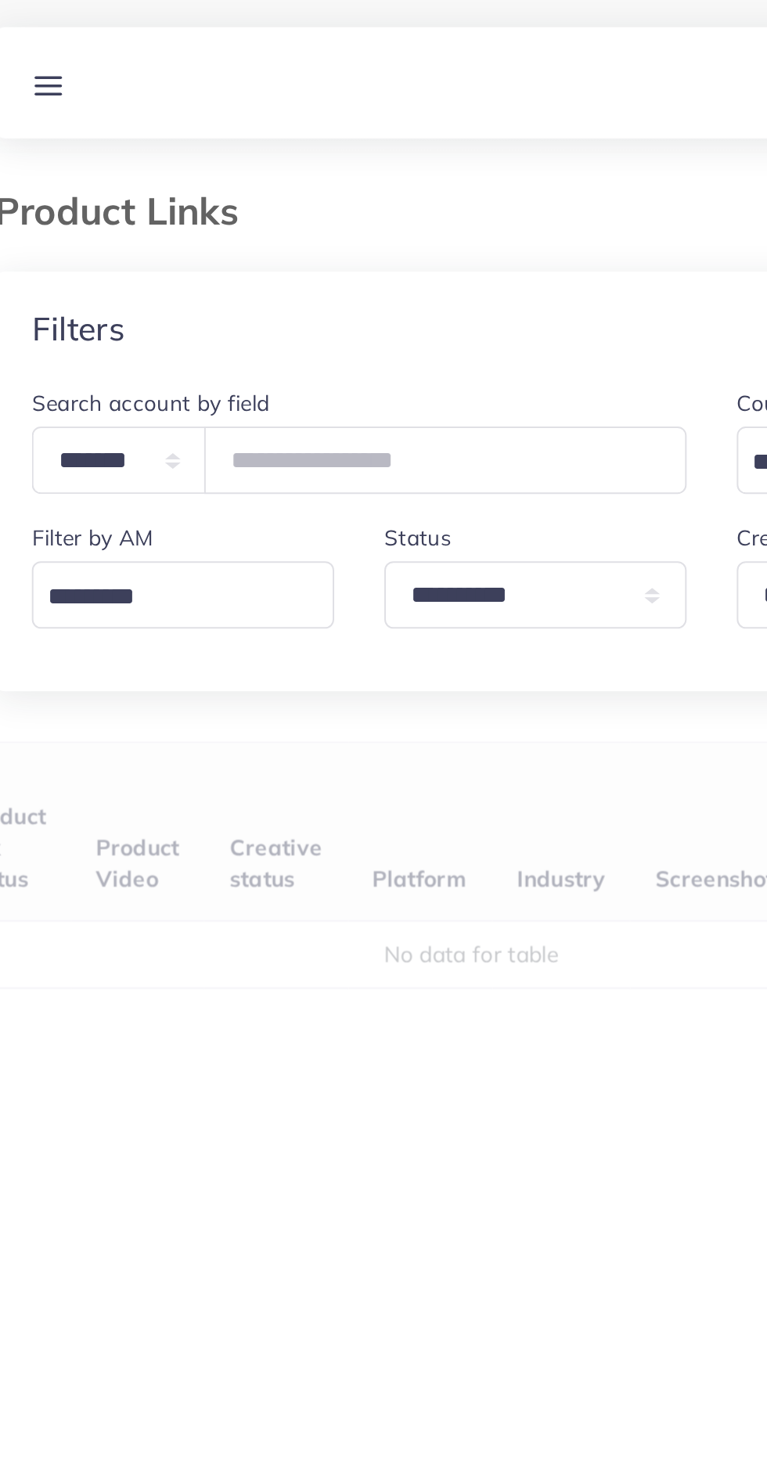
click at [106, 119] on h3 "Product Links" at bounding box center [92, 108] width 135 height 23
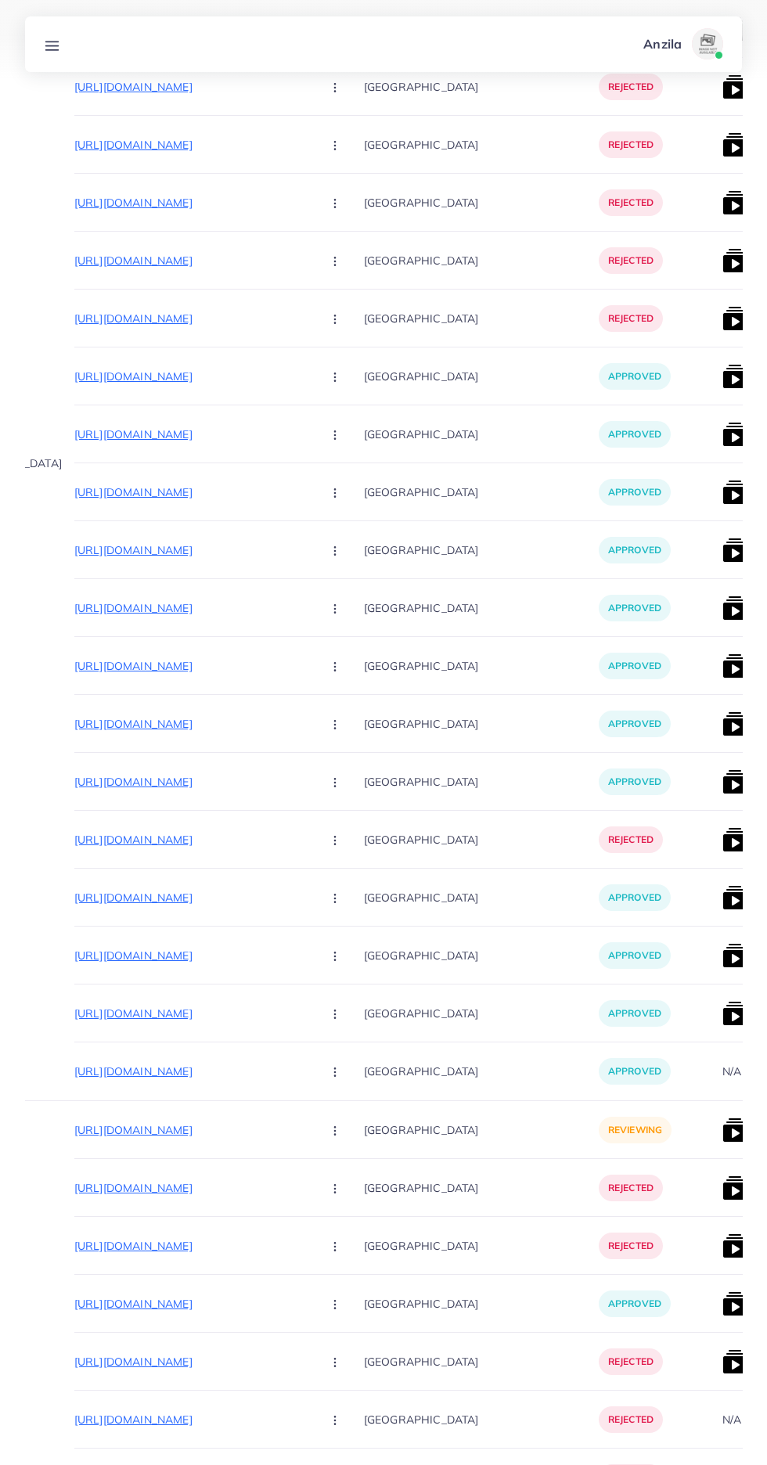
scroll to position [0, 164]
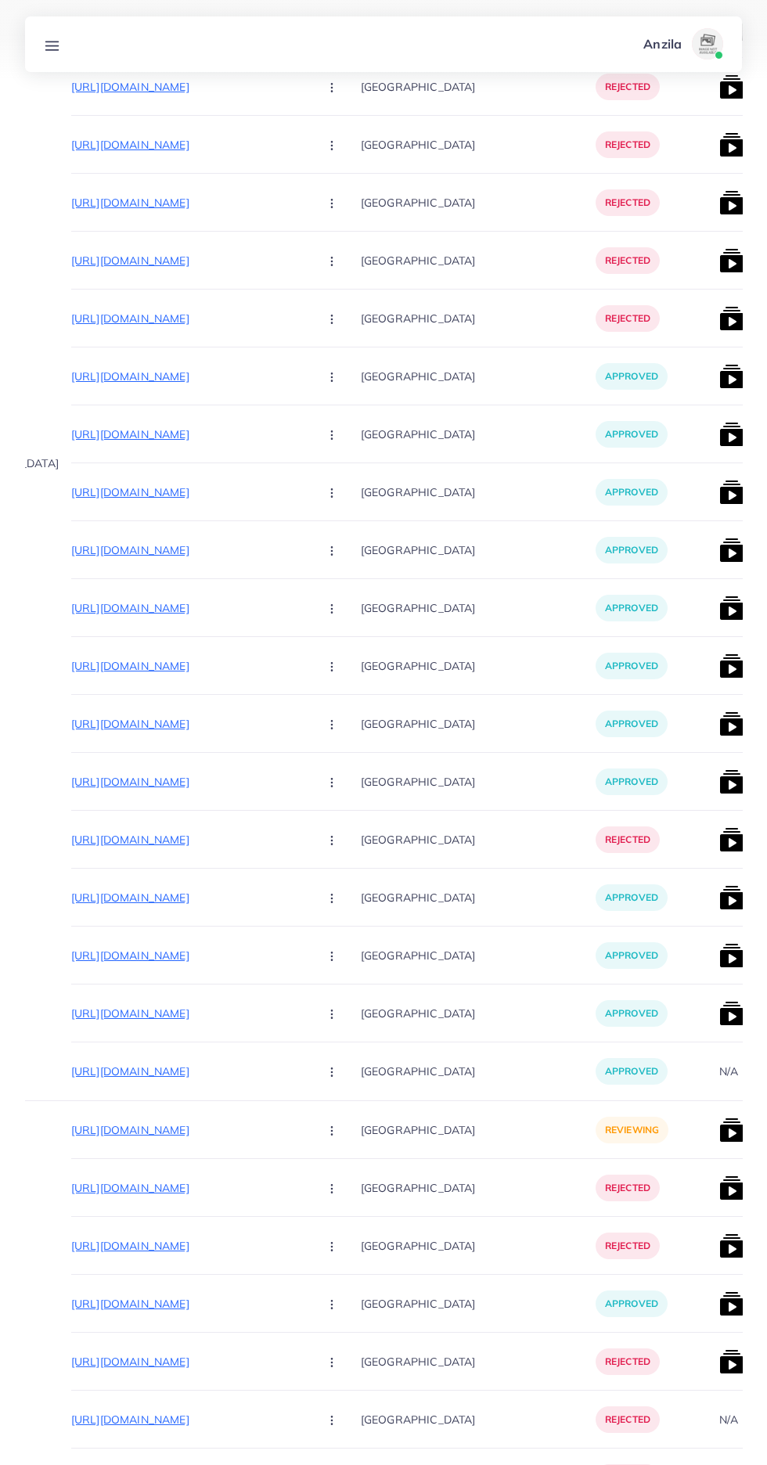
click at [136, 1129] on p "https://pk.dontumpambance.com/products/3d-bar-ayat-ul-kursi-locket" at bounding box center [188, 1130] width 235 height 19
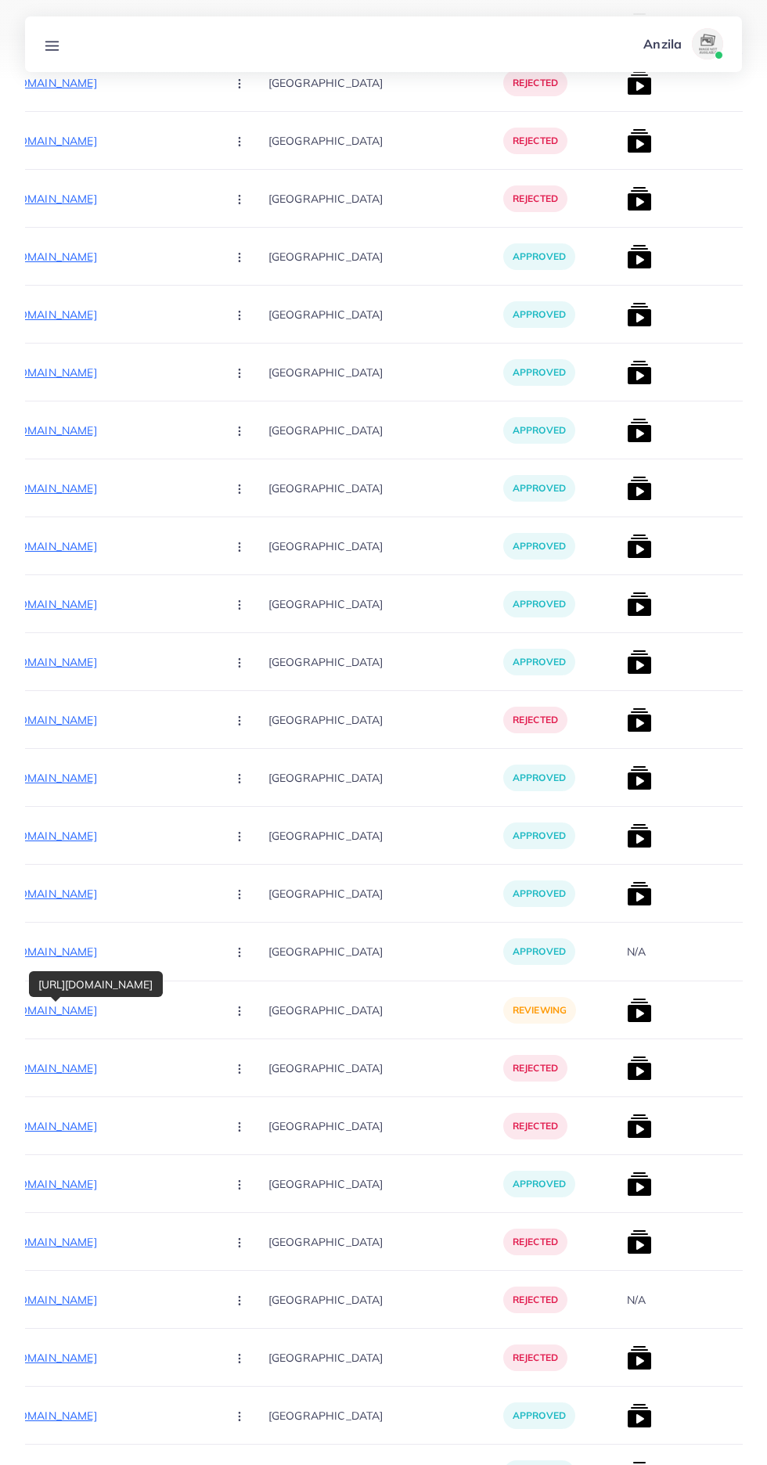
scroll to position [0, 260]
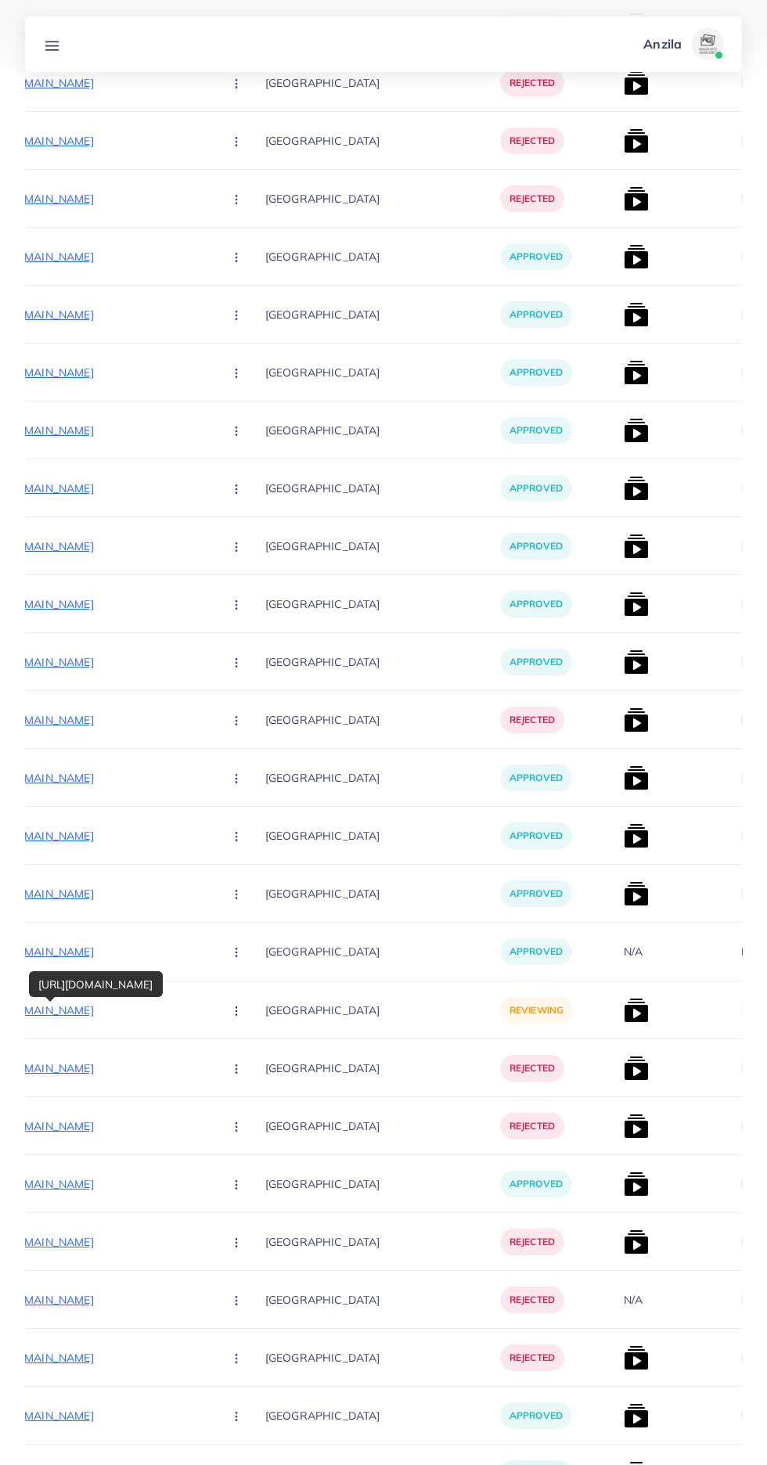
click at [236, 1011] on circle "button" at bounding box center [236, 1011] width 1 height 1
click at [244, 1097] on span "Reject" at bounding box center [263, 1093] width 38 height 16
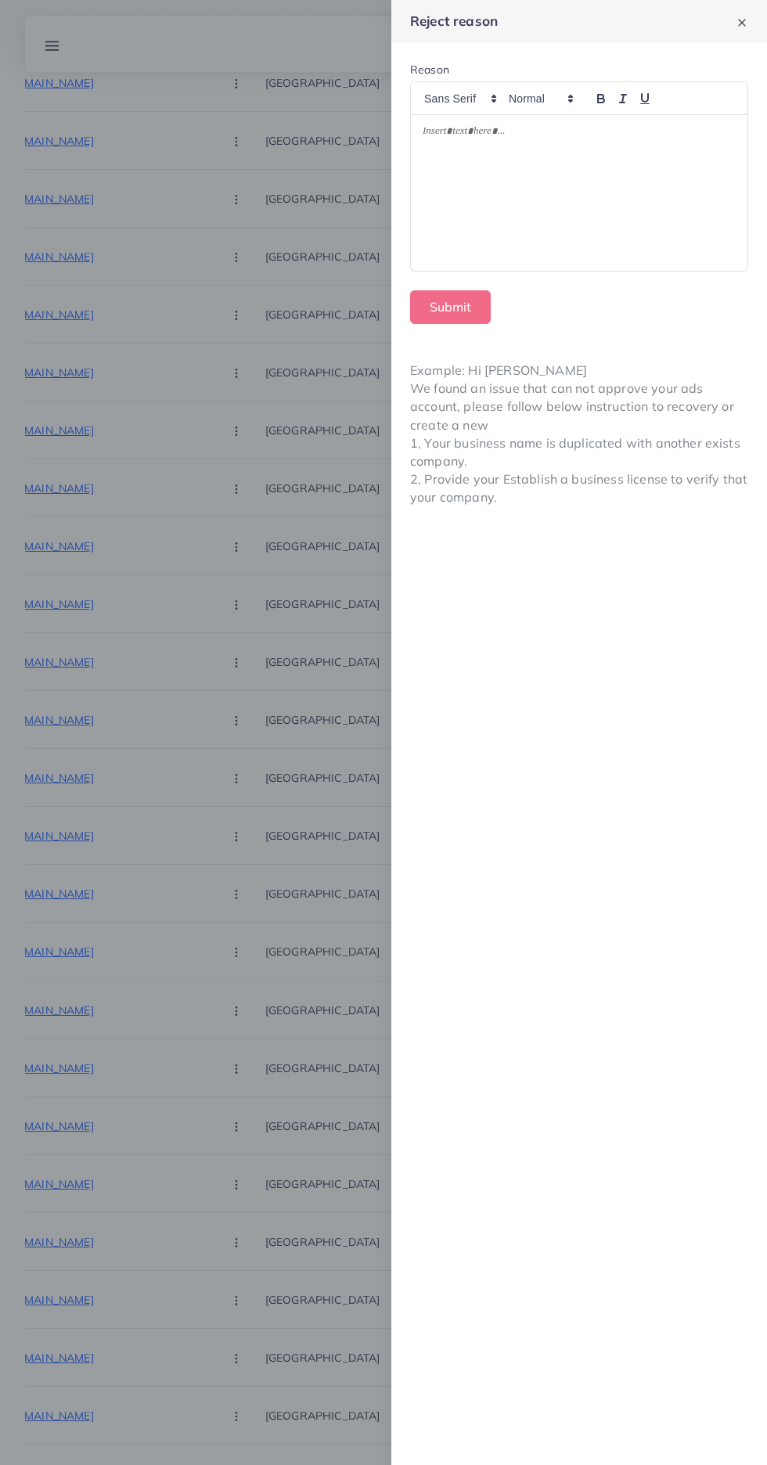
click at [494, 195] on div at bounding box center [579, 193] width 337 height 156
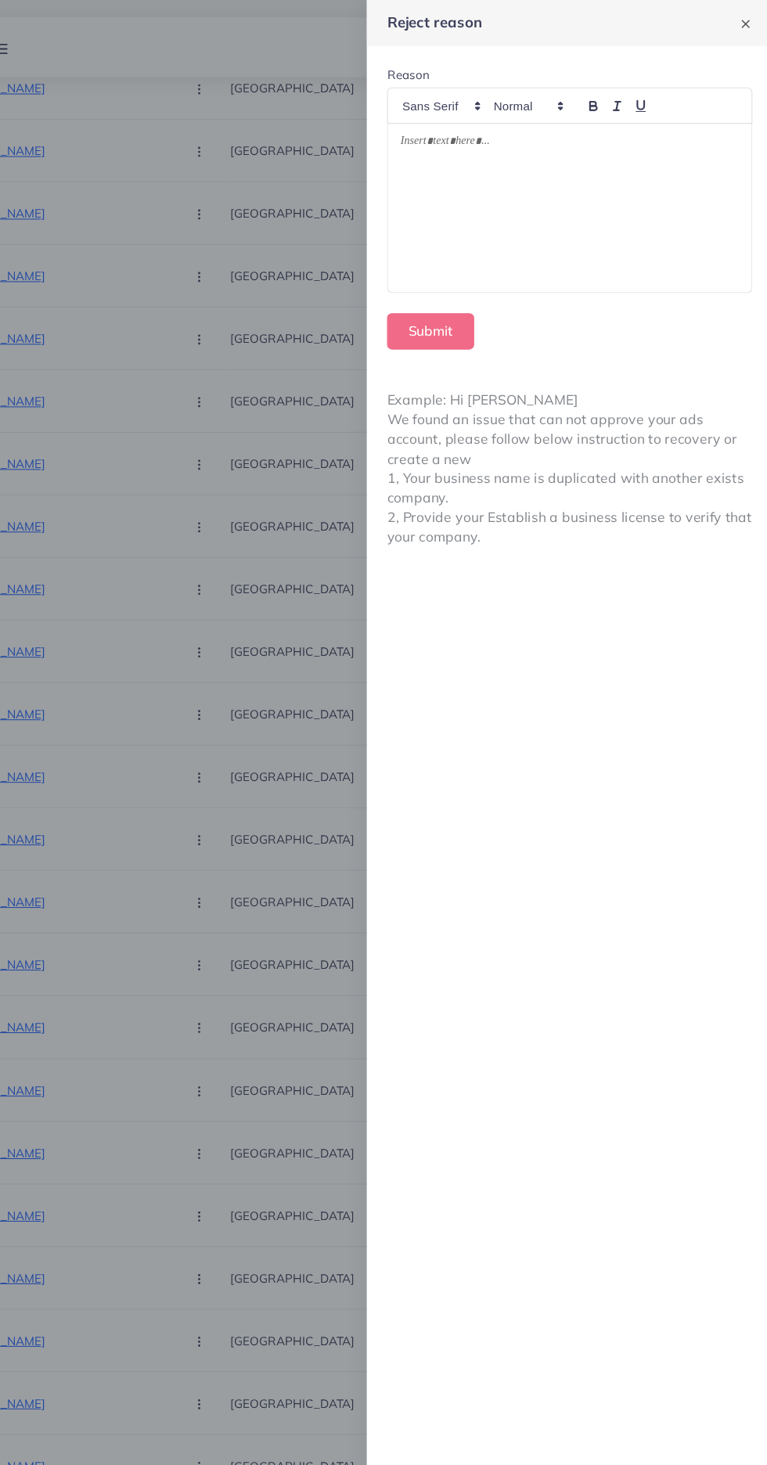
scroll to position [757, 0]
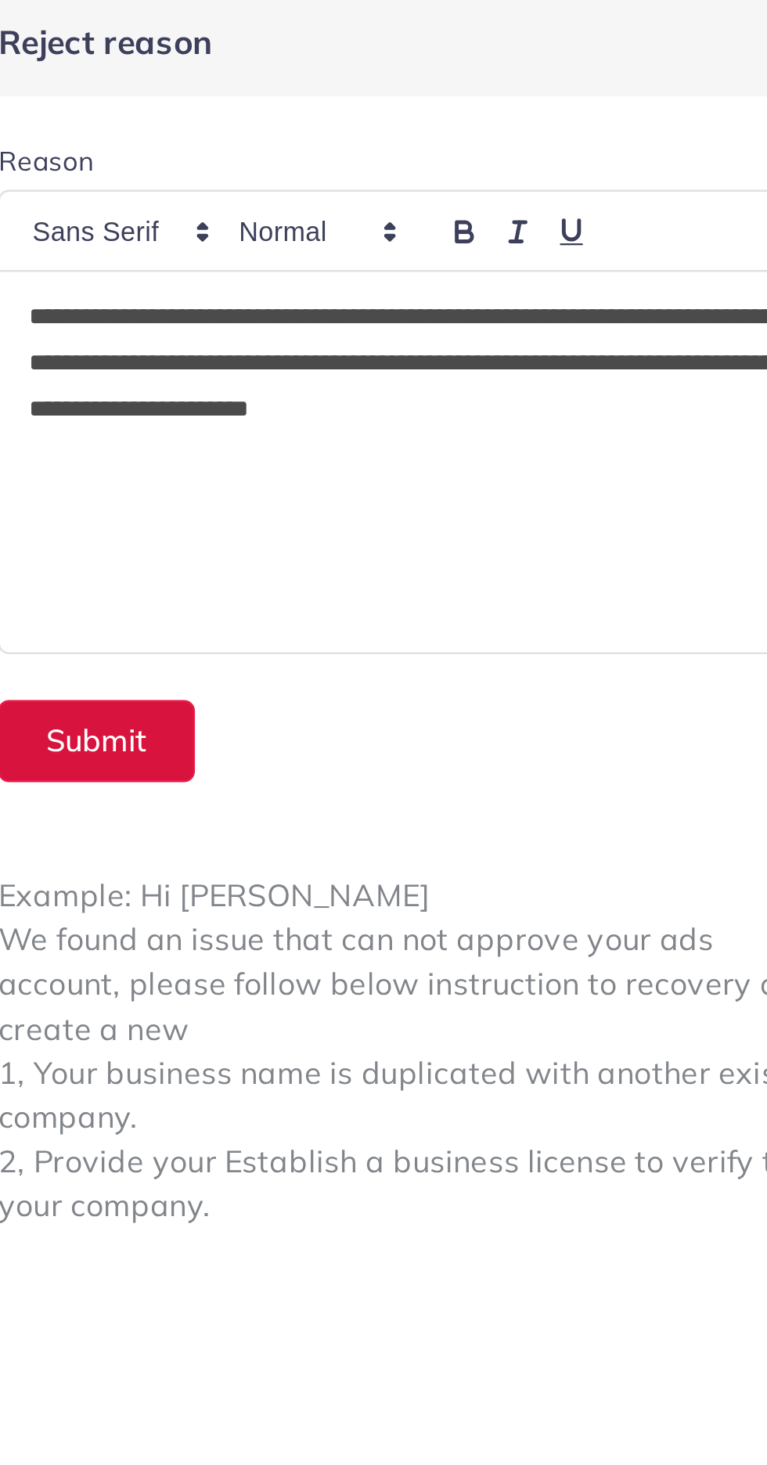
click at [445, 301] on button "Submit" at bounding box center [450, 307] width 81 height 34
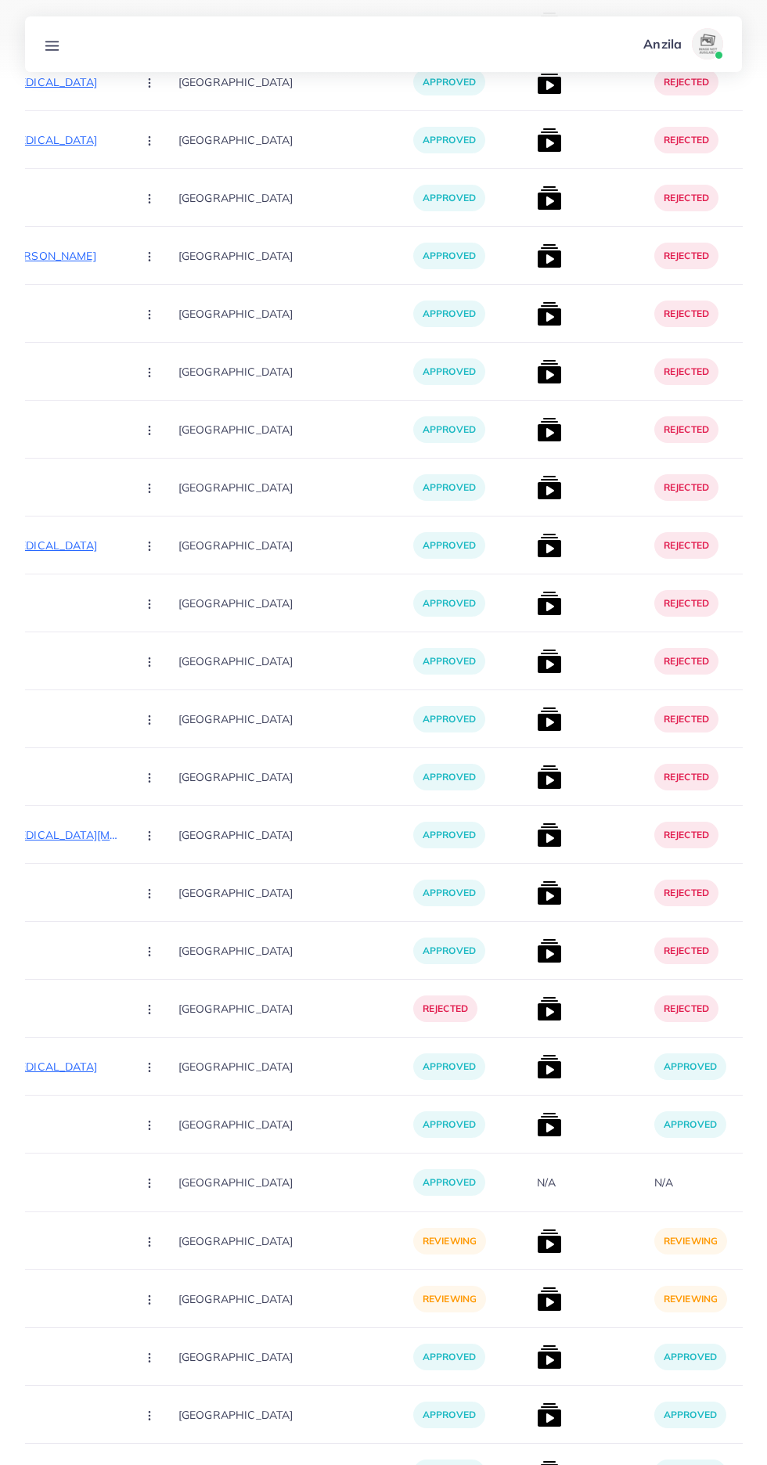
scroll to position [0, 0]
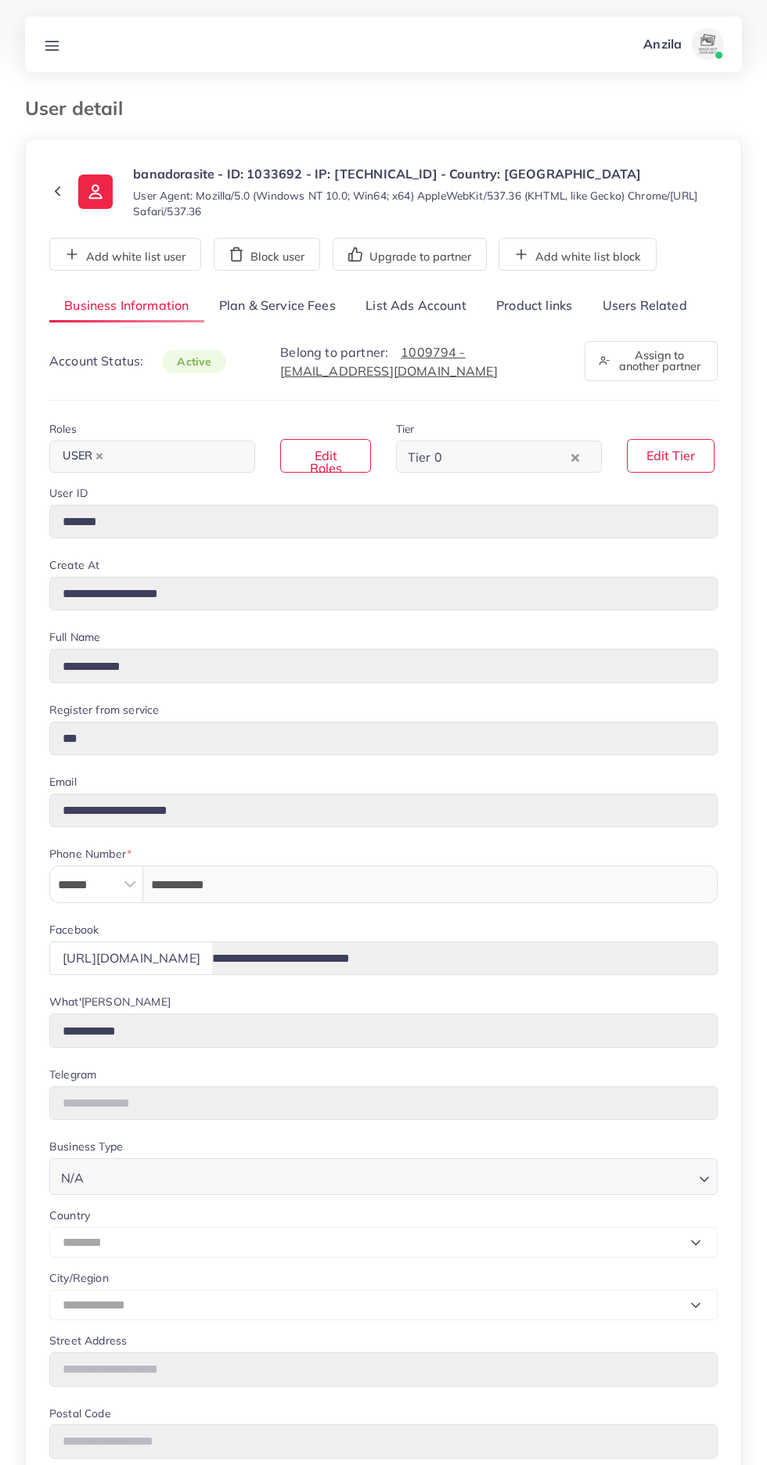
select select "********"
click at [655, 305] on link "Users Related" at bounding box center [644, 307] width 114 height 34
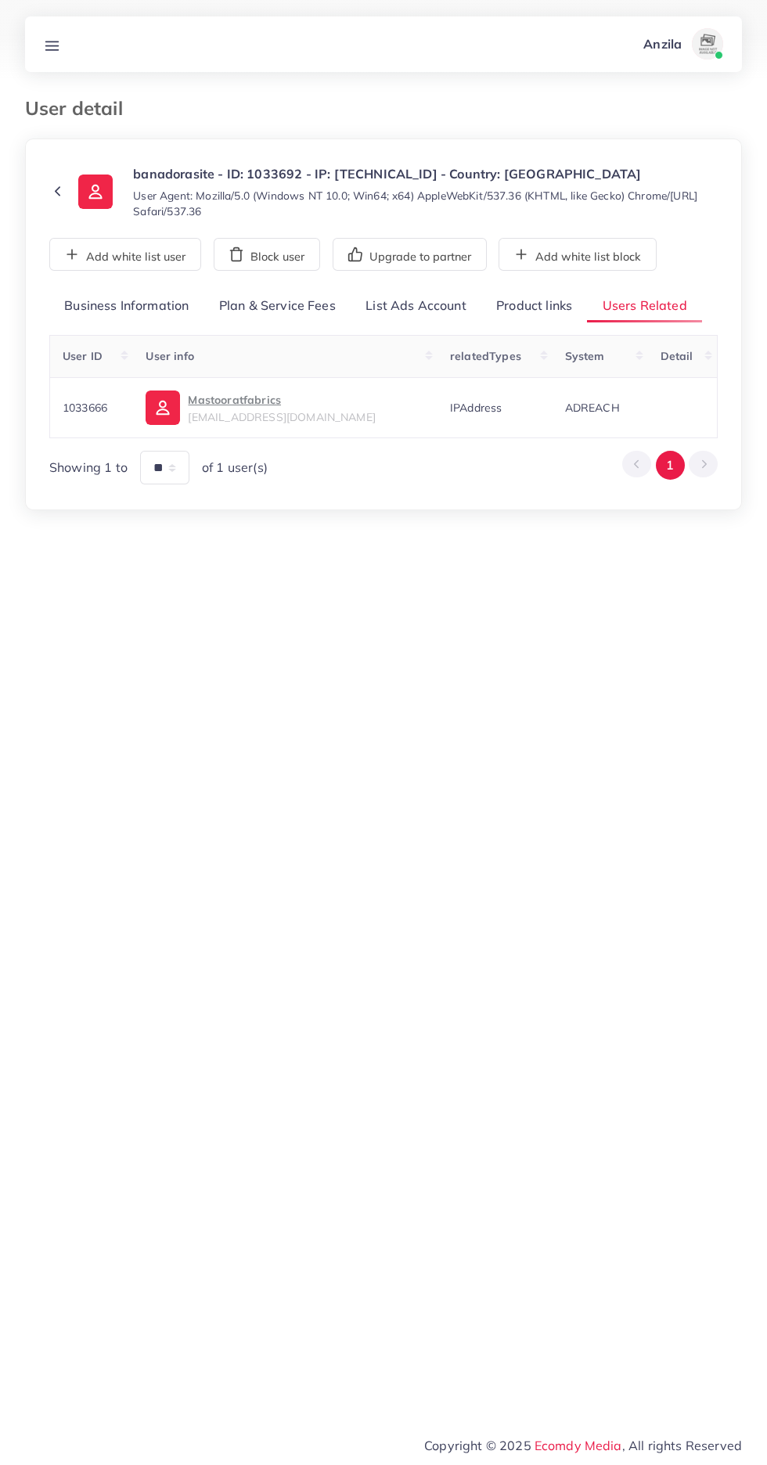
click at [537, 304] on link "Product links" at bounding box center [534, 307] width 106 height 34
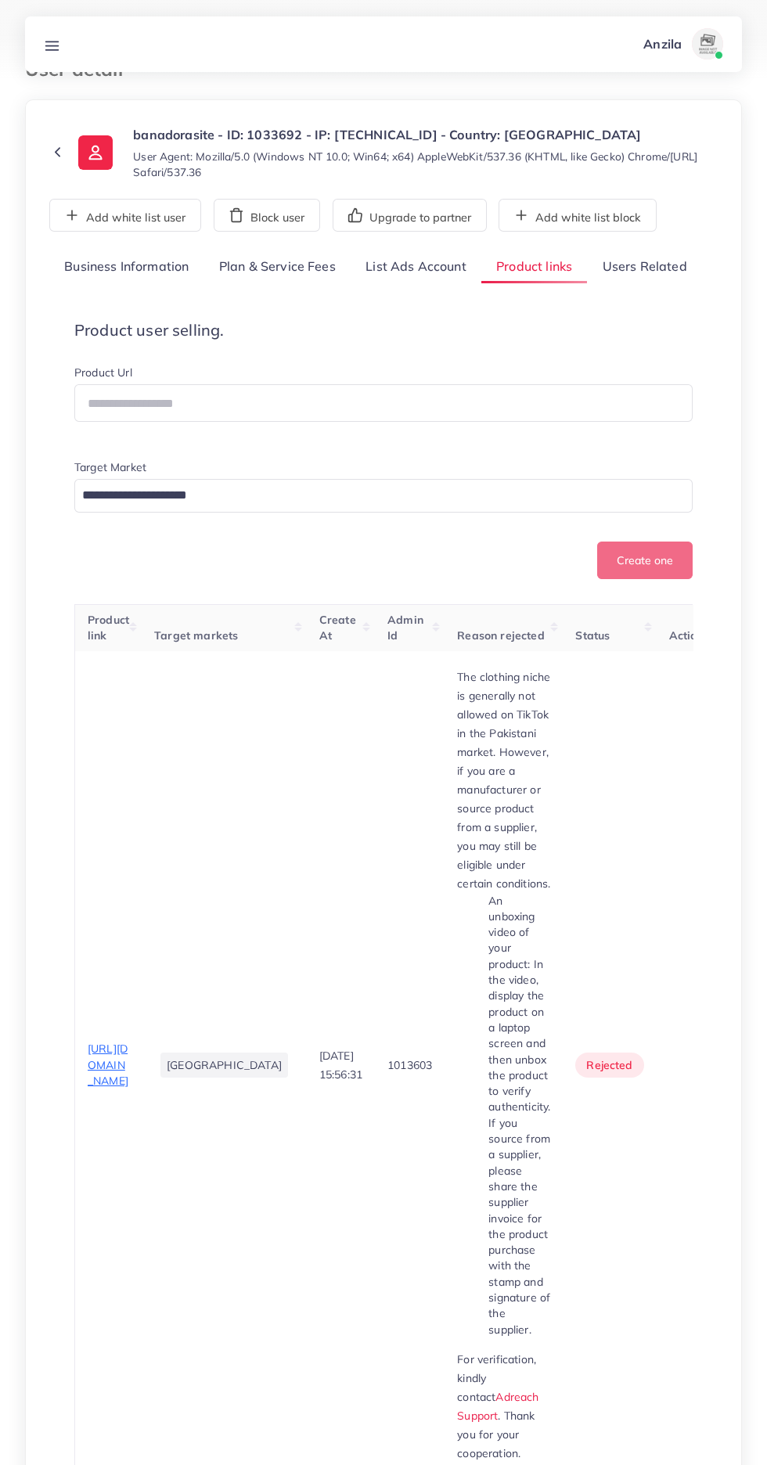
scroll to position [60, 0]
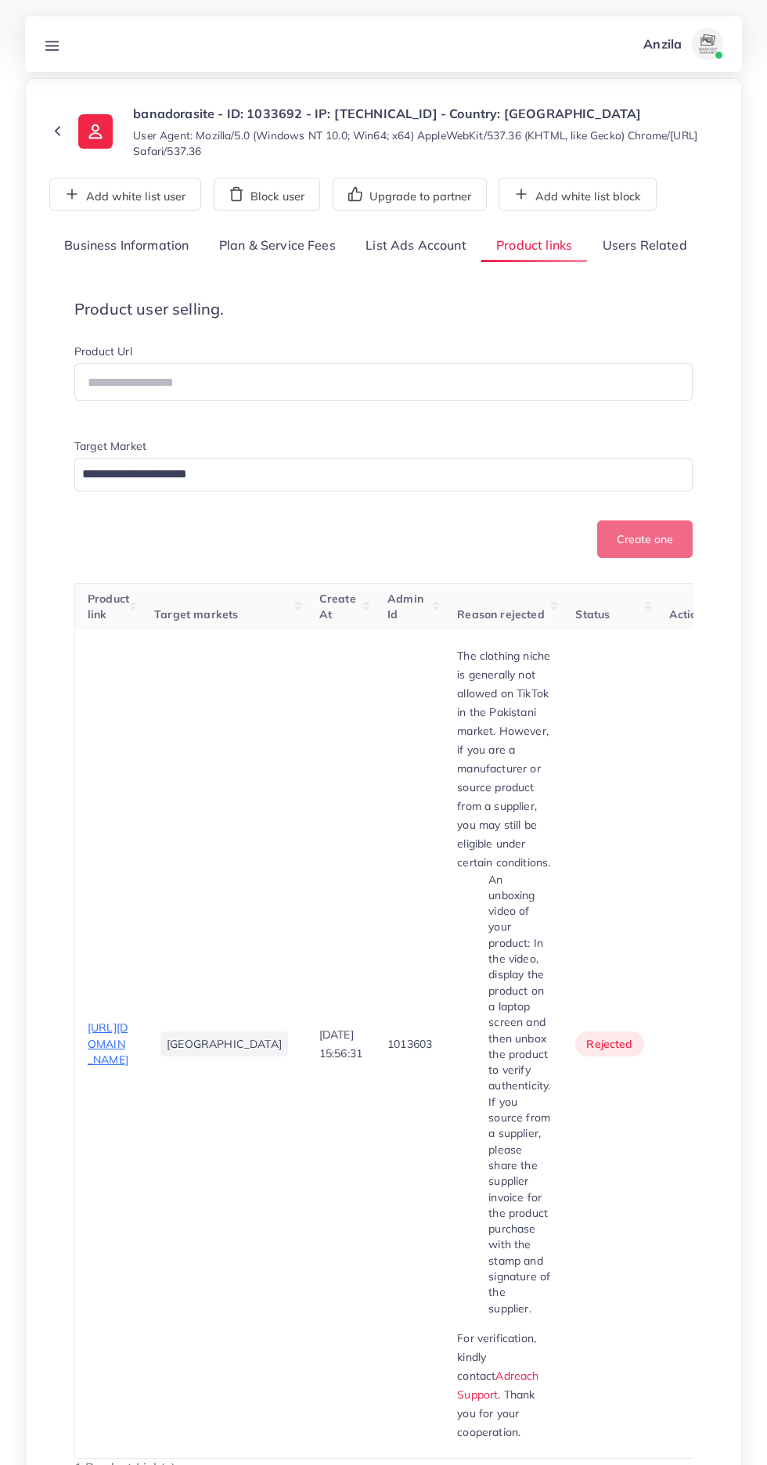
click at [110, 1050] on span "[URL][DOMAIN_NAME]" at bounding box center [108, 1044] width 41 height 46
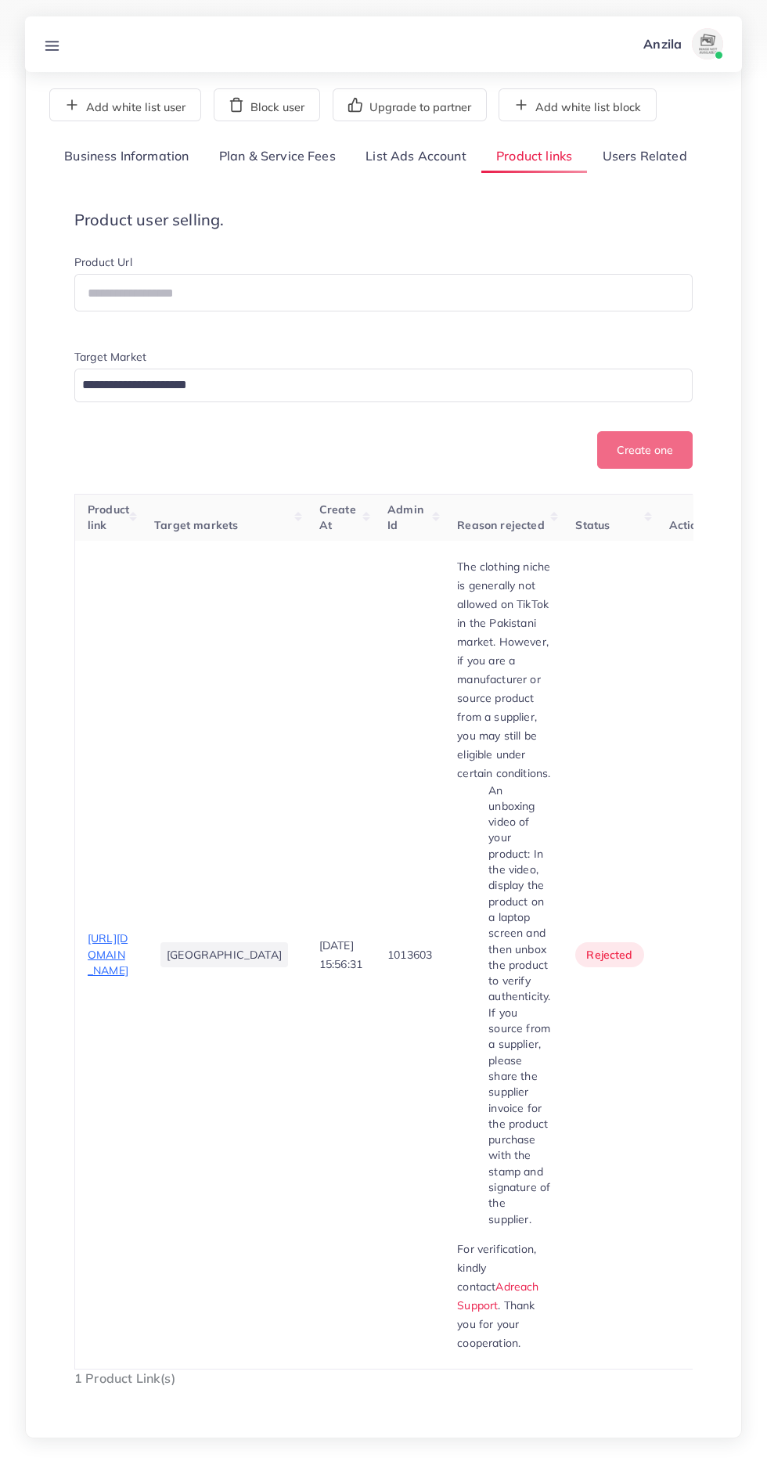
click at [694, 955] on circle "button" at bounding box center [694, 955] width 1 height 1
click at [642, 995] on span "Approve" at bounding box center [668, 1003] width 52 height 16
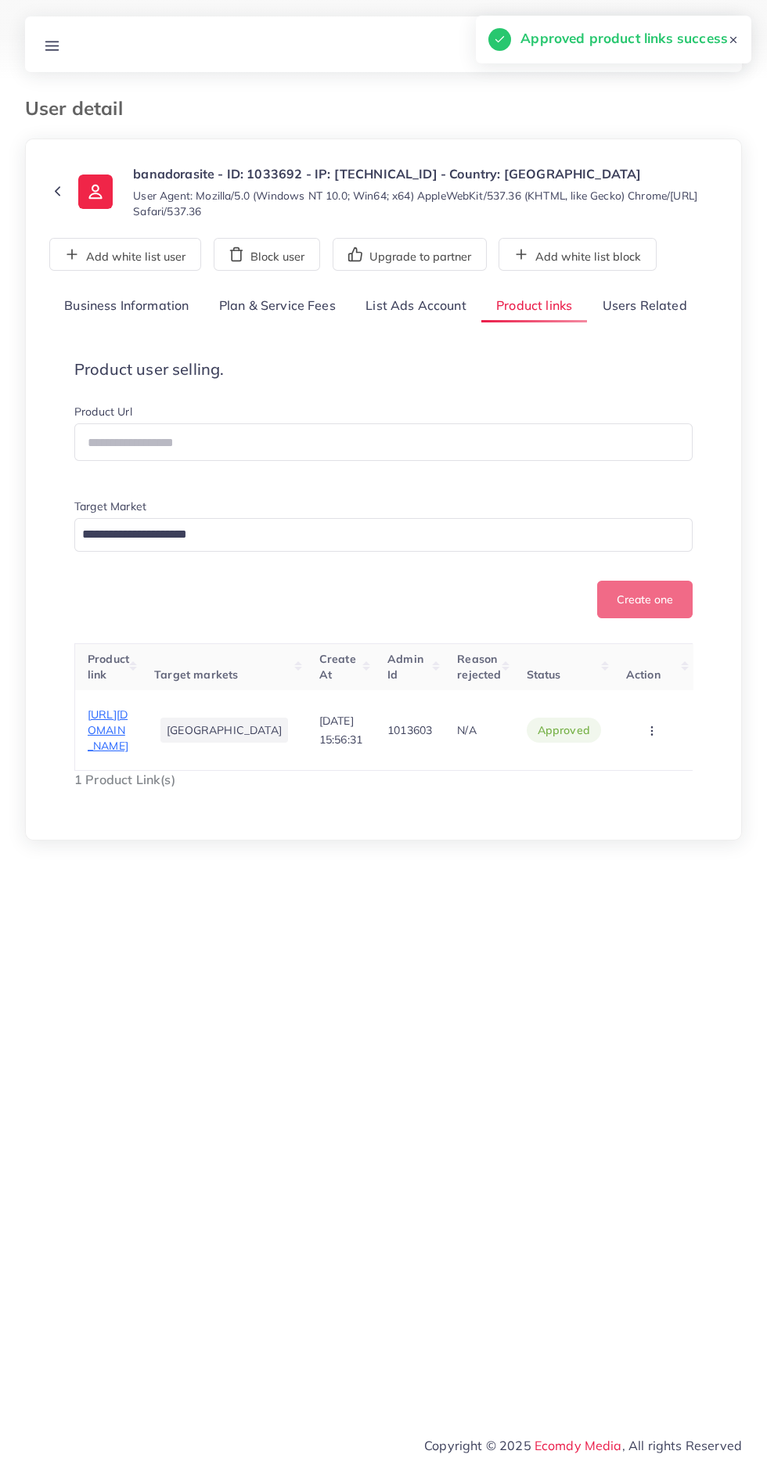
scroll to position [0, 0]
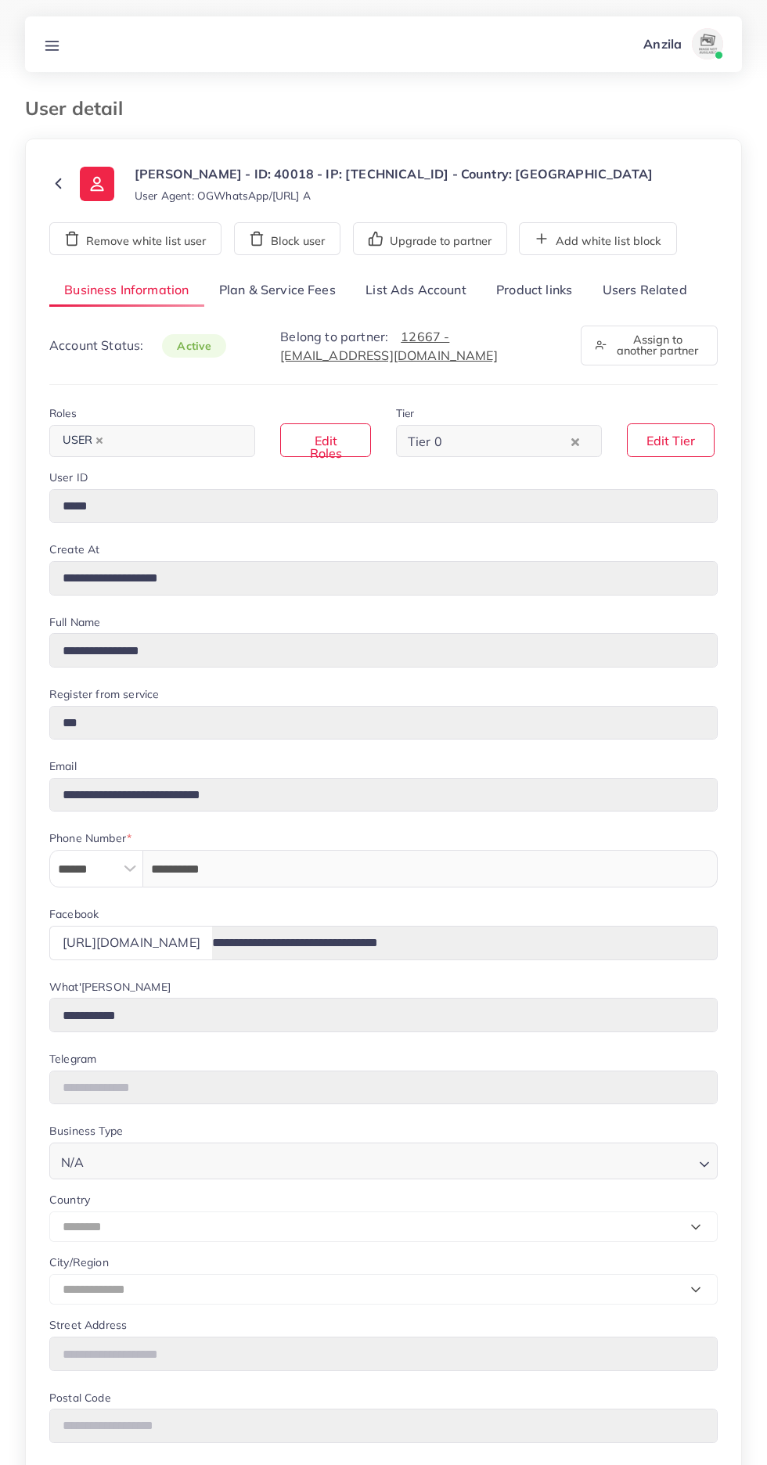
select select "********"
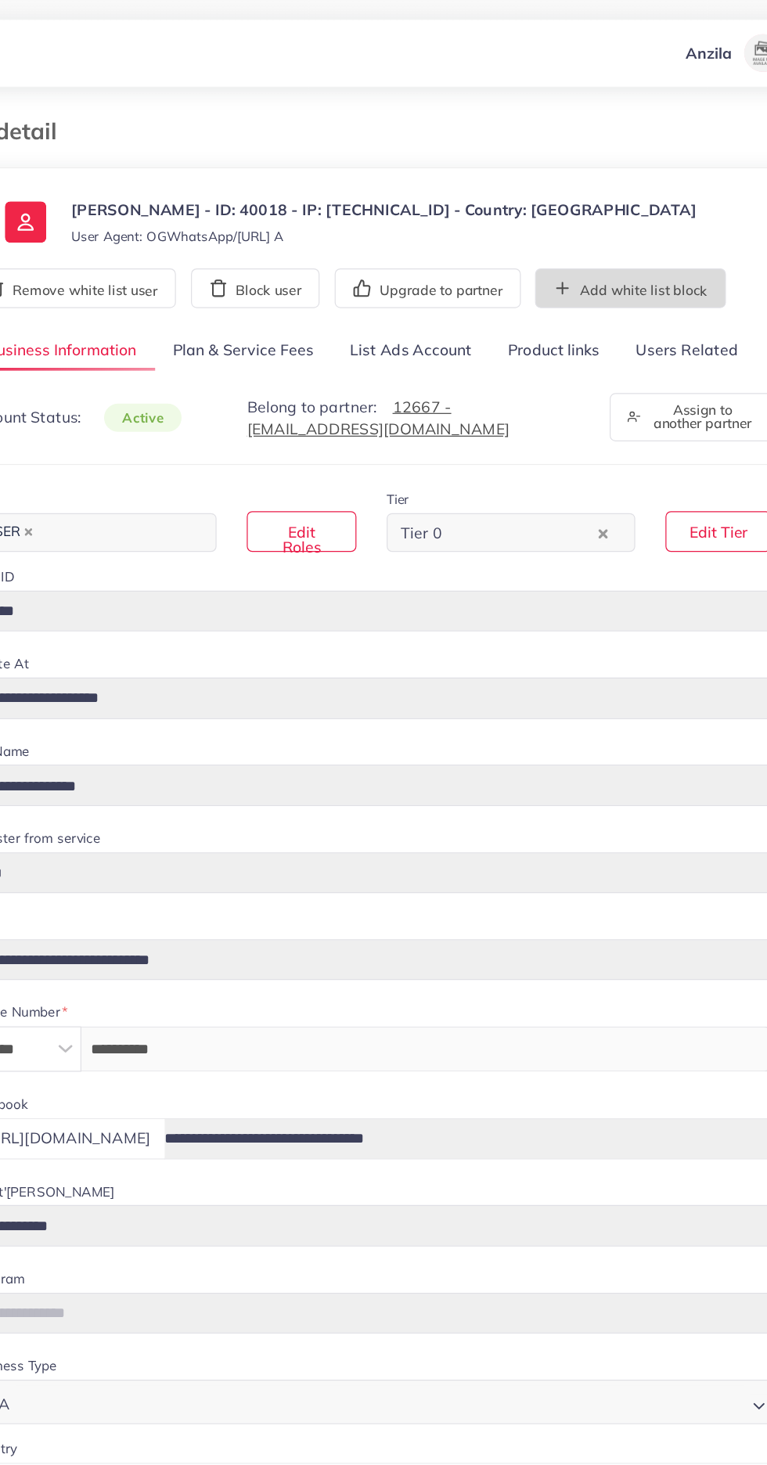
click at [542, 255] on button "Add white list block" at bounding box center [598, 238] width 158 height 33
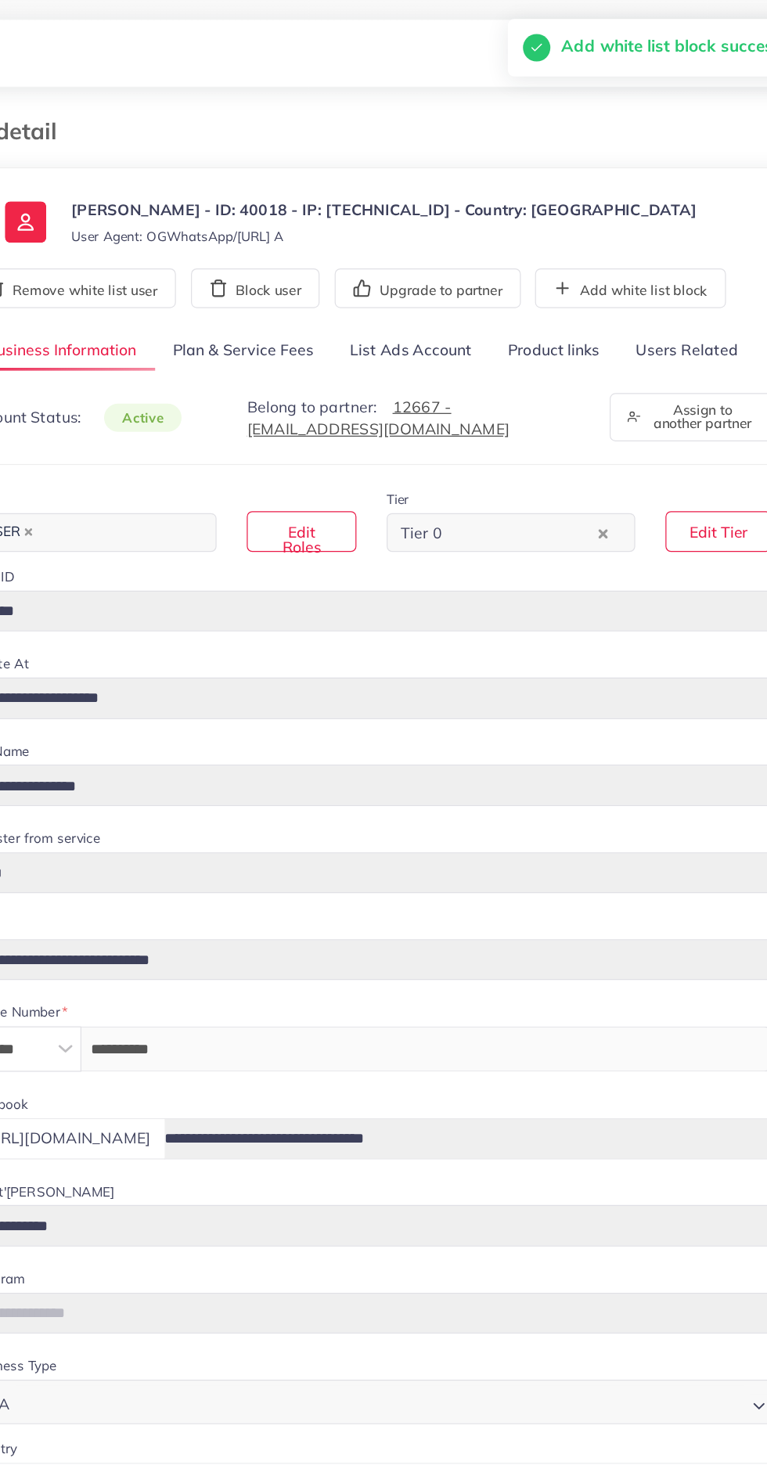
click at [512, 305] on link "Product links" at bounding box center [534, 291] width 106 height 34
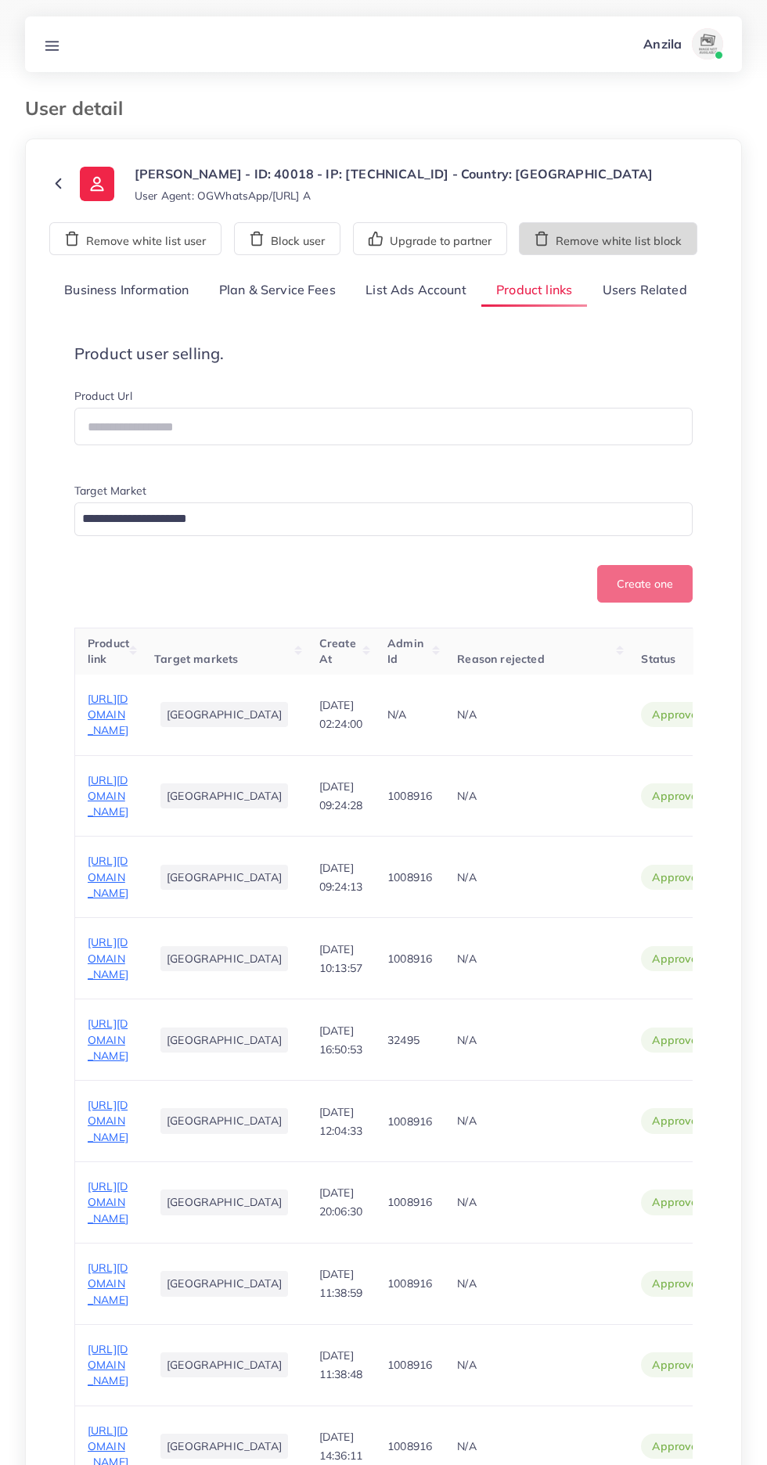
click at [596, 252] on button "Remove white list block" at bounding box center [608, 238] width 178 height 33
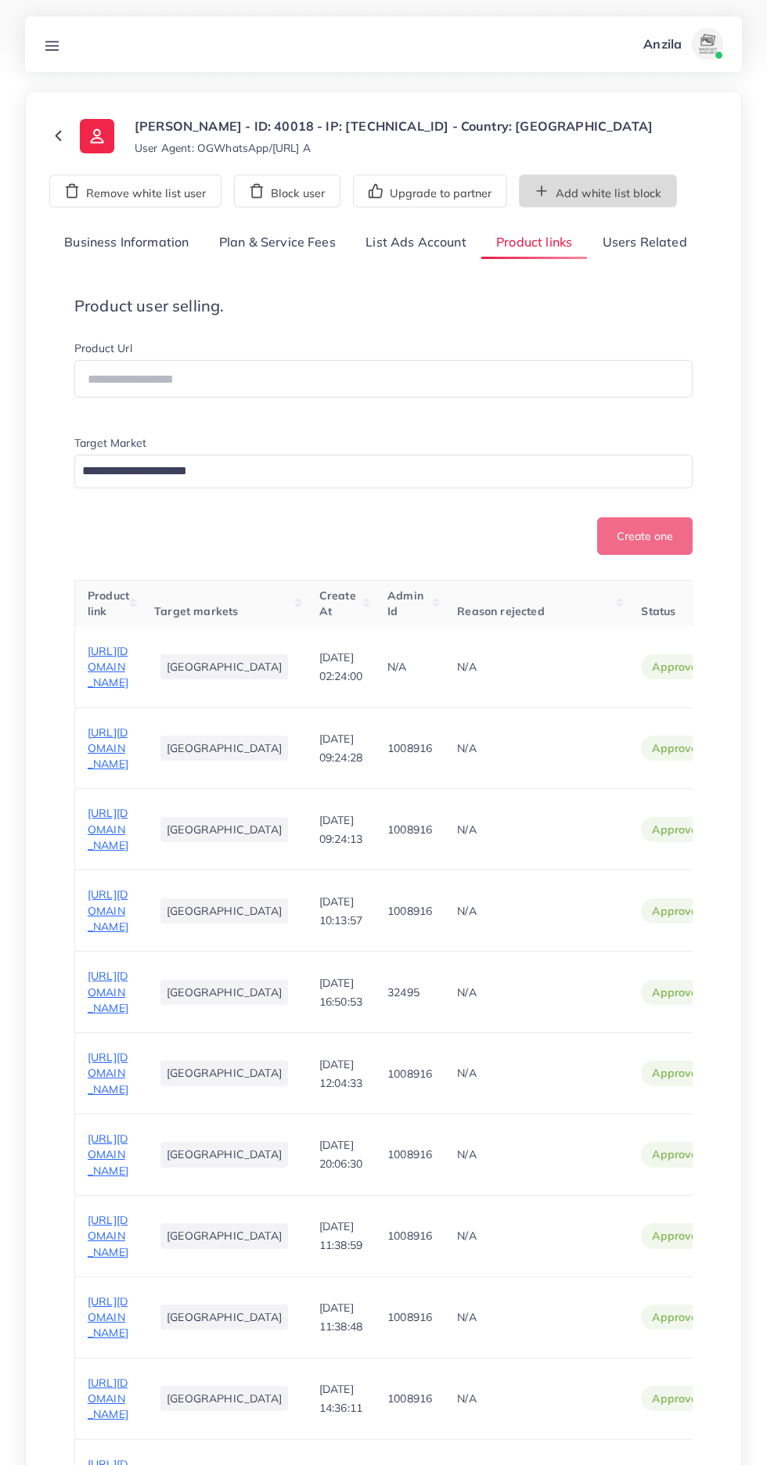
scroll to position [46, 0]
click at [93, 692] on span "https://sundap.pk/products/2-pcs-non-slip-wool-knee-pads?variant=46986277585114" at bounding box center [108, 669] width 41 height 46
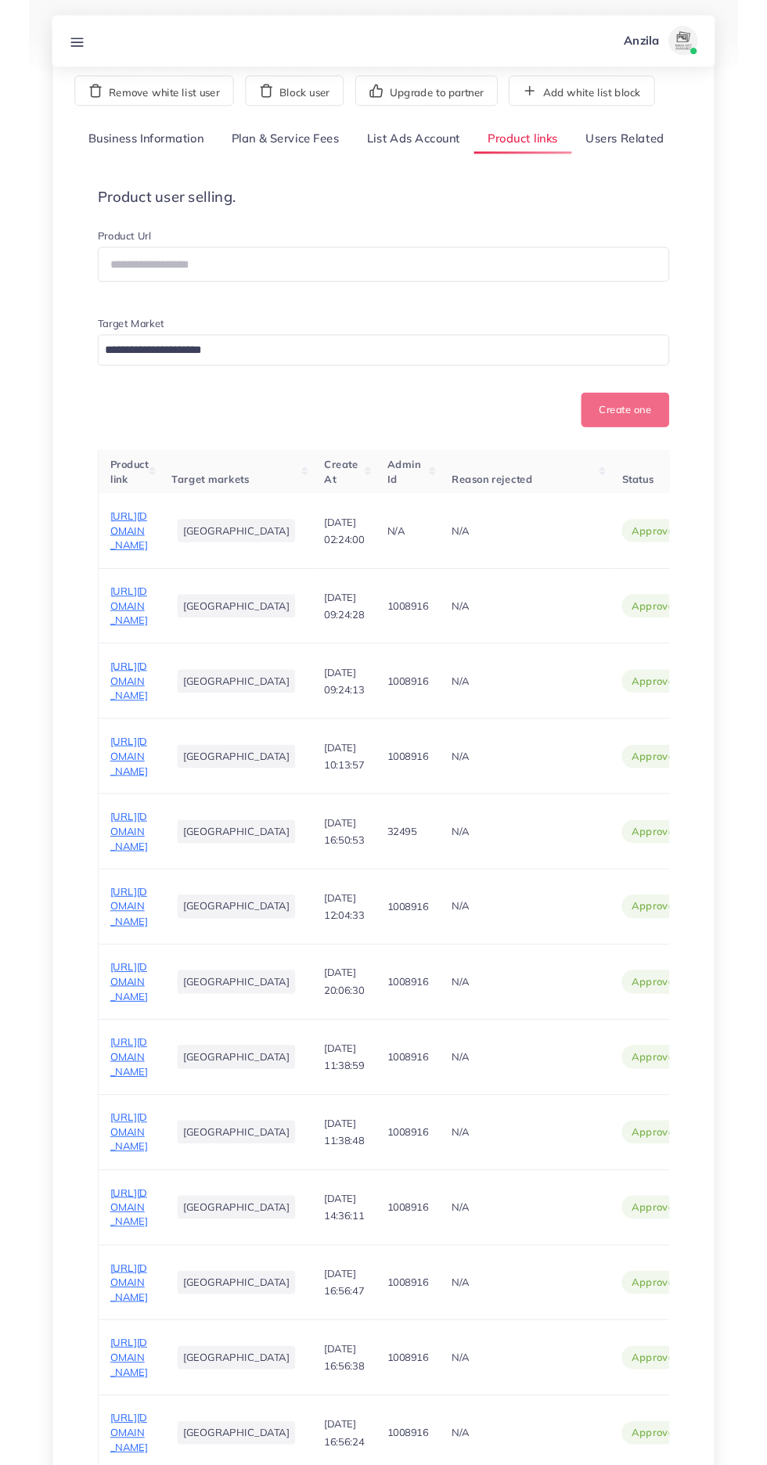
scroll to position [166, 0]
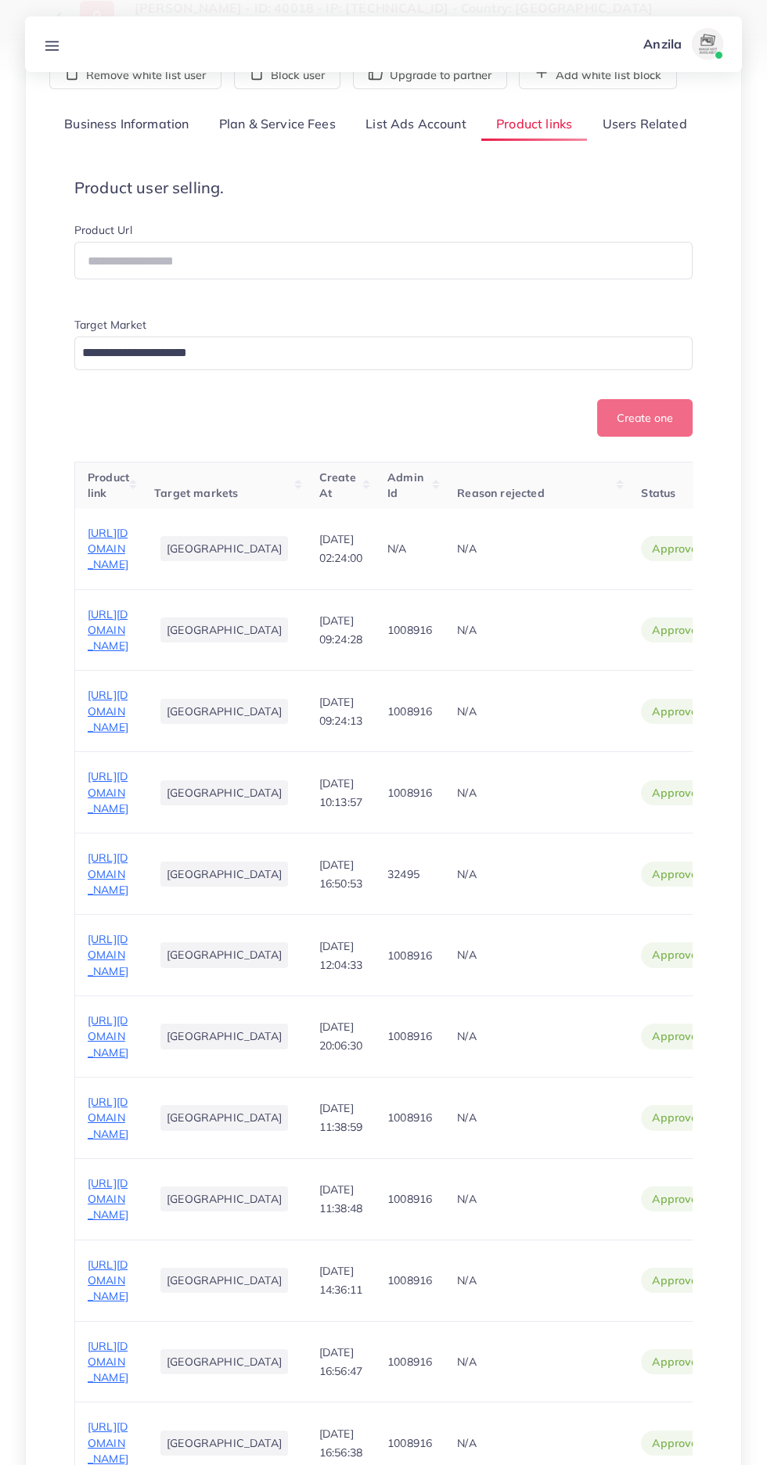
click at [95, 654] on span "https://daplok.pk/products/foldable-collapsible-water-cooler" at bounding box center [108, 630] width 41 height 46
copy span "https://sundap.pk/products/2-pcs-non-slip-wool-knee-pads?variant=46986277585114"
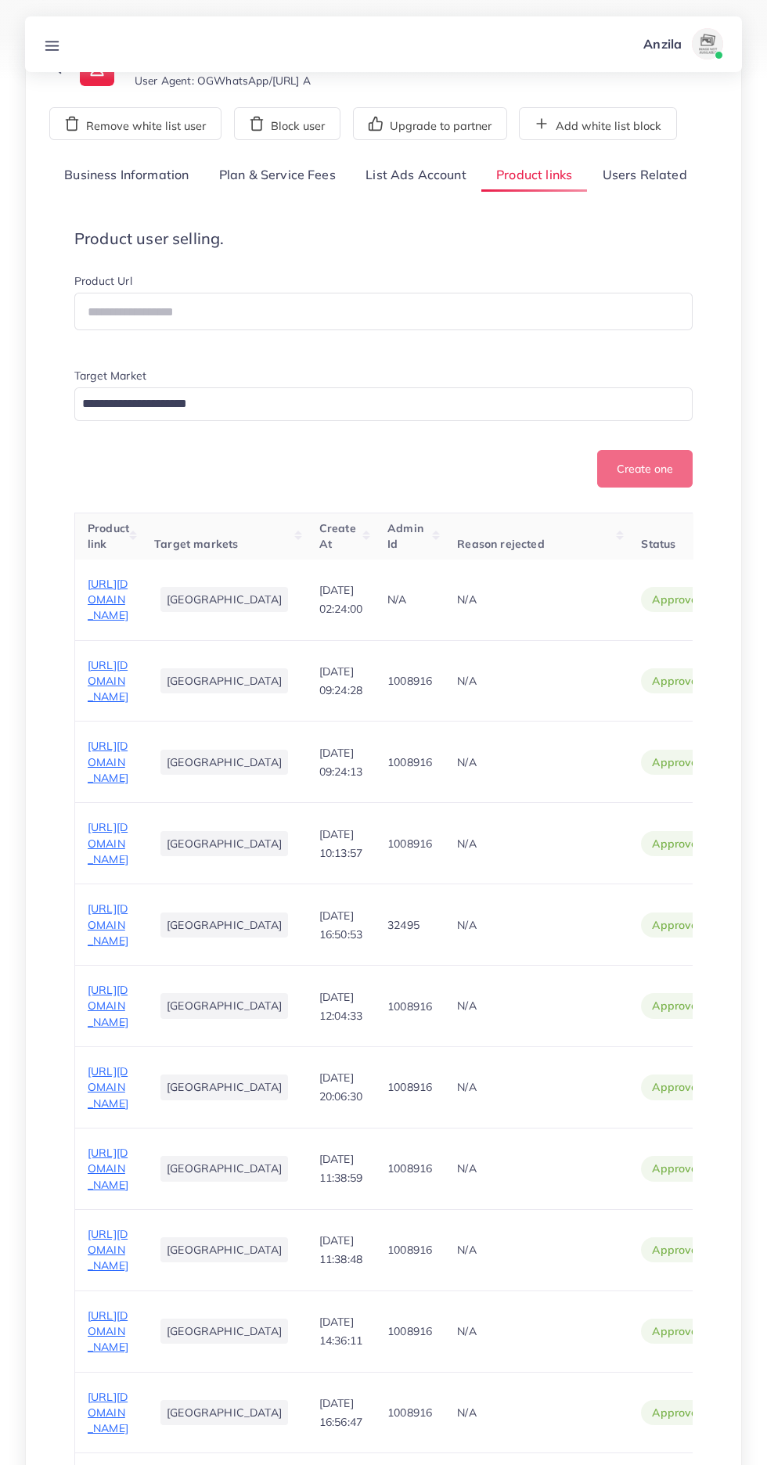
scroll to position [106, 0]
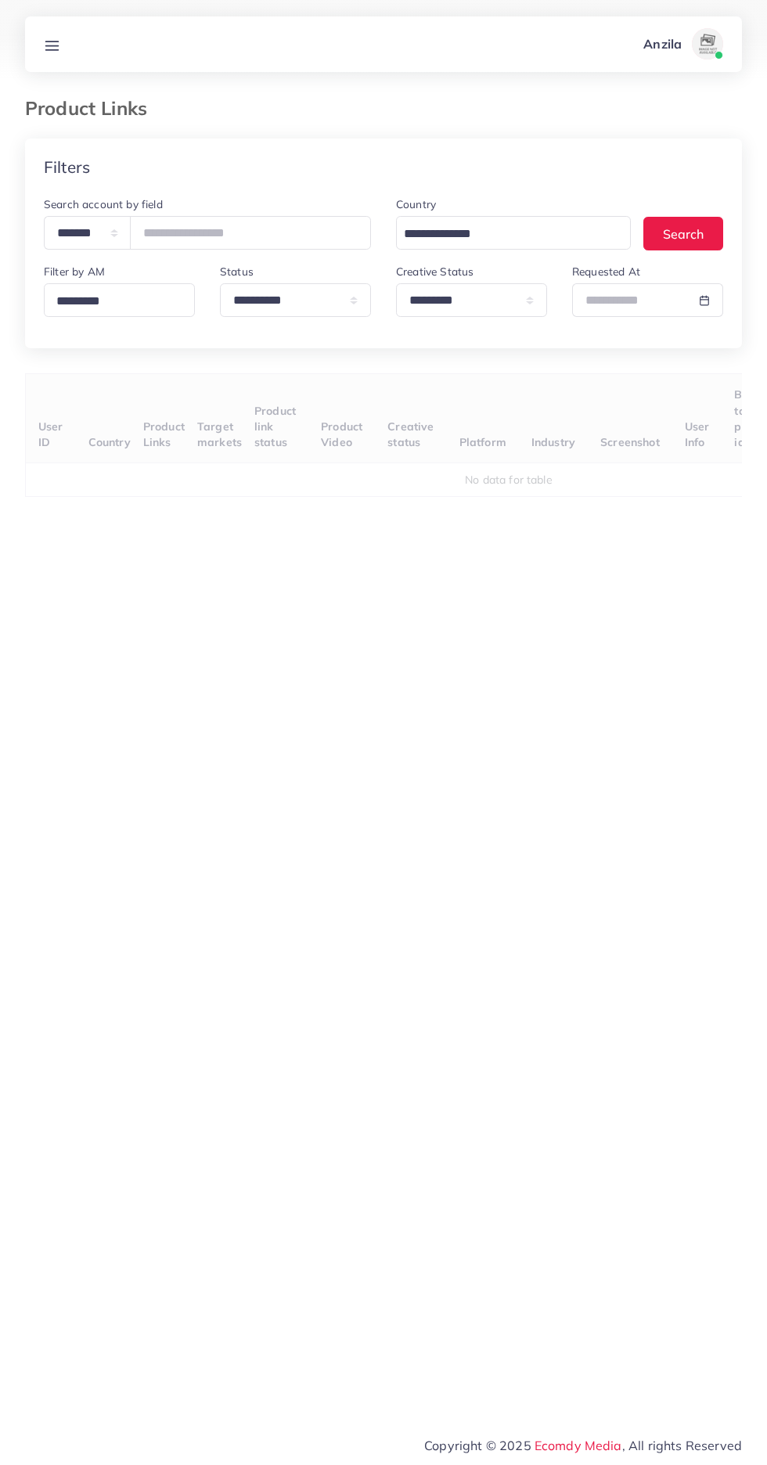
select select "*********"
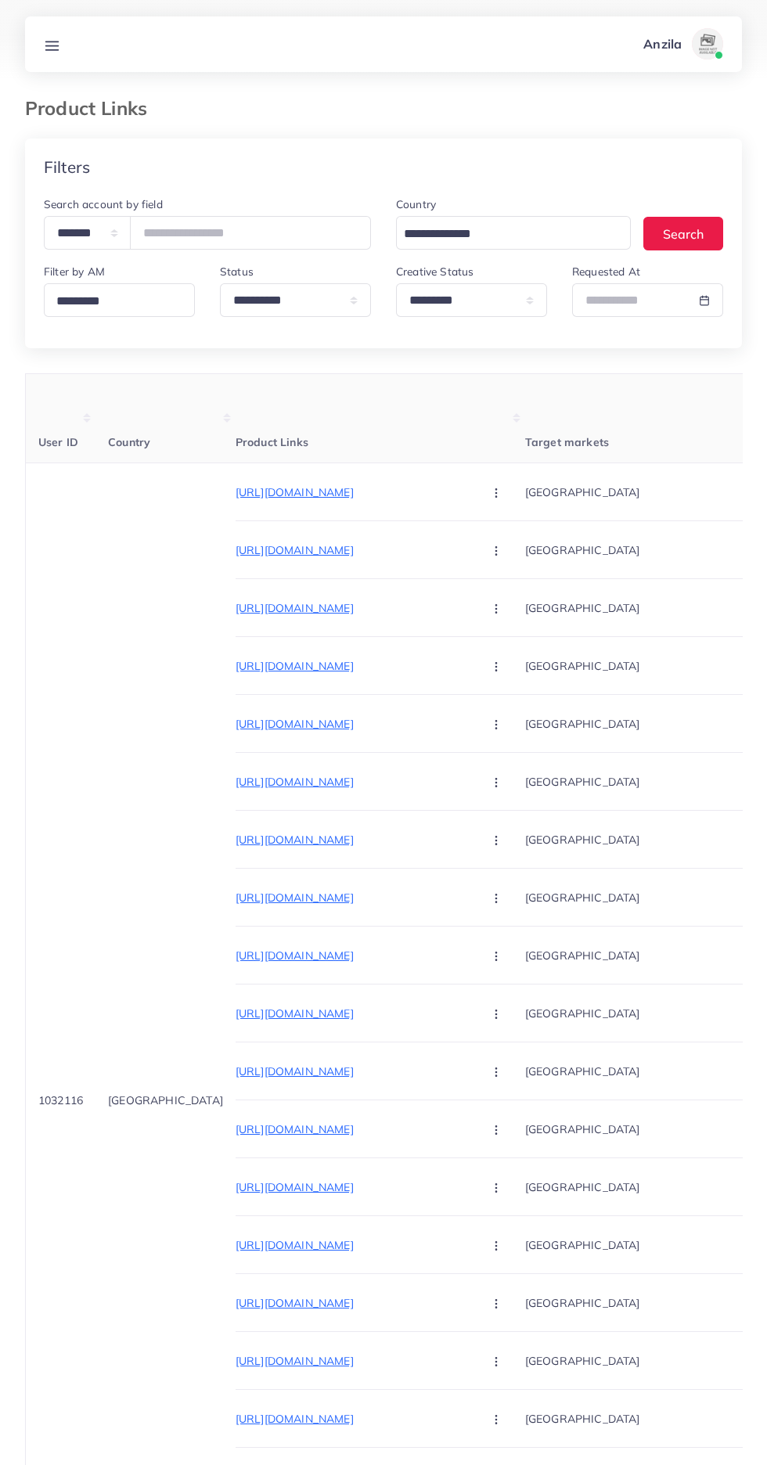
click at [52, 49] on line at bounding box center [52, 49] width 13 height 0
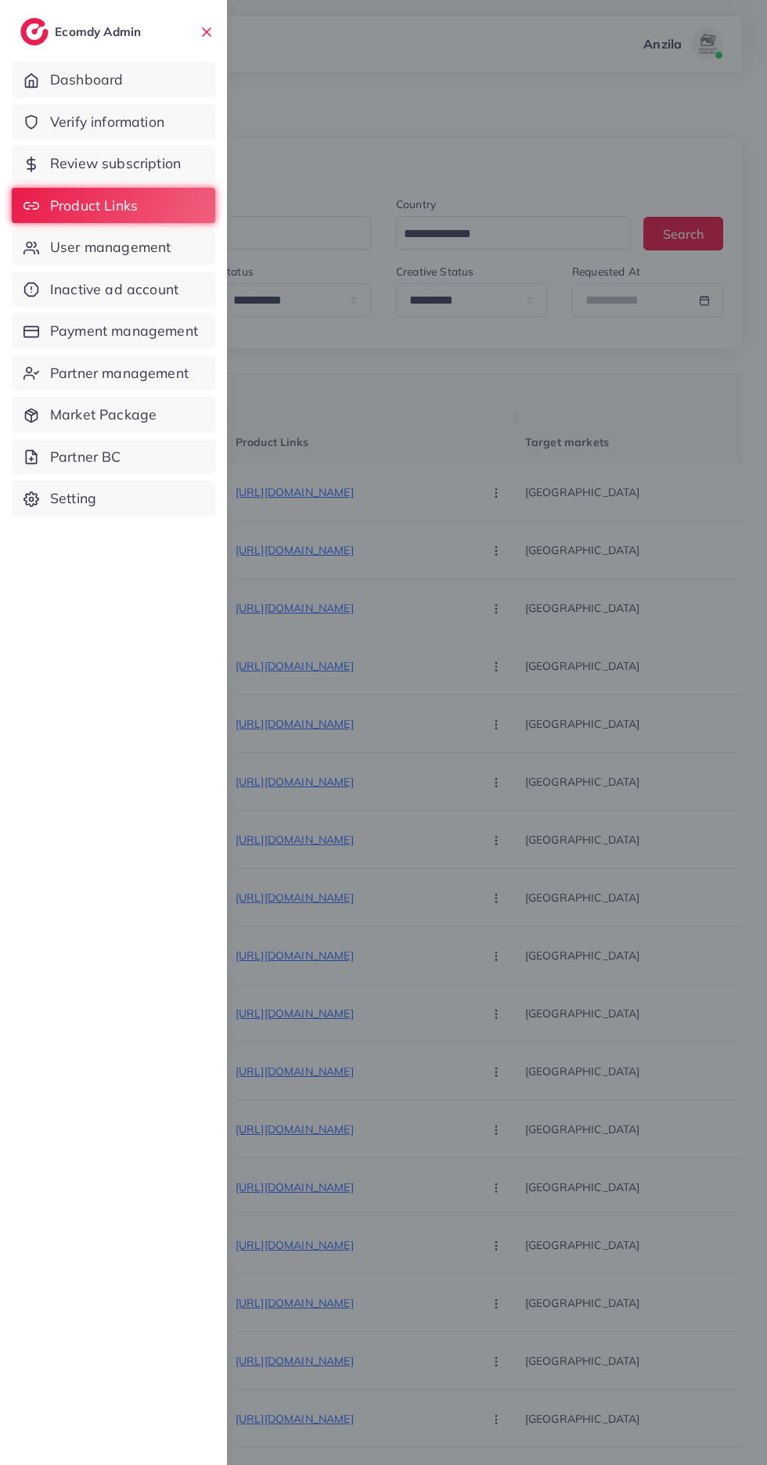
click at [67, 245] on span "User management" at bounding box center [110, 247] width 121 height 20
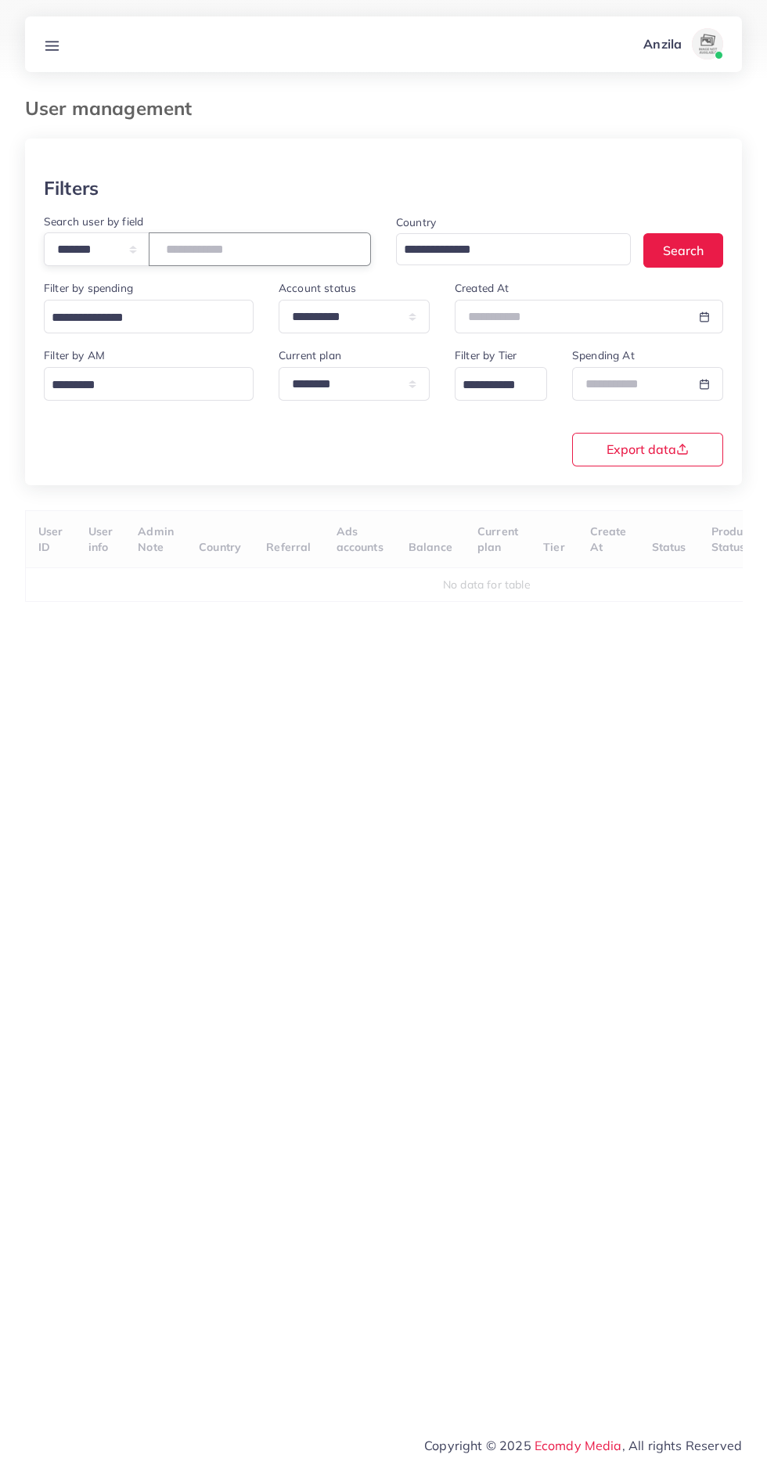
click at [257, 250] on input "number" at bounding box center [260, 249] width 222 height 34
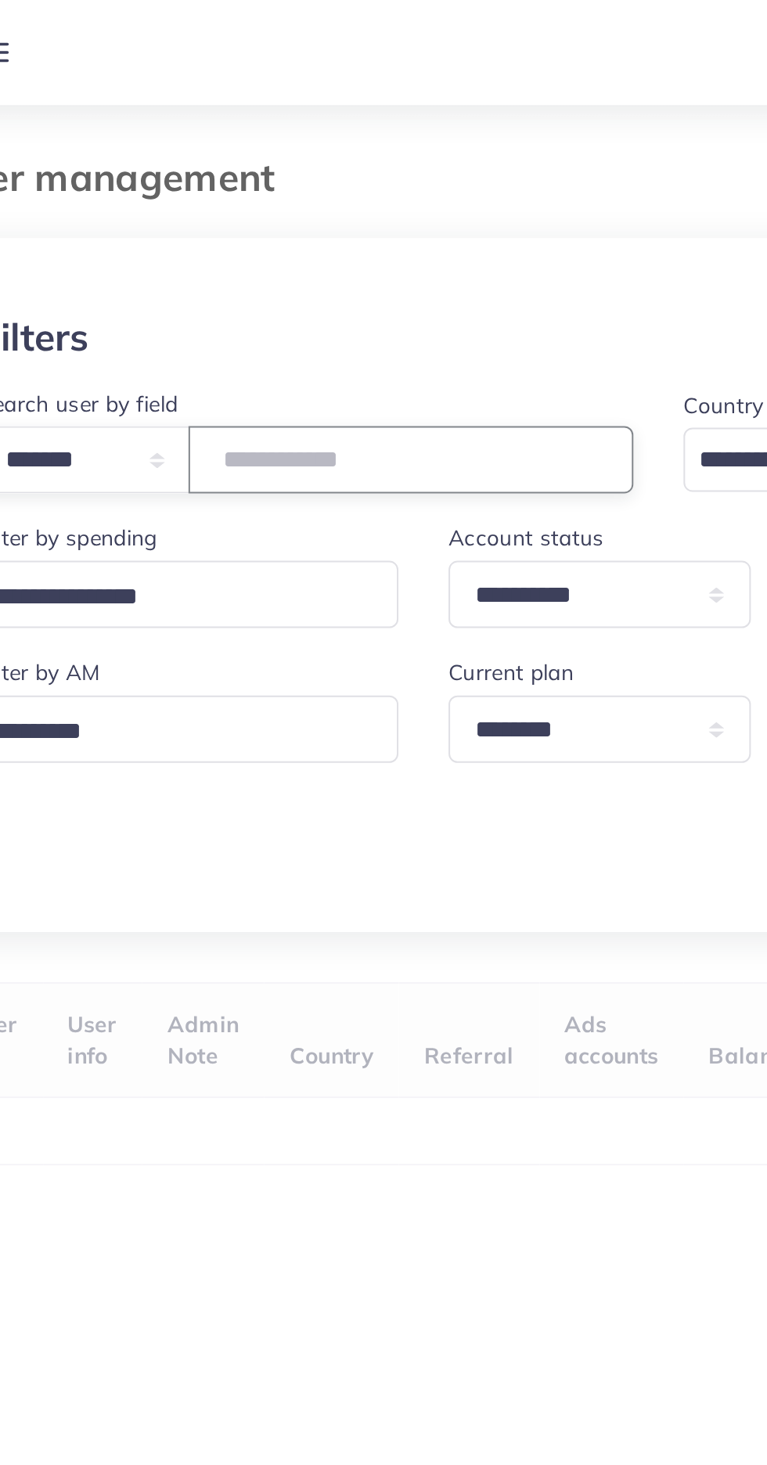
type input "*******"
click at [133, 149] on div at bounding box center [383, 158] width 717 height 38
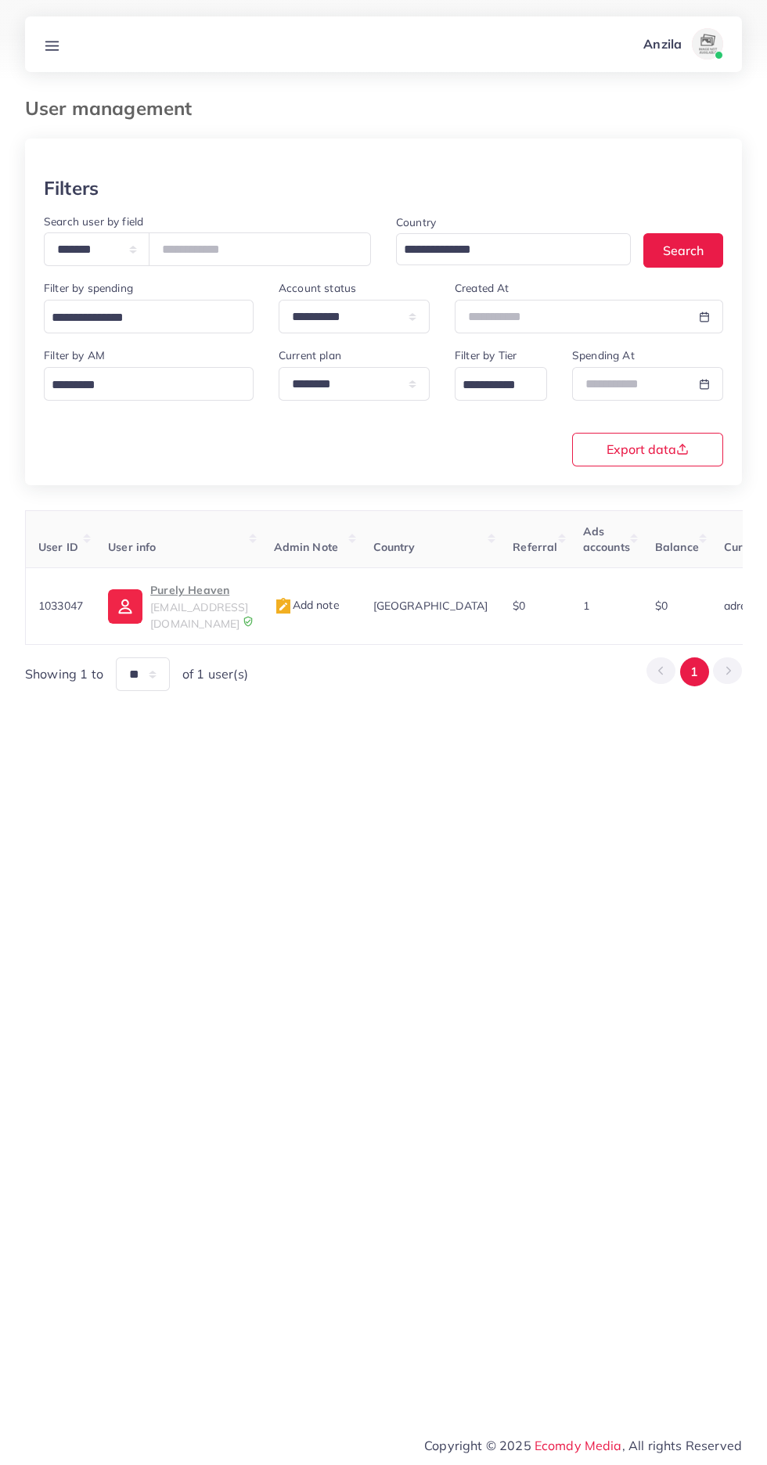
click at [178, 591] on p "Purely Heaven" at bounding box center [199, 590] width 98 height 19
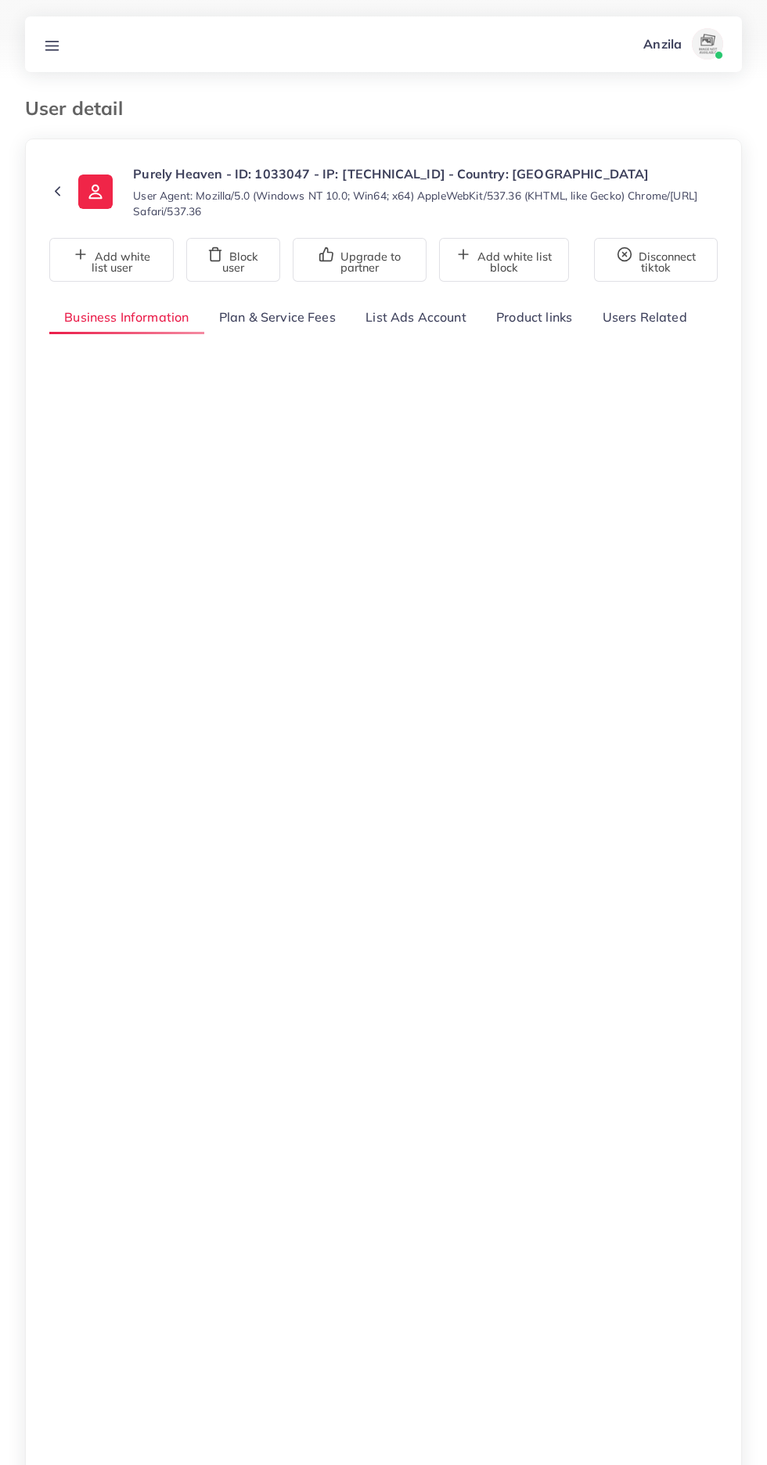
select select "********"
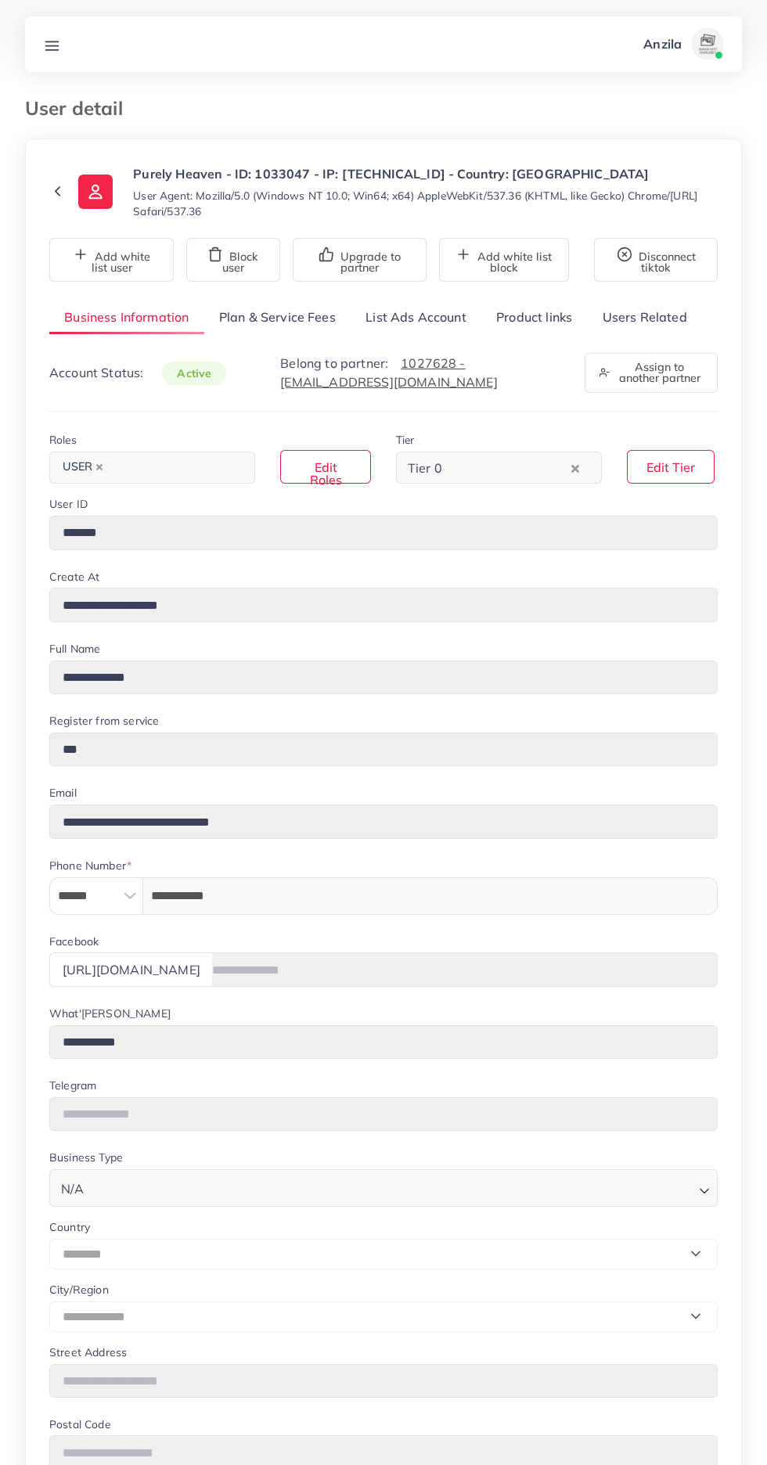
click at [535, 317] on link "Product links" at bounding box center [534, 318] width 106 height 34
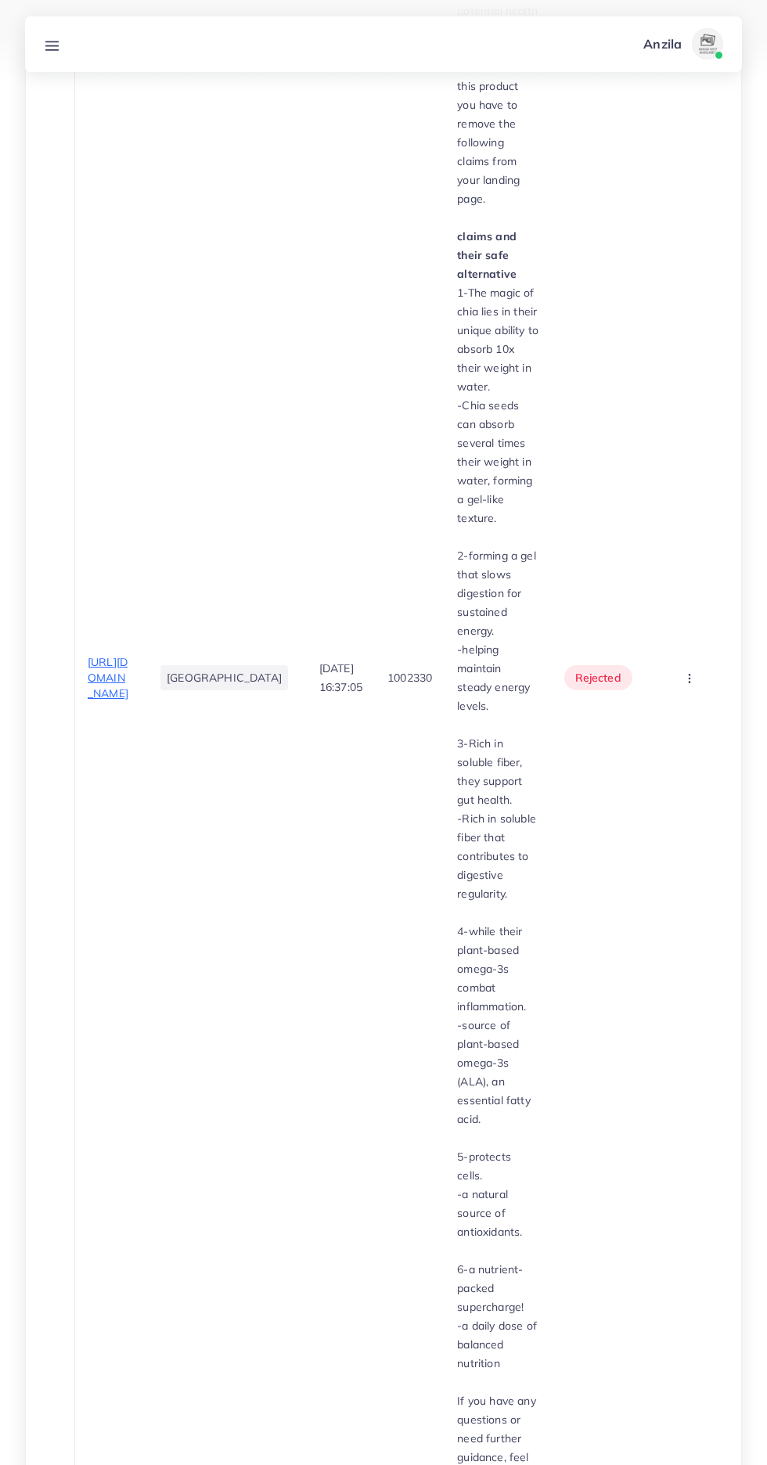
scroll to position [883, 0]
click at [125, 704] on span "[URL][DOMAIN_NAME]" at bounding box center [108, 681] width 41 height 46
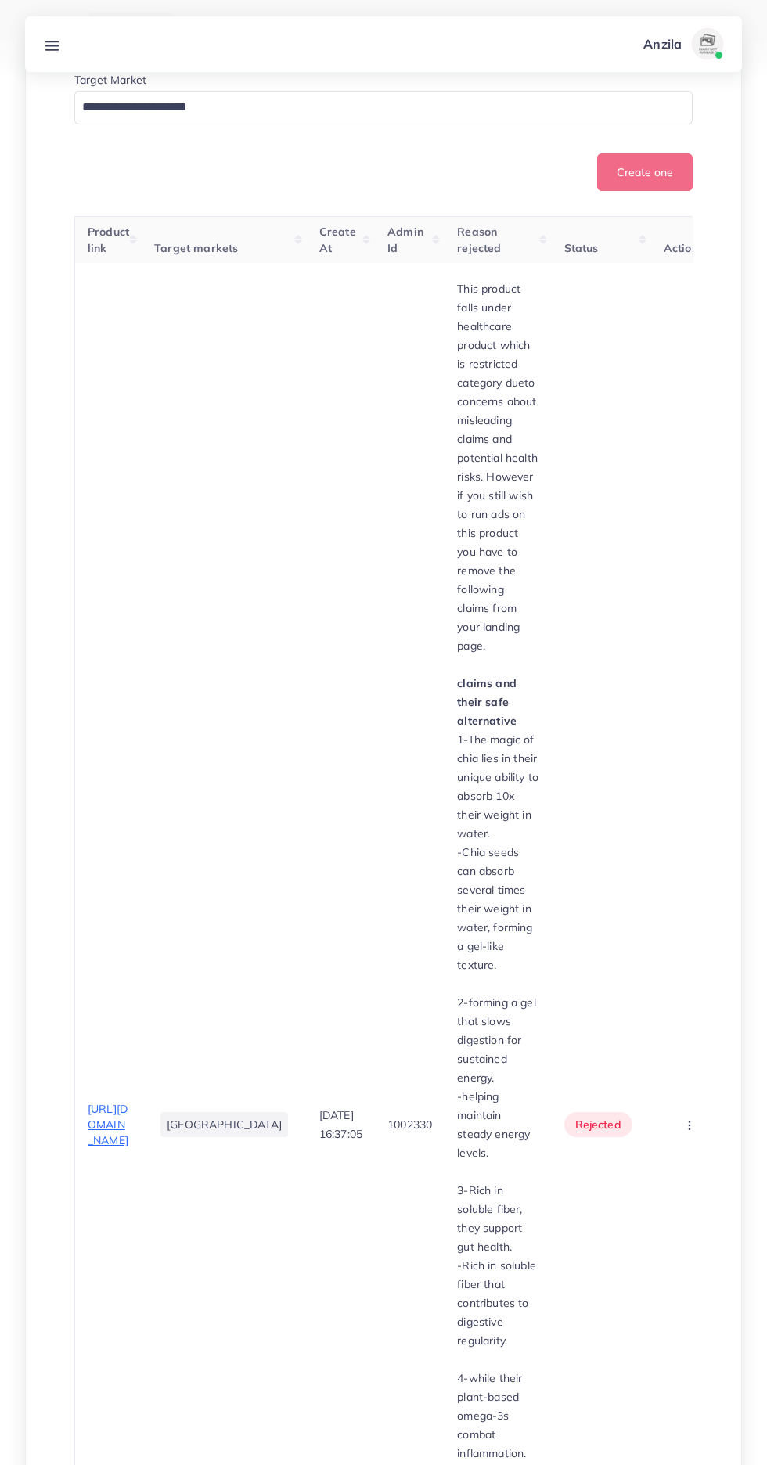
scroll to position [0, 0]
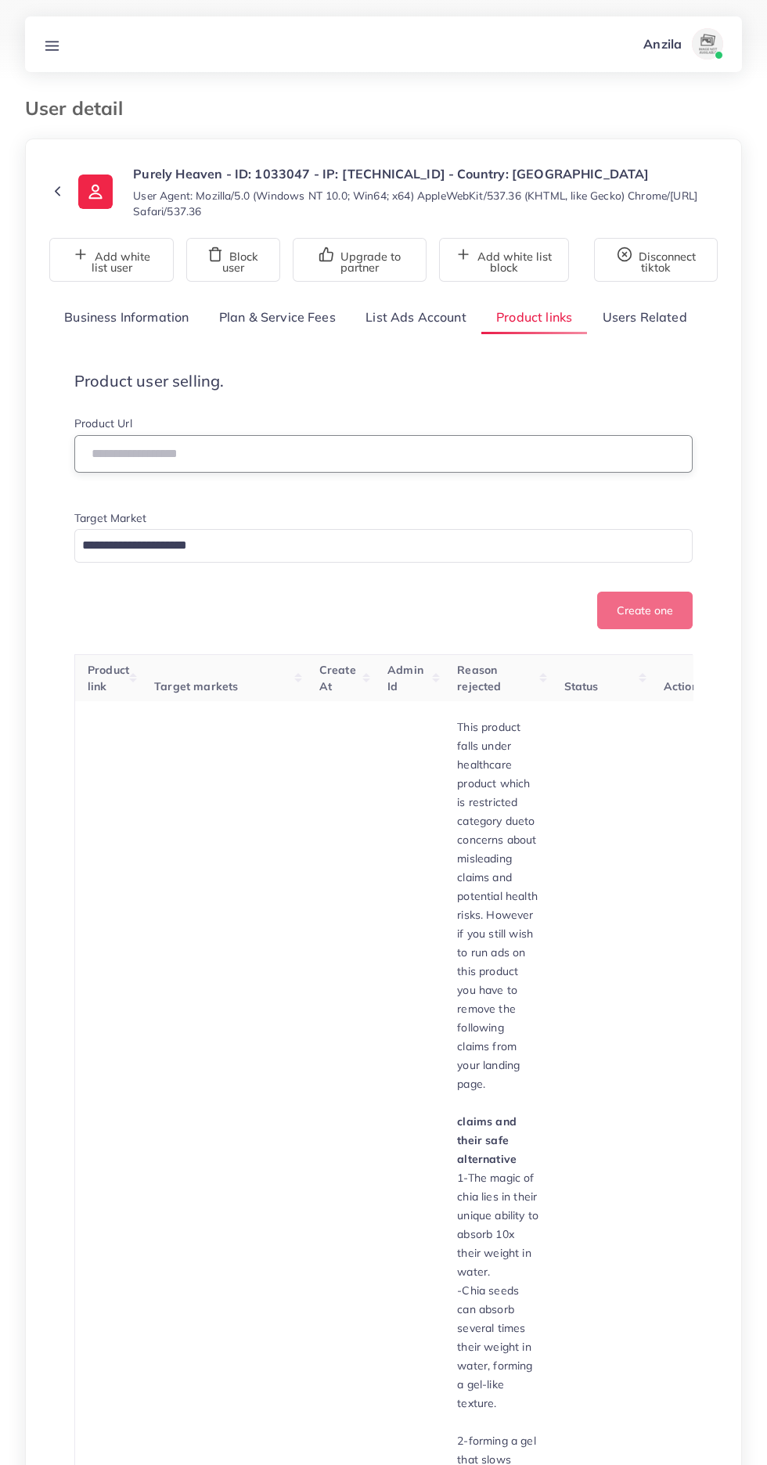
paste input "**********"
type input "**********"
click at [175, 539] on input "Search for option" at bounding box center [375, 546] width 596 height 24
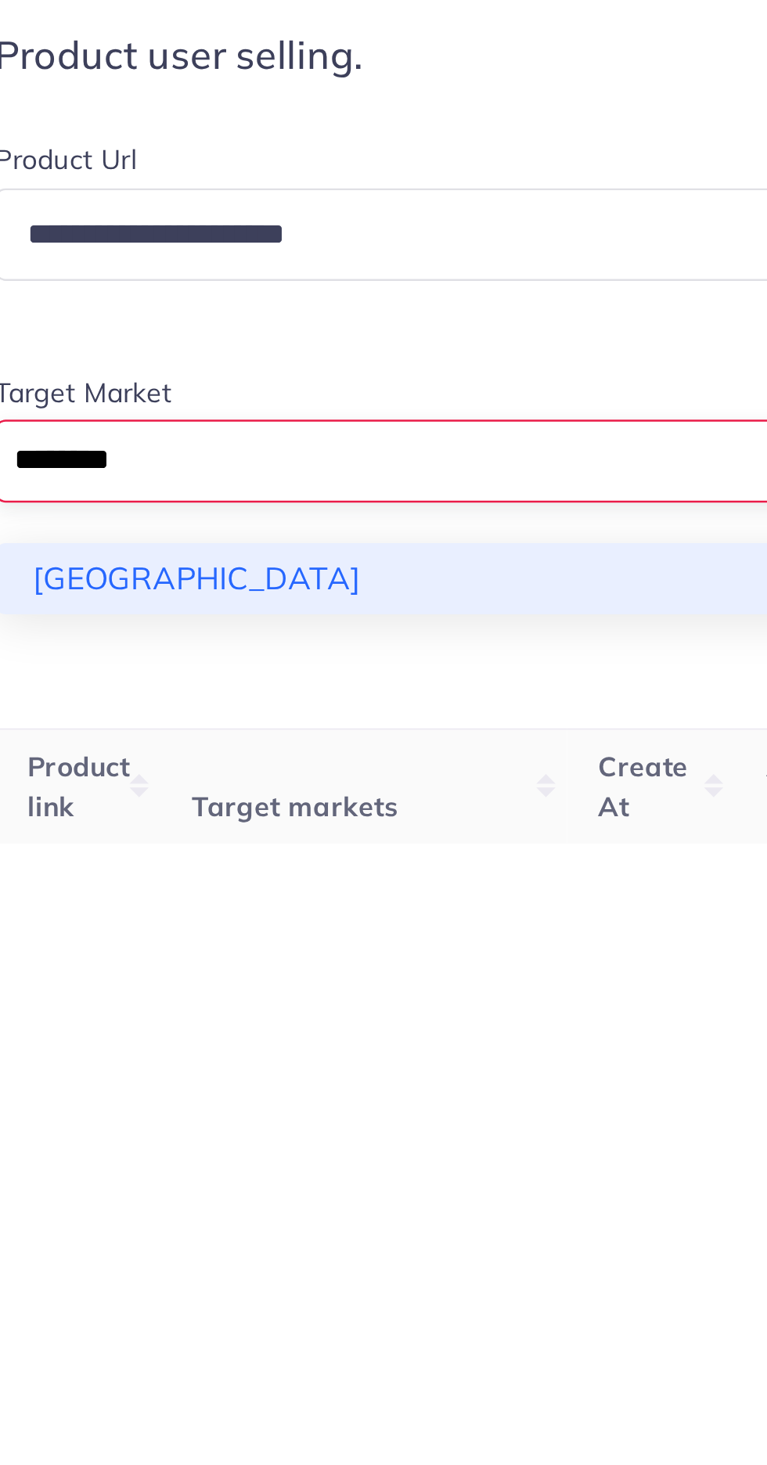
type input "********"
click at [124, 589] on div "**********" at bounding box center [383, 523] width 618 height 214
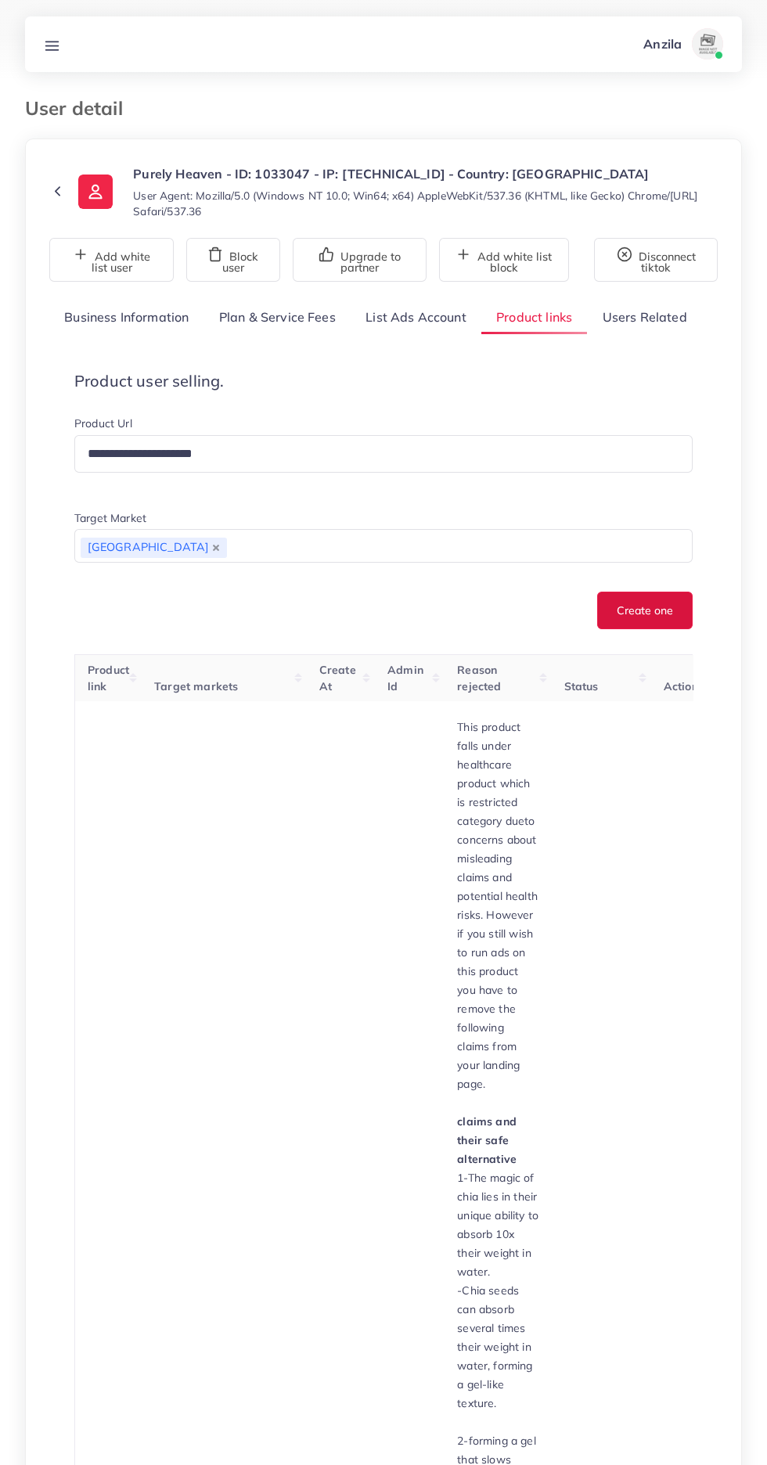
click at [636, 611] on button "Create one" at bounding box center [644, 611] width 95 height 38
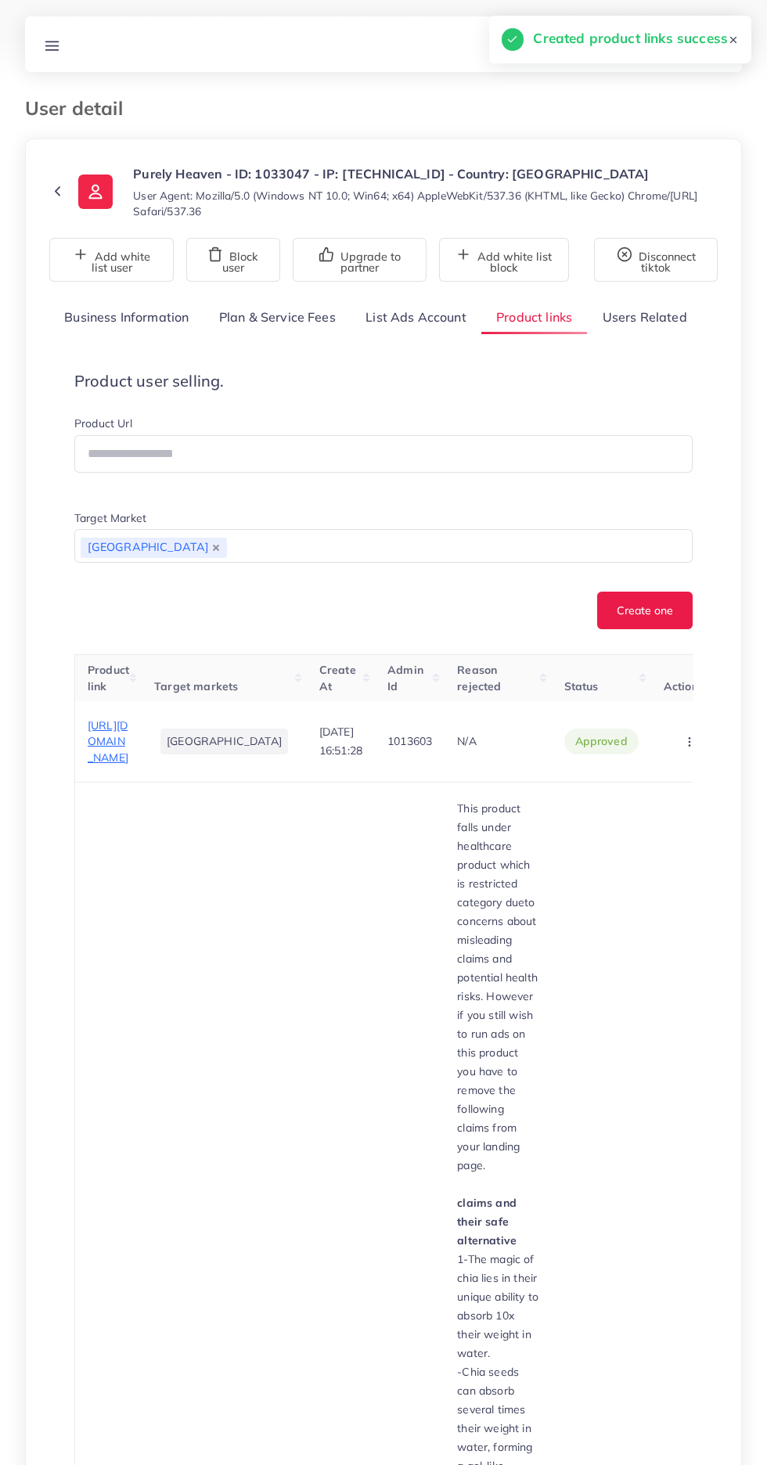
click at [108, 726] on span "[URL][DOMAIN_NAME]" at bounding box center [108, 742] width 41 height 46
